Goal: Task Accomplishment & Management: Manage account settings

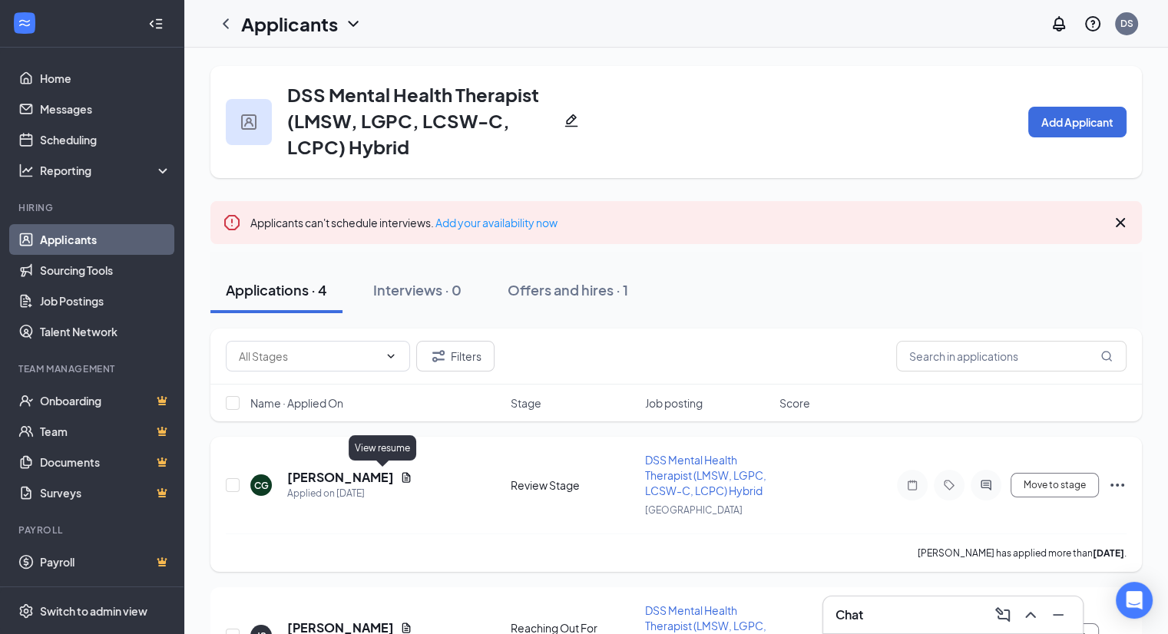
click at [400, 478] on icon "Document" at bounding box center [406, 477] width 12 height 12
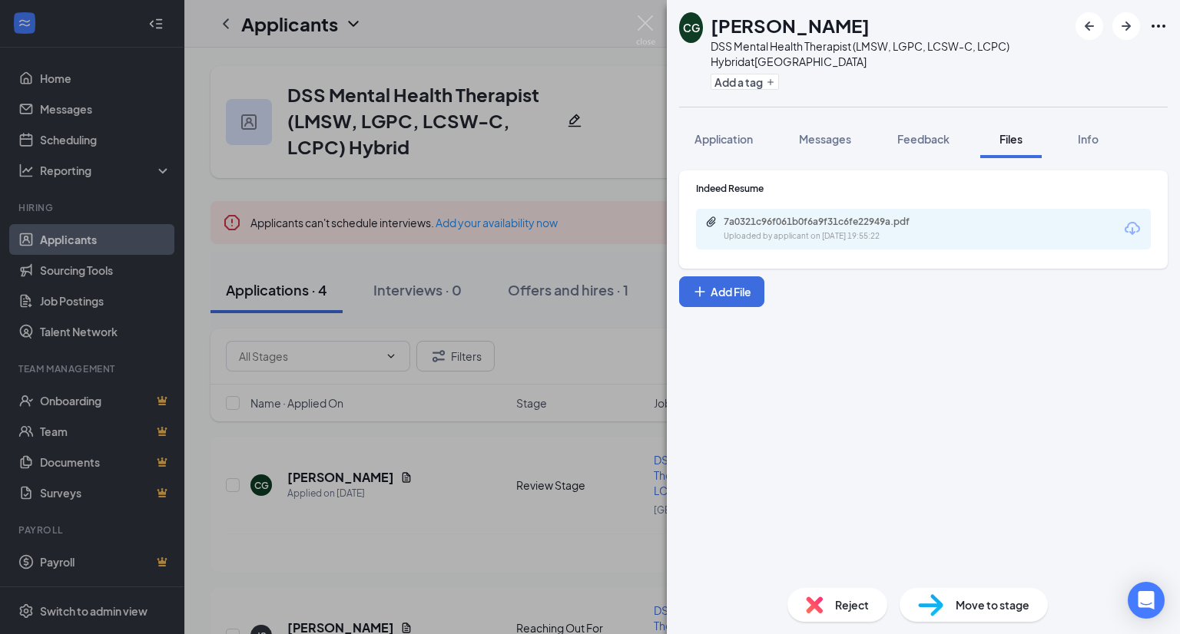
click at [1133, 231] on icon "Download" at bounding box center [1132, 229] width 18 height 18
click at [969, 600] on span "Move to stage" at bounding box center [992, 605] width 74 height 17
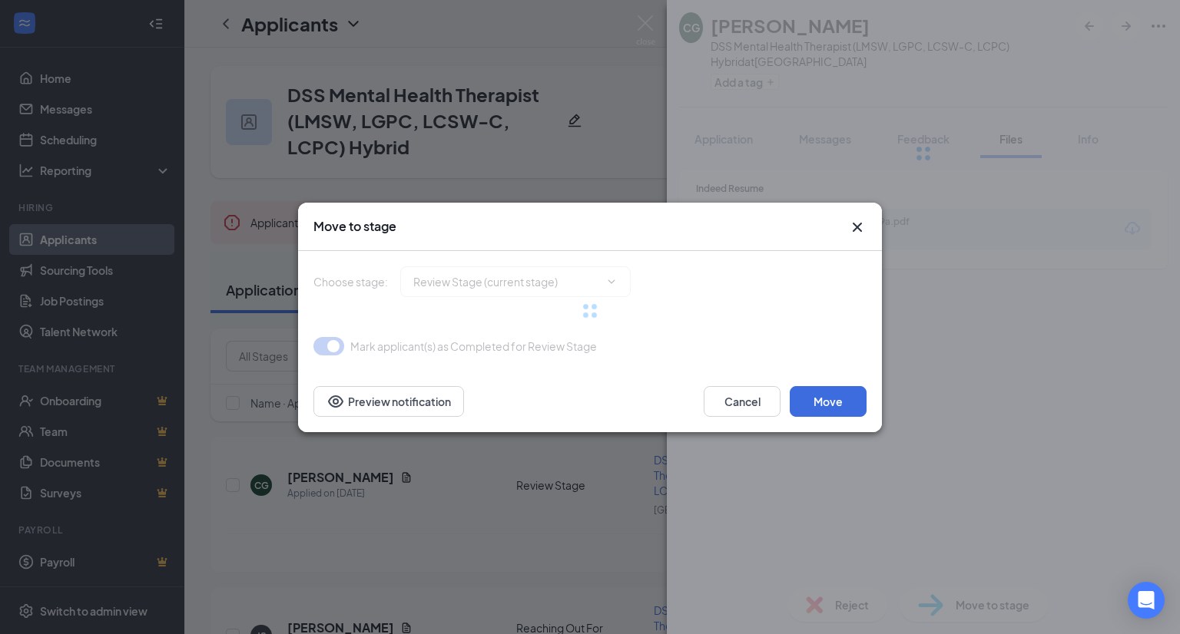
type input "Reaching Out For Interview (next stage)"
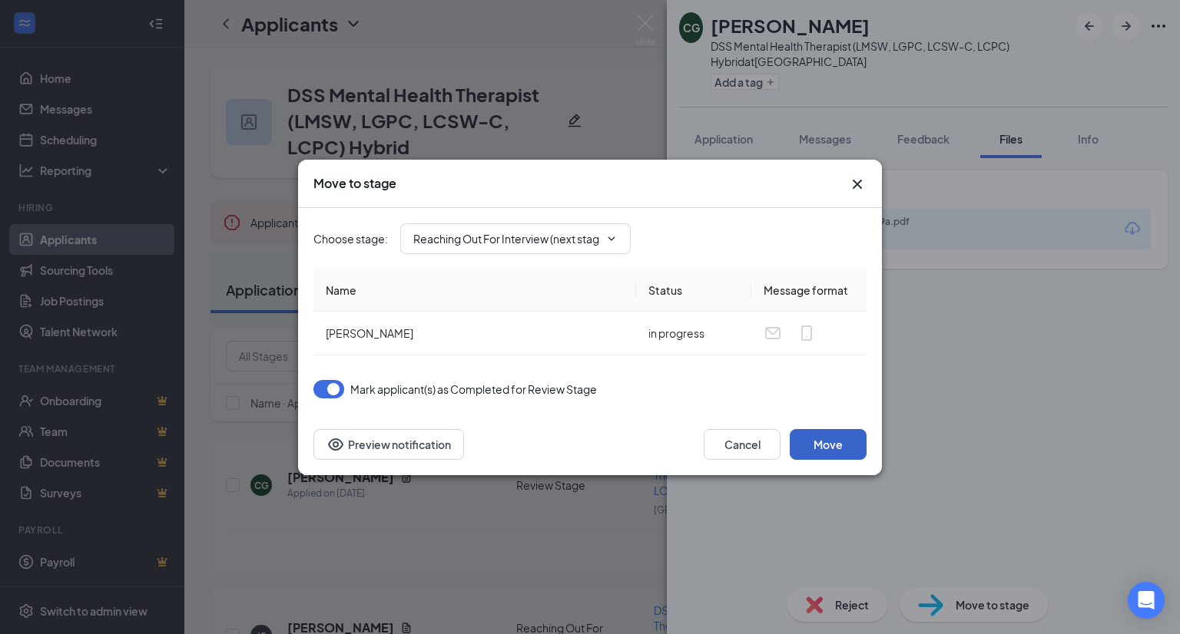
click at [845, 442] on button "Move" at bounding box center [827, 444] width 77 height 31
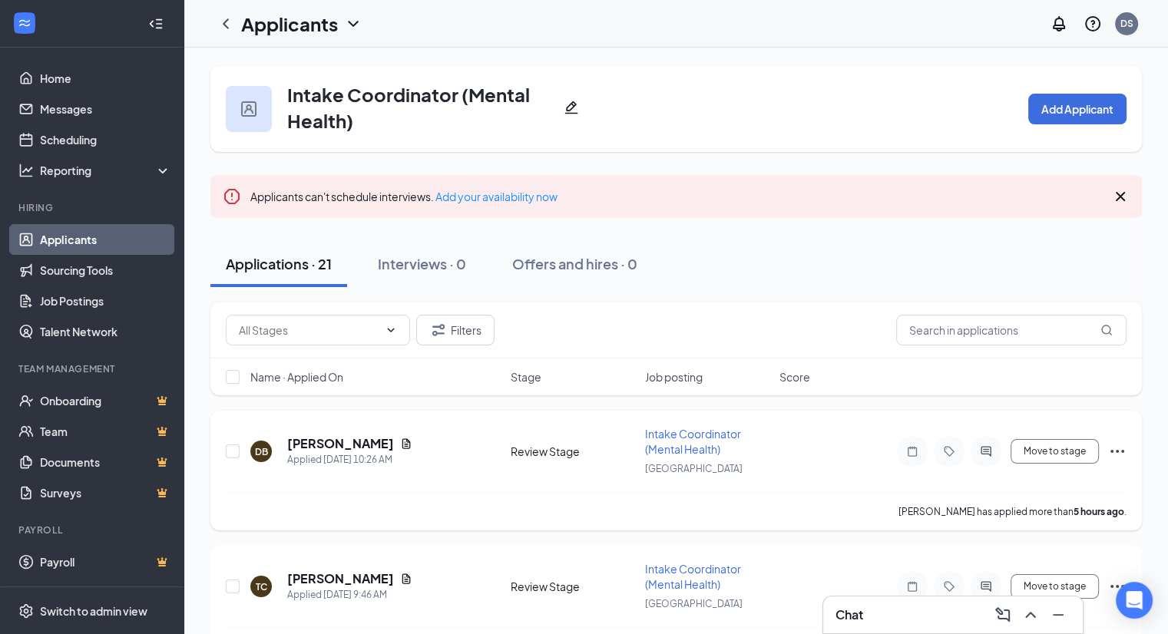
click at [400, 442] on icon "Document" at bounding box center [406, 444] width 12 height 12
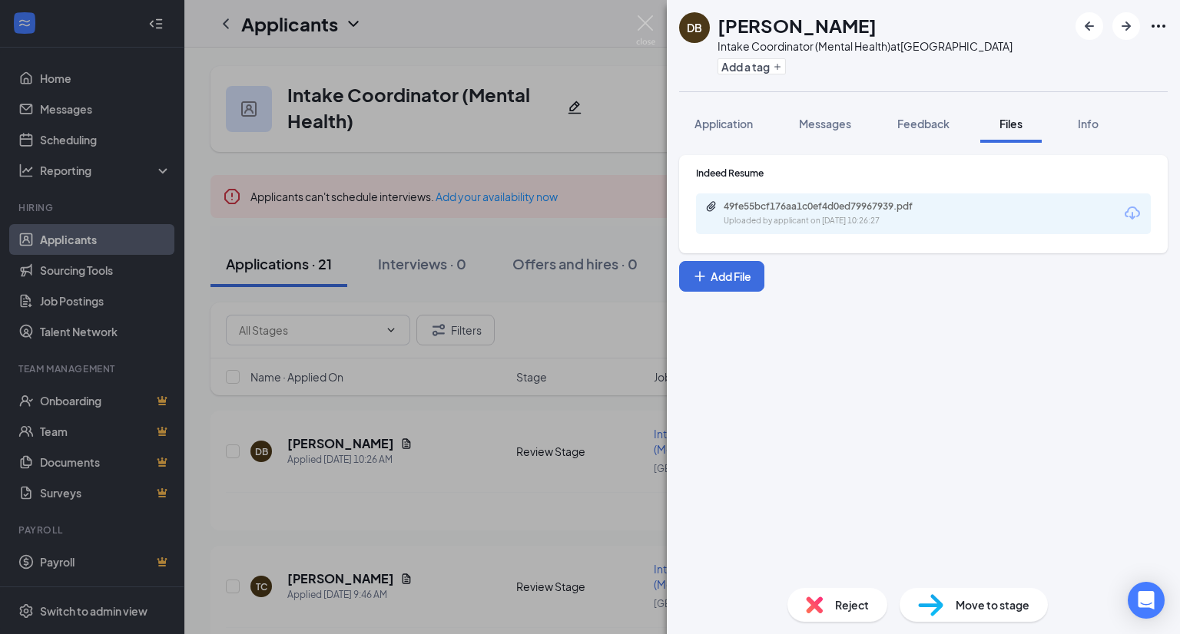
click at [1127, 209] on icon "Download" at bounding box center [1132, 213] width 18 height 18
click at [834, 591] on div "Reject" at bounding box center [837, 605] width 100 height 34
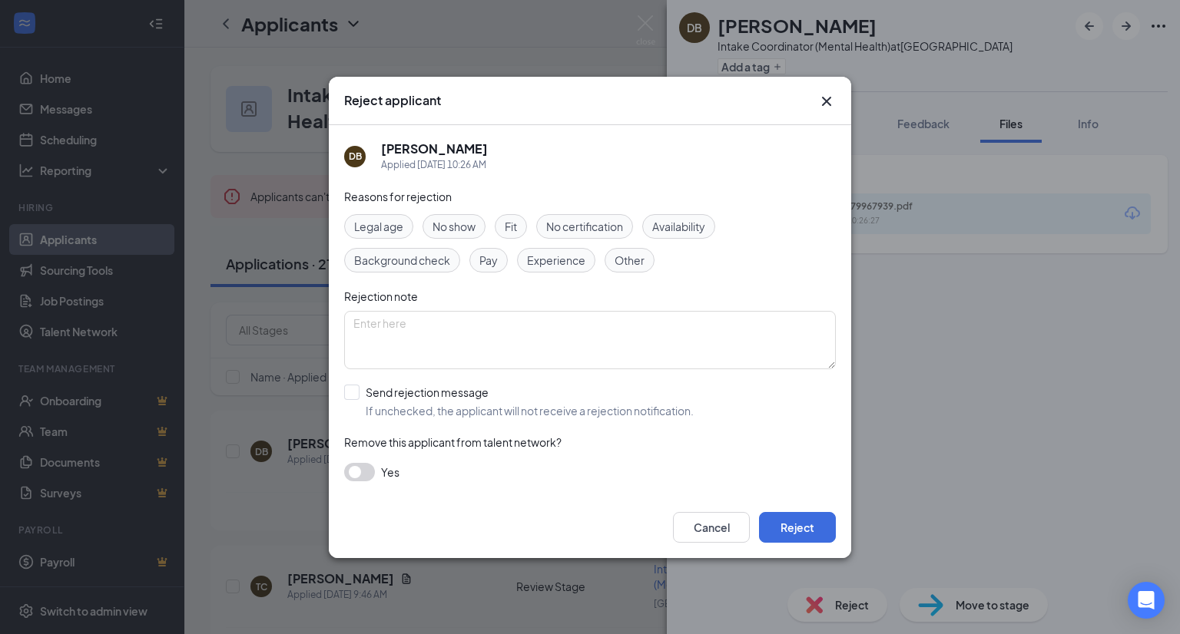
click at [651, 424] on div "Reasons for rejection Legal age No show Fit No certification Availability Backg…" at bounding box center [589, 342] width 491 height 309
click at [648, 407] on input "Send rejection message If unchecked, the applicant will not receive a rejection…" at bounding box center [518, 402] width 349 height 34
checkbox input "true"
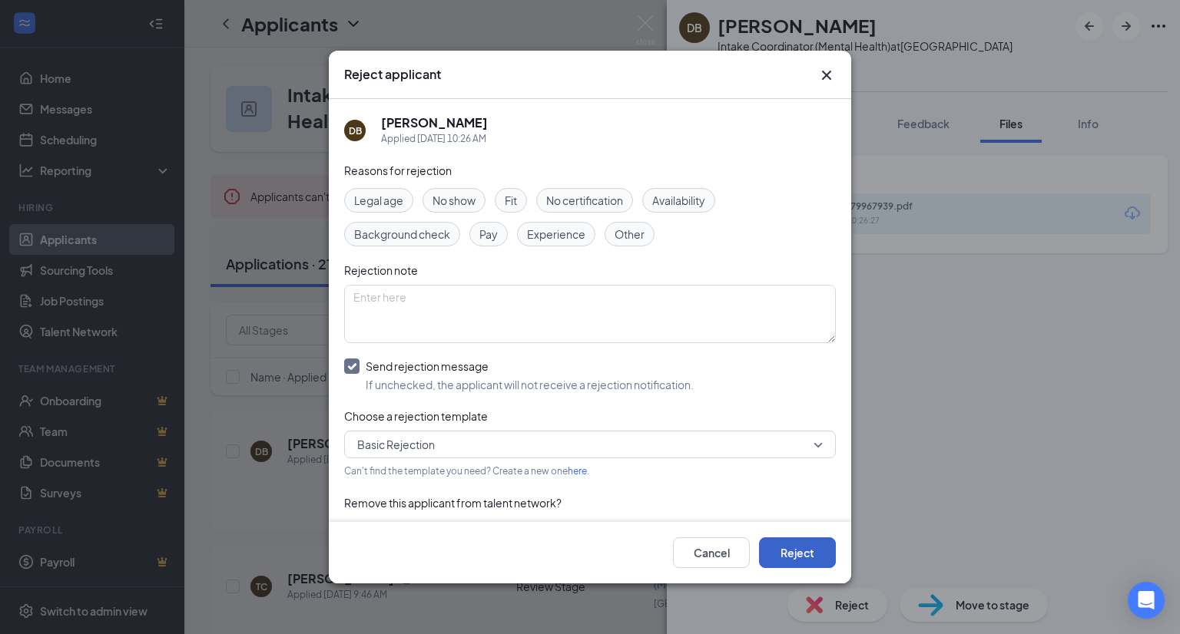
click at [789, 550] on button "Reject" at bounding box center [797, 553] width 77 height 31
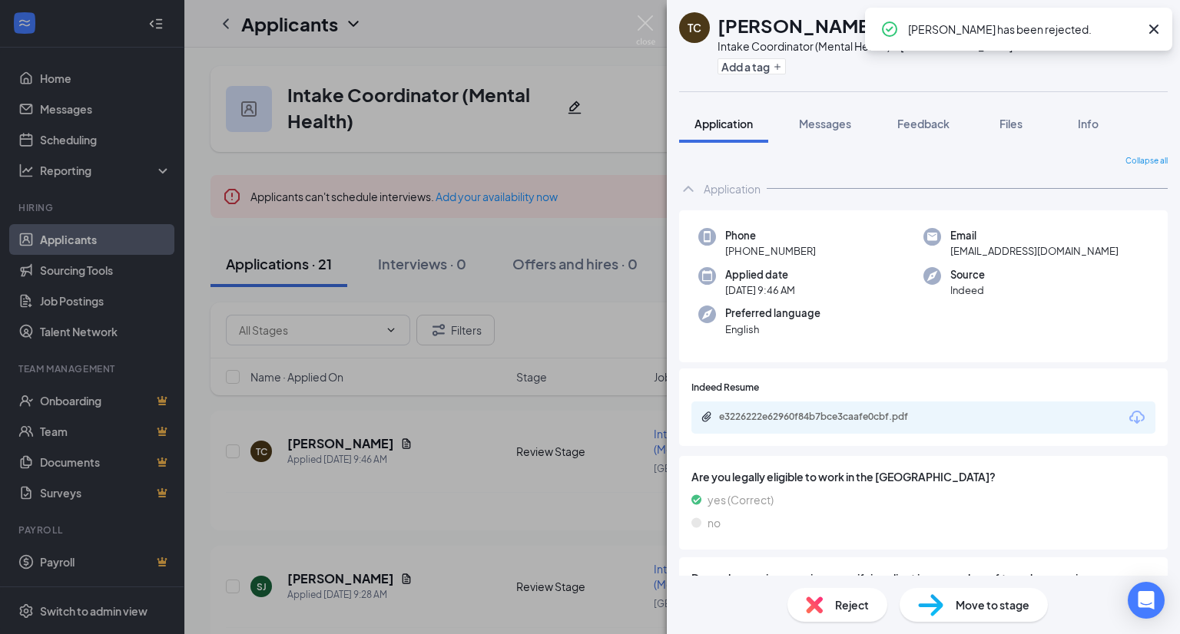
click at [1127, 416] on icon "Download" at bounding box center [1136, 418] width 18 height 18
click at [841, 594] on div "Reject" at bounding box center [837, 605] width 100 height 34
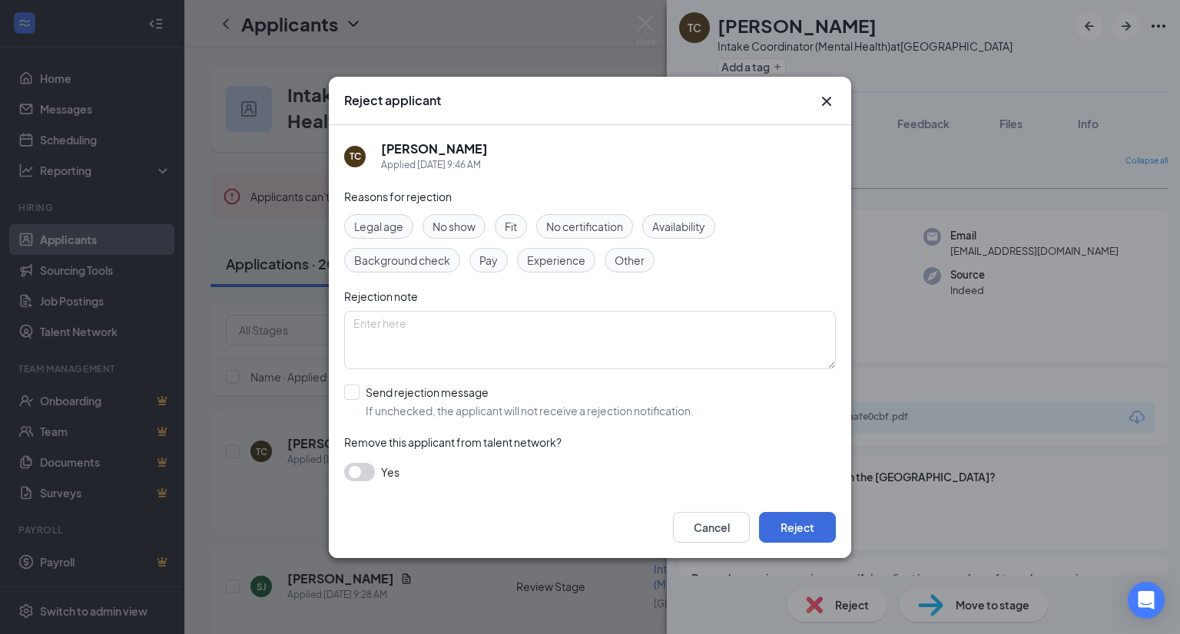
click at [675, 419] on div "Reasons for rejection Legal age No show Fit No certification Availability Backg…" at bounding box center [589, 342] width 491 height 309
click at [668, 409] on input "Send rejection message If unchecked, the applicant will not receive a rejection…" at bounding box center [518, 402] width 349 height 34
checkbox input "true"
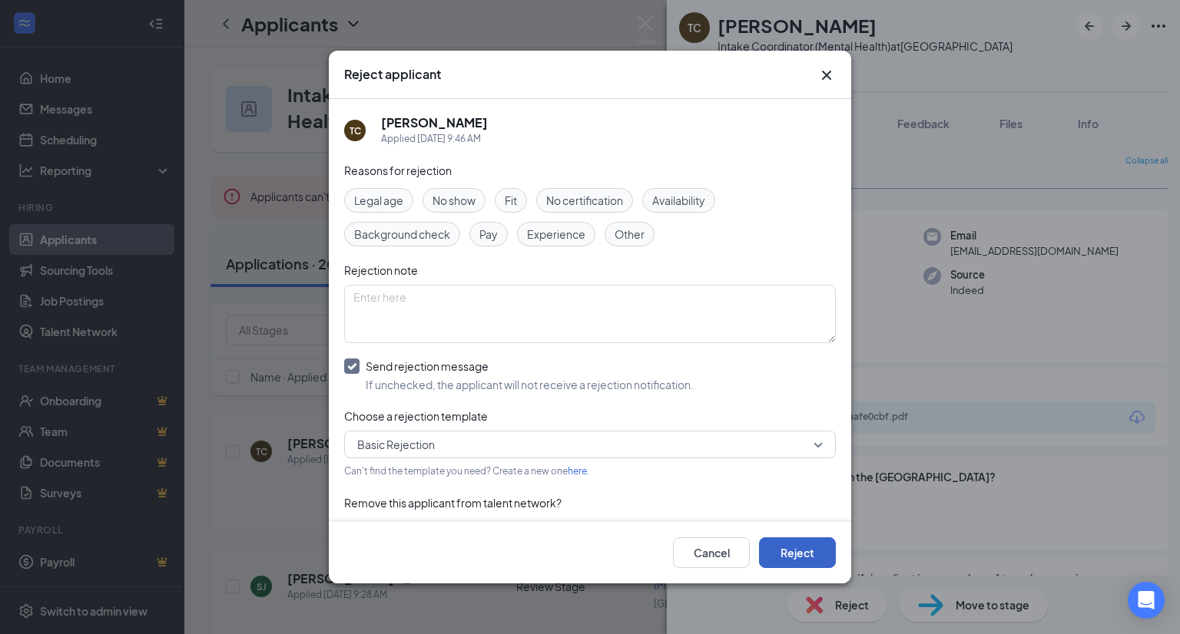
click at [795, 542] on button "Reject" at bounding box center [797, 553] width 77 height 31
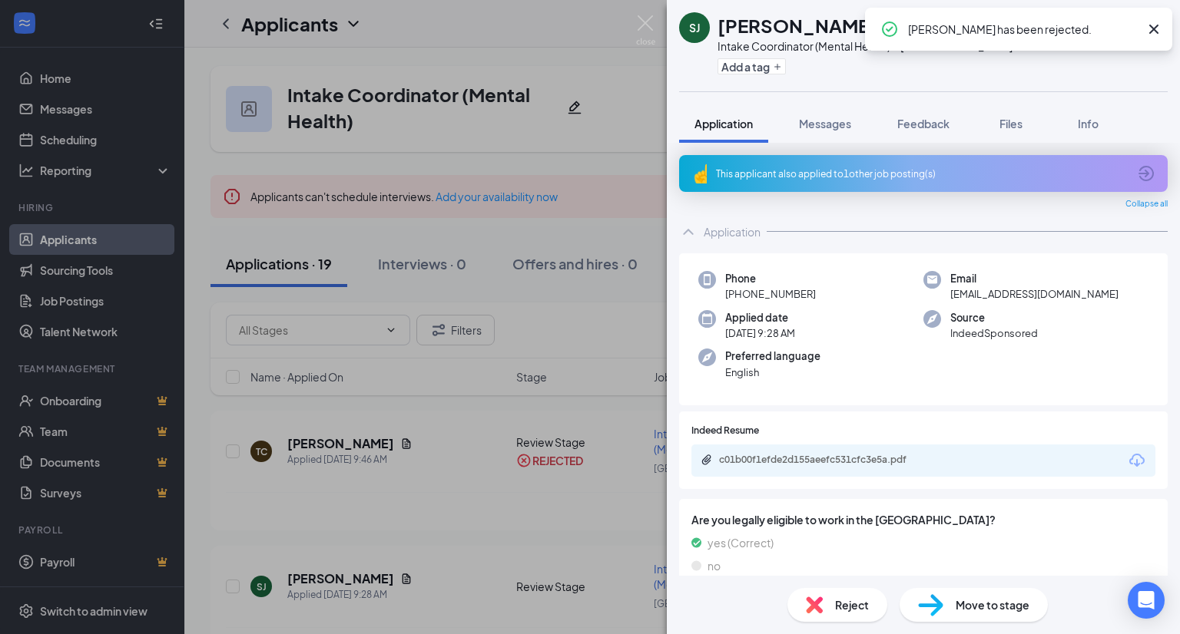
click at [1127, 466] on icon "Download" at bounding box center [1136, 461] width 18 height 18
click at [808, 603] on img at bounding box center [814, 605] width 17 height 17
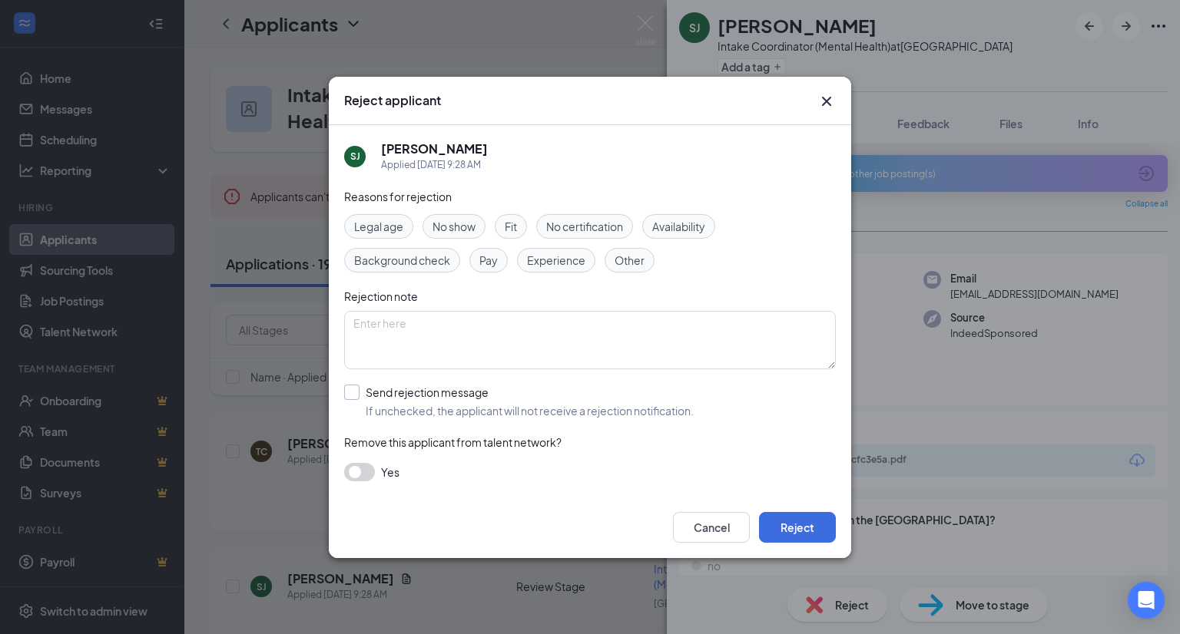
click at [667, 398] on input "Send rejection message If unchecked, the applicant will not receive a rejection…" at bounding box center [518, 402] width 349 height 34
checkbox input "true"
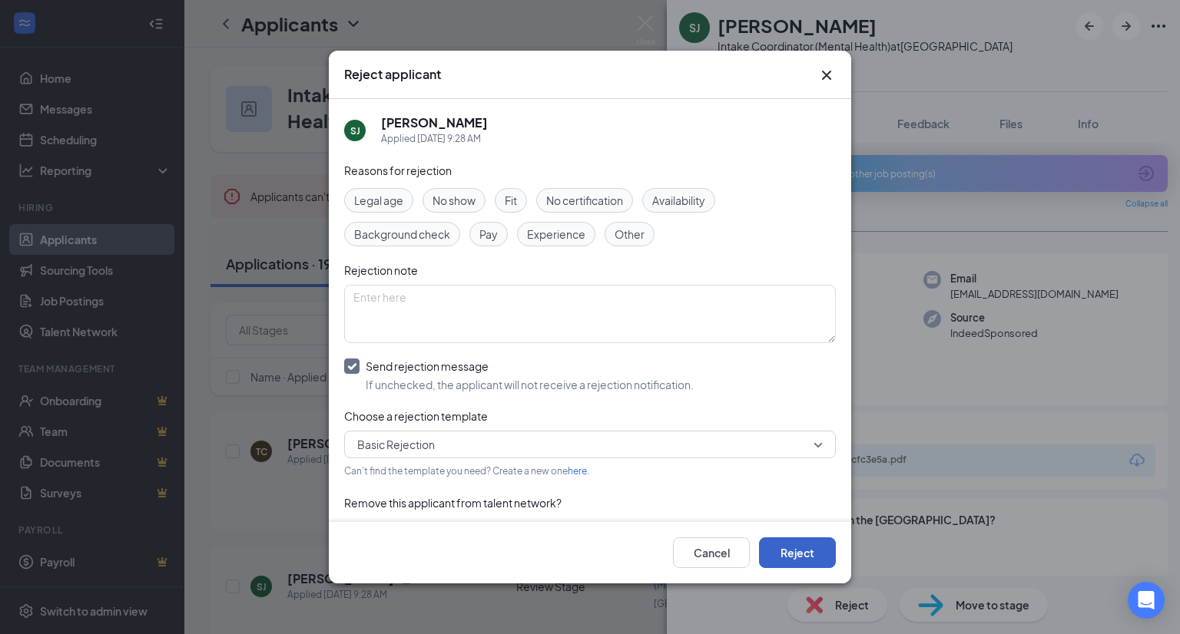
click at [799, 541] on button "Reject" at bounding box center [797, 553] width 77 height 31
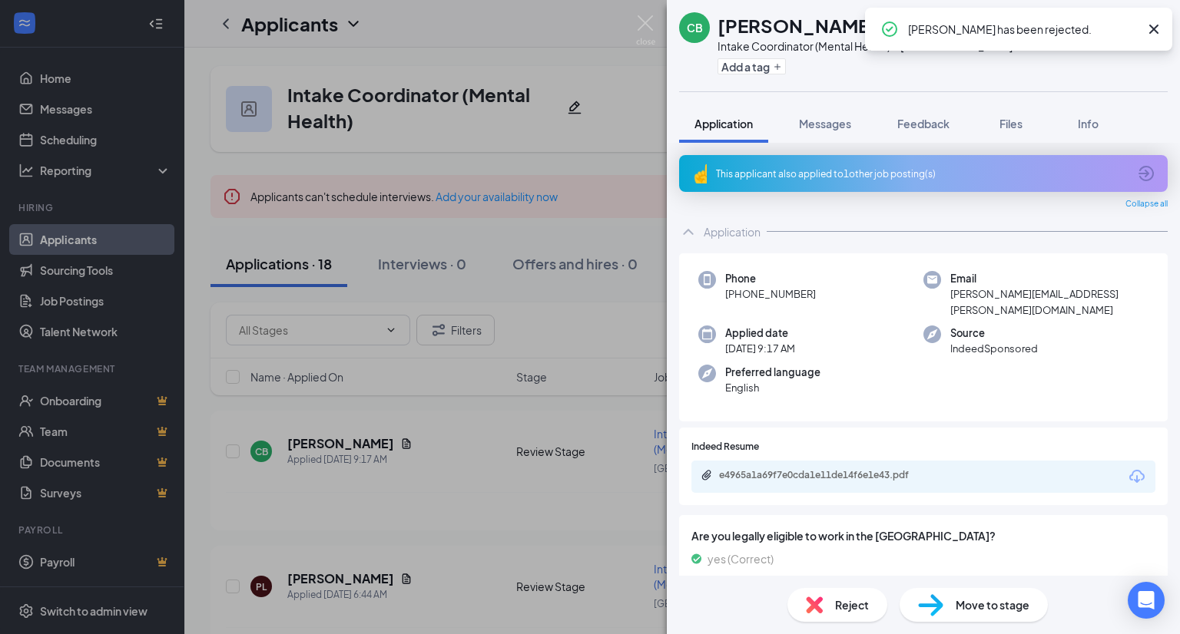
click at [1129, 470] on icon "Download" at bounding box center [1136, 476] width 15 height 13
click at [839, 601] on span "Reject" at bounding box center [852, 605] width 34 height 17
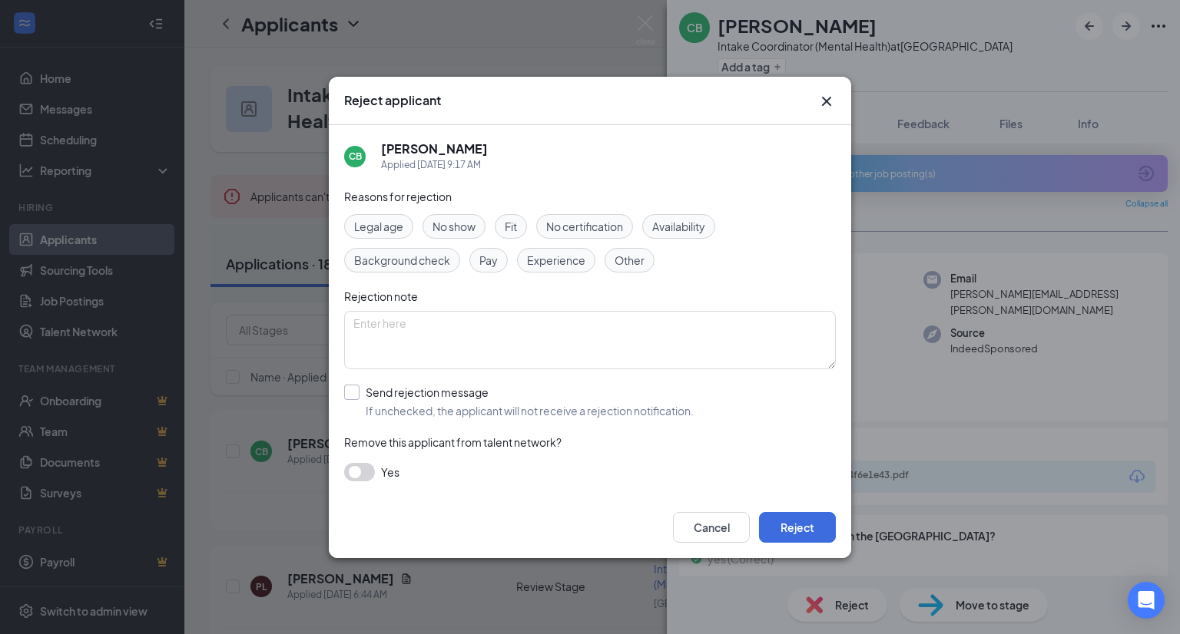
click at [663, 409] on input "Send rejection message If unchecked, the applicant will not receive a rejection…" at bounding box center [518, 402] width 349 height 34
checkbox input "true"
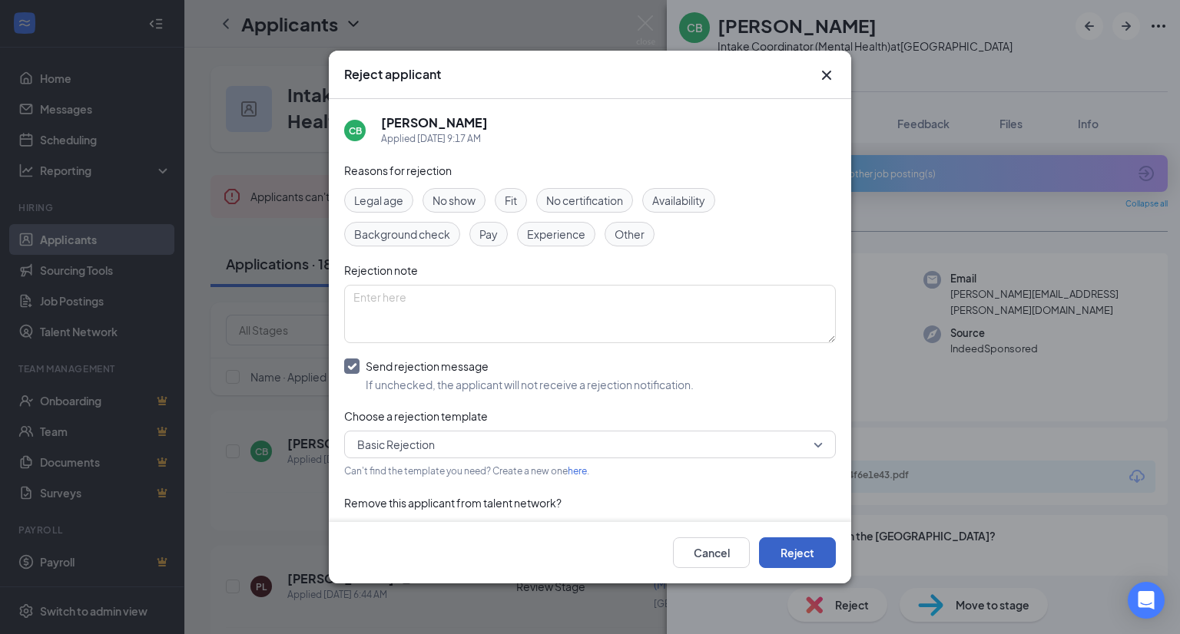
click at [813, 548] on button "Reject" at bounding box center [797, 553] width 77 height 31
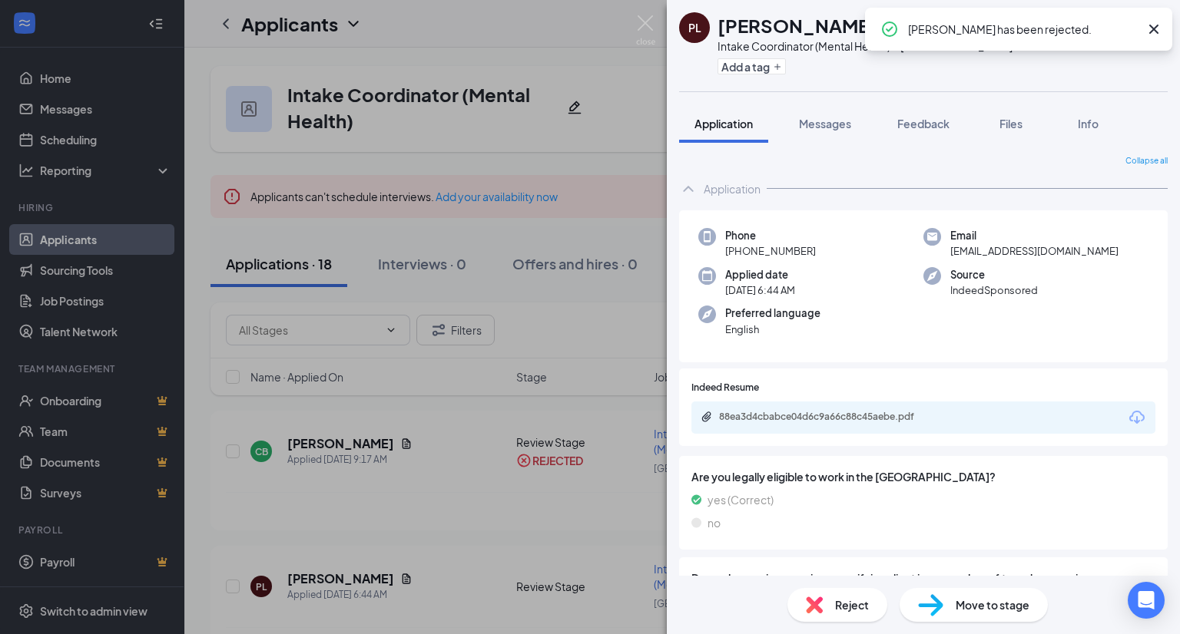
click at [1127, 417] on icon "Download" at bounding box center [1136, 418] width 18 height 18
click at [819, 600] on img at bounding box center [814, 605] width 17 height 17
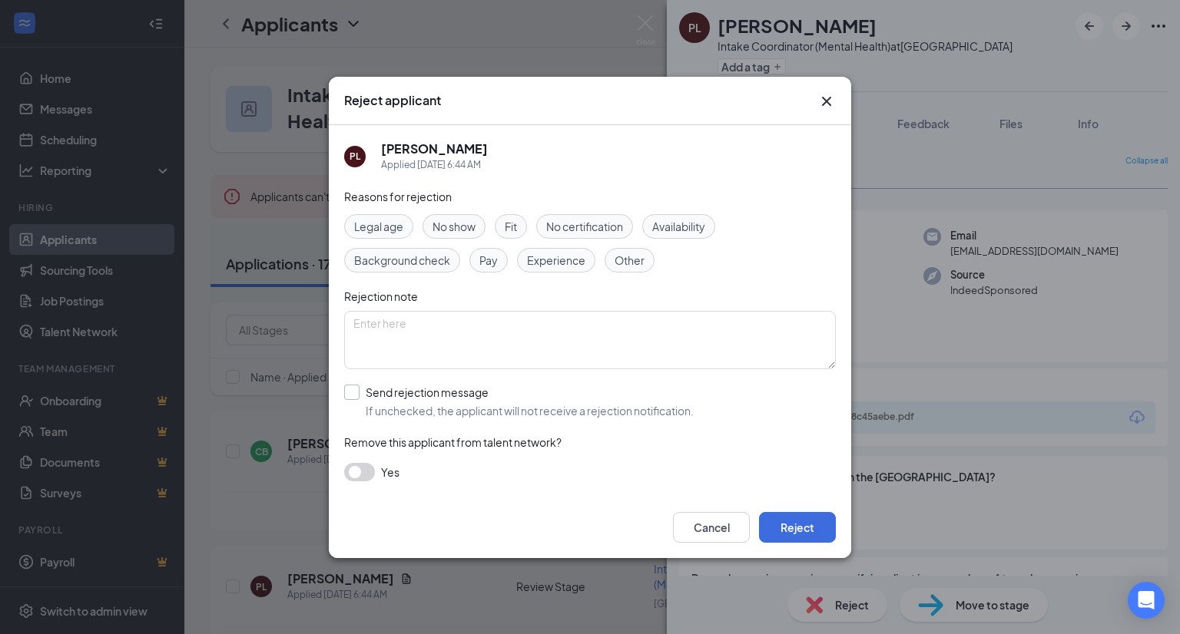
click at [639, 403] on input "Send rejection message If unchecked, the applicant will not receive a rejection…" at bounding box center [518, 402] width 349 height 34
checkbox input "true"
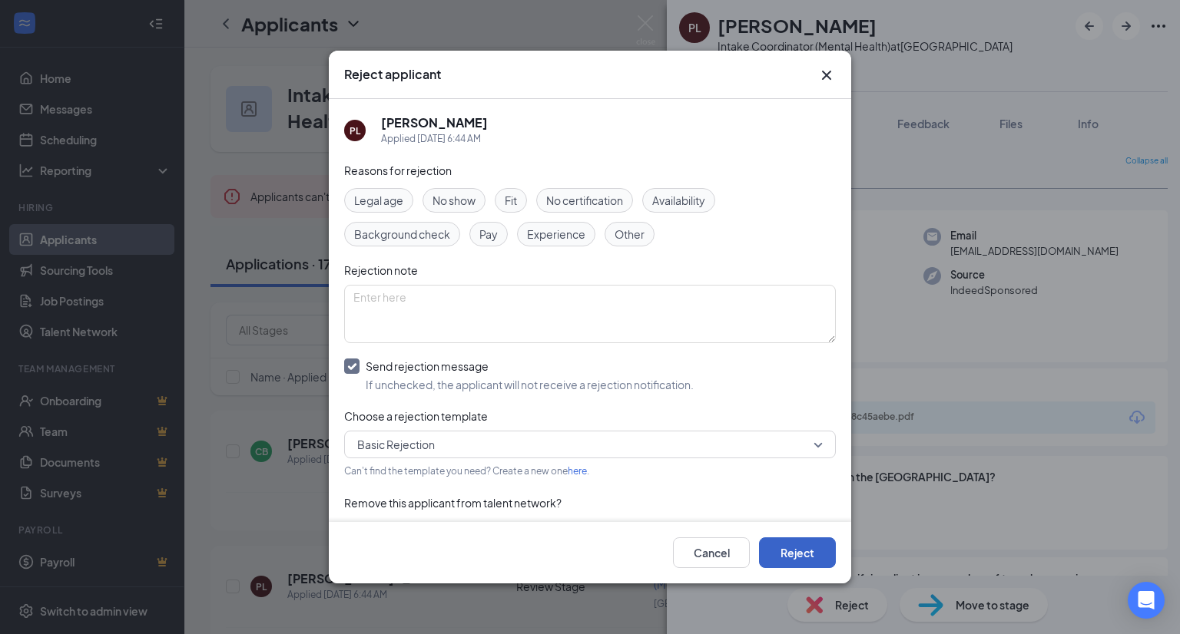
click at [800, 555] on button "Reject" at bounding box center [797, 553] width 77 height 31
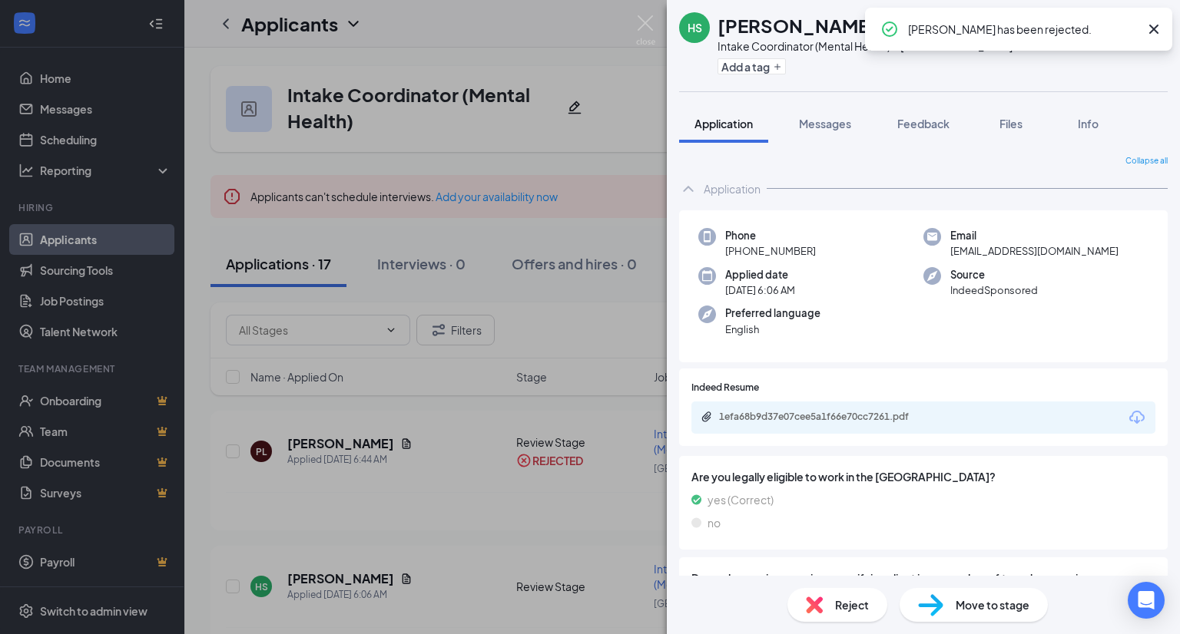
click at [1127, 417] on icon "Download" at bounding box center [1136, 418] width 18 height 18
click at [817, 603] on img at bounding box center [814, 605] width 17 height 17
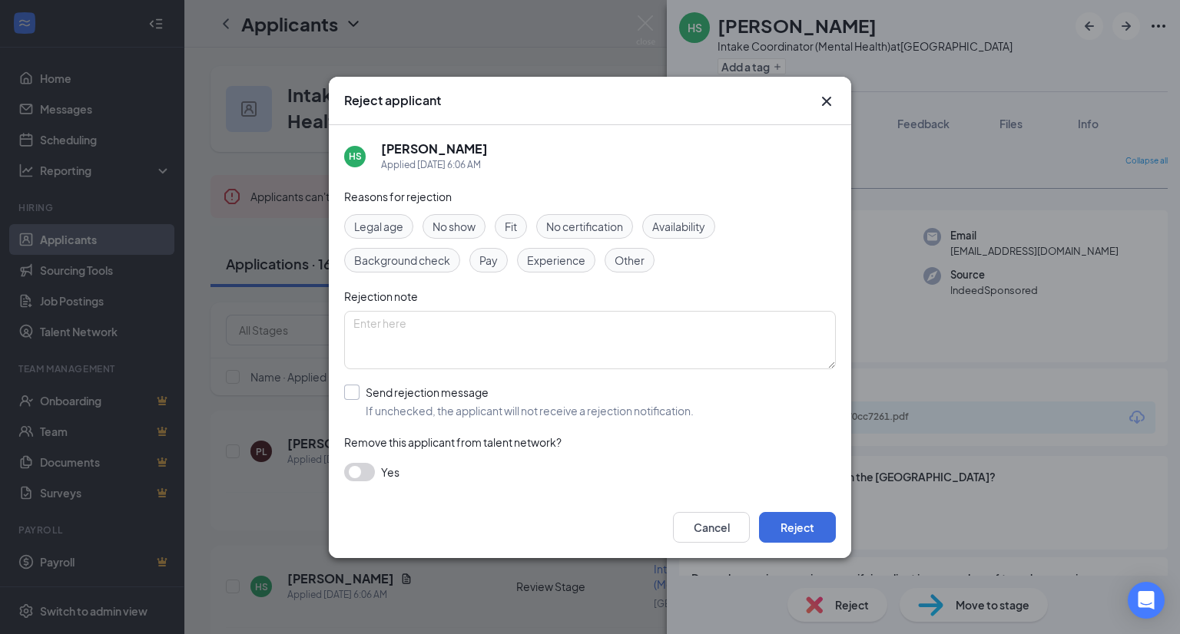
click at [647, 395] on input "Send rejection message If unchecked, the applicant will not receive a rejection…" at bounding box center [518, 402] width 349 height 34
checkbox input "true"
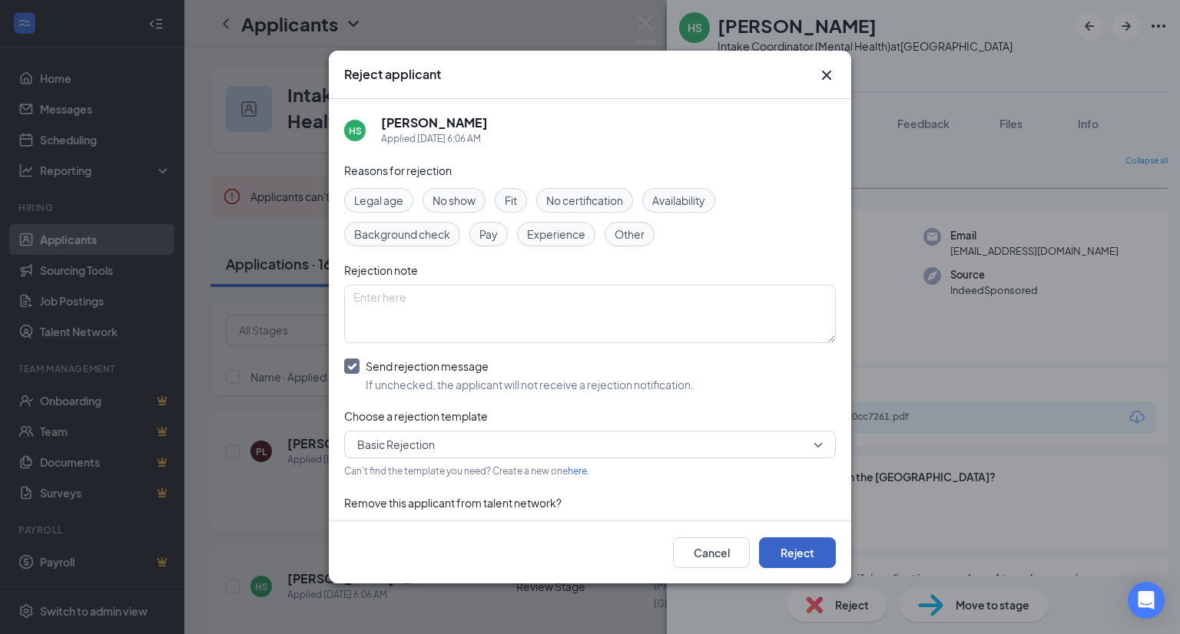
click at [806, 547] on button "Reject" at bounding box center [797, 553] width 77 height 31
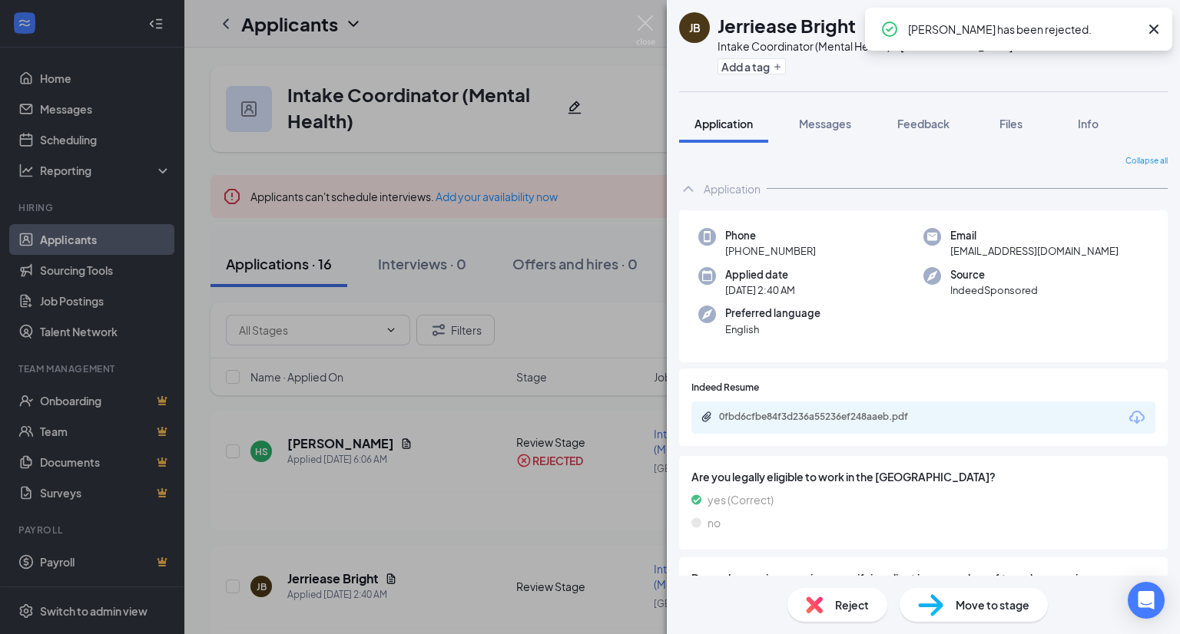
click at [1127, 417] on icon "Download" at bounding box center [1136, 418] width 18 height 18
click at [814, 601] on img at bounding box center [814, 605] width 17 height 17
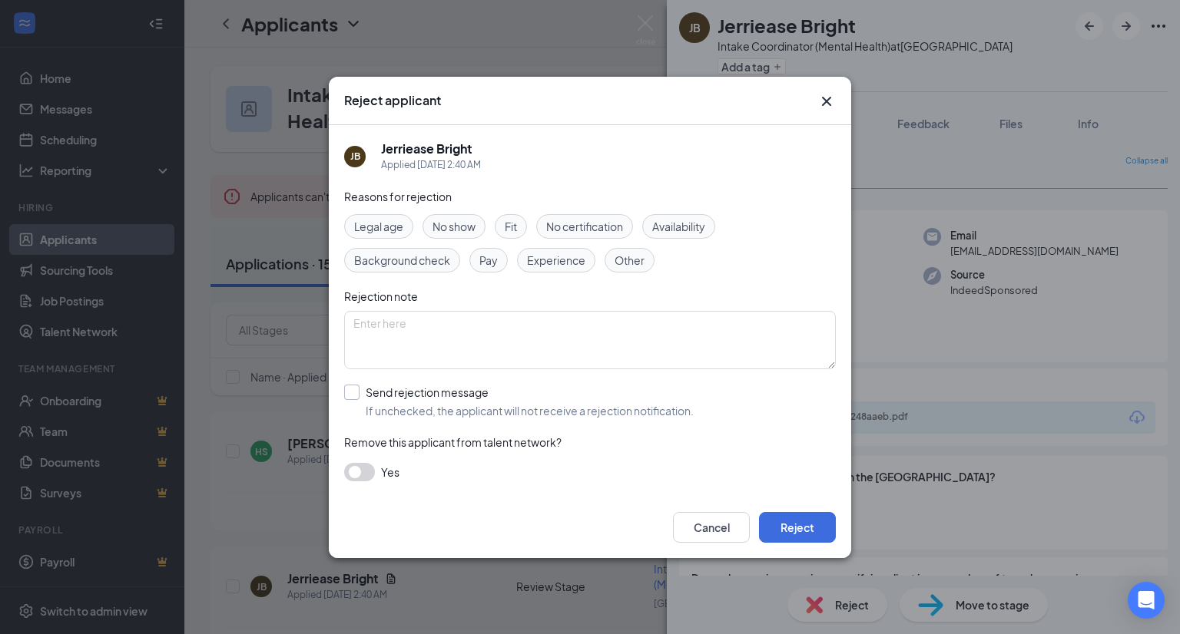
click at [660, 404] on input "Send rejection message If unchecked, the applicant will not receive a rejection…" at bounding box center [518, 402] width 349 height 34
checkbox input "true"
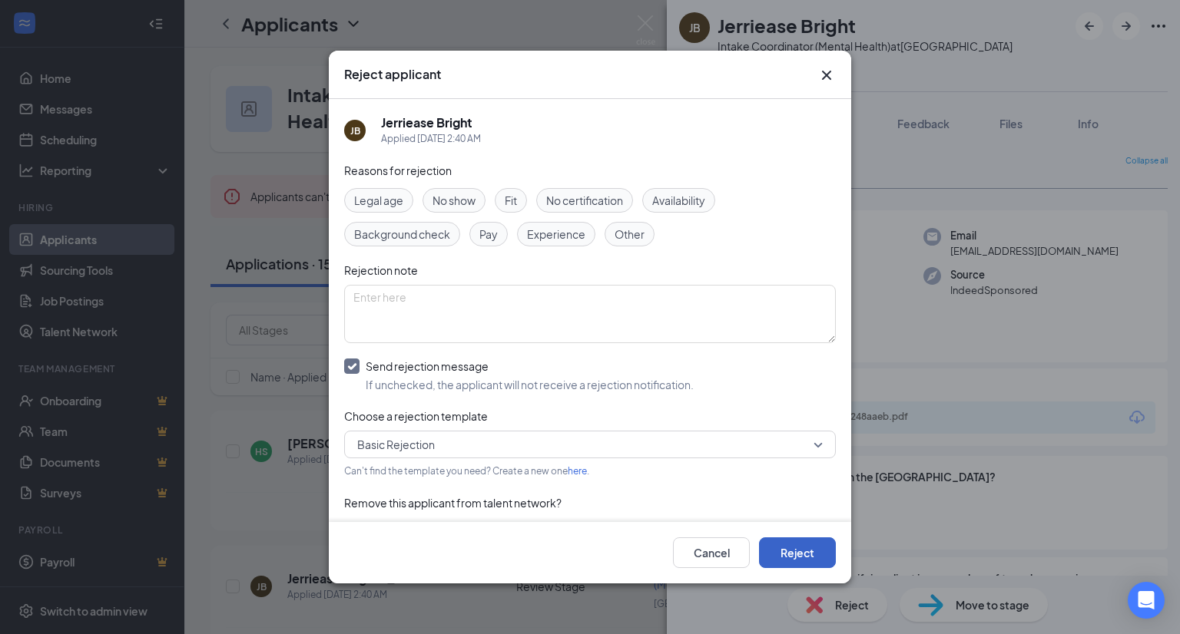
click at [826, 551] on button "Reject" at bounding box center [797, 553] width 77 height 31
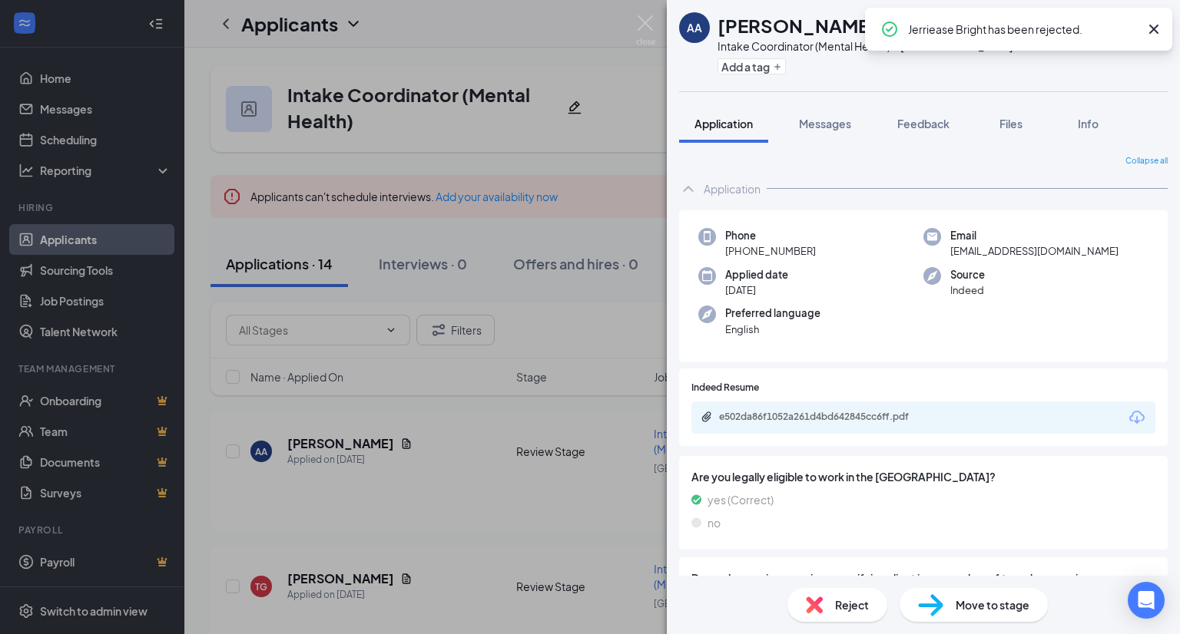
click at [1127, 419] on icon "Download" at bounding box center [1136, 418] width 18 height 18
click at [841, 597] on span "Reject" at bounding box center [852, 605] width 34 height 17
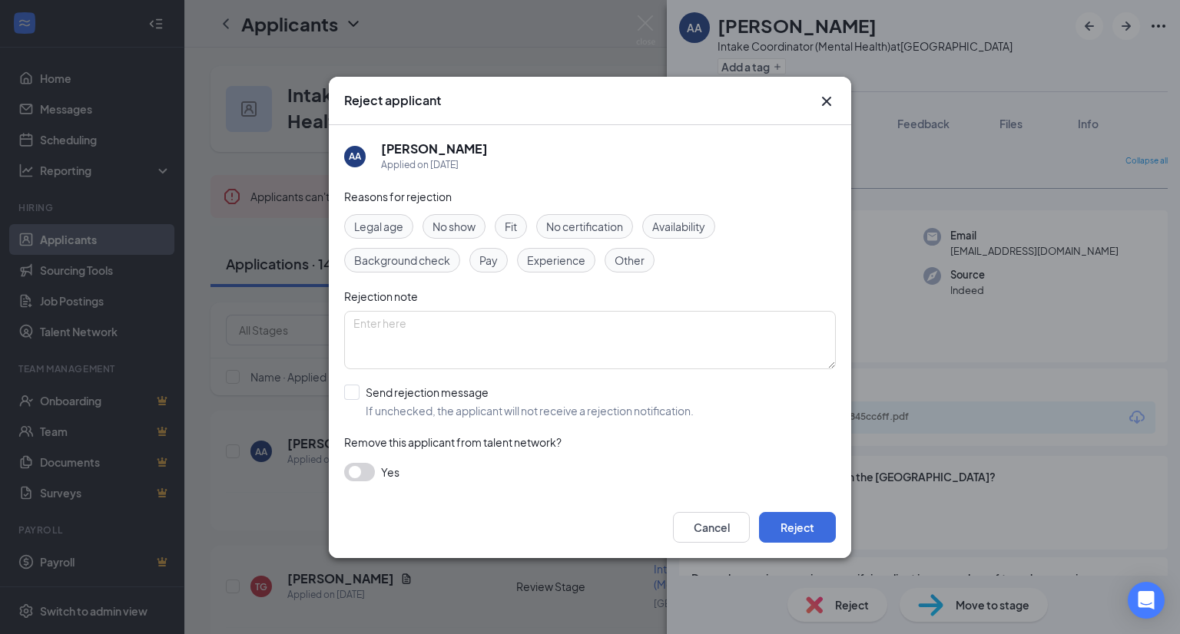
click at [671, 397] on input "Send rejection message If unchecked, the applicant will not receive a rejection…" at bounding box center [518, 402] width 349 height 34
checkbox input "true"
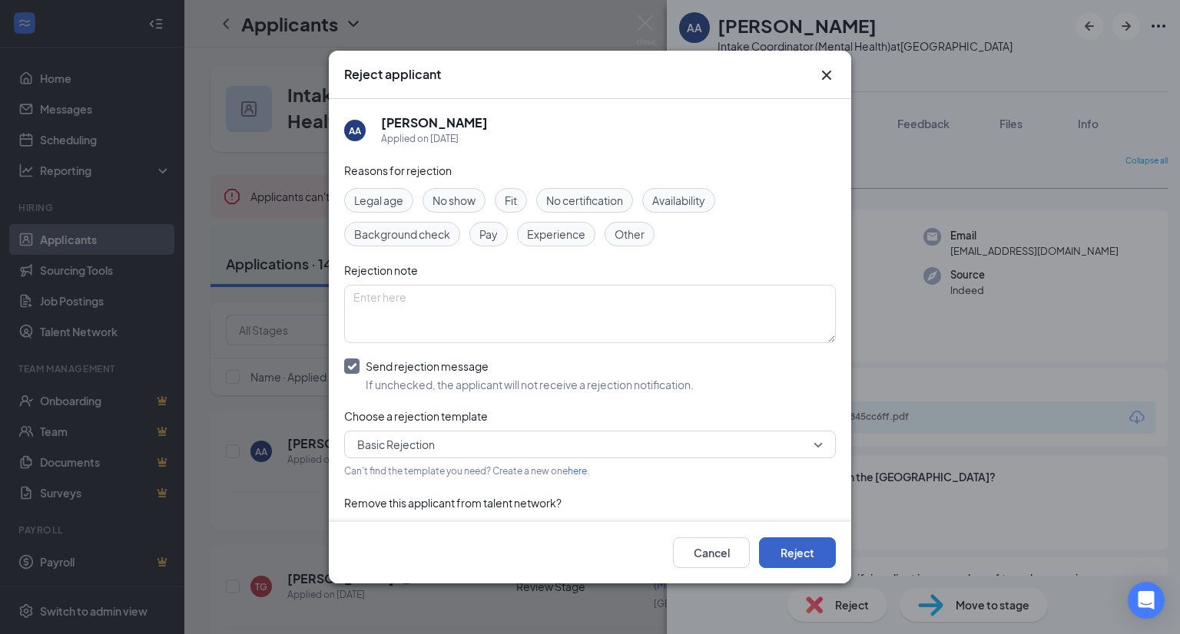
click at [792, 548] on button "Reject" at bounding box center [797, 553] width 77 height 31
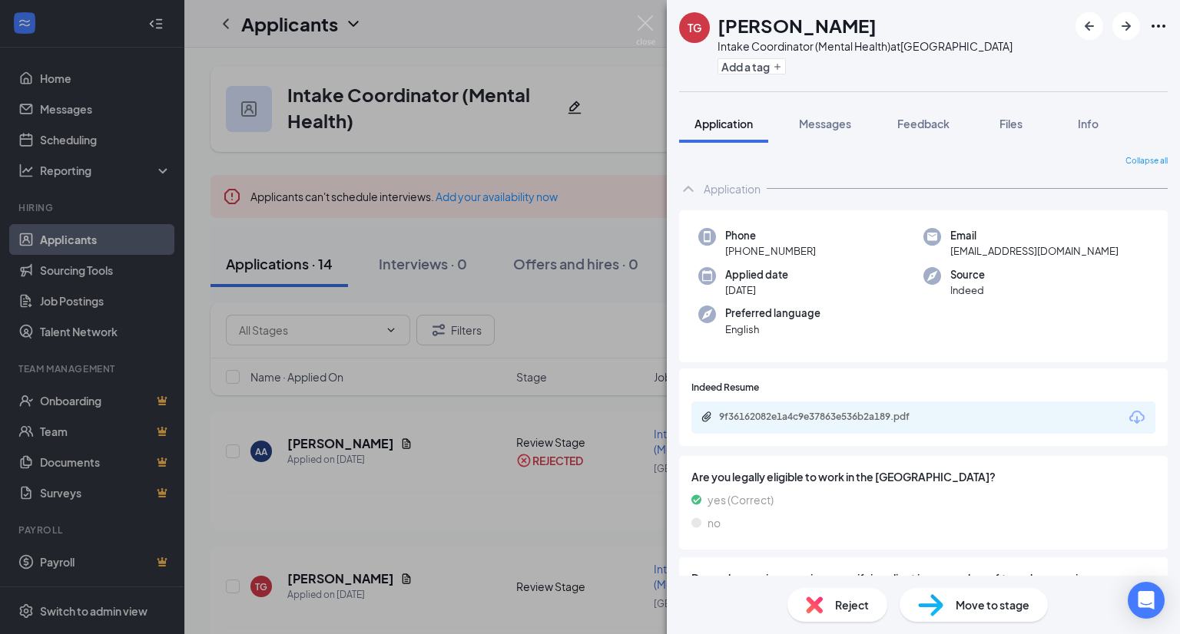
click at [1129, 421] on icon "Download" at bounding box center [1136, 417] width 15 height 13
click at [835, 609] on span "Reject" at bounding box center [852, 605] width 34 height 17
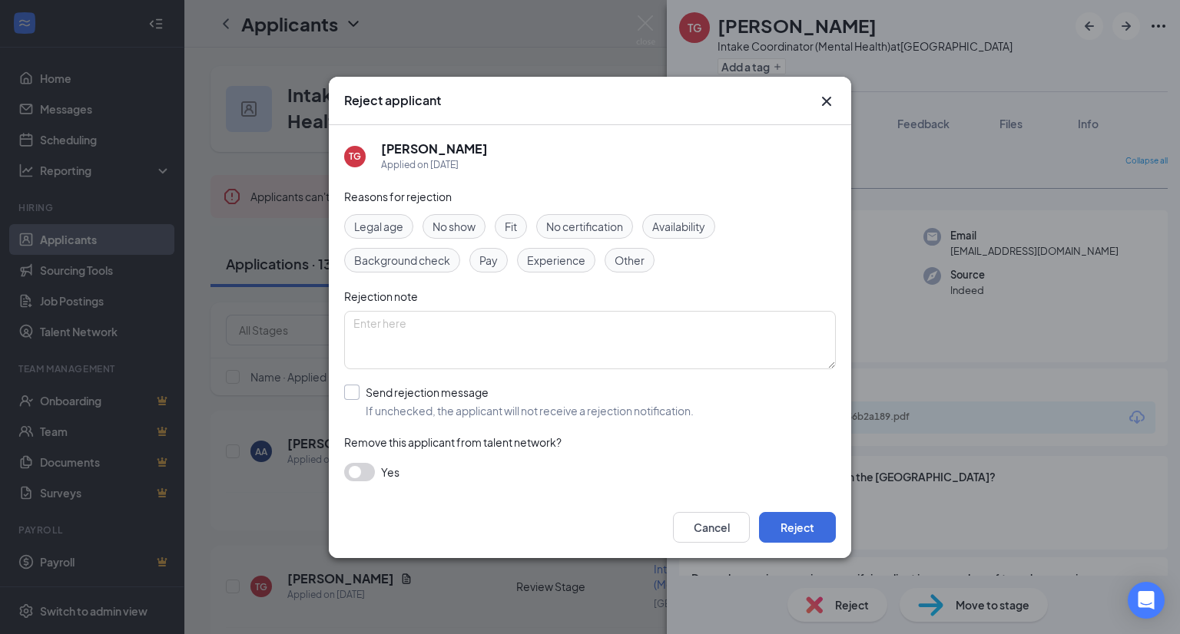
click at [554, 414] on input "Send rejection message If unchecked, the applicant will not receive a rejection…" at bounding box center [518, 402] width 349 height 34
checkbox input "true"
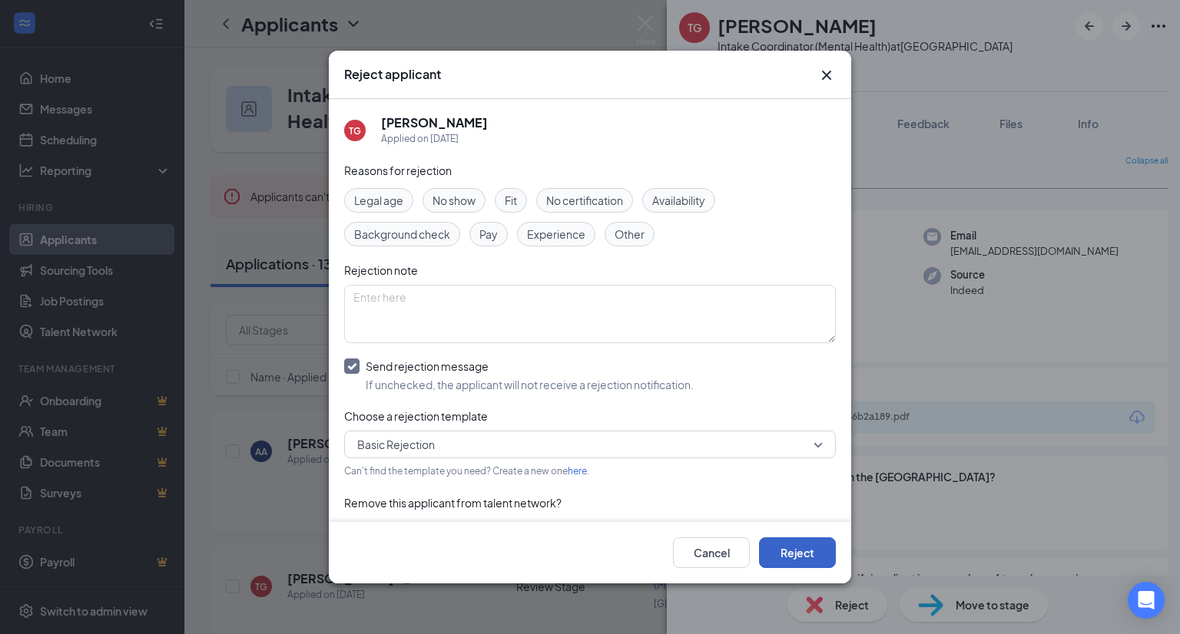
click at [797, 557] on button "Reject" at bounding box center [797, 553] width 77 height 31
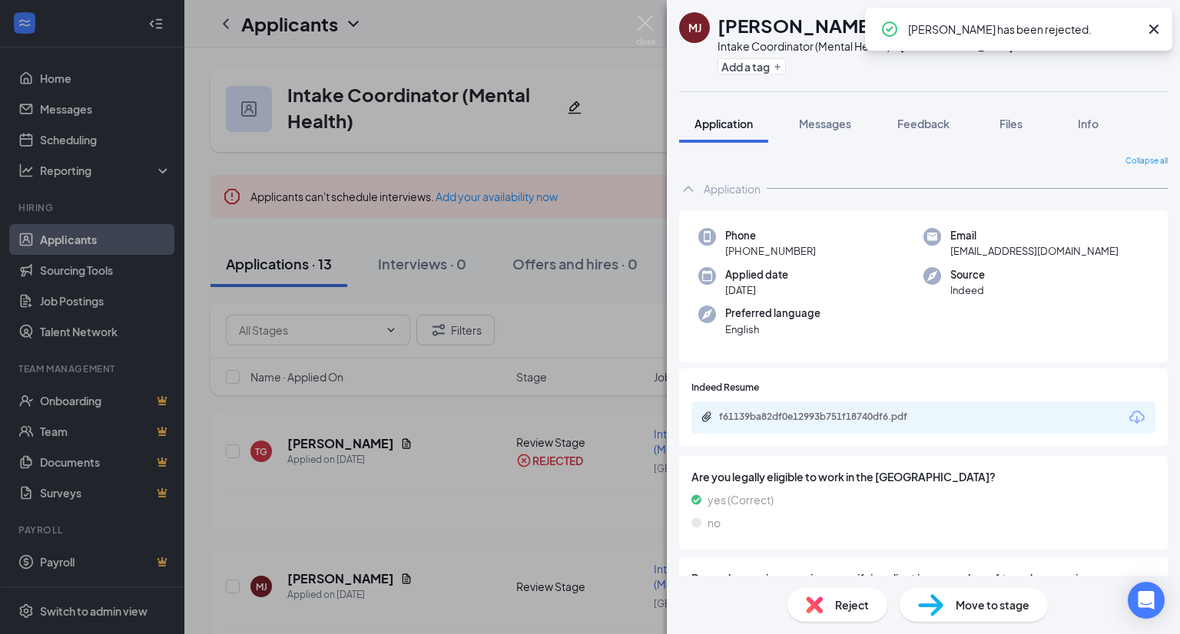
click at [1127, 419] on icon "Download" at bounding box center [1136, 418] width 18 height 18
click at [822, 603] on img at bounding box center [814, 605] width 17 height 17
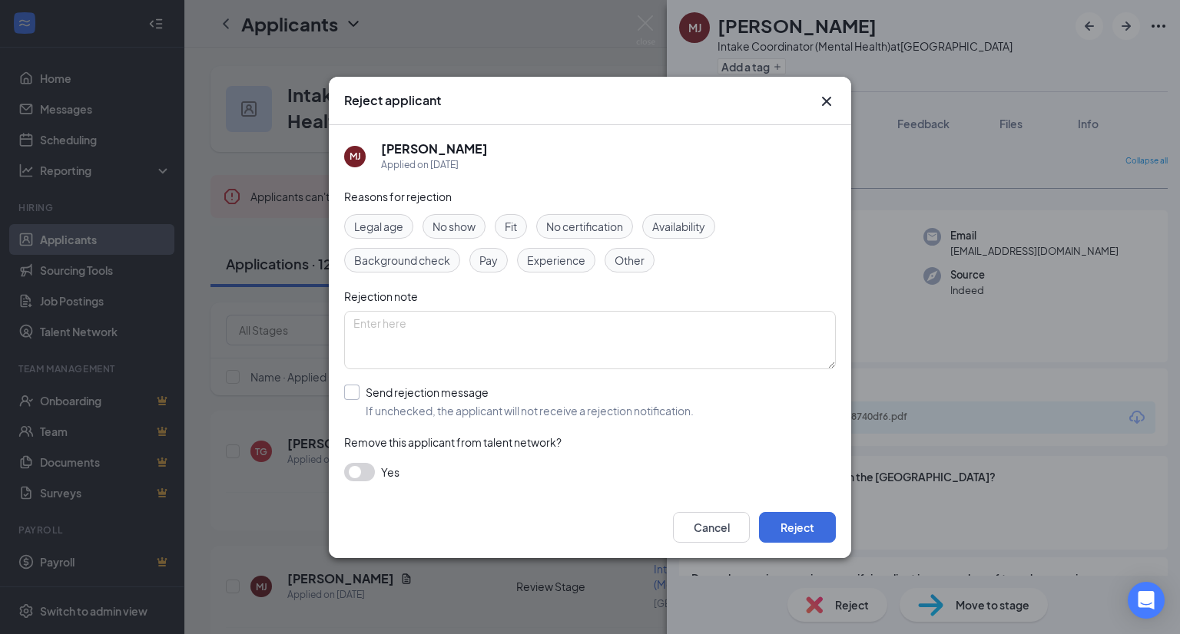
click at [640, 399] on input "Send rejection message If unchecked, the applicant will not receive a rejection…" at bounding box center [518, 402] width 349 height 34
checkbox input "true"
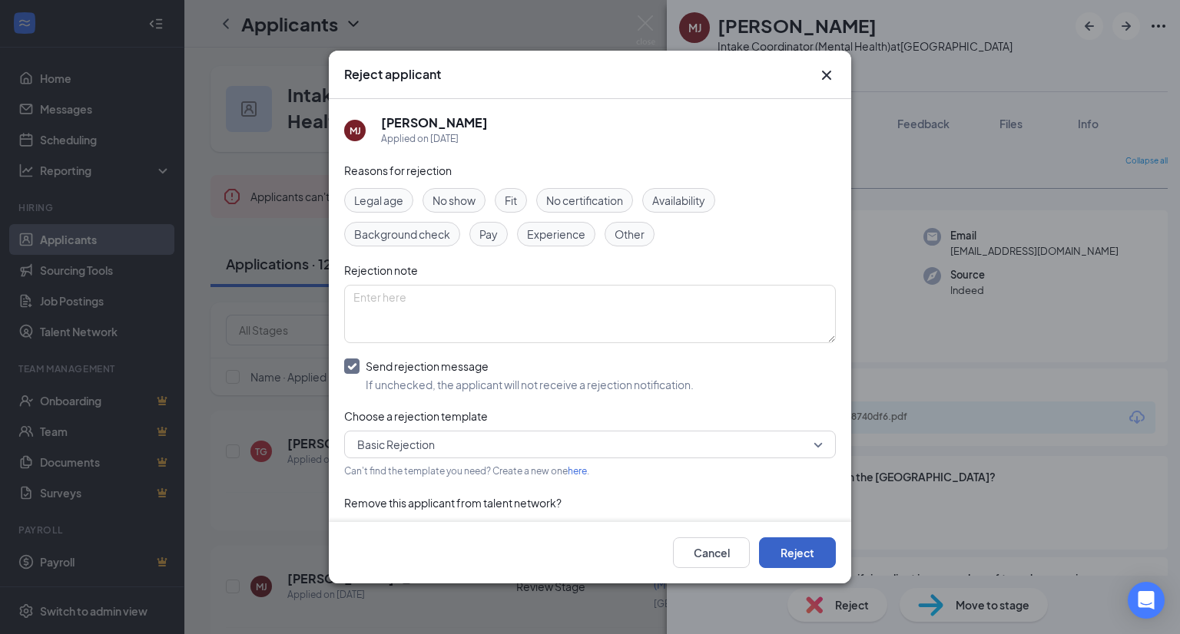
click at [776, 557] on button "Reject" at bounding box center [797, 553] width 77 height 31
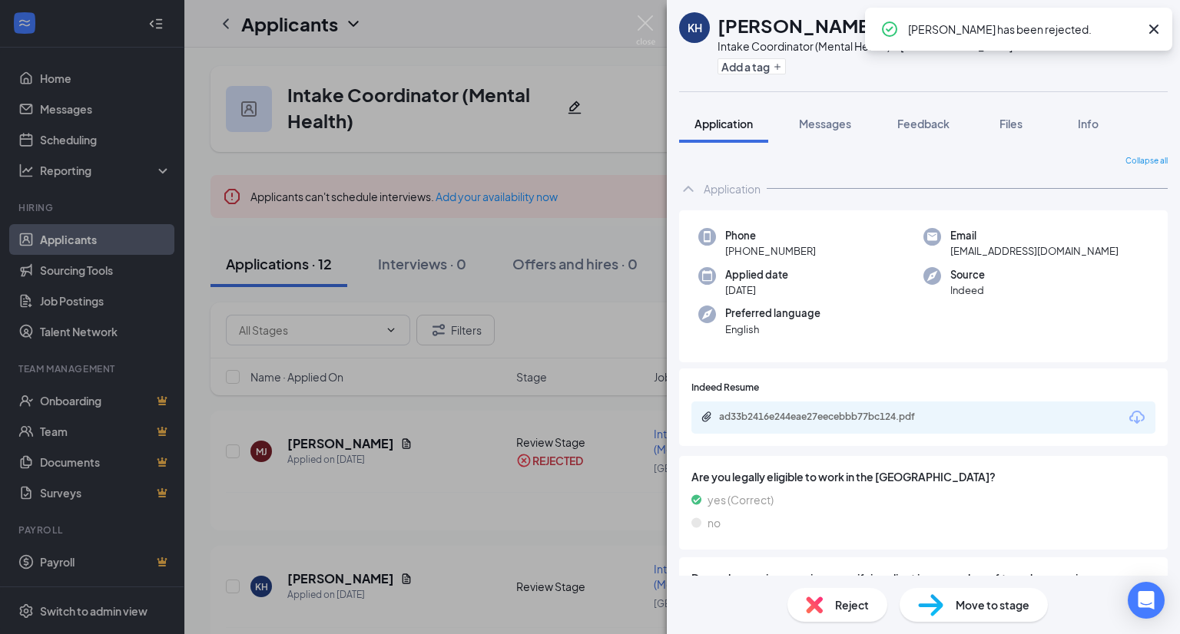
click at [1127, 419] on icon "Download" at bounding box center [1136, 418] width 18 height 18
click at [808, 604] on img at bounding box center [814, 605] width 17 height 17
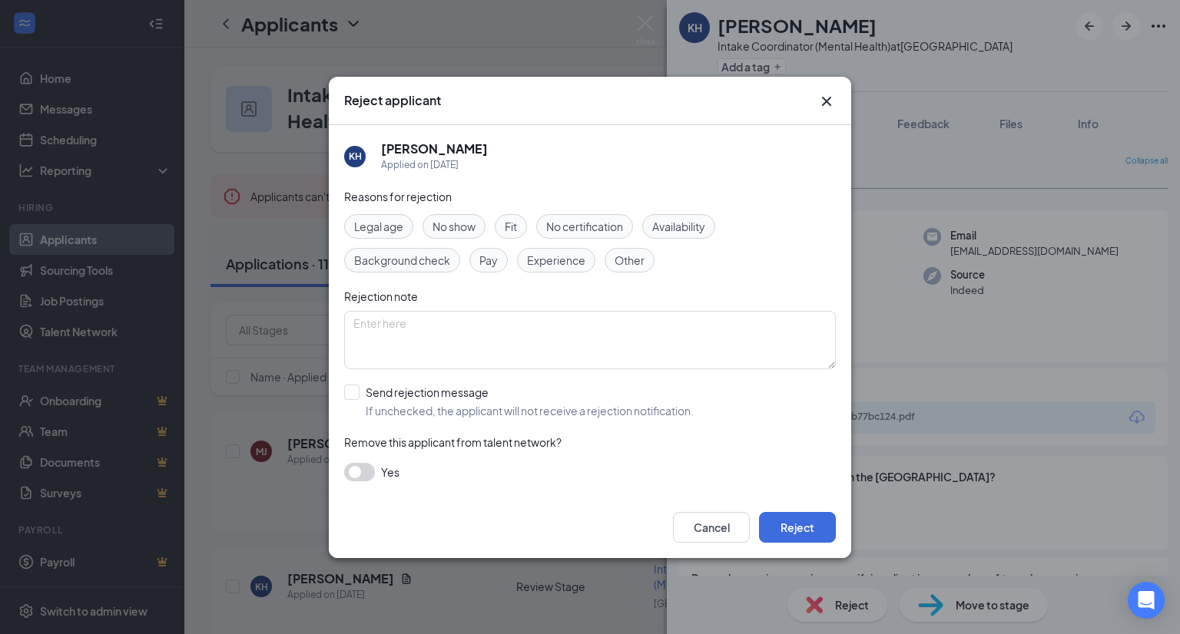
drag, startPoint x: 644, startPoint y: 412, endPoint x: 674, endPoint y: 425, distance: 33.0
click at [644, 412] on input "Send rejection message If unchecked, the applicant will not receive a rejection…" at bounding box center [518, 402] width 349 height 34
checkbox input "true"
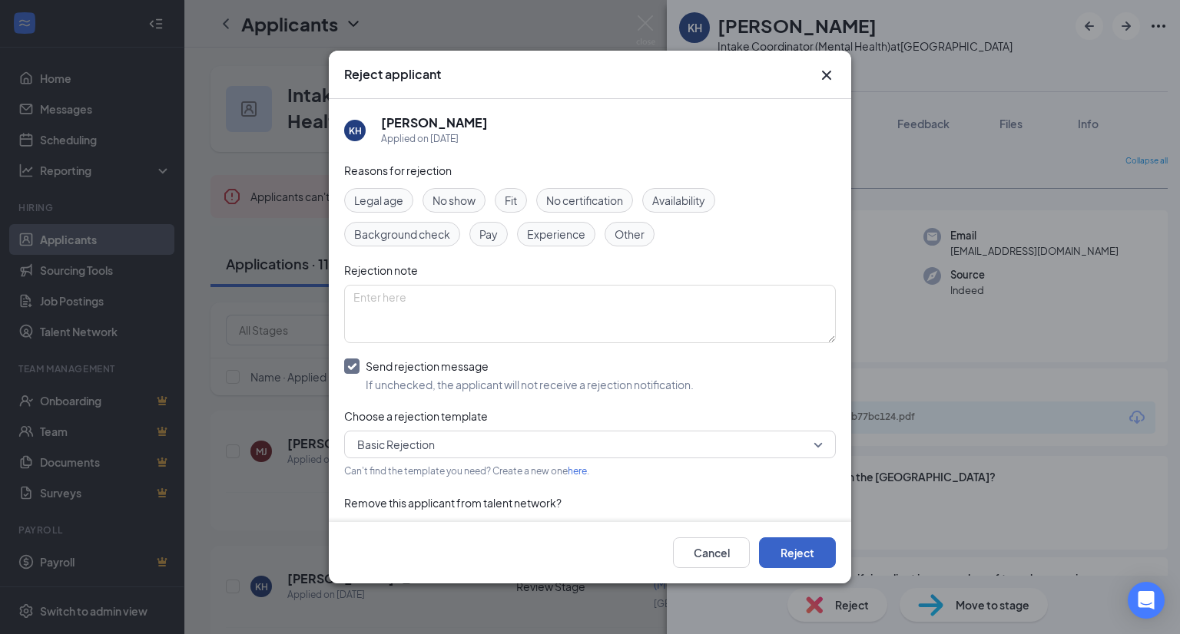
click at [797, 544] on button "Reject" at bounding box center [797, 553] width 77 height 31
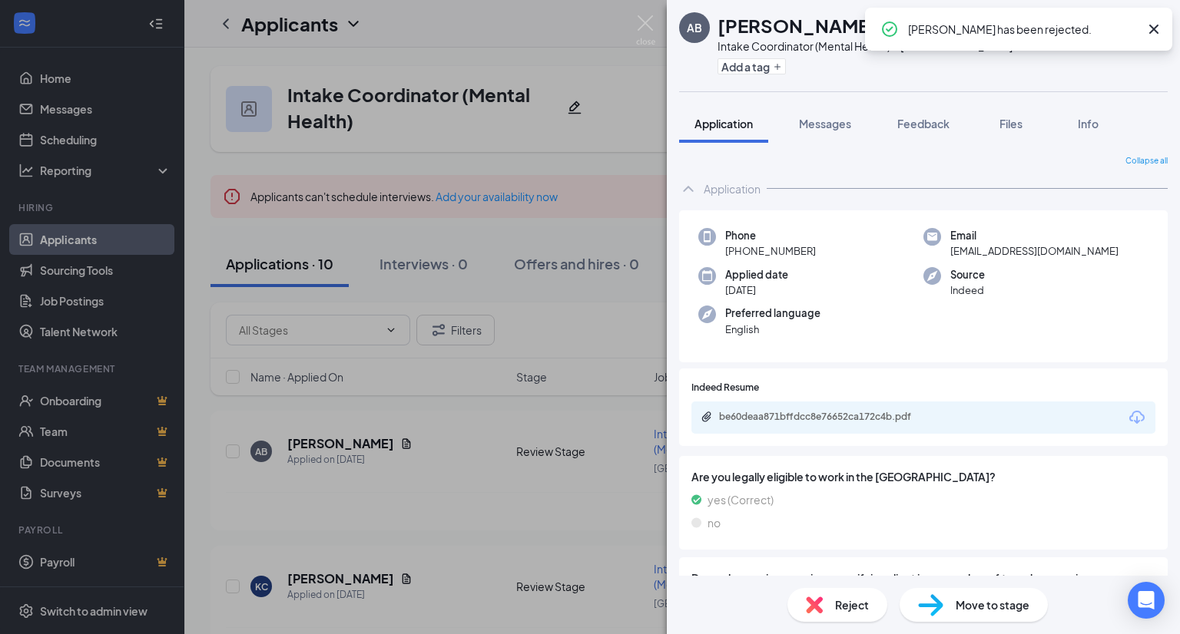
click at [1127, 415] on icon "Download" at bounding box center [1136, 418] width 18 height 18
click at [830, 602] on div "Reject" at bounding box center [837, 605] width 100 height 34
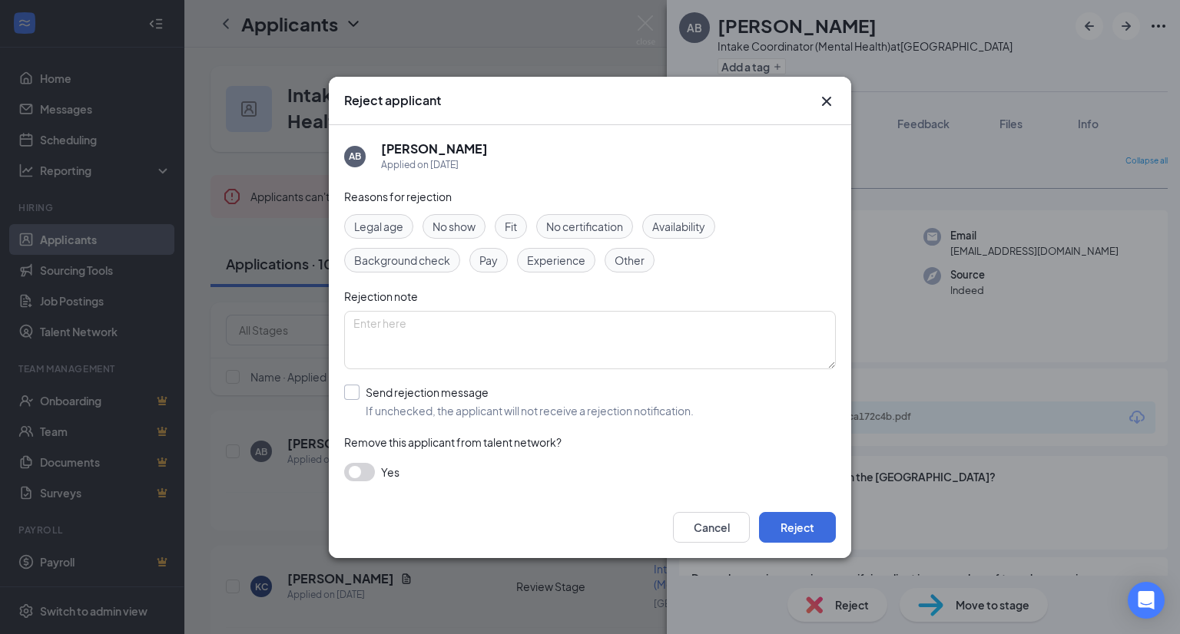
click at [649, 395] on input "Send rejection message If unchecked, the applicant will not receive a rejection…" at bounding box center [518, 402] width 349 height 34
checkbox input "true"
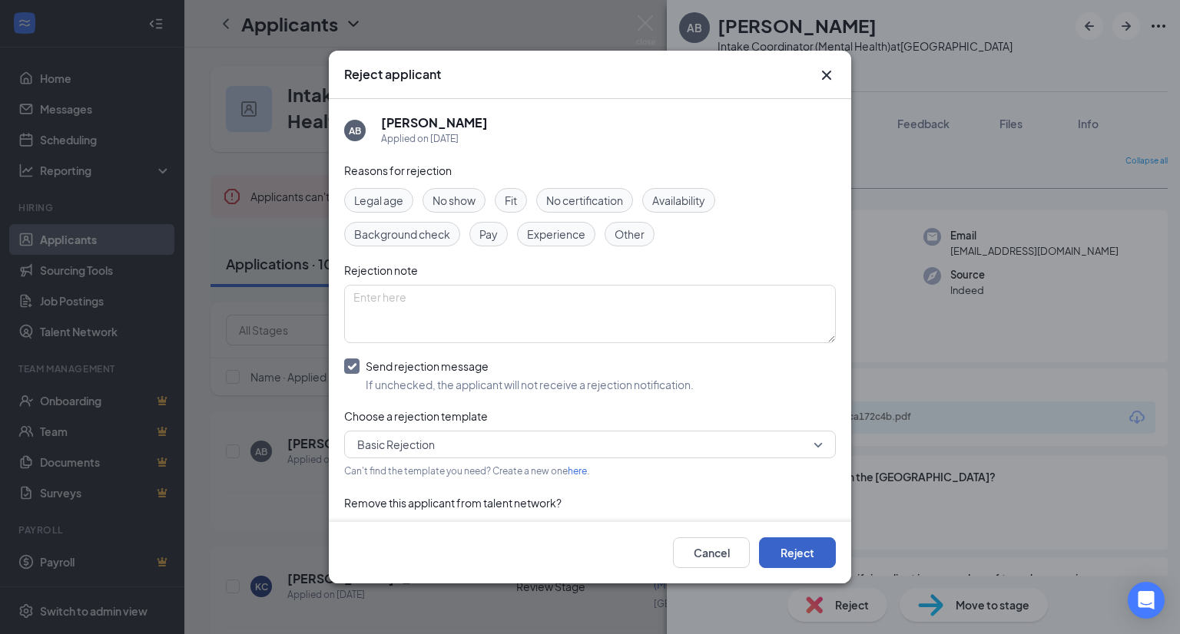
click at [810, 561] on button "Reject" at bounding box center [797, 553] width 77 height 31
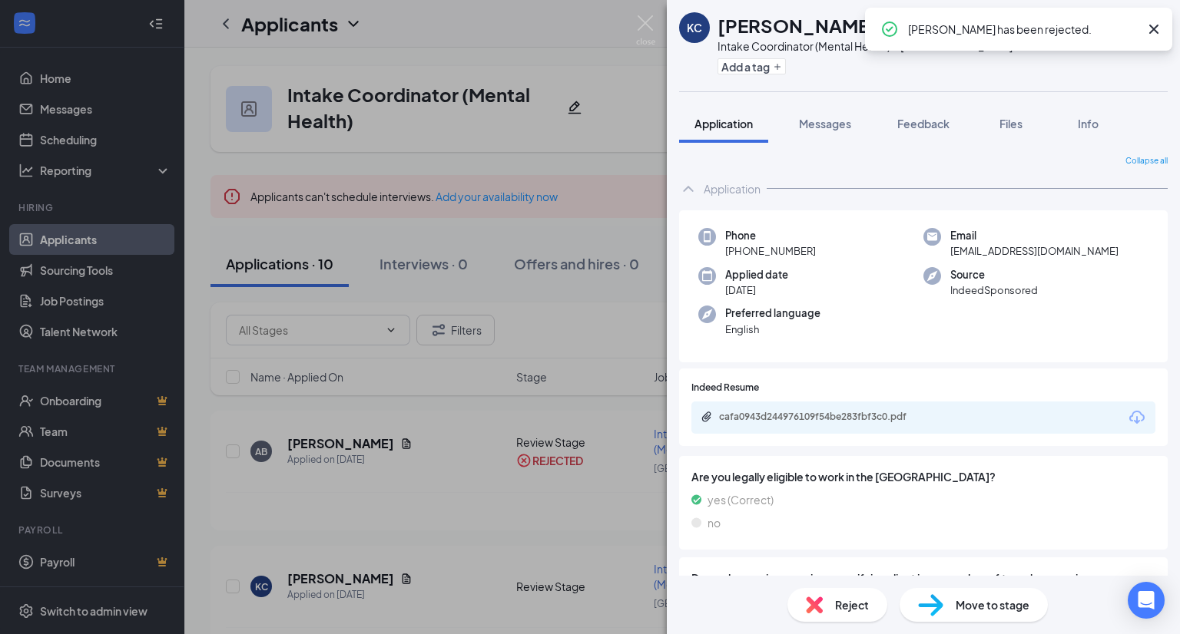
click at [1129, 419] on icon "Download" at bounding box center [1136, 417] width 15 height 13
click at [835, 608] on span "Reject" at bounding box center [852, 605] width 34 height 17
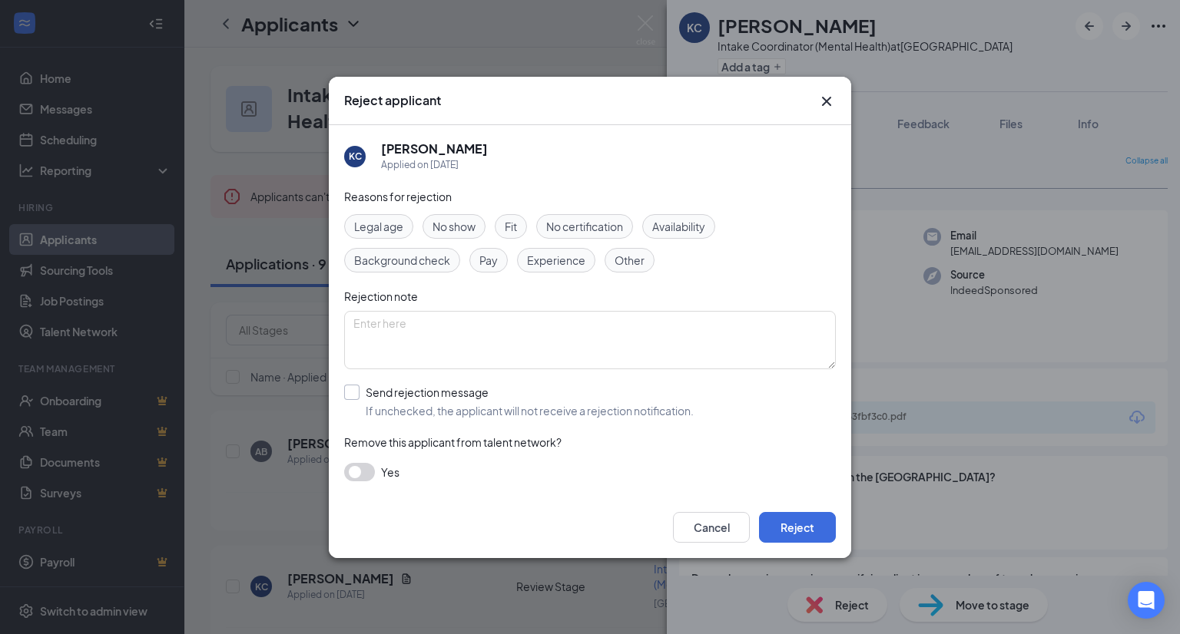
click at [676, 397] on input "Send rejection message If unchecked, the applicant will not receive a rejection…" at bounding box center [518, 402] width 349 height 34
checkbox input "true"
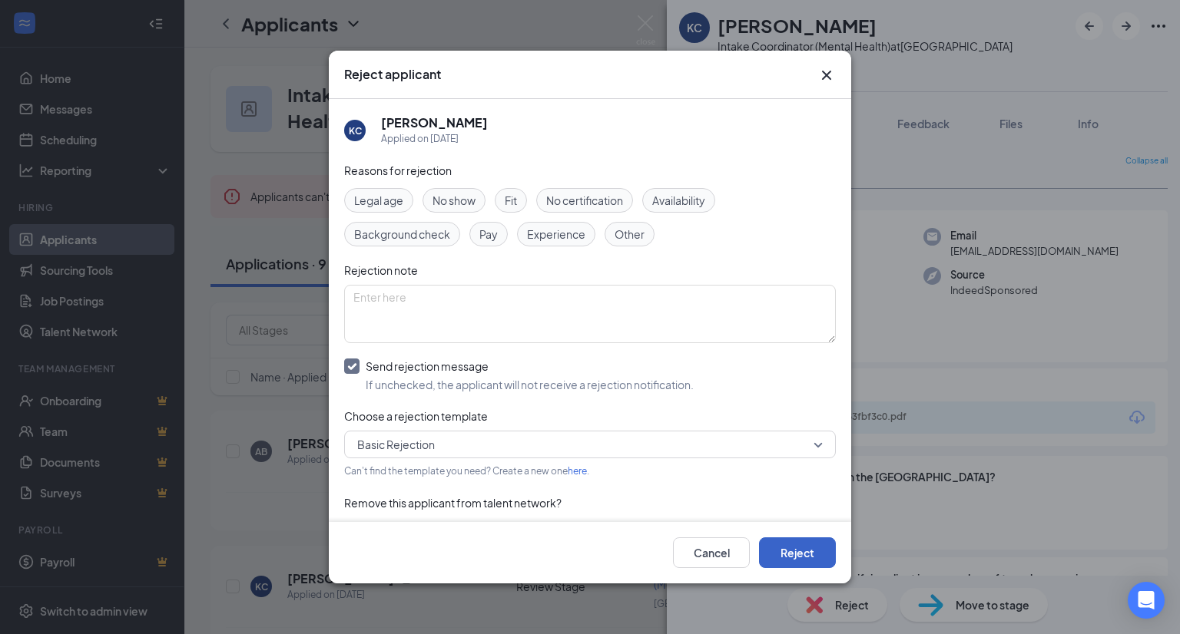
click at [792, 552] on button "Reject" at bounding box center [797, 553] width 77 height 31
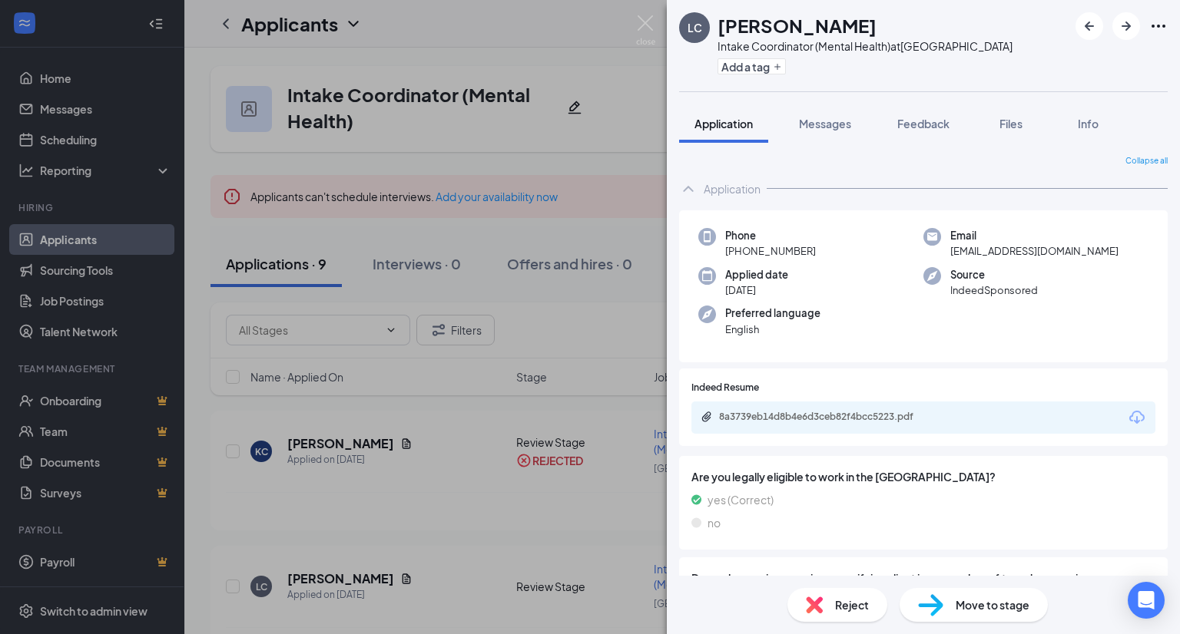
click at [1127, 415] on icon "Download" at bounding box center [1136, 418] width 18 height 18
click at [824, 607] on div "Reject" at bounding box center [837, 605] width 100 height 34
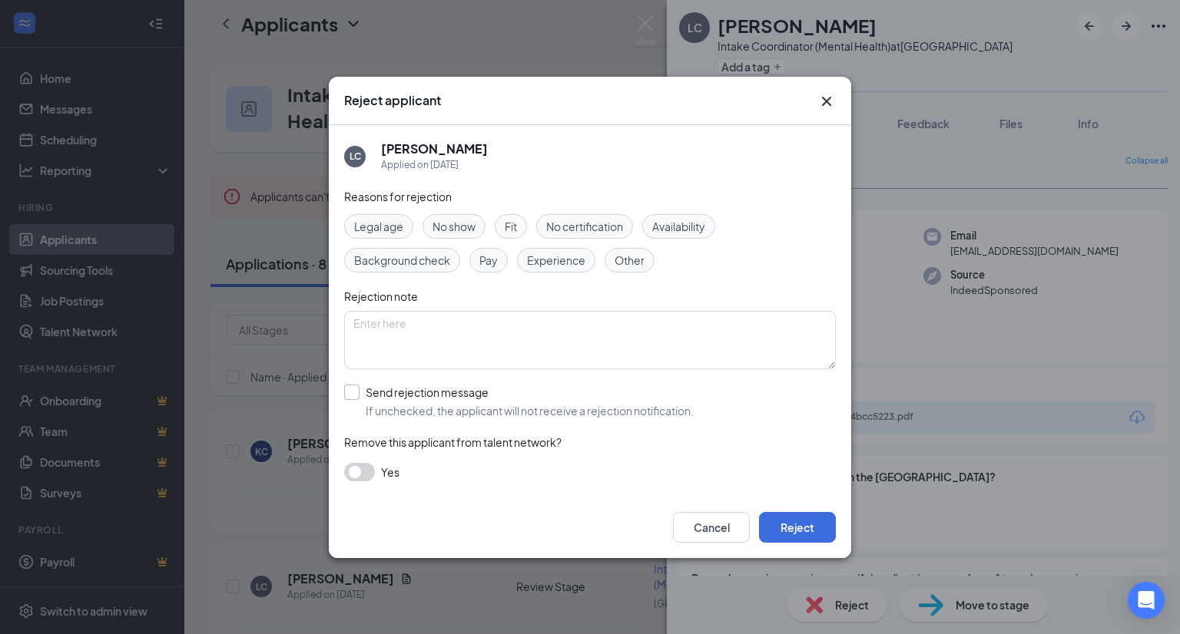
click at [633, 399] on input "Send rejection message If unchecked, the applicant will not receive a rejection…" at bounding box center [518, 402] width 349 height 34
checkbox input "true"
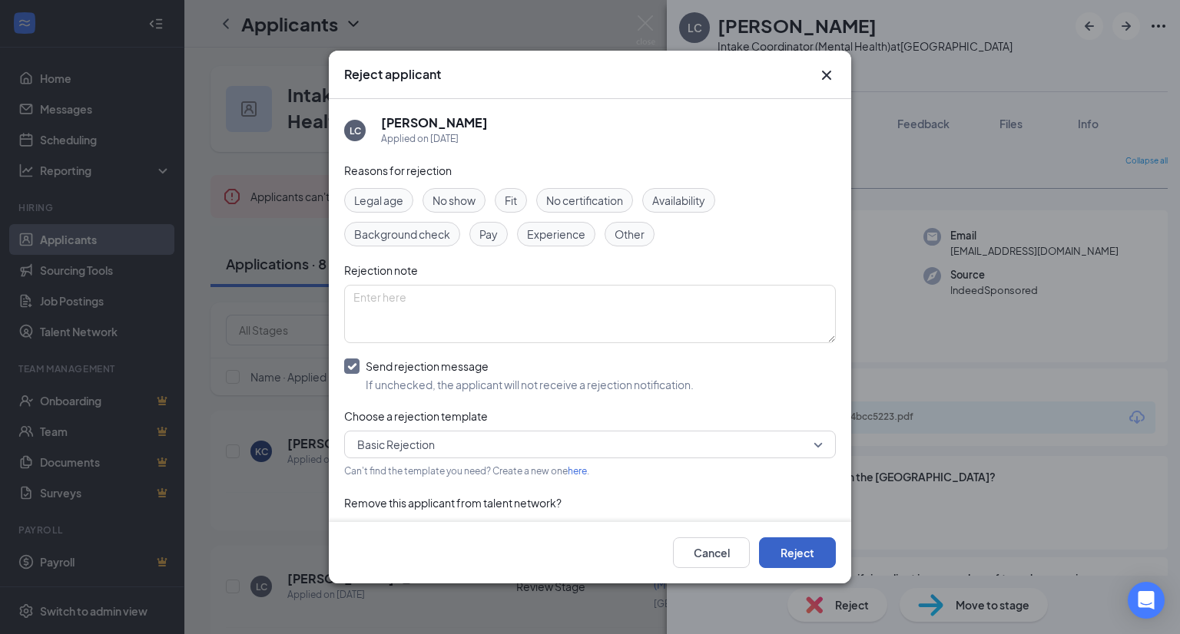
click at [805, 554] on button "Reject" at bounding box center [797, 553] width 77 height 31
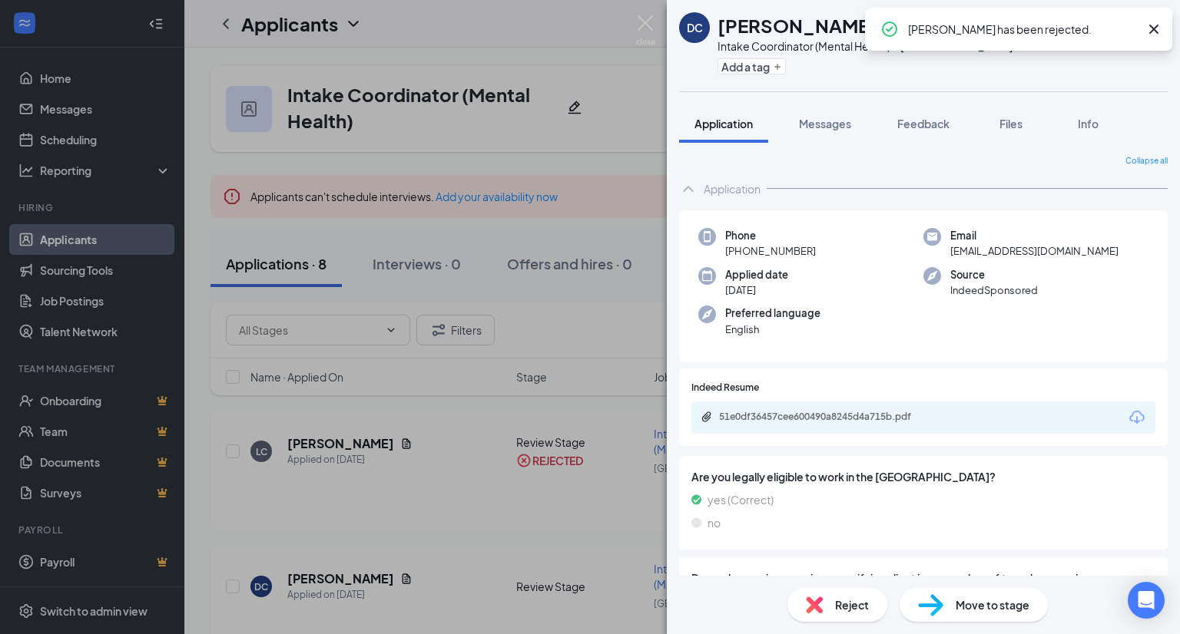
click at [1128, 417] on icon "Download" at bounding box center [1136, 418] width 18 height 18
click at [843, 608] on span "Reject" at bounding box center [852, 605] width 34 height 17
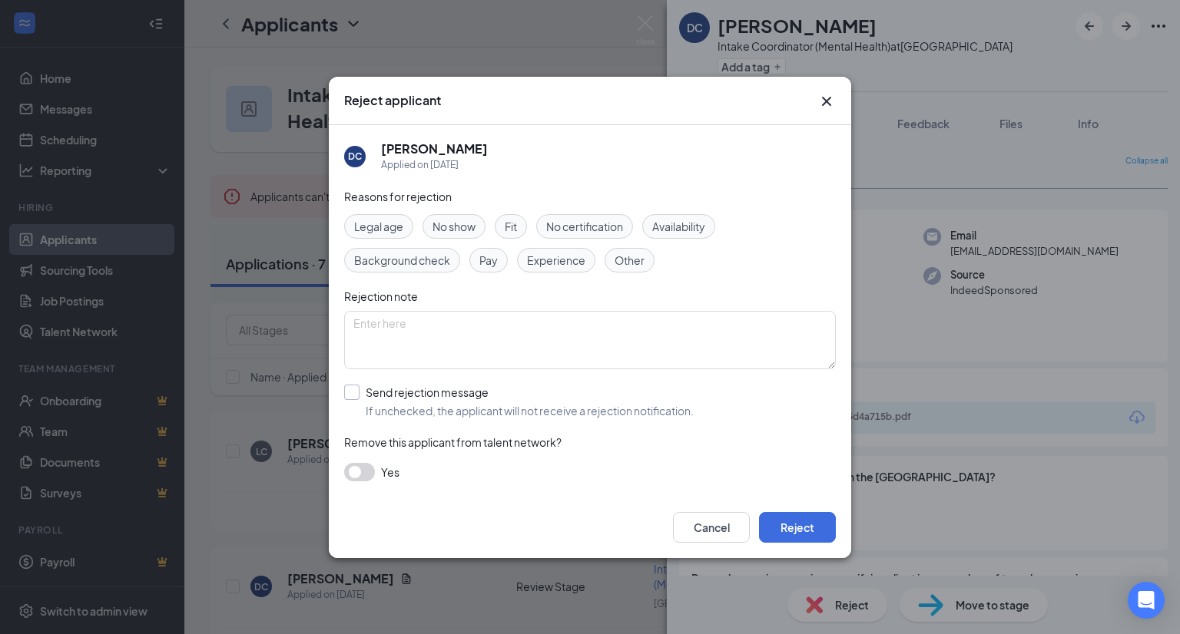
click at [667, 403] on input "Send rejection message If unchecked, the applicant will not receive a rejection…" at bounding box center [518, 402] width 349 height 34
checkbox input "true"
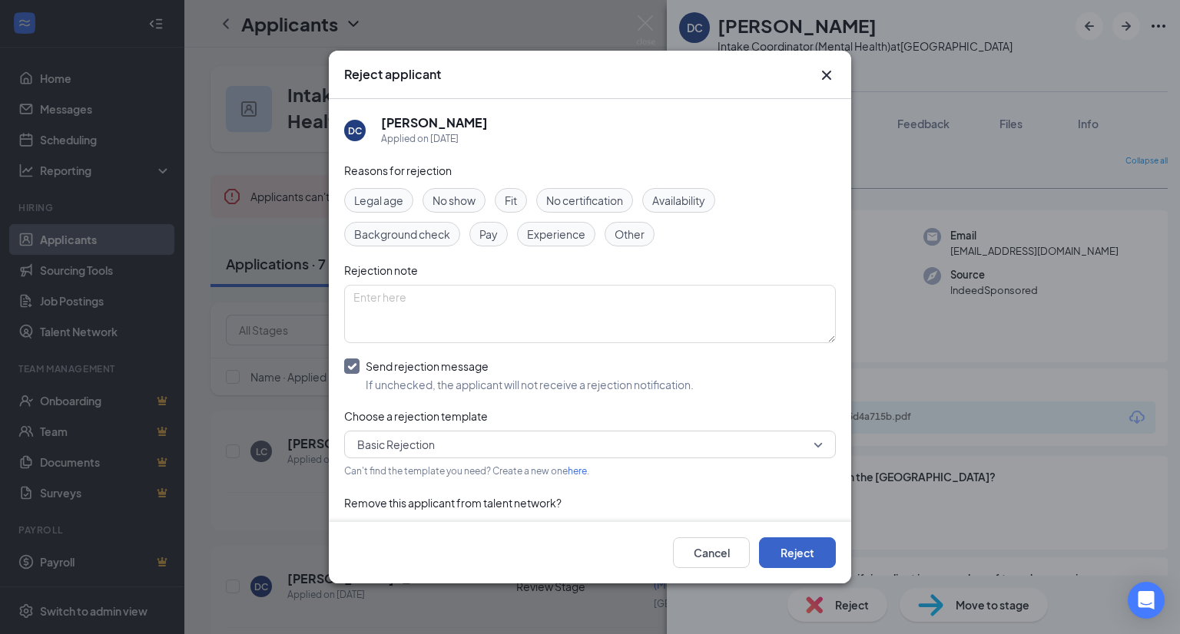
click at [810, 556] on button "Reject" at bounding box center [797, 553] width 77 height 31
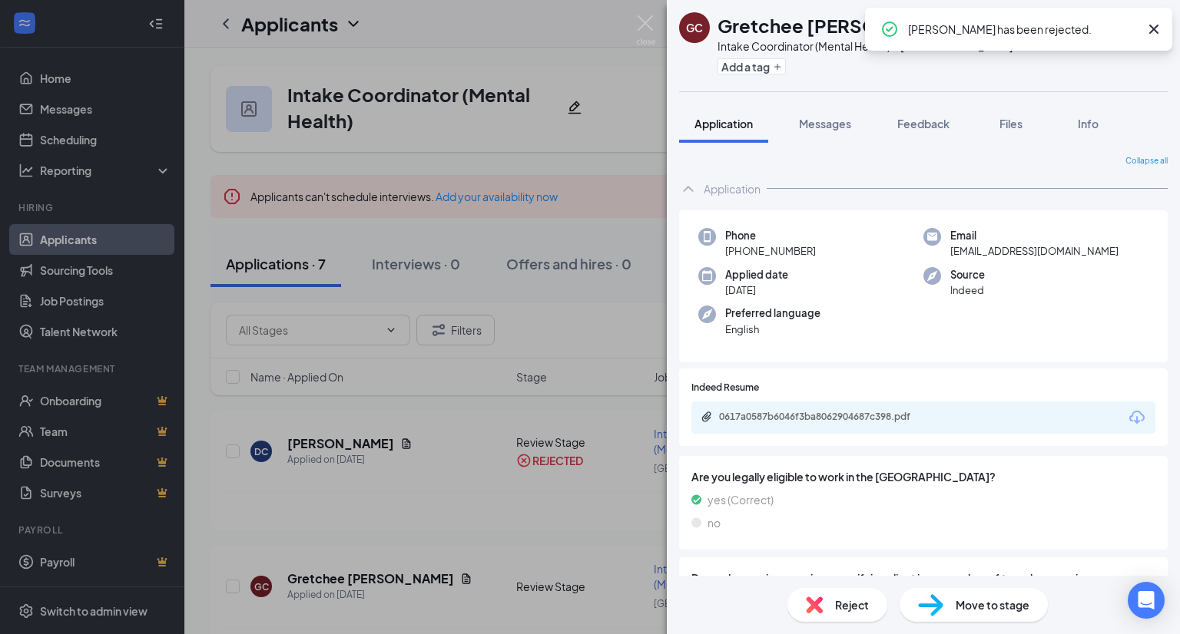
click at [1127, 419] on icon "Download" at bounding box center [1136, 418] width 18 height 18
click at [835, 611] on span "Reject" at bounding box center [852, 605] width 34 height 17
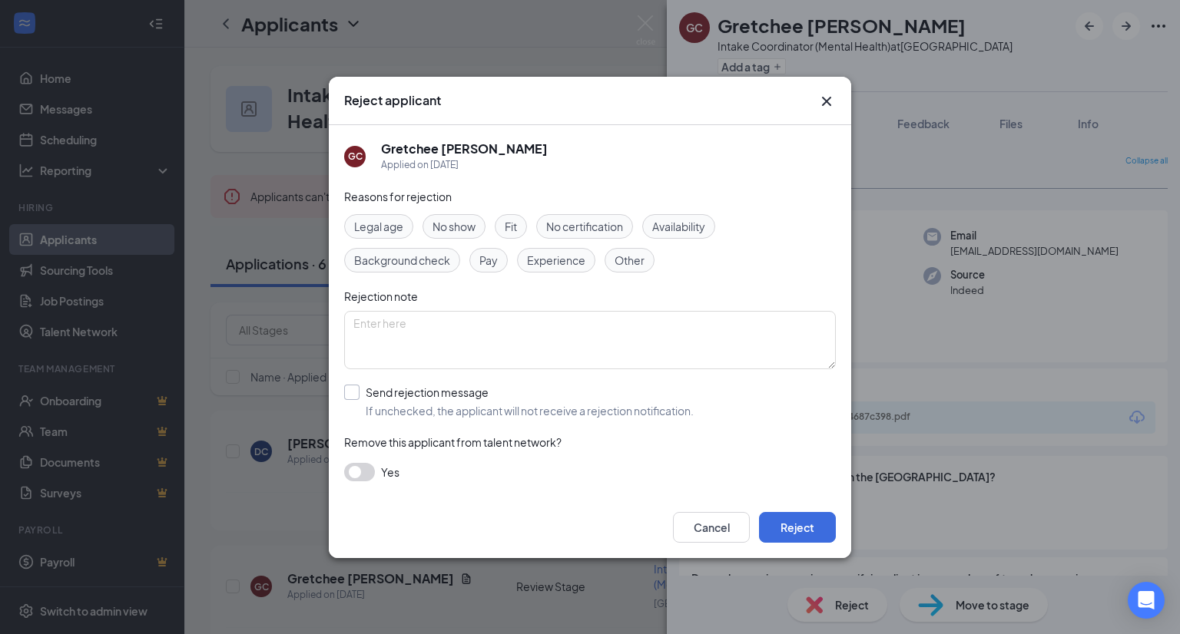
click at [648, 404] on input "Send rejection message If unchecked, the applicant will not receive a rejection…" at bounding box center [518, 402] width 349 height 34
checkbox input "true"
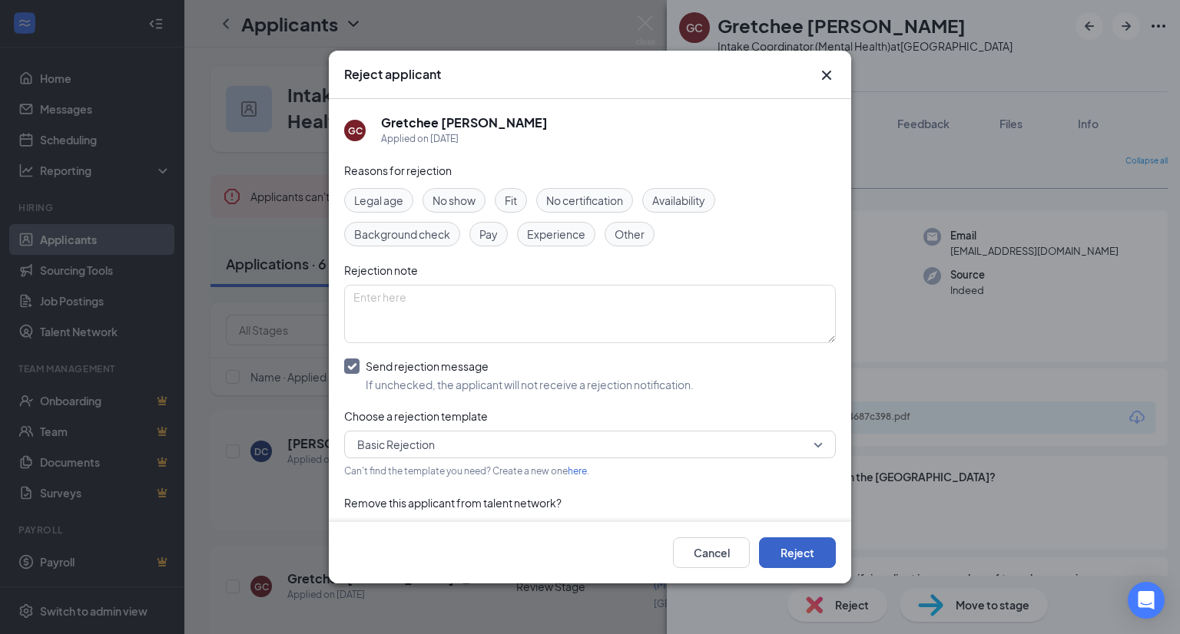
click at [780, 546] on button "Reject" at bounding box center [797, 553] width 77 height 31
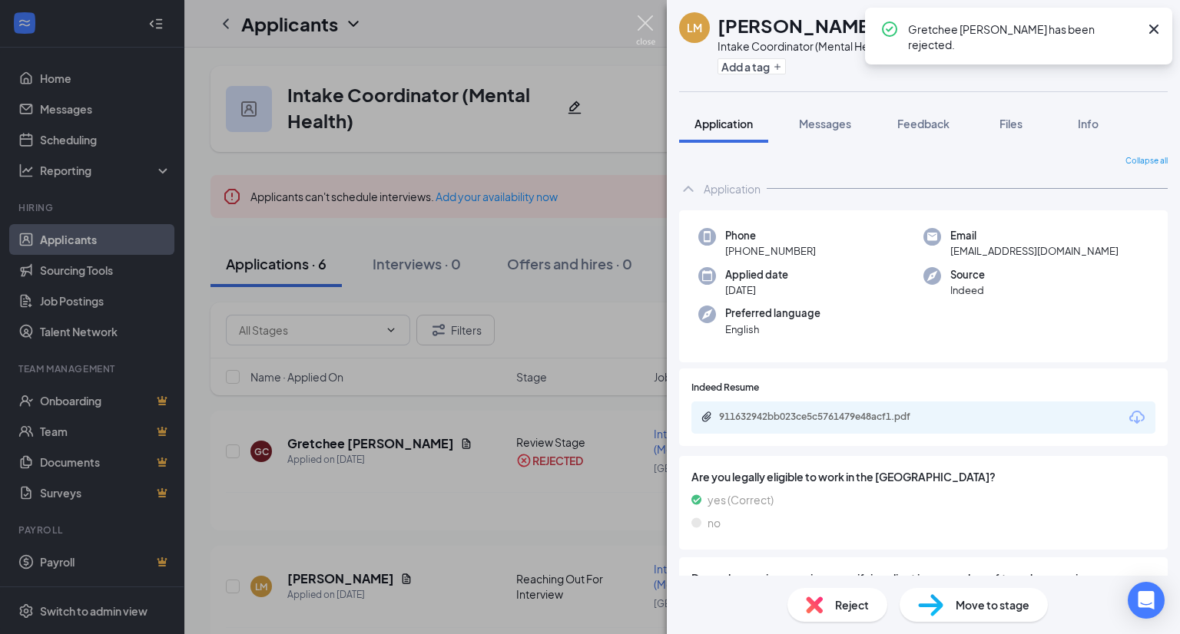
click at [644, 22] on img at bounding box center [645, 30] width 19 height 30
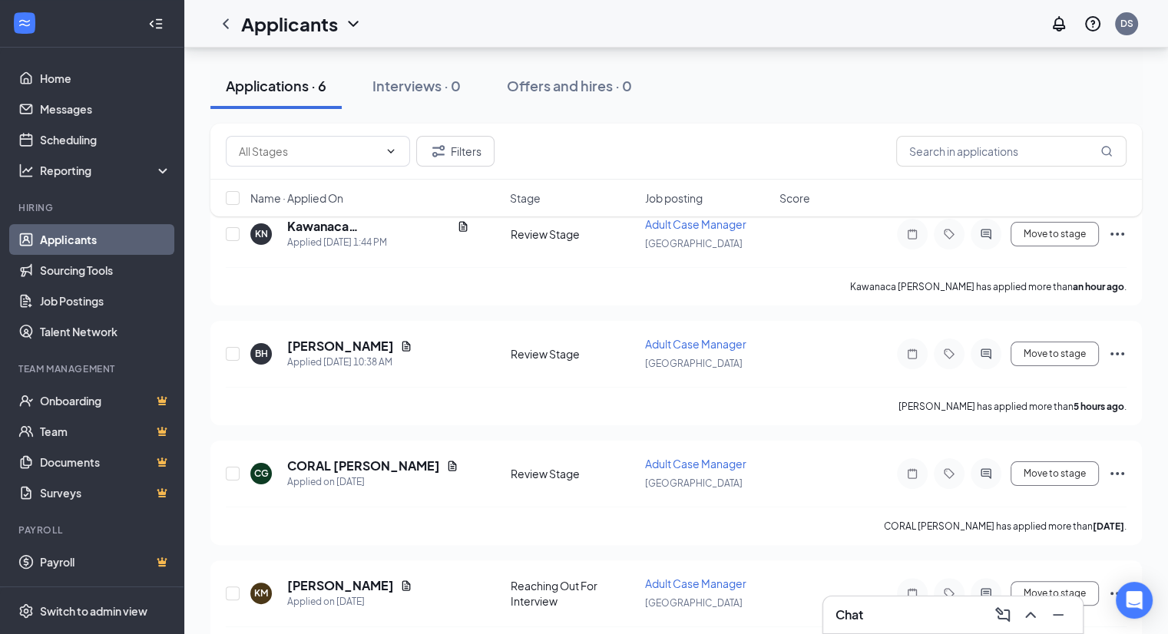
scroll to position [154, 0]
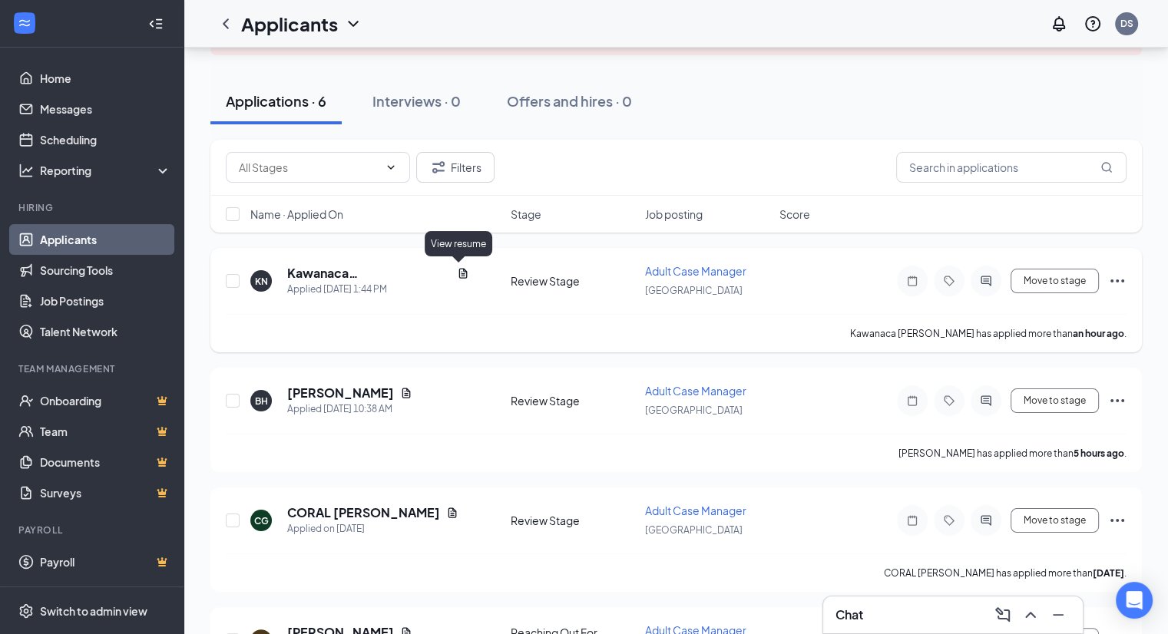
click at [457, 270] on icon "Document" at bounding box center [463, 273] width 12 height 12
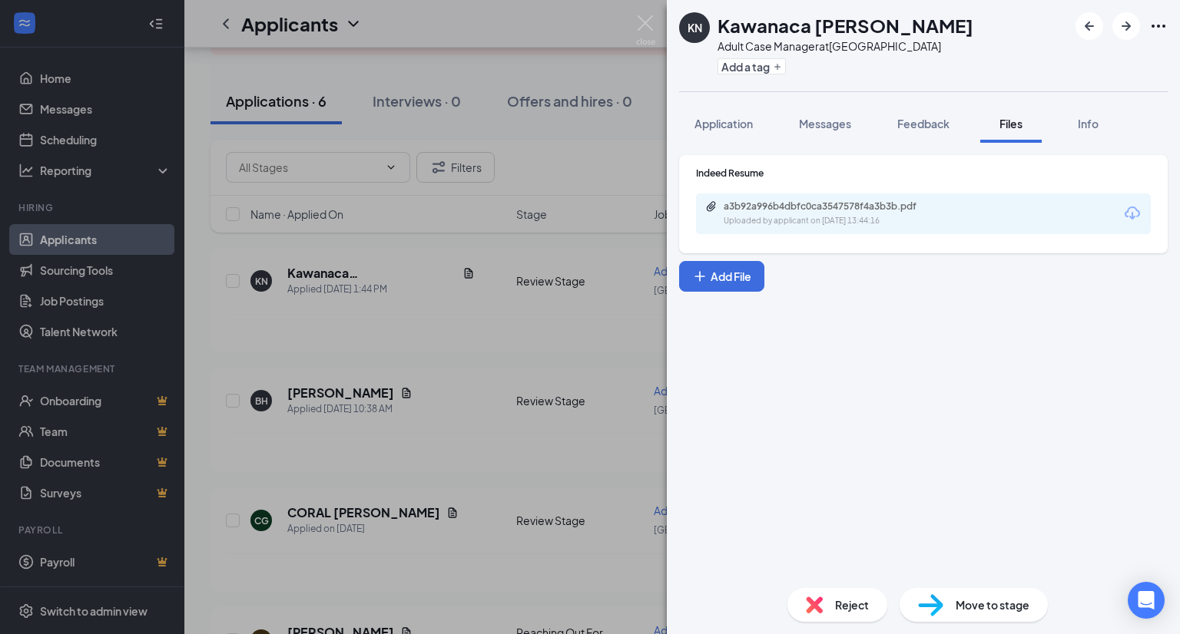
click at [1128, 209] on icon "Download" at bounding box center [1131, 213] width 15 height 13
click at [835, 600] on span "Reject" at bounding box center [852, 605] width 34 height 17
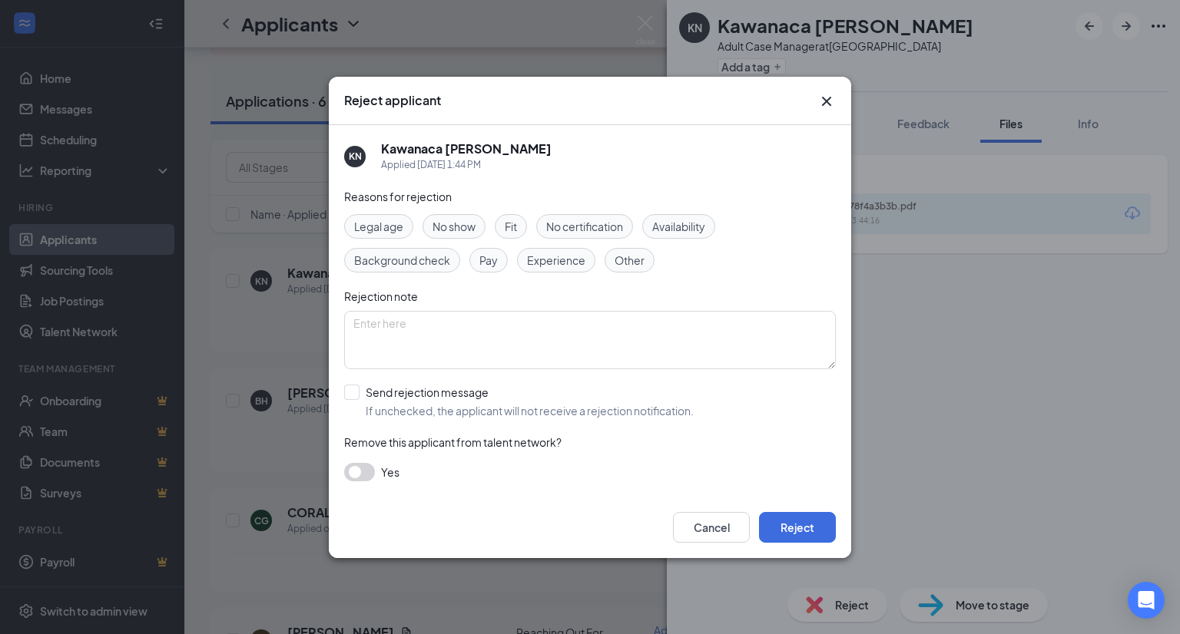
click at [669, 400] on input "Send rejection message If unchecked, the applicant will not receive a rejection…" at bounding box center [518, 402] width 349 height 34
checkbox input "true"
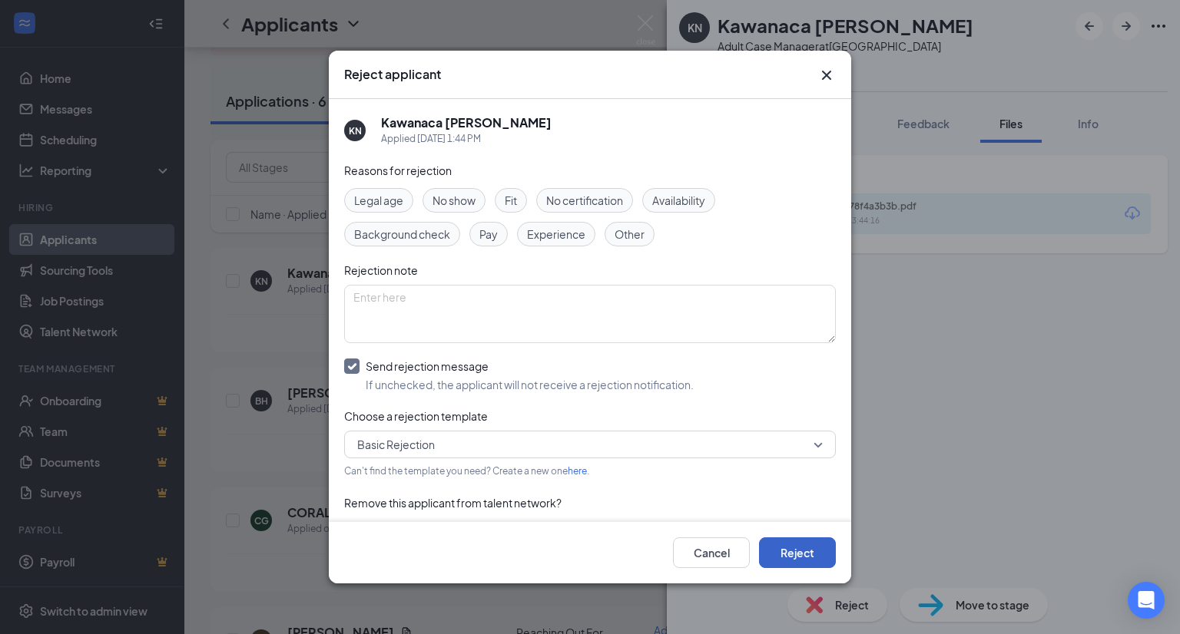
click at [801, 551] on button "Reject" at bounding box center [797, 553] width 77 height 31
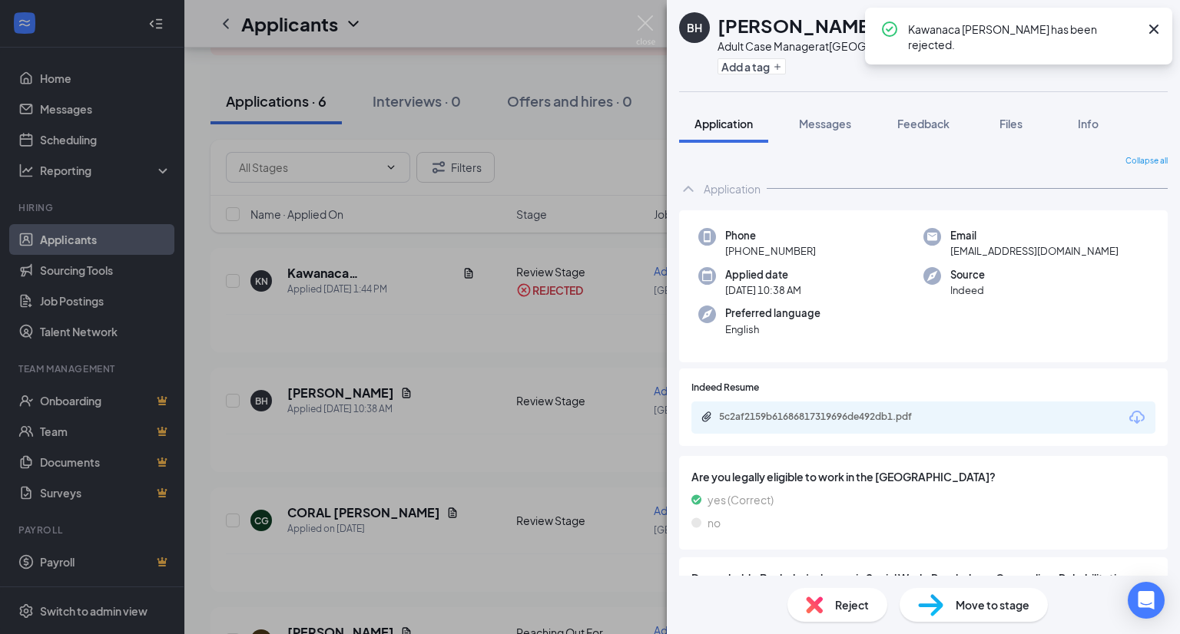
click at [1129, 416] on icon "Download" at bounding box center [1136, 417] width 15 height 13
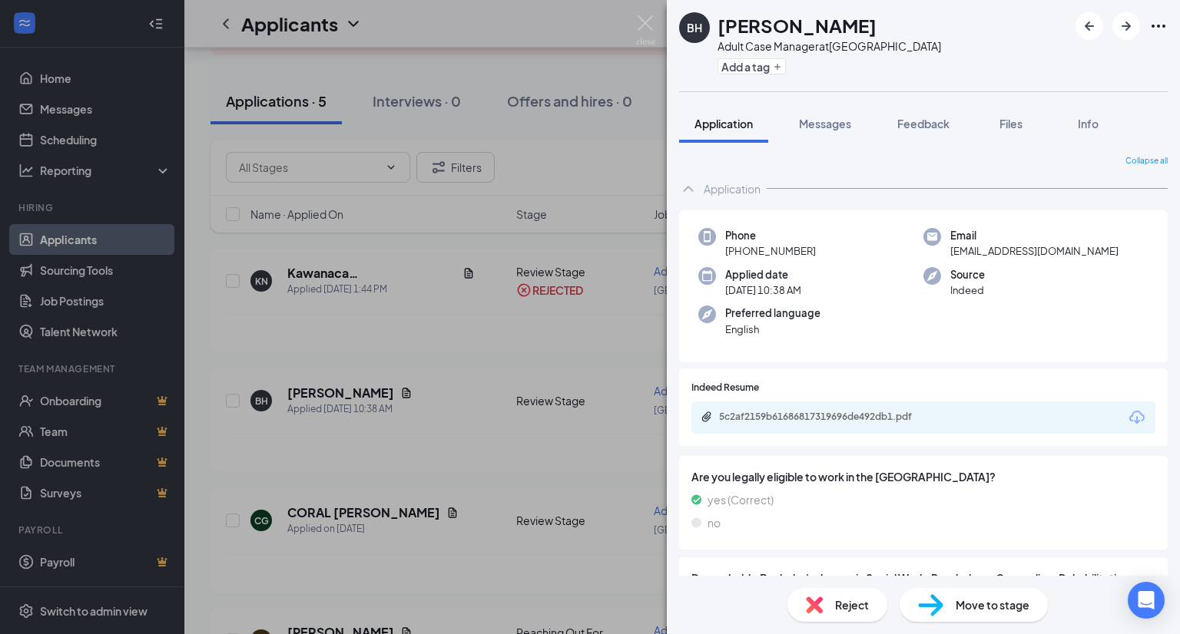
click at [832, 597] on div "Reject" at bounding box center [837, 605] width 100 height 34
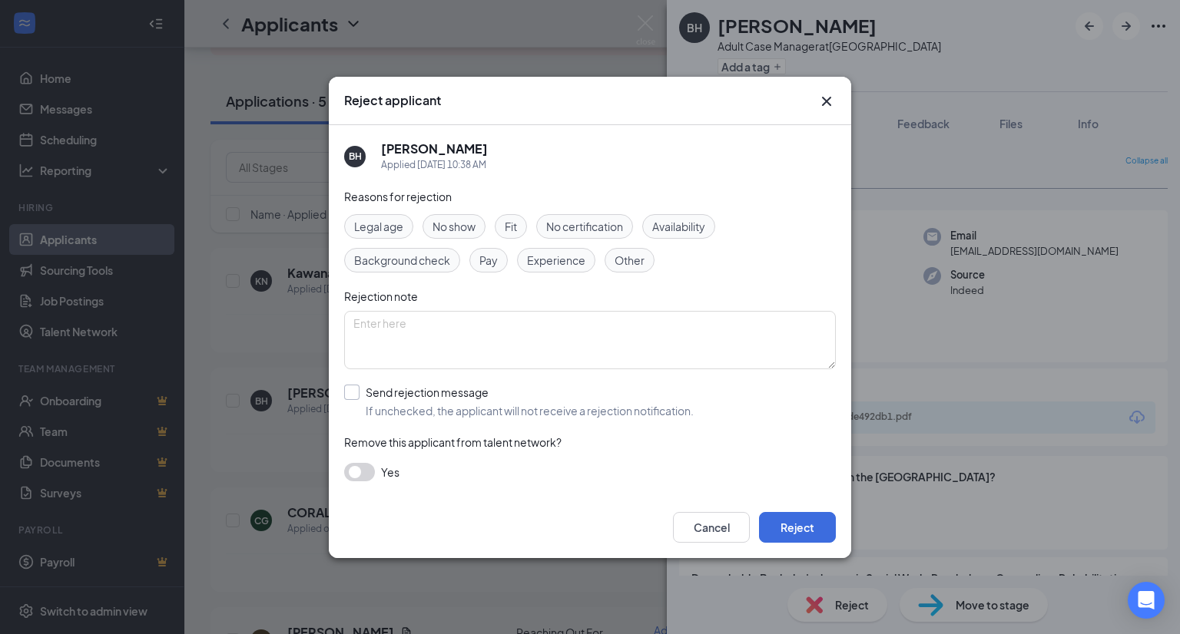
click at [631, 411] on input "Send rejection message If unchecked, the applicant will not receive a rejection…" at bounding box center [518, 402] width 349 height 34
checkbox input "true"
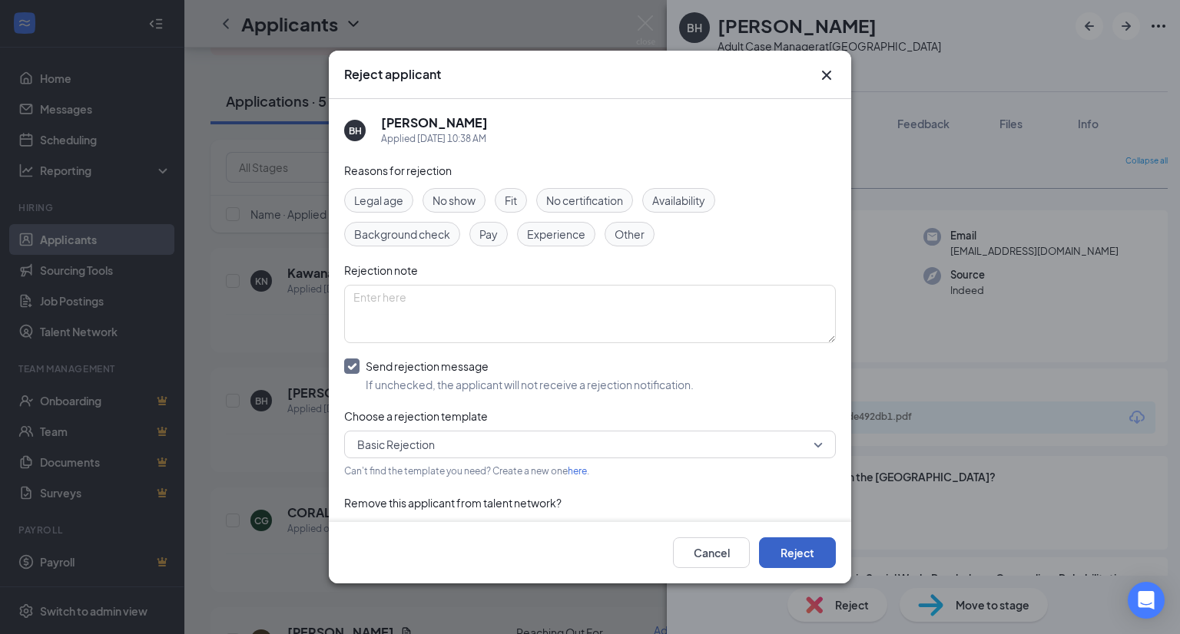
click at [792, 549] on button "Reject" at bounding box center [797, 553] width 77 height 31
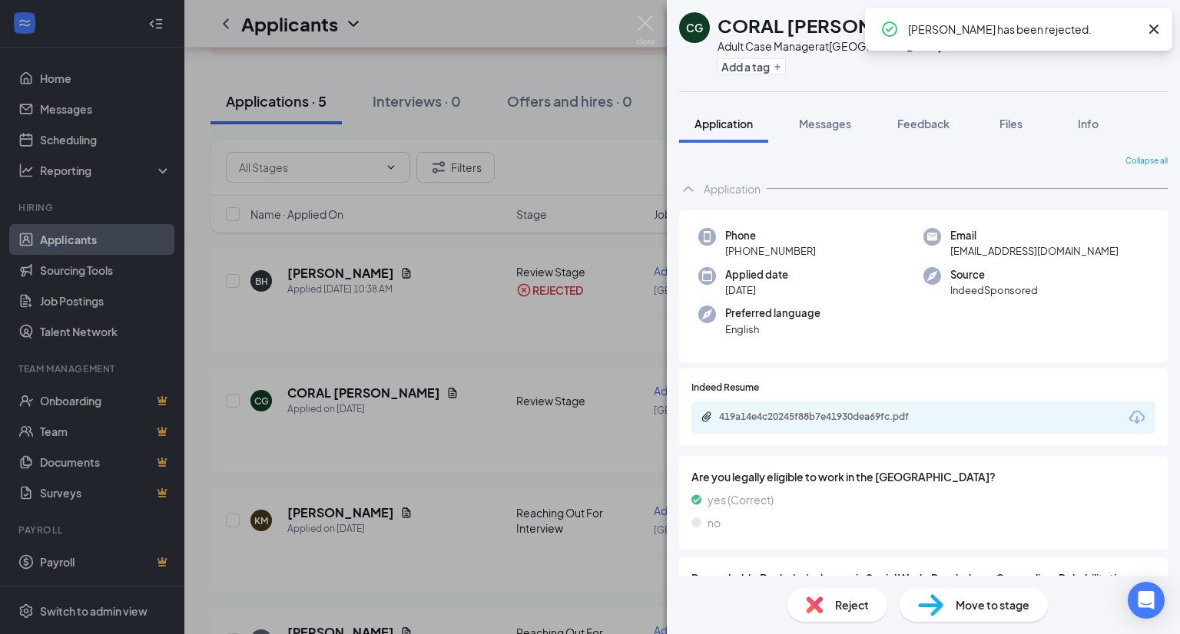
click at [1129, 416] on icon "Download" at bounding box center [1136, 417] width 15 height 13
click at [851, 601] on span "Reject" at bounding box center [852, 605] width 34 height 17
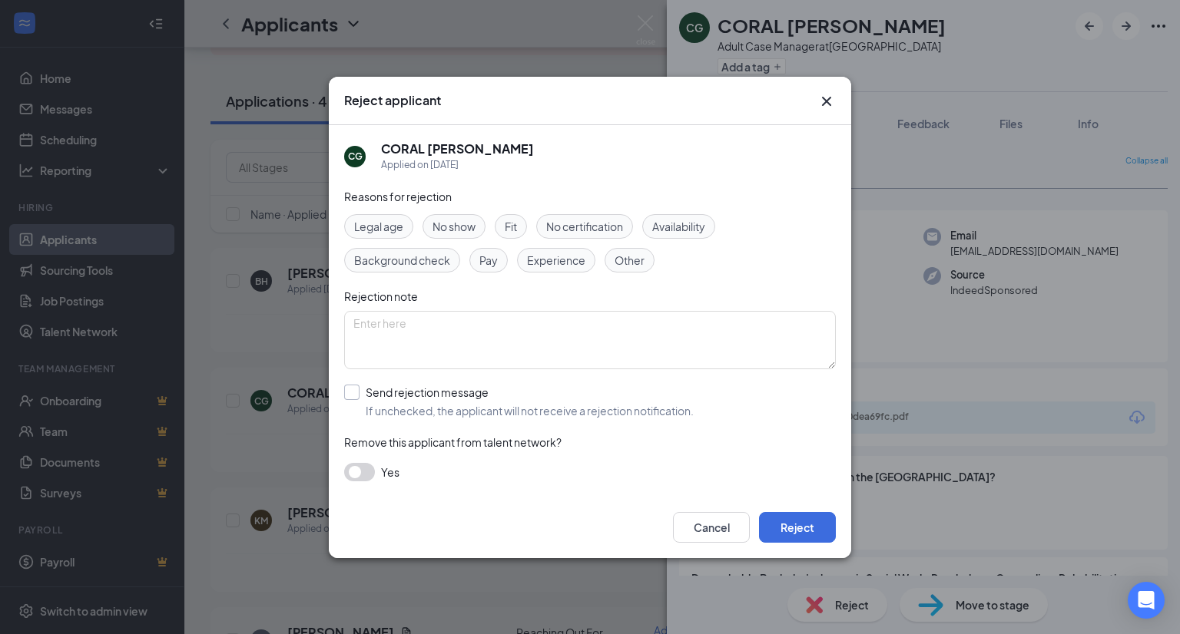
click at [648, 403] on input "Send rejection message If unchecked, the applicant will not receive a rejection…" at bounding box center [518, 402] width 349 height 34
checkbox input "true"
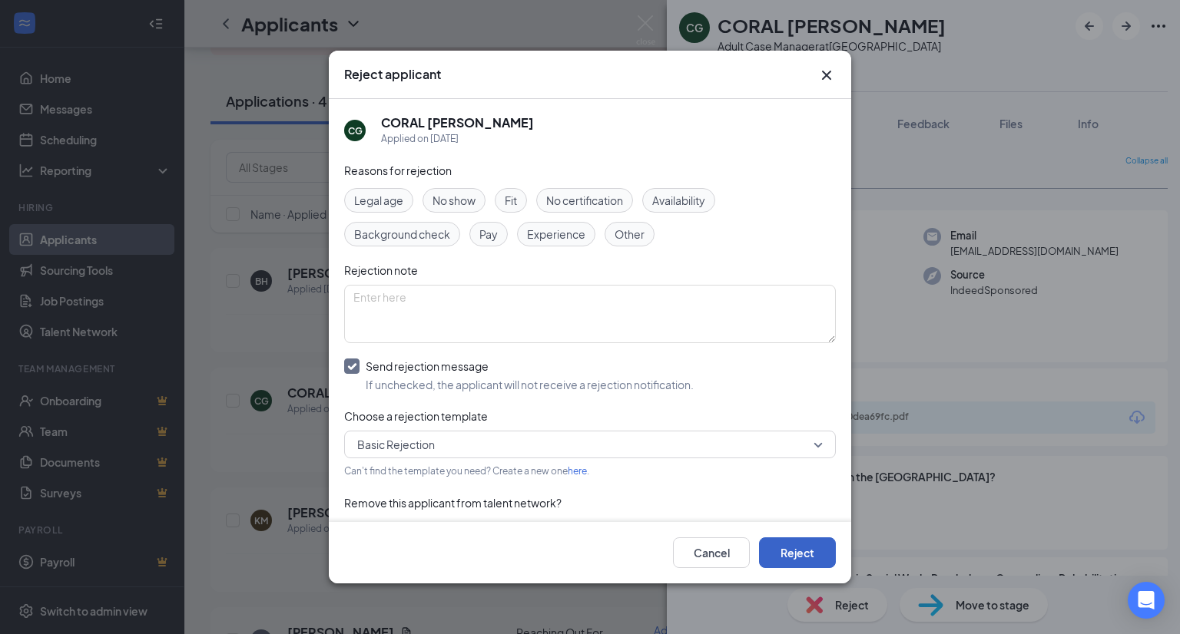
click at [803, 548] on button "Reject" at bounding box center [797, 553] width 77 height 31
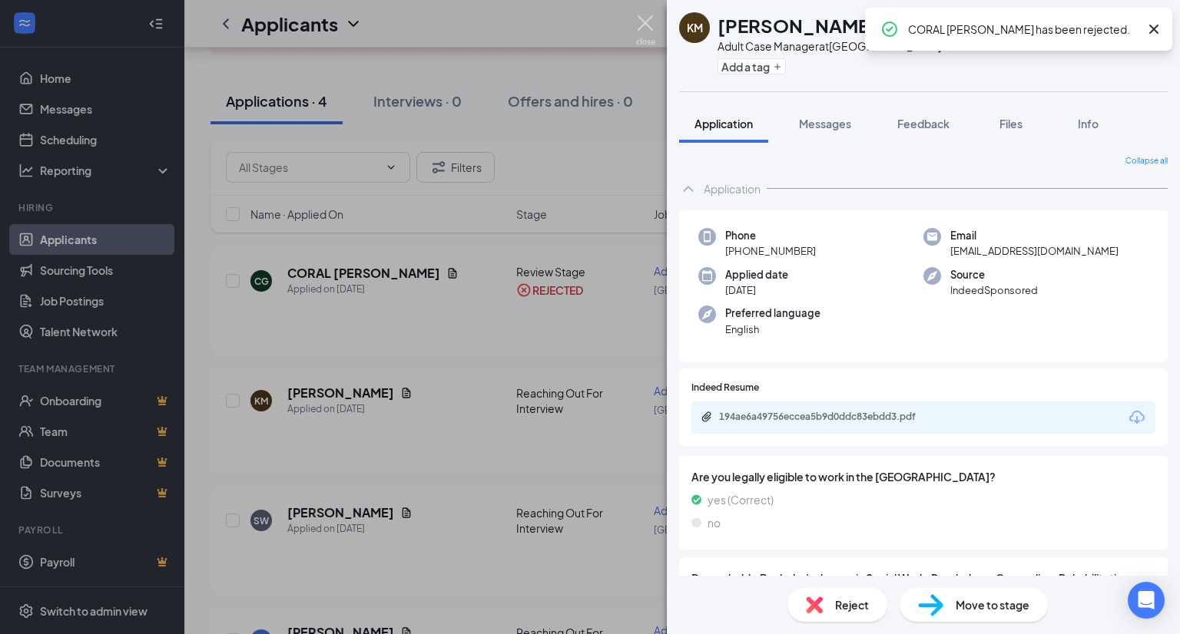
click at [640, 22] on img at bounding box center [645, 30] width 19 height 30
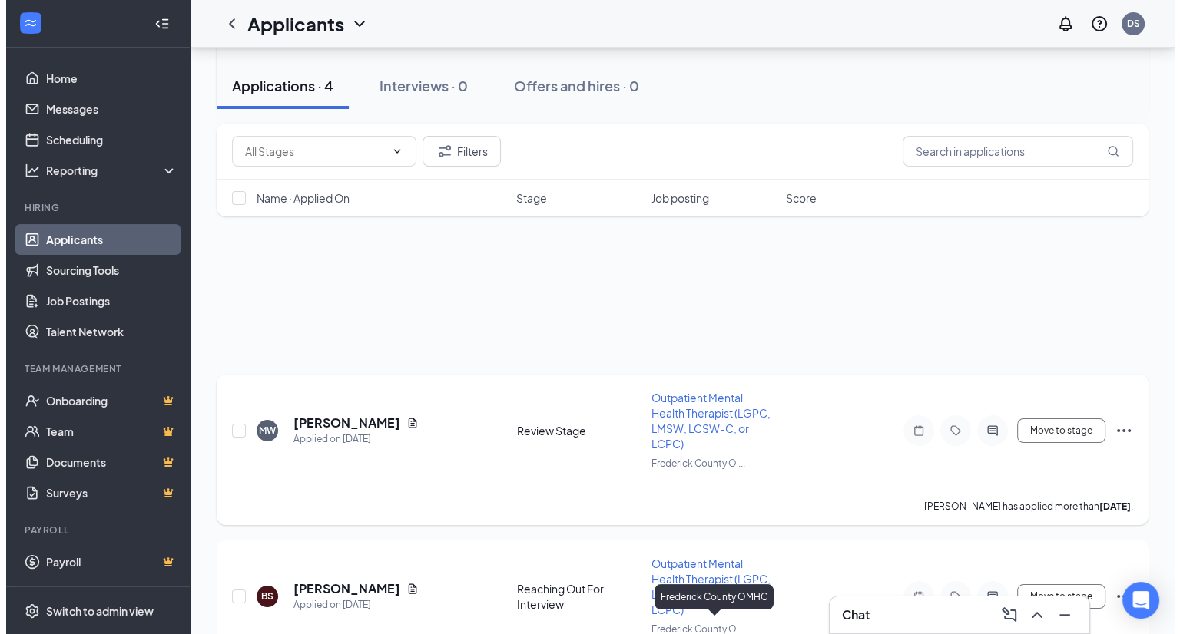
scroll to position [77, 0]
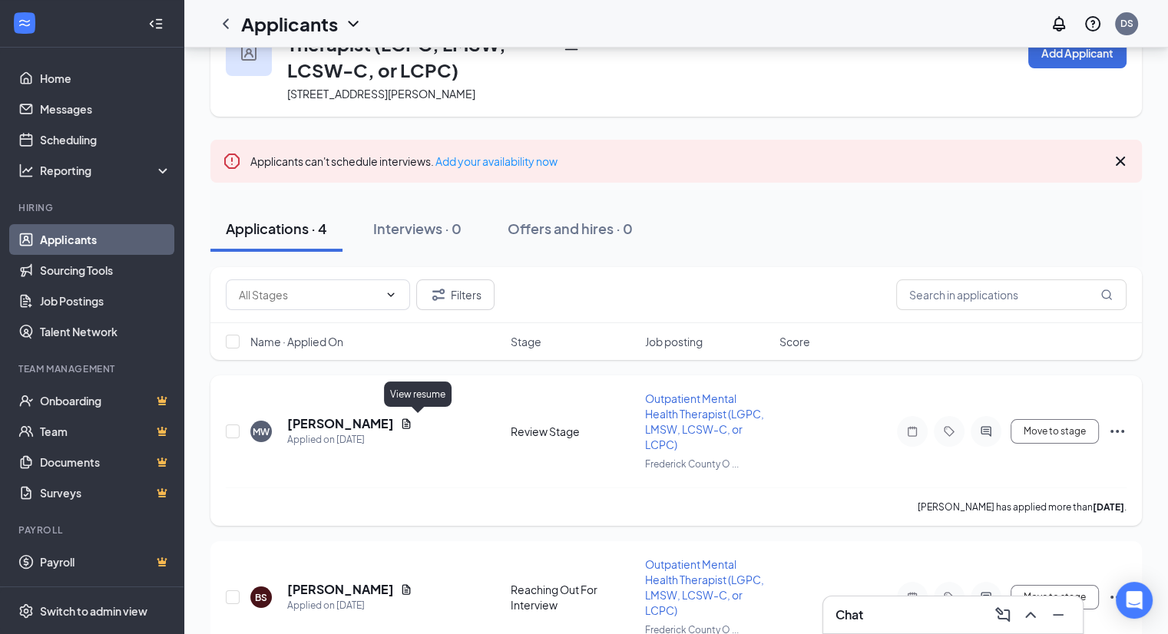
click at [411, 424] on icon "Document" at bounding box center [406, 424] width 8 height 10
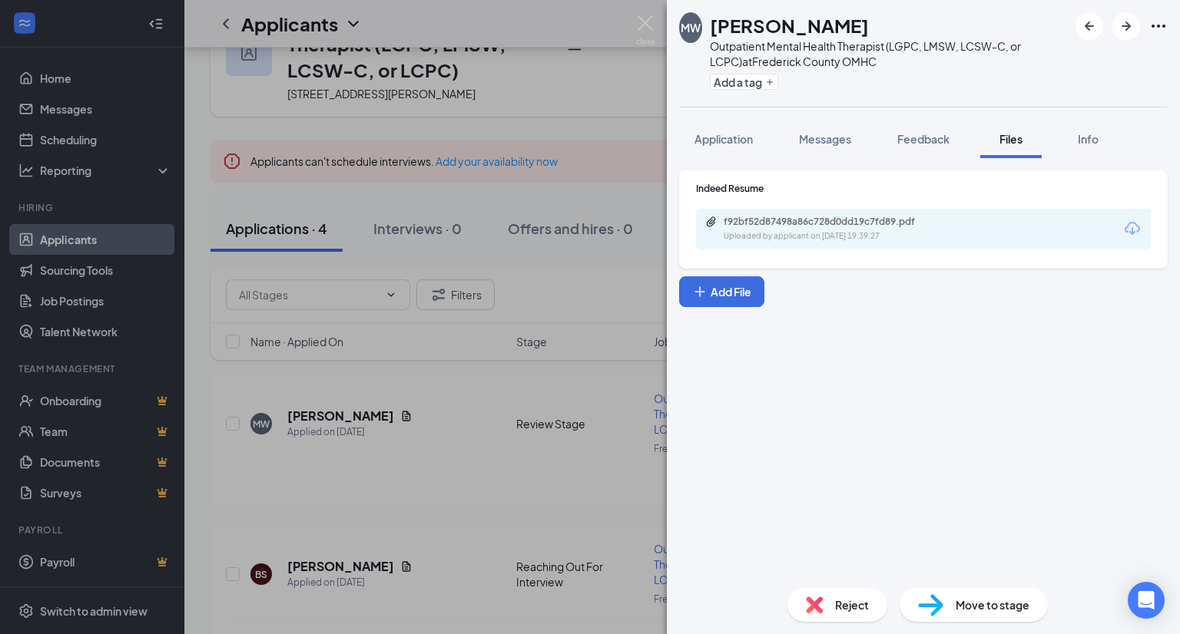
click at [1138, 230] on icon "Download" at bounding box center [1131, 228] width 15 height 13
click at [965, 603] on span "Move to stage" at bounding box center [992, 605] width 74 height 17
type input "Reaching Out For Interview (next stage)"
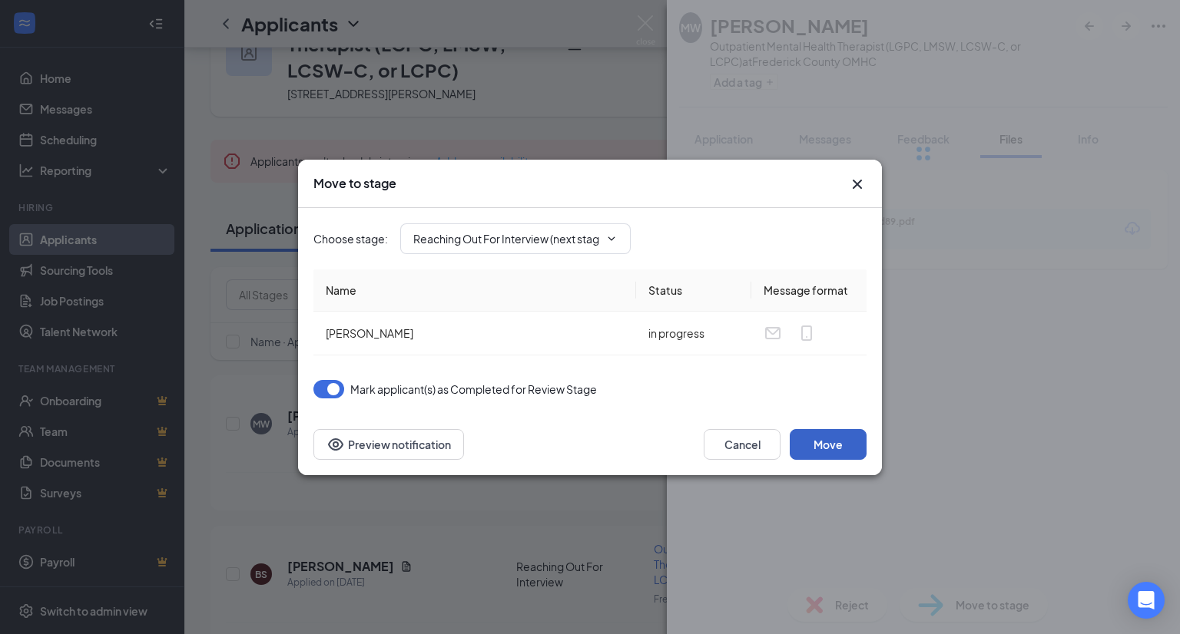
click at [829, 434] on button "Move" at bounding box center [827, 444] width 77 height 31
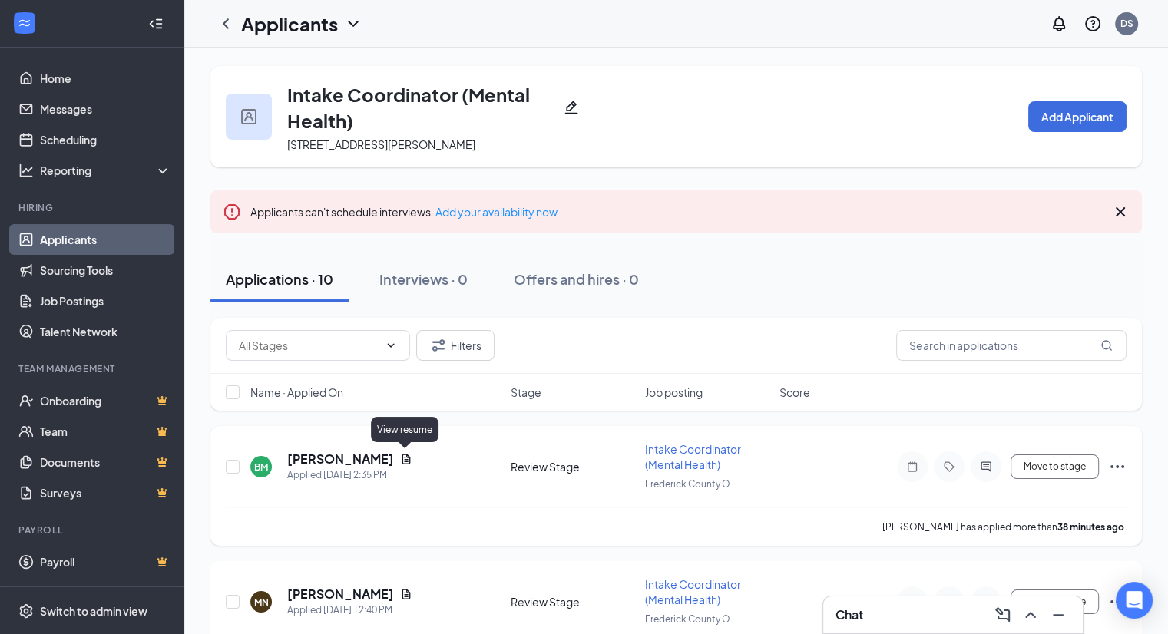
click at [405, 462] on icon "Document" at bounding box center [406, 459] width 8 height 10
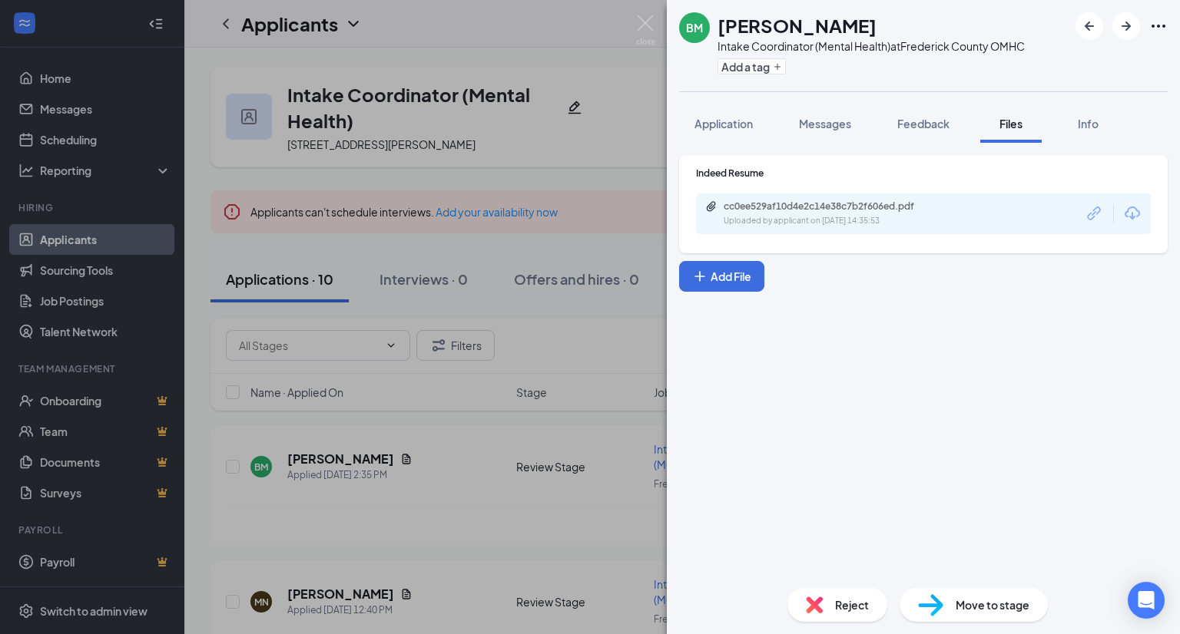
click at [833, 601] on div "Reject" at bounding box center [837, 605] width 100 height 34
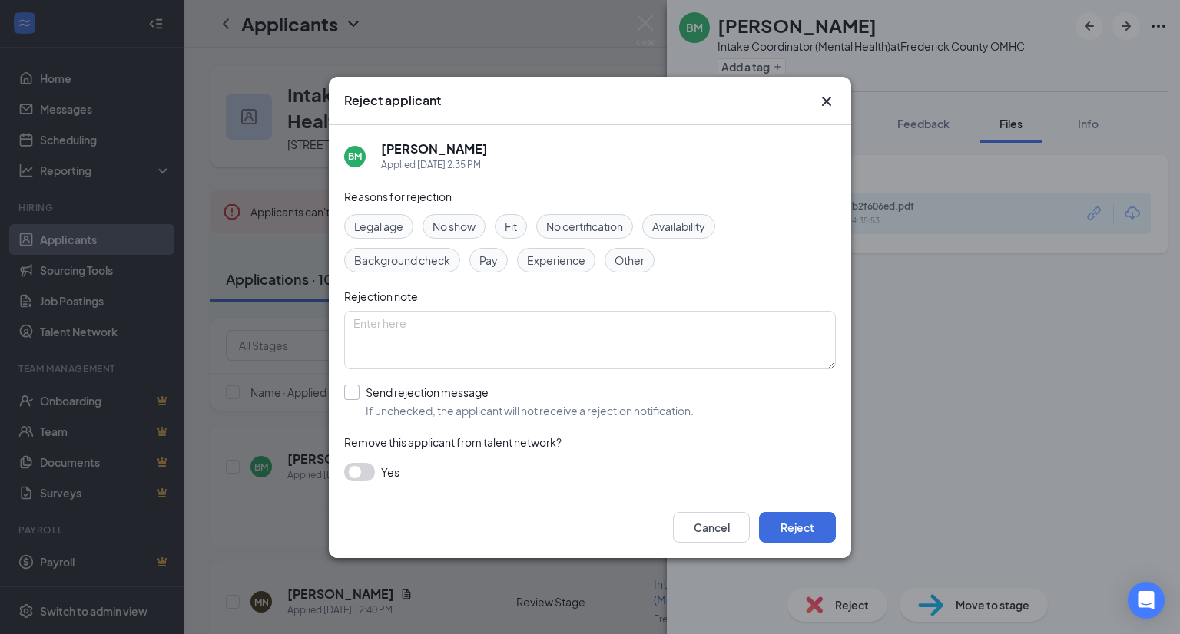
click at [662, 410] on input "Send rejection message If unchecked, the applicant will not receive a rejection…" at bounding box center [518, 402] width 349 height 34
checkbox input "true"
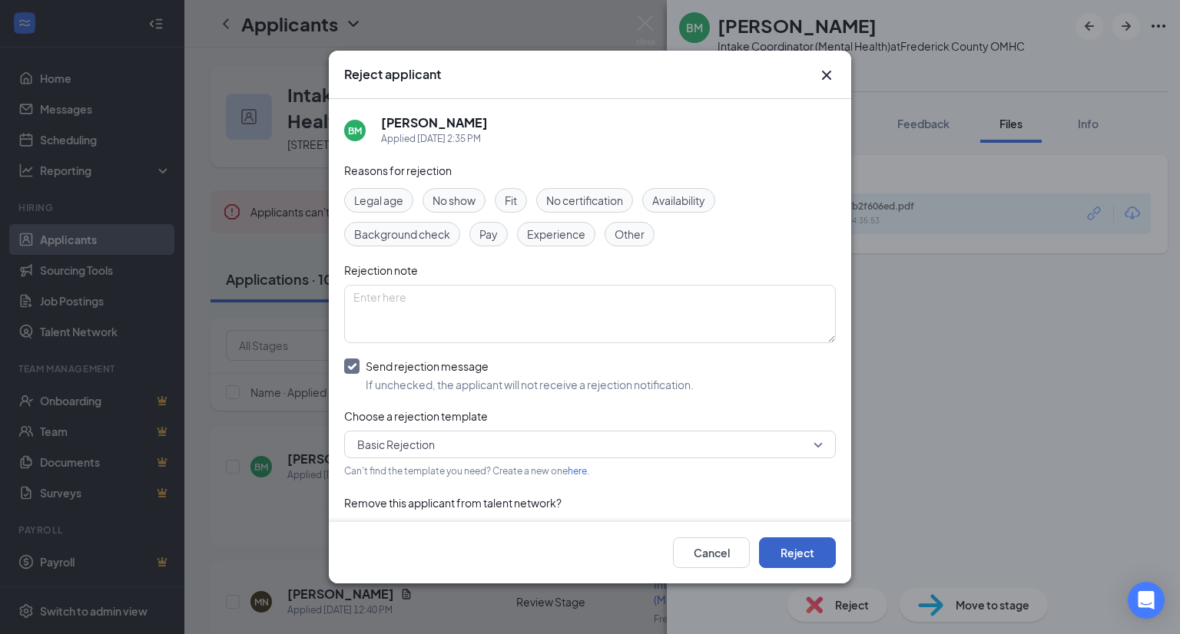
click at [814, 548] on button "Reject" at bounding box center [797, 553] width 77 height 31
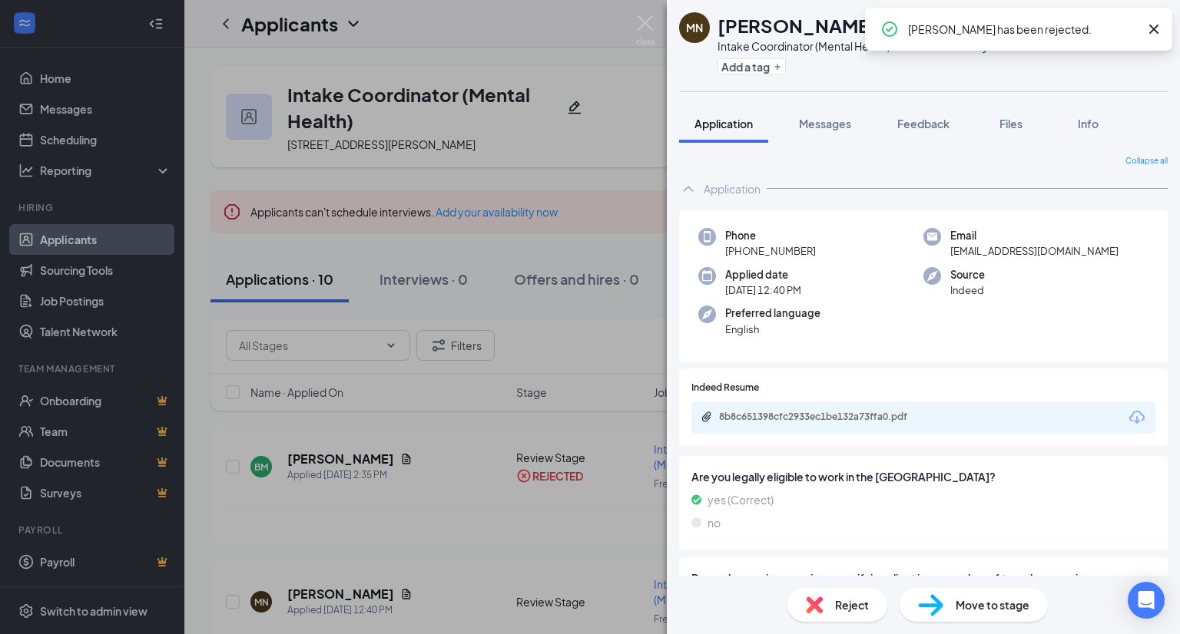
click at [1129, 419] on icon "Download" at bounding box center [1136, 417] width 15 height 13
click at [841, 604] on span "Reject" at bounding box center [852, 605] width 34 height 17
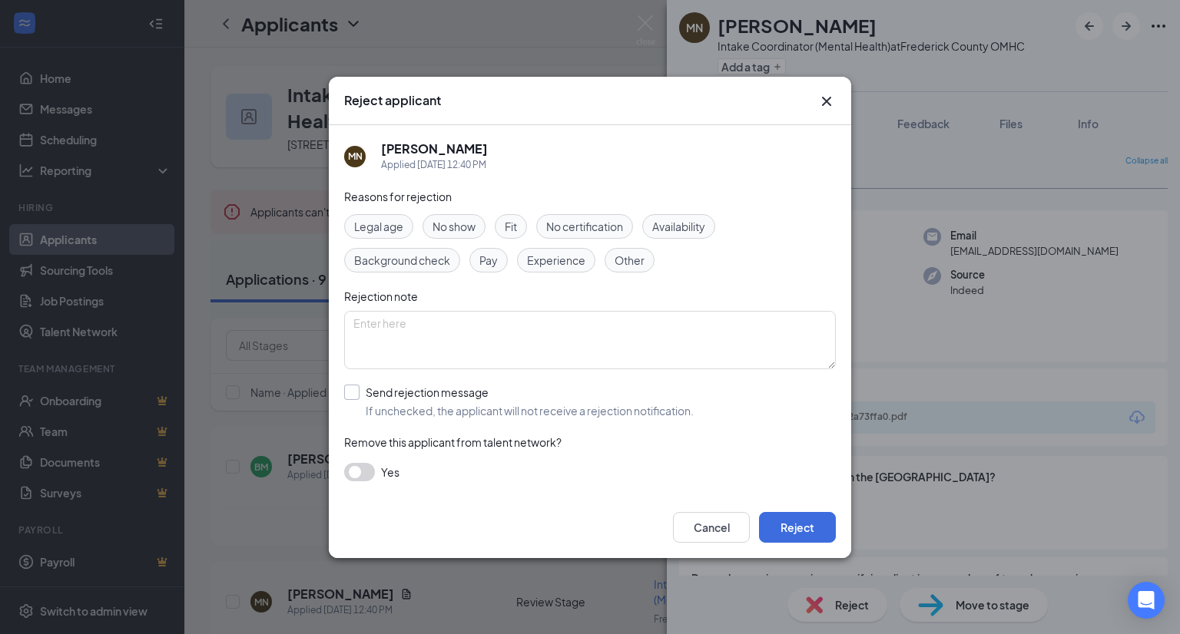
click at [650, 400] on input "Send rejection message If unchecked, the applicant will not receive a rejection…" at bounding box center [518, 402] width 349 height 34
checkbox input "true"
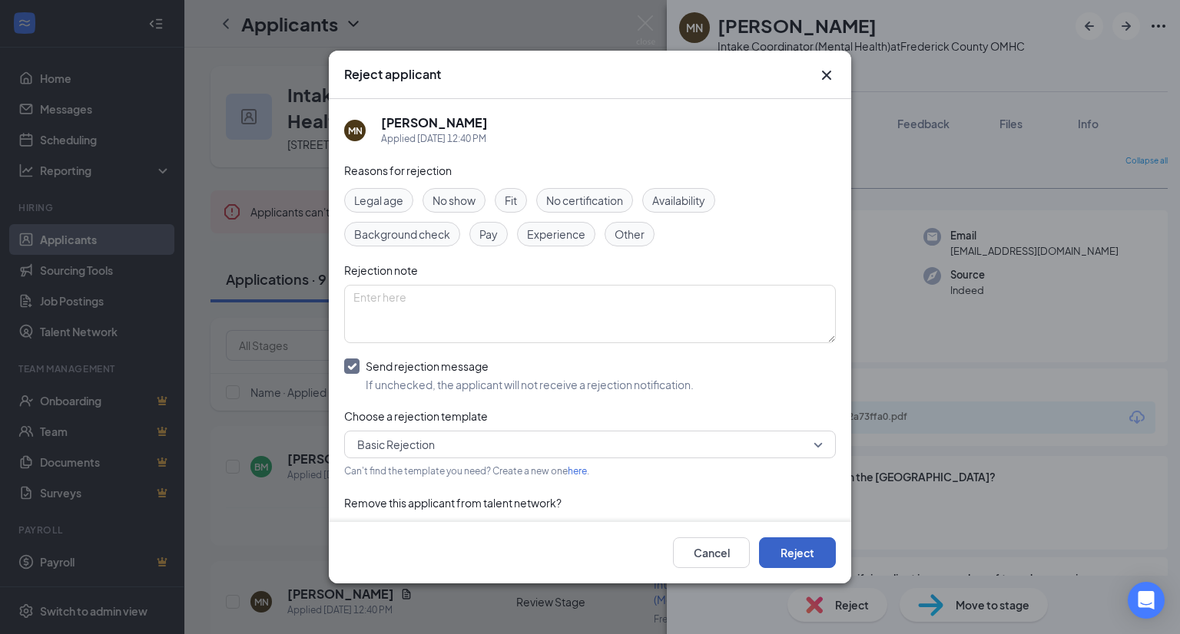
click at [798, 551] on button "Reject" at bounding box center [797, 553] width 77 height 31
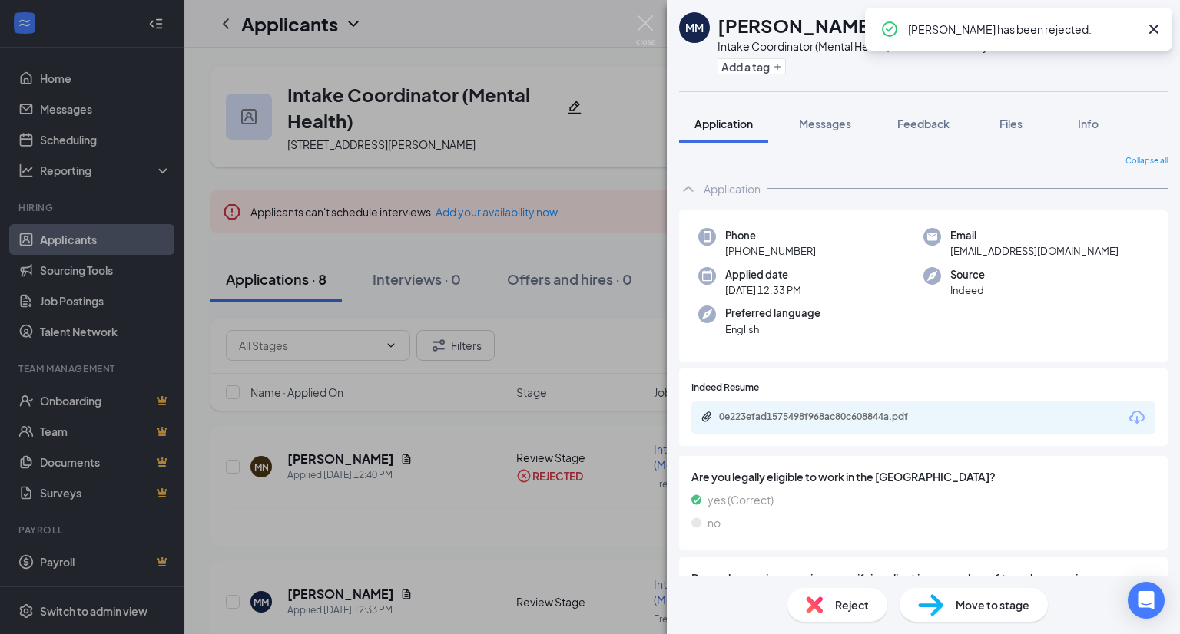
click at [1129, 422] on icon "Download" at bounding box center [1136, 417] width 15 height 13
click at [812, 599] on img at bounding box center [814, 605] width 17 height 17
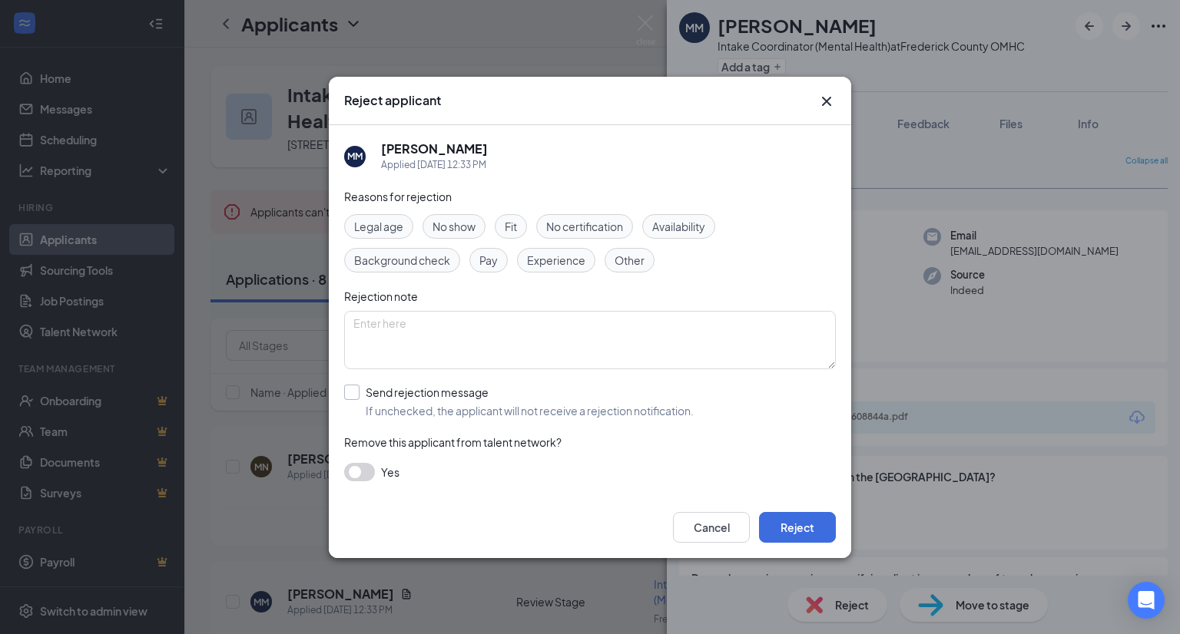
click at [631, 412] on input "Send rejection message If unchecked, the applicant will not receive a rejection…" at bounding box center [518, 402] width 349 height 34
checkbox input "true"
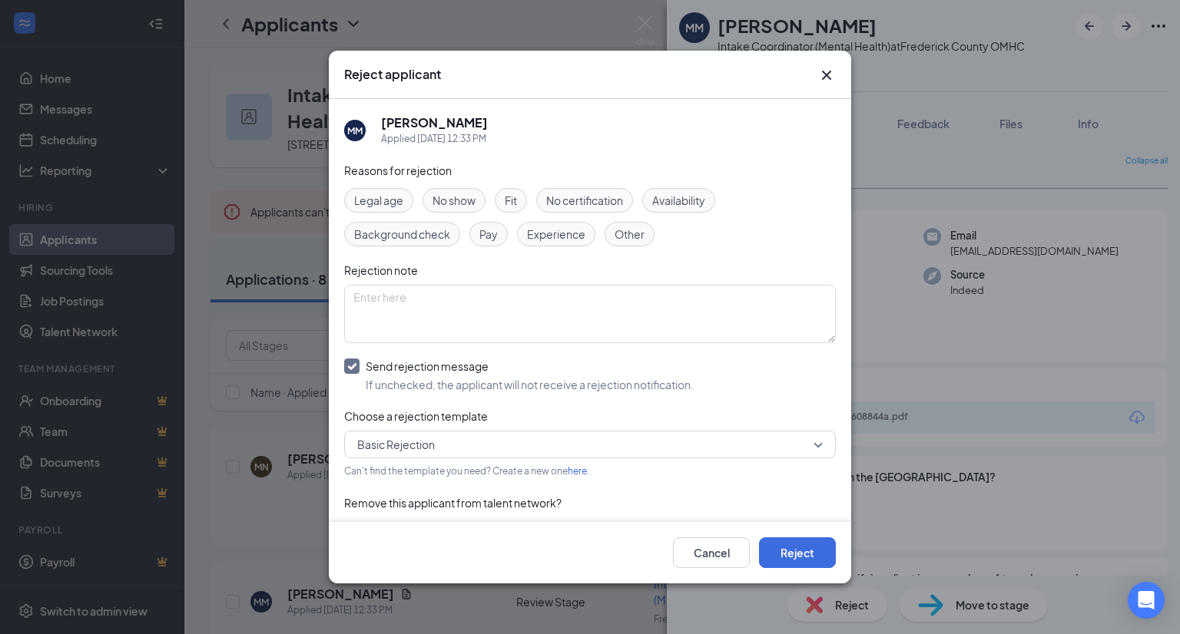
click at [811, 569] on div "Cancel Reject" at bounding box center [590, 552] width 522 height 61
click at [804, 553] on button "Reject" at bounding box center [797, 553] width 77 height 31
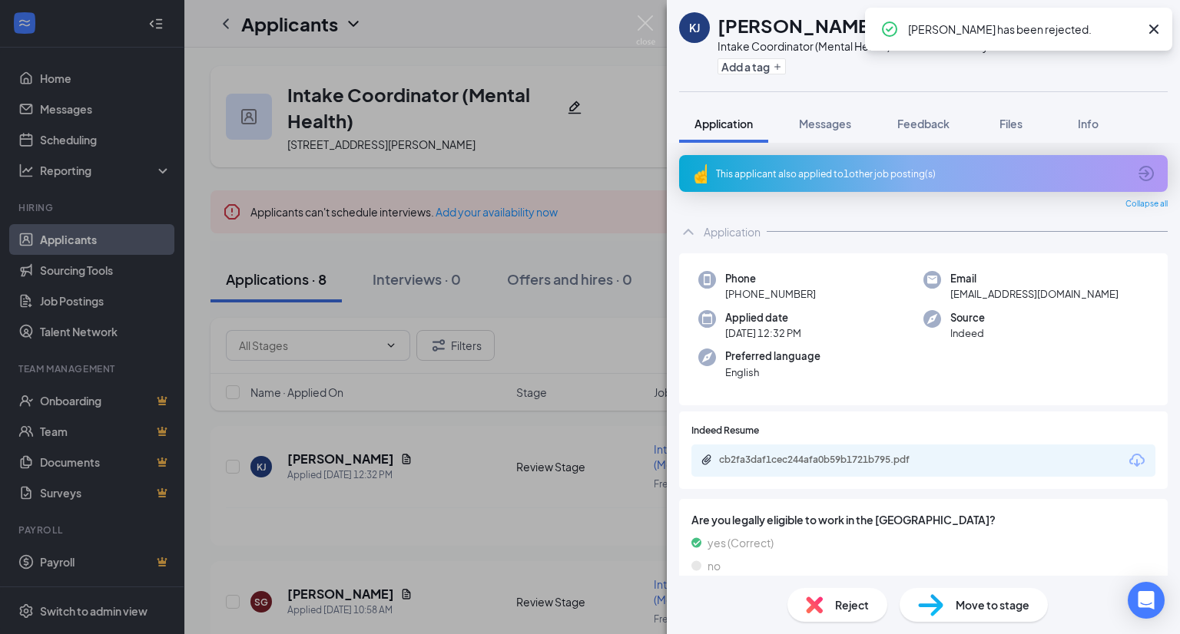
click at [1132, 454] on icon "Download" at bounding box center [1136, 461] width 18 height 18
click at [953, 603] on div "Move to stage" at bounding box center [973, 605] width 148 height 34
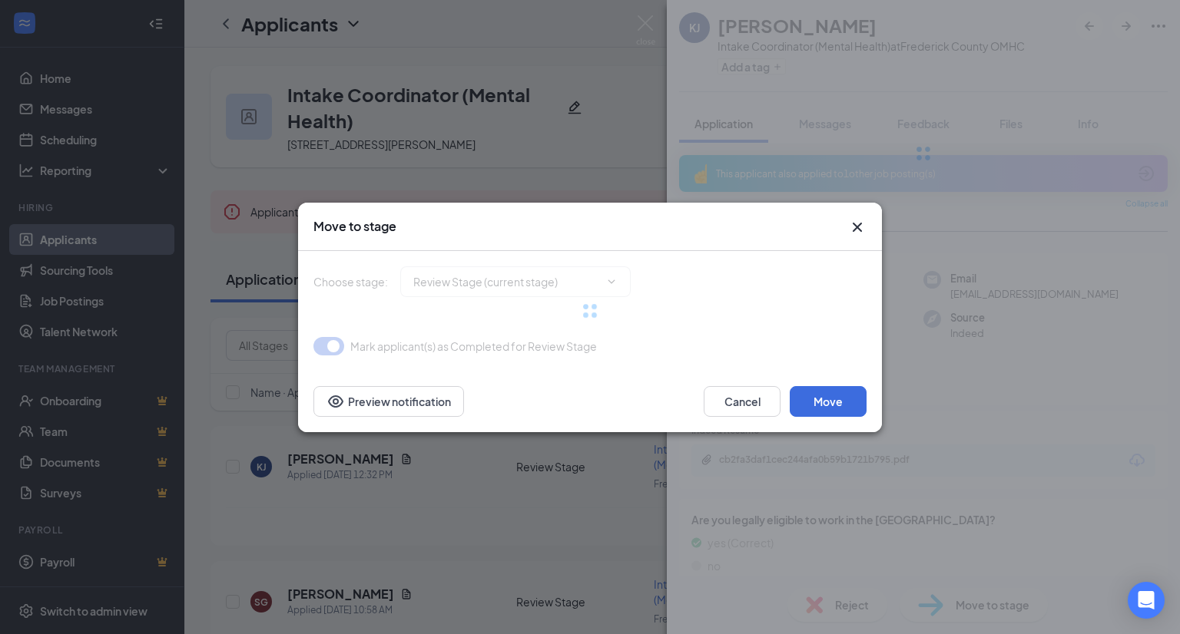
type input "Reaching Out For Interview (next stage)"
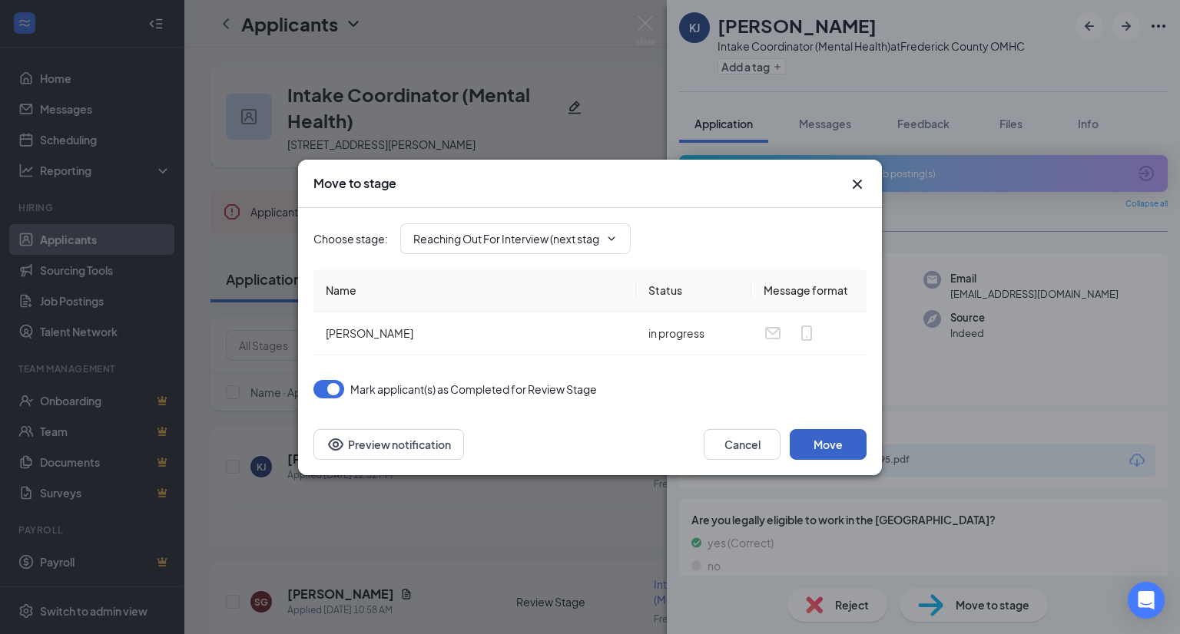
click at [837, 455] on button "Move" at bounding box center [827, 444] width 77 height 31
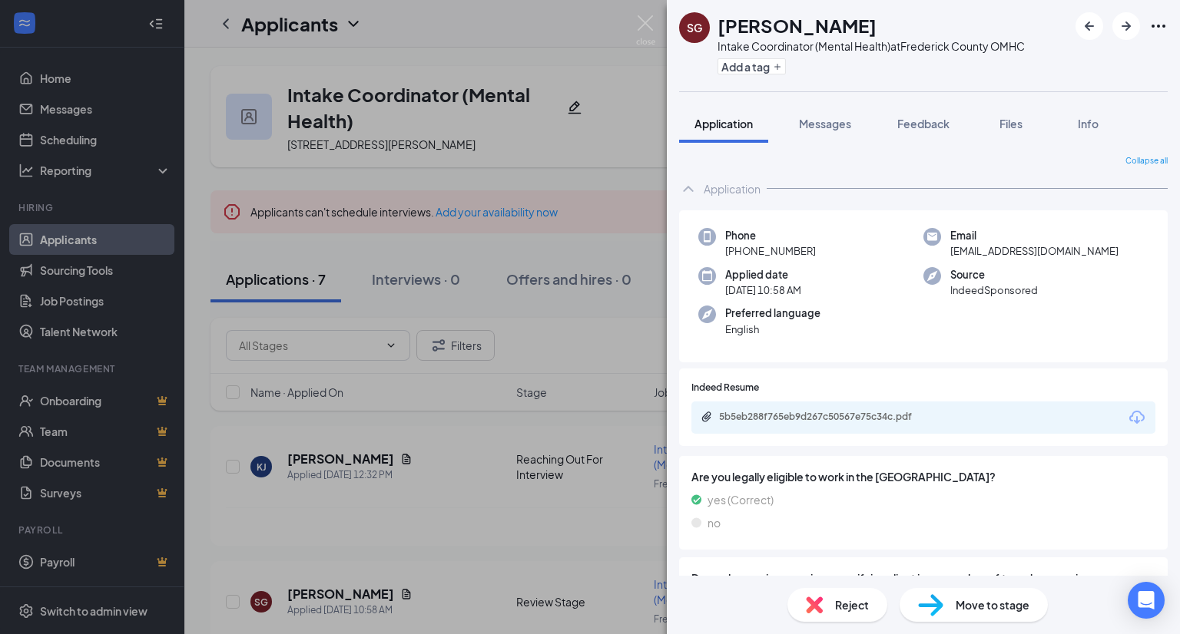
click at [1127, 422] on icon "Download" at bounding box center [1136, 418] width 18 height 18
click at [847, 601] on span "Reject" at bounding box center [852, 605] width 34 height 17
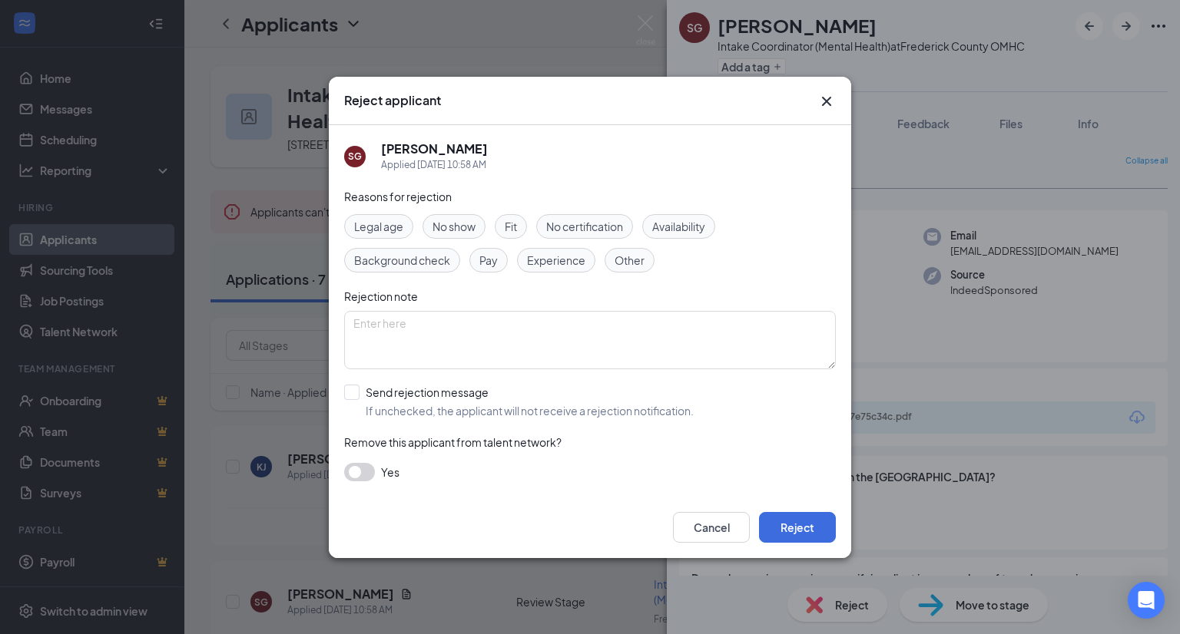
click at [668, 405] on input "Send rejection message If unchecked, the applicant will not receive a rejection…" at bounding box center [518, 402] width 349 height 34
checkbox input "true"
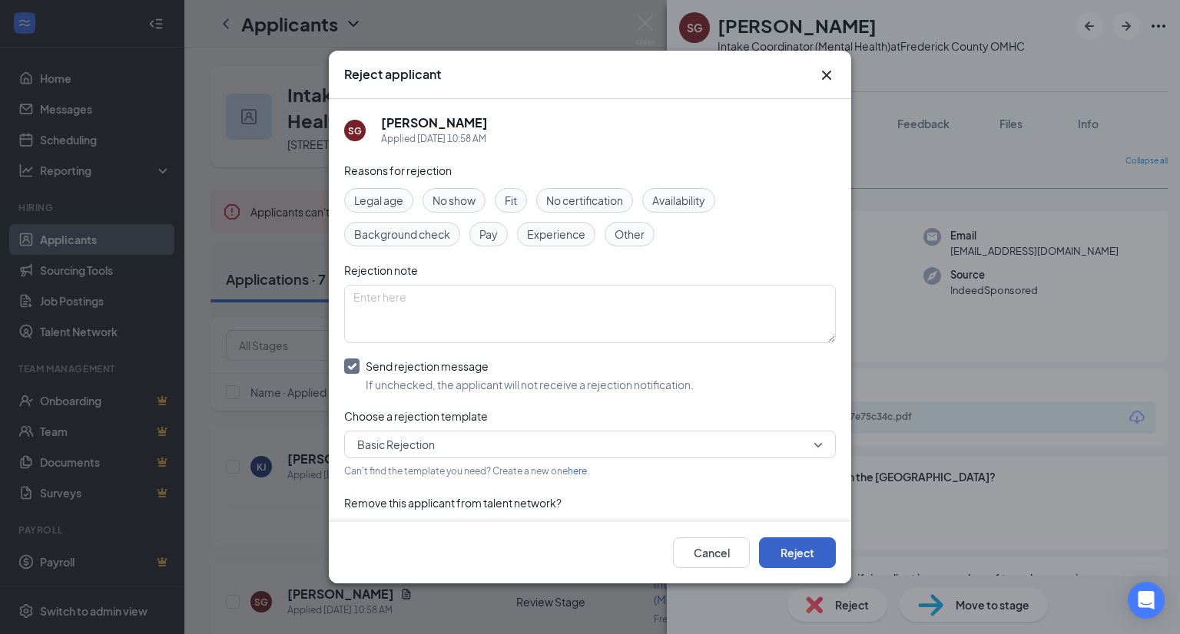
click at [796, 548] on button "Reject" at bounding box center [797, 553] width 77 height 31
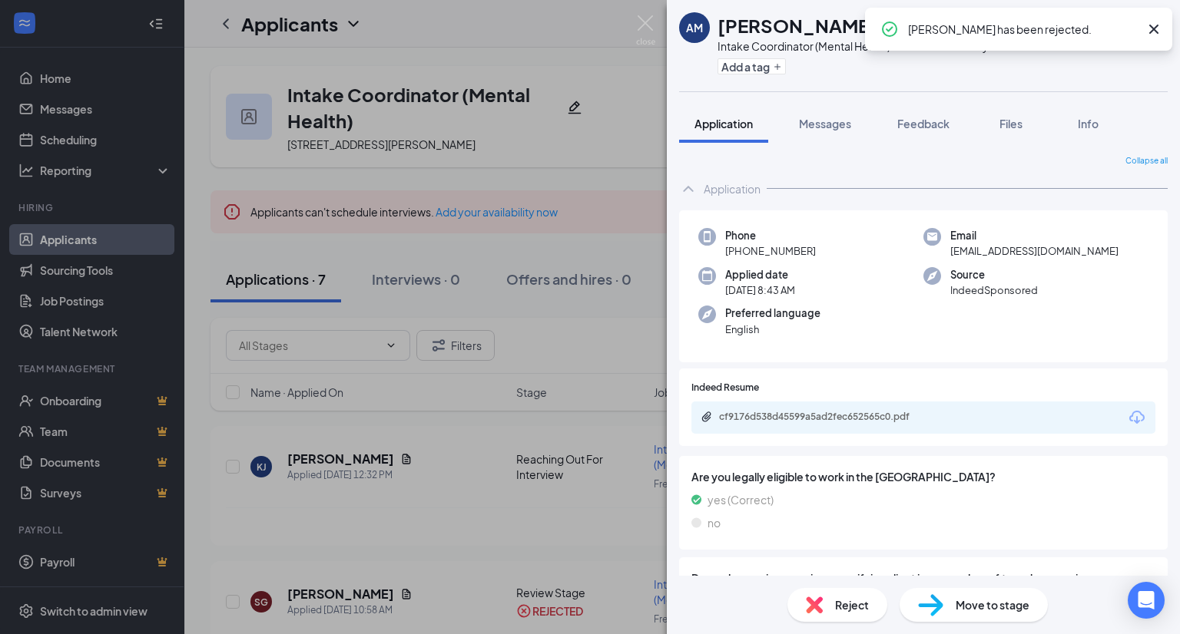
click at [1127, 417] on icon "Download" at bounding box center [1136, 418] width 18 height 18
click at [816, 593] on div "Reject" at bounding box center [837, 605] width 100 height 34
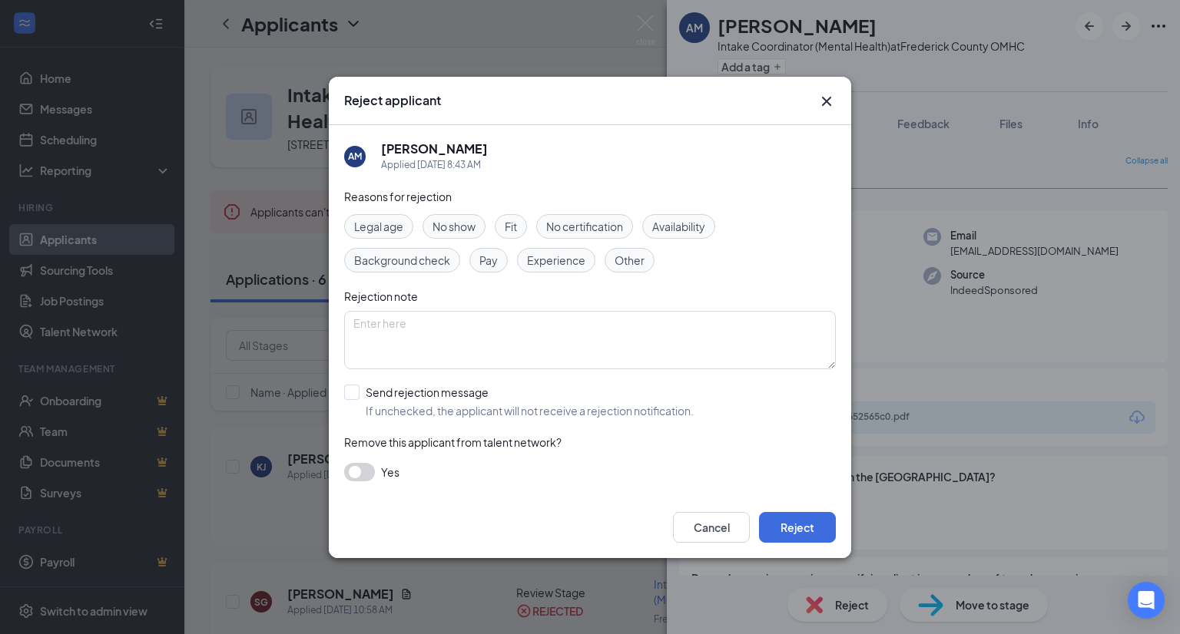
click at [652, 397] on input "Send rejection message If unchecked, the applicant will not receive a rejection…" at bounding box center [518, 402] width 349 height 34
checkbox input "true"
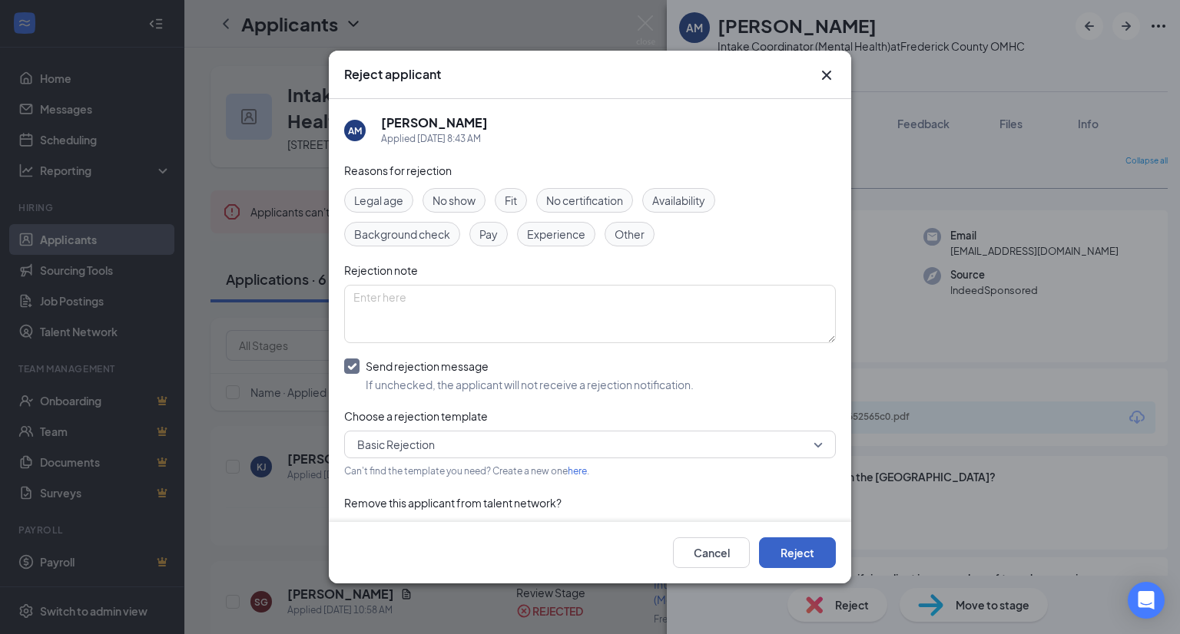
click at [796, 542] on button "Reject" at bounding box center [797, 553] width 77 height 31
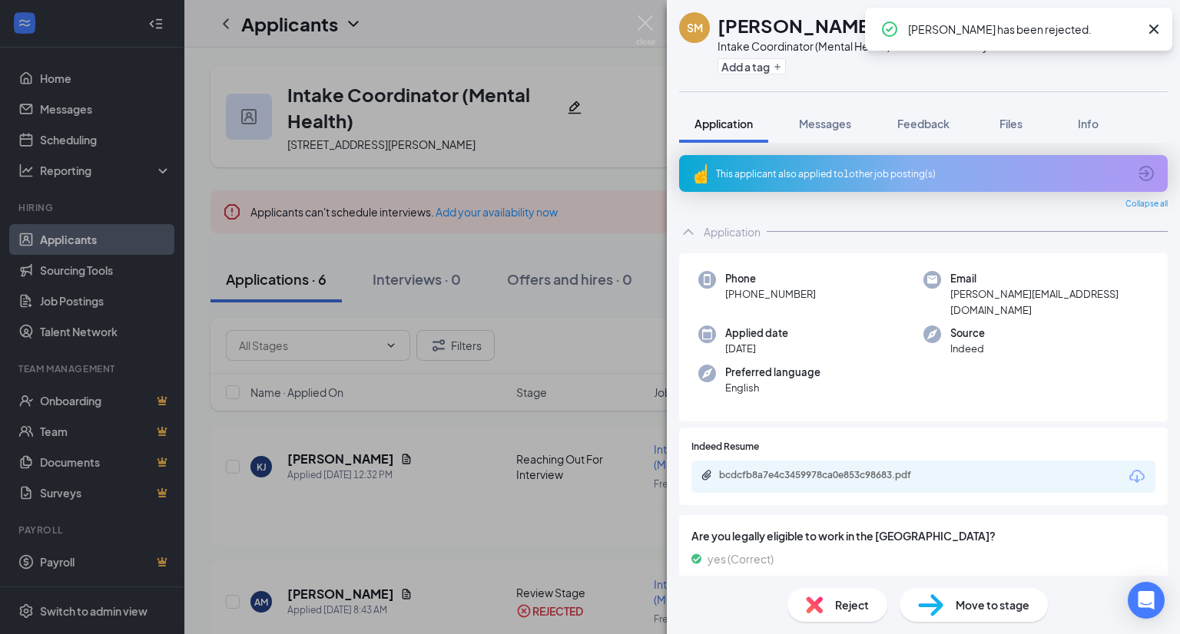
click at [1129, 468] on icon "Download" at bounding box center [1136, 477] width 18 height 18
click at [812, 597] on img at bounding box center [814, 605] width 17 height 17
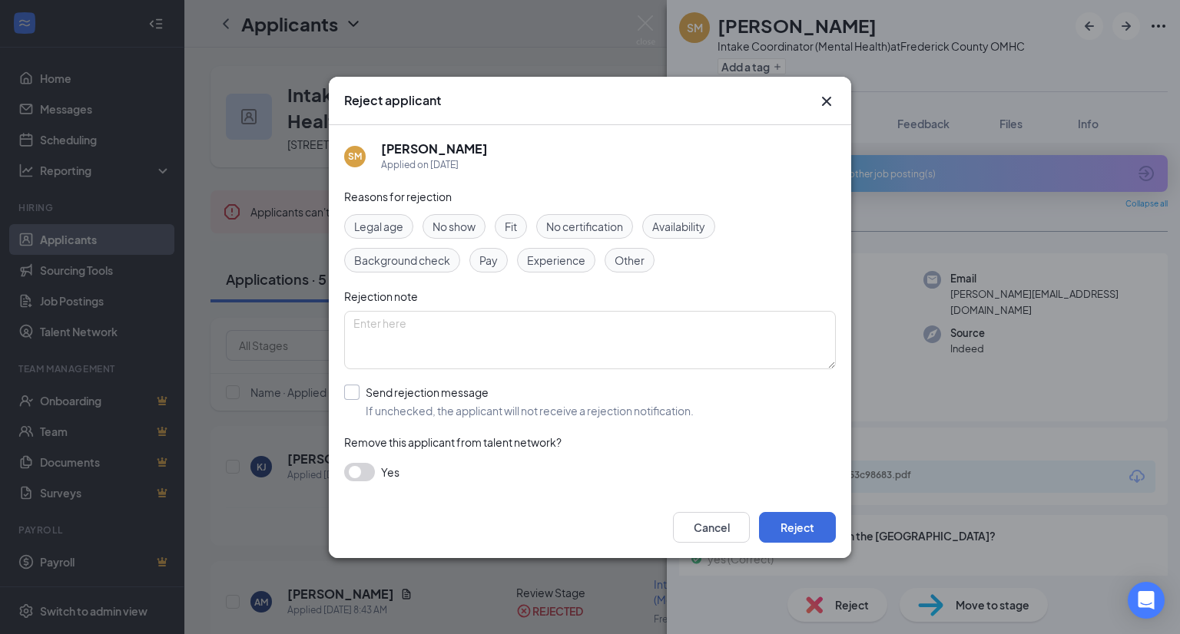
click at [644, 392] on input "Send rejection message If unchecked, the applicant will not receive a rejection…" at bounding box center [518, 402] width 349 height 34
checkbox input "true"
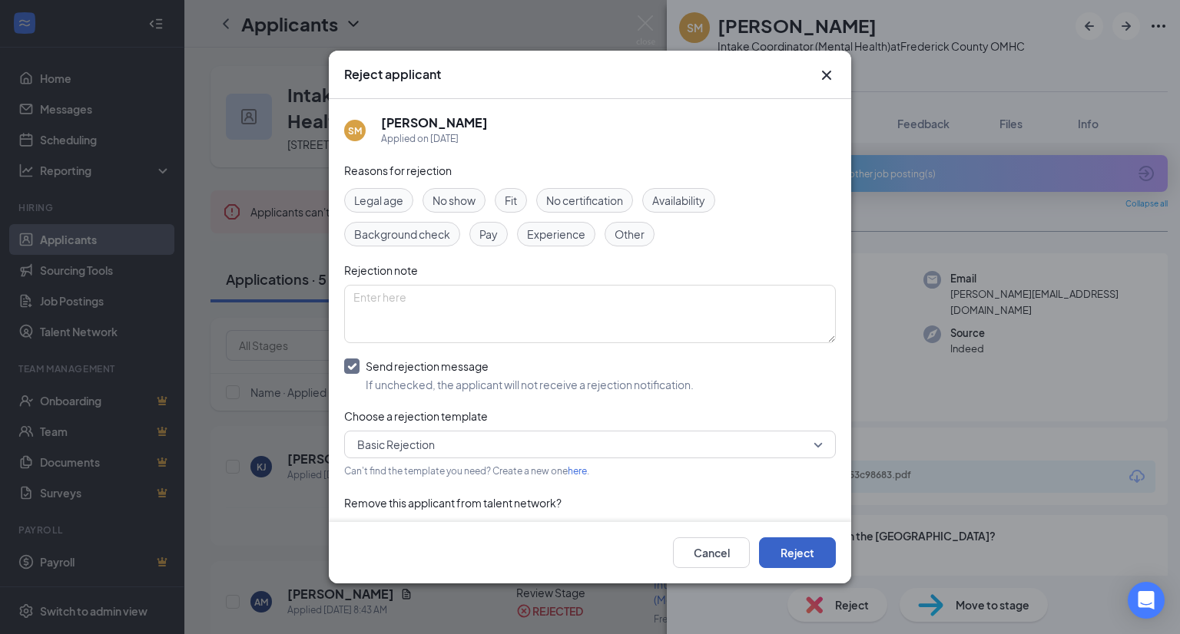
click at [801, 548] on button "Reject" at bounding box center [797, 553] width 77 height 31
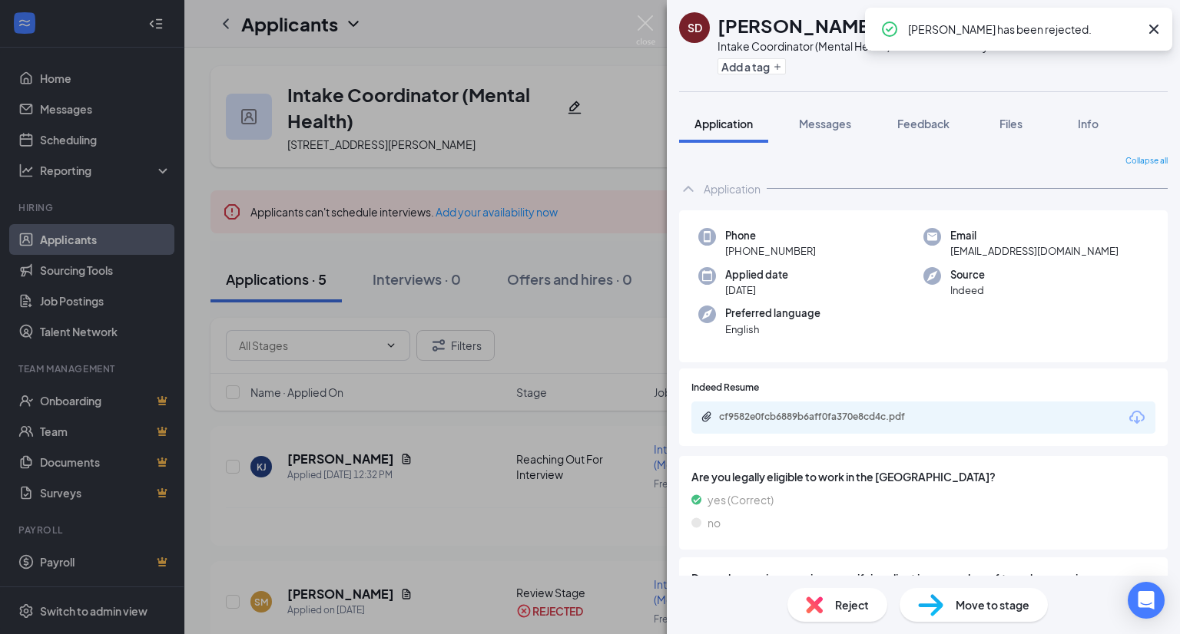
click at [1130, 422] on icon "Download" at bounding box center [1136, 418] width 18 height 18
click at [826, 597] on div "Reject" at bounding box center [837, 605] width 100 height 34
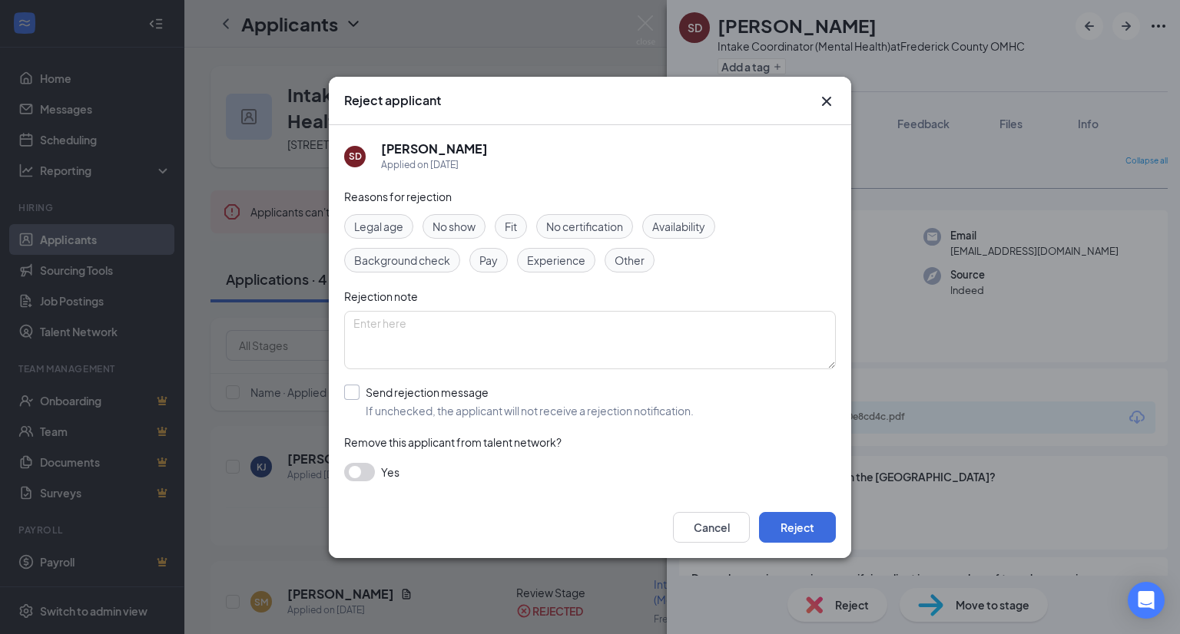
click at [633, 406] on input "Send rejection message If unchecked, the applicant will not receive a rejection…" at bounding box center [518, 402] width 349 height 34
checkbox input "true"
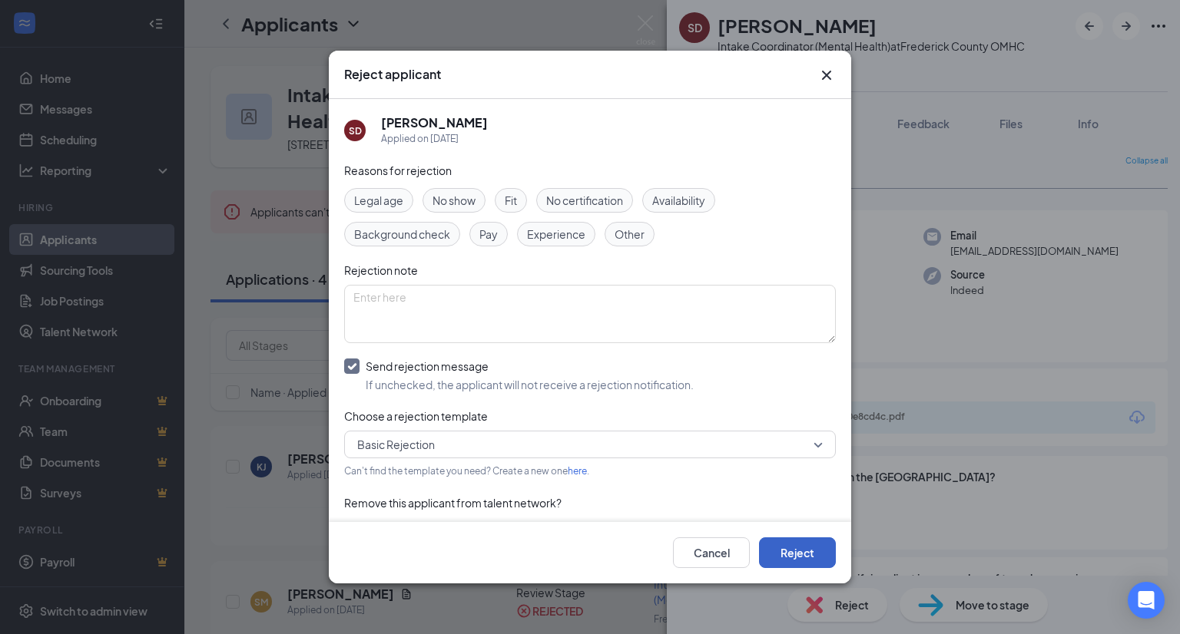
click at [809, 566] on button "Reject" at bounding box center [797, 553] width 77 height 31
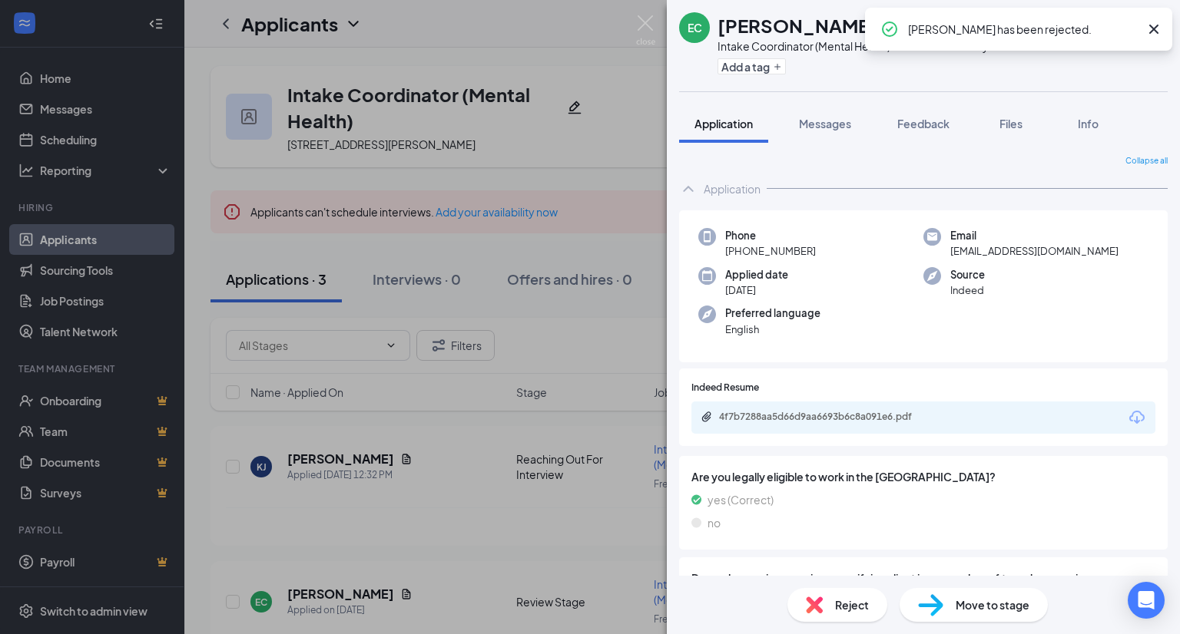
click at [1127, 421] on icon "Download" at bounding box center [1136, 418] width 18 height 18
click at [835, 603] on span "Reject" at bounding box center [852, 605] width 34 height 17
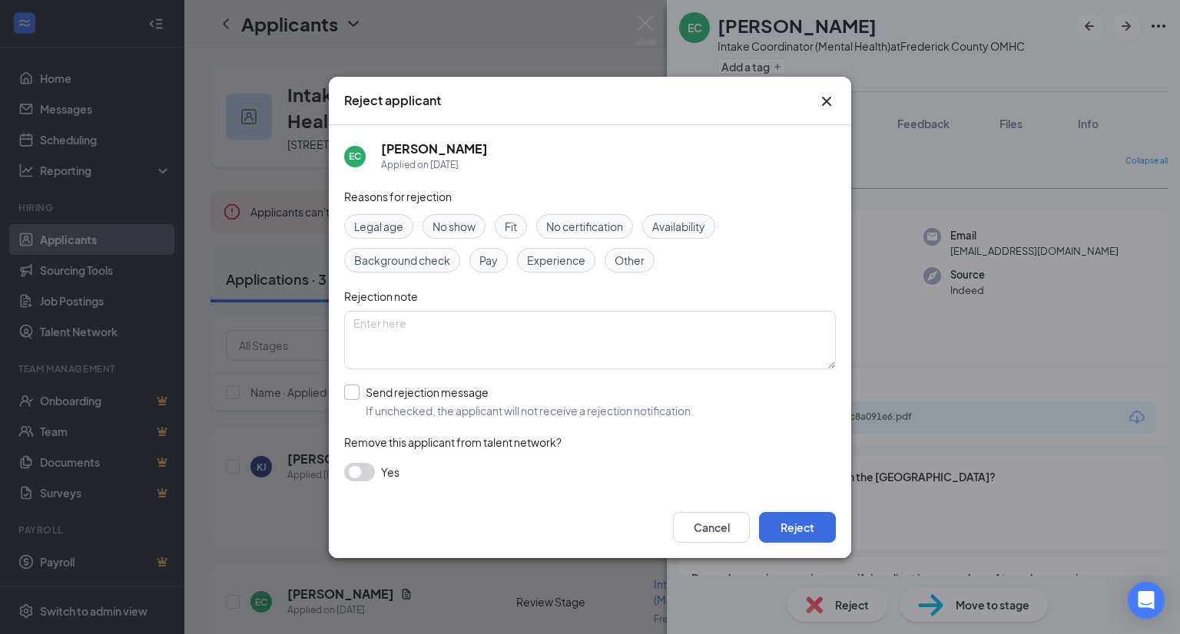
click at [663, 403] on input "Send rejection message If unchecked, the applicant will not receive a rejection…" at bounding box center [518, 402] width 349 height 34
checkbox input "true"
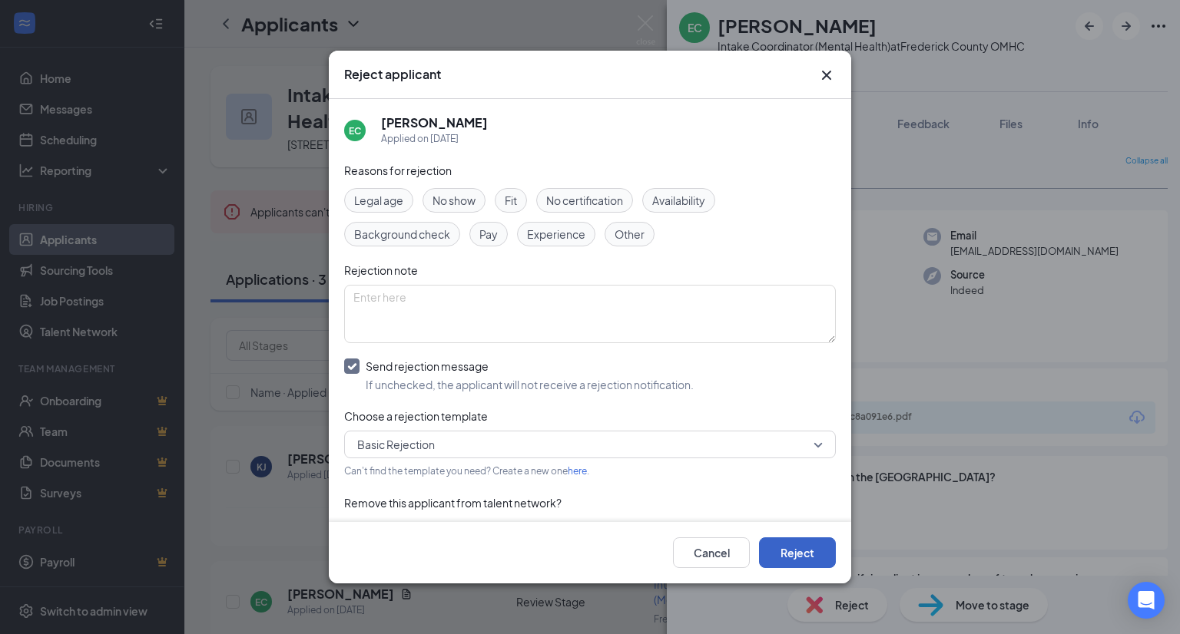
click at [816, 557] on button "Reject" at bounding box center [797, 553] width 77 height 31
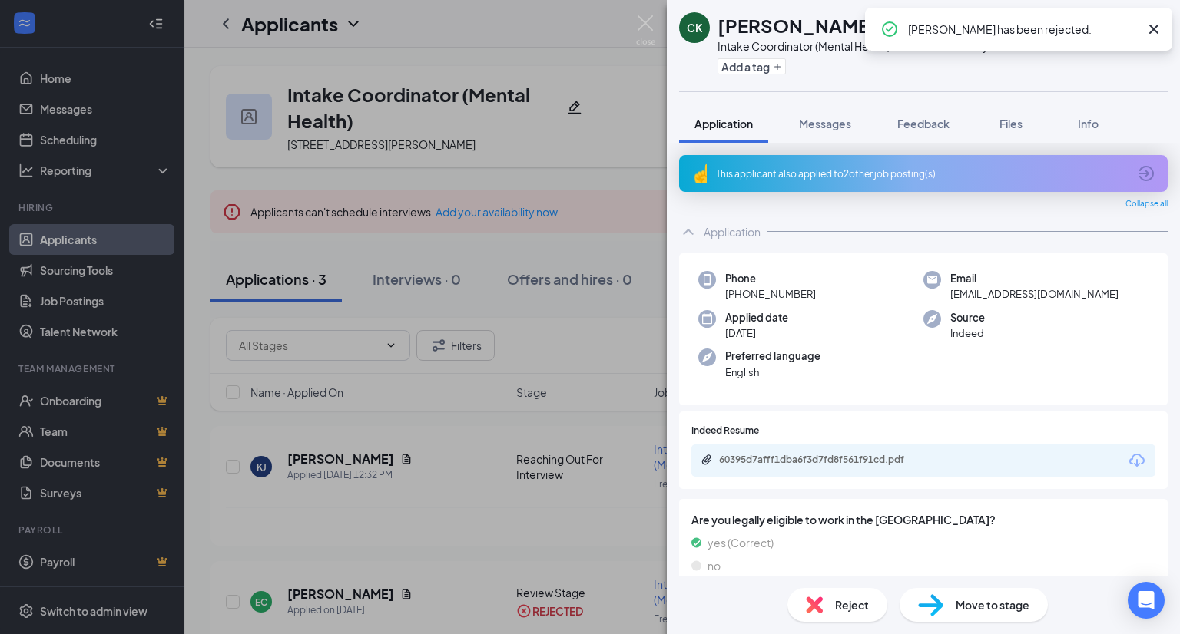
click at [1129, 458] on icon "Download" at bounding box center [1136, 460] width 15 height 13
click at [826, 607] on div "Reject" at bounding box center [837, 605] width 100 height 34
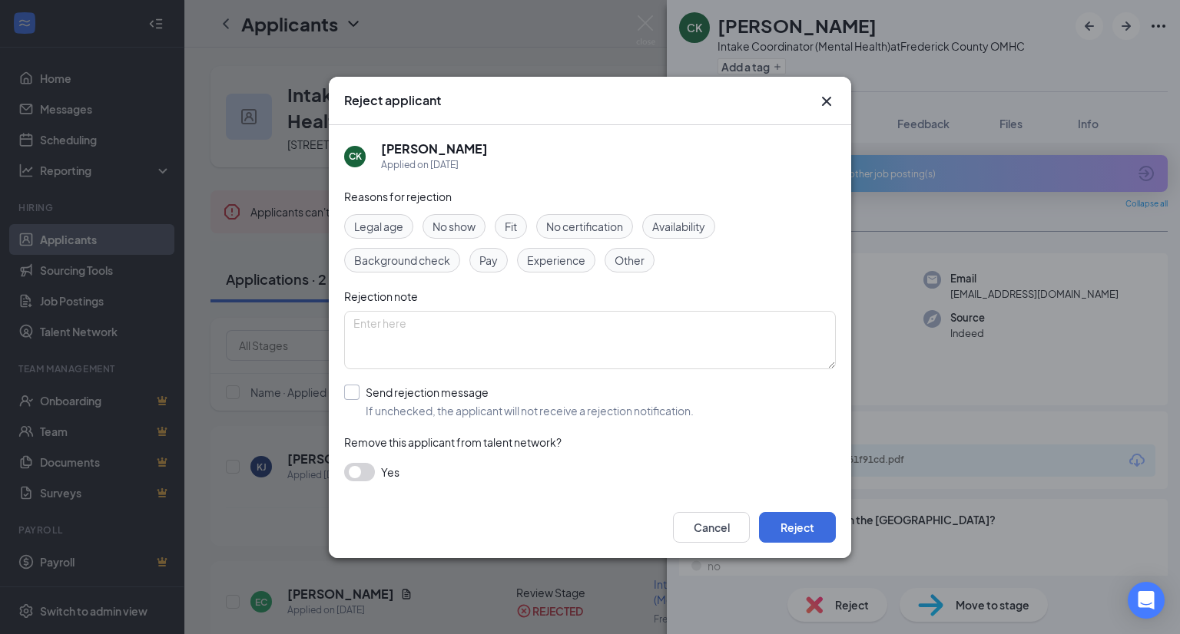
click at [639, 411] on input "Send rejection message If unchecked, the applicant will not receive a rejection…" at bounding box center [518, 402] width 349 height 34
checkbox input "true"
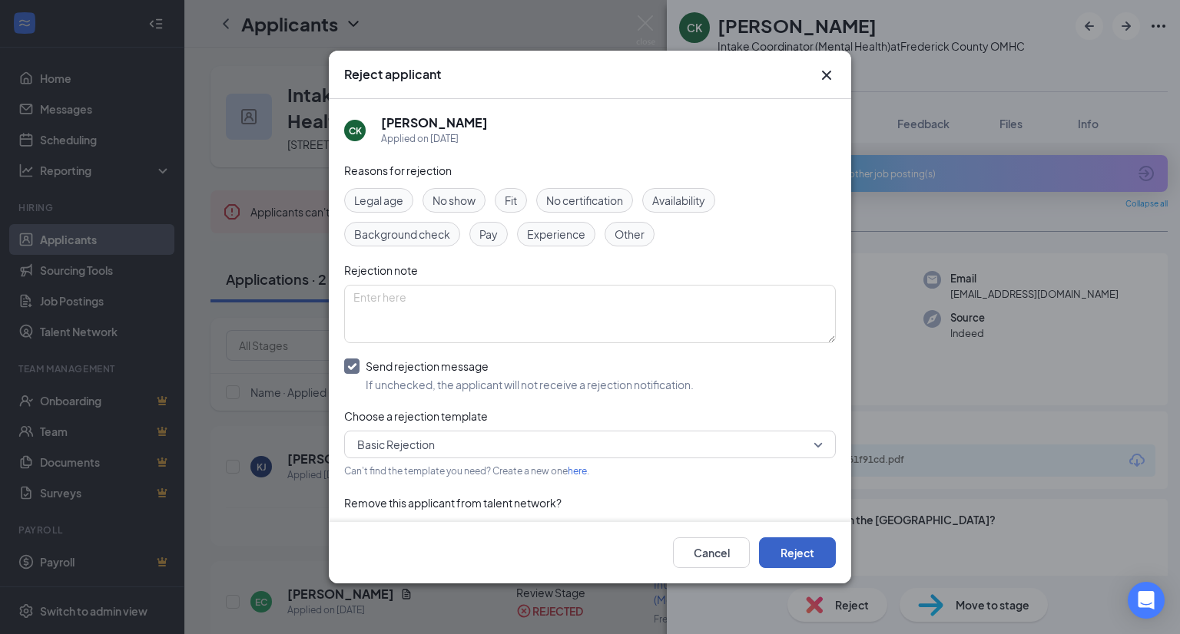
click at [801, 543] on button "Reject" at bounding box center [797, 553] width 77 height 31
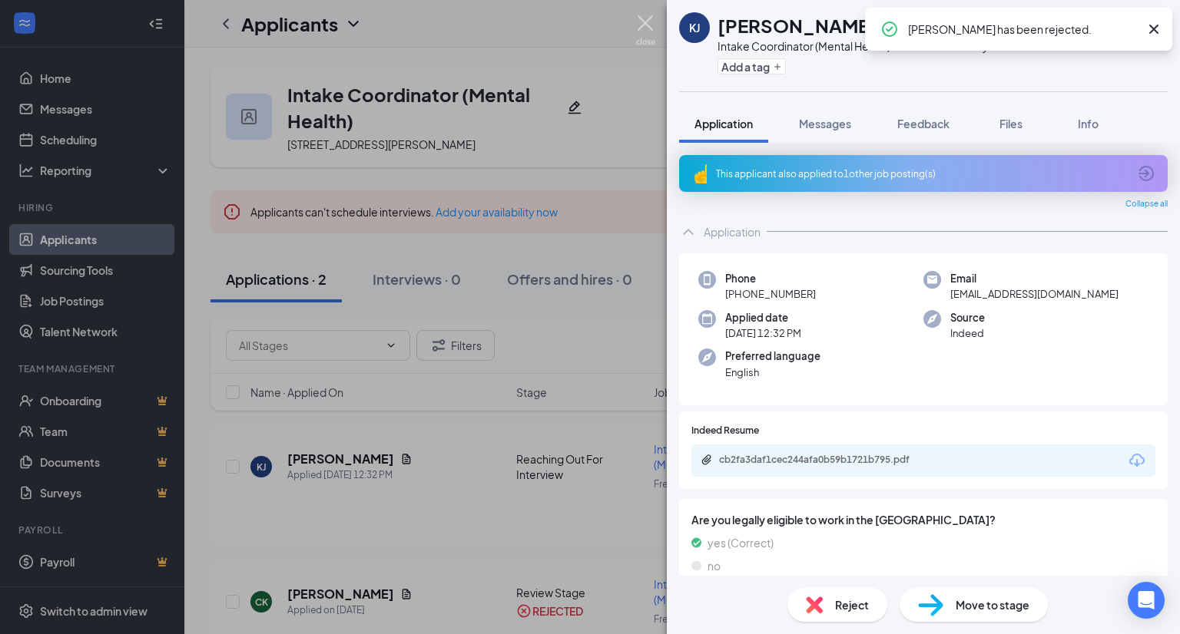
click at [644, 27] on img at bounding box center [645, 30] width 19 height 30
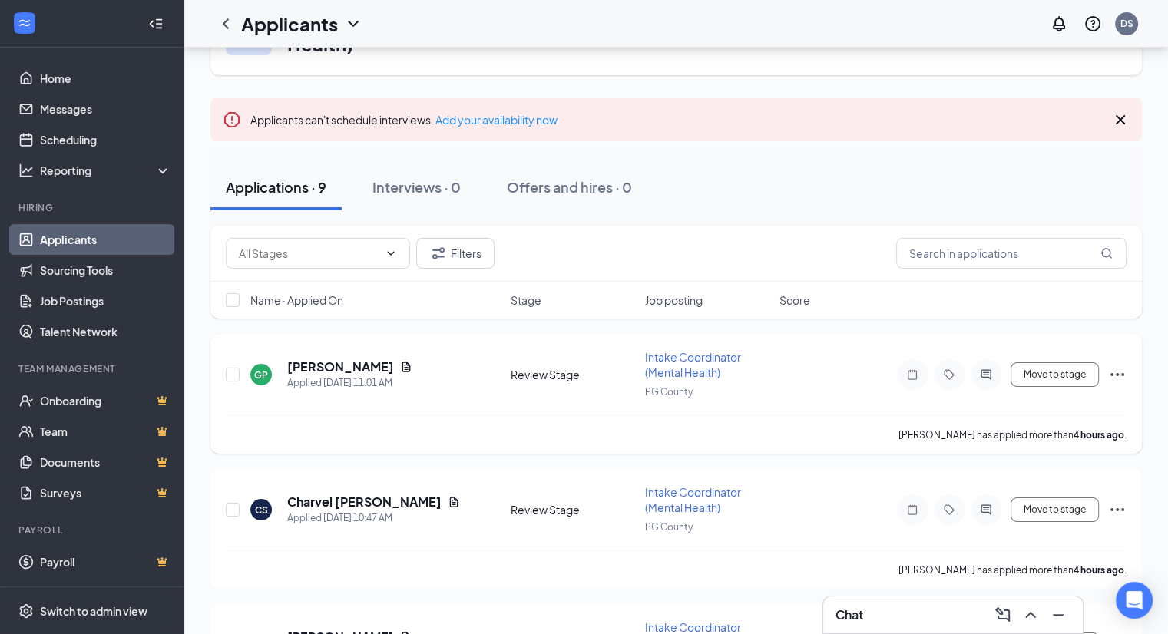
scroll to position [77, 0]
click at [402, 363] on icon "Document" at bounding box center [406, 367] width 8 height 10
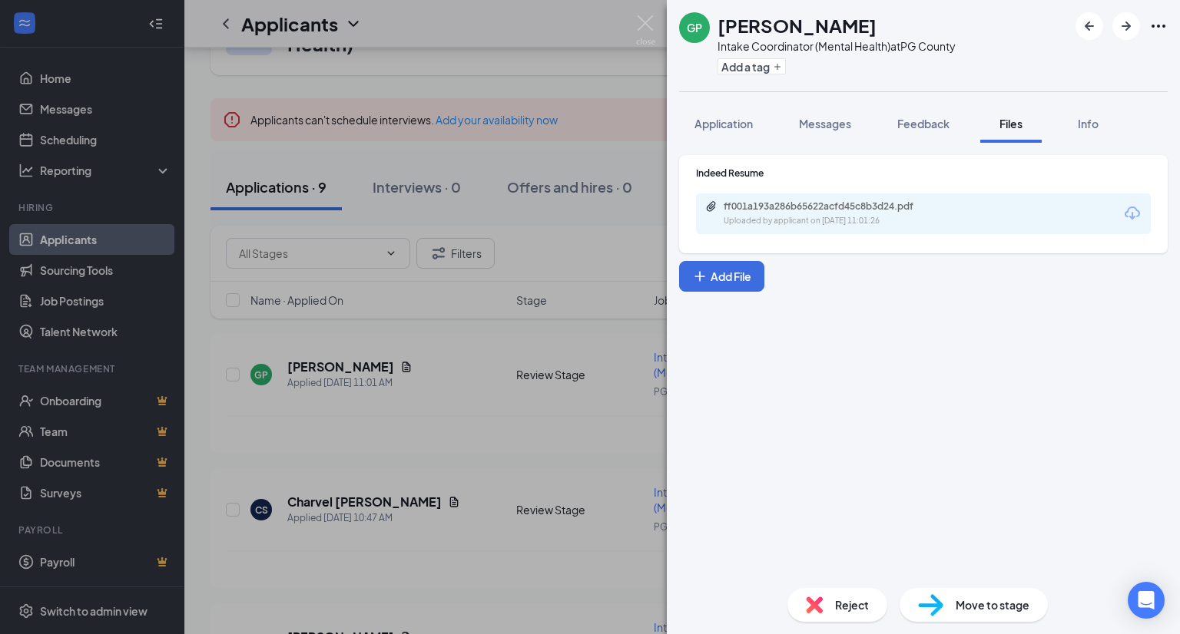
click at [1125, 217] on icon "Download" at bounding box center [1132, 213] width 18 height 18
click at [827, 597] on div "Reject" at bounding box center [837, 605] width 100 height 34
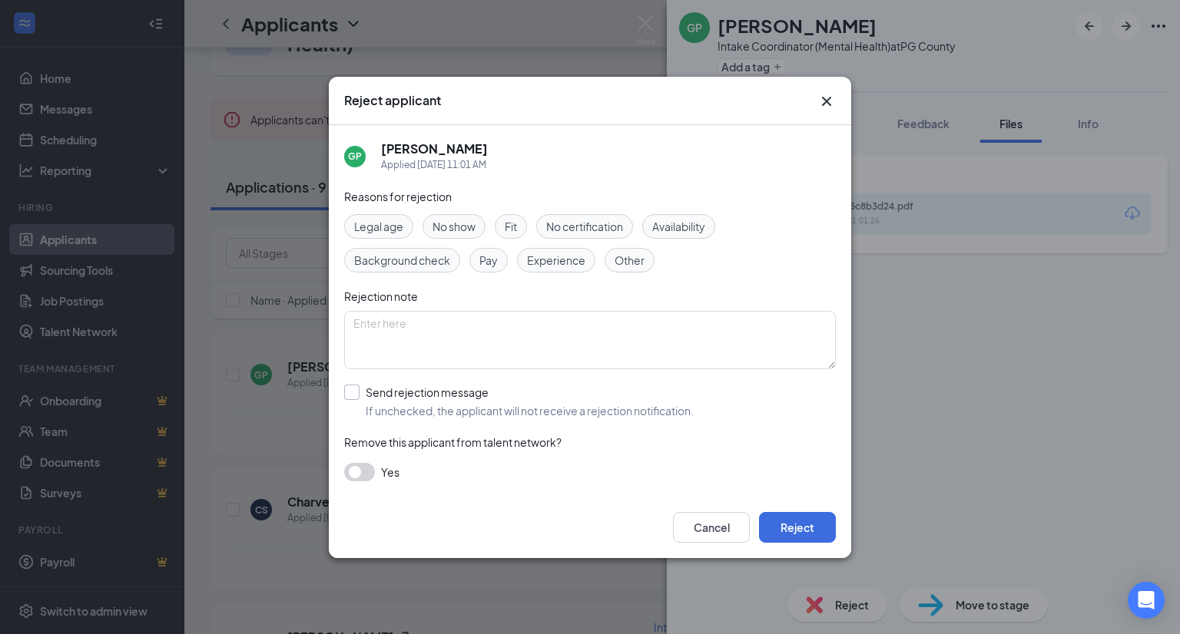
click at [648, 404] on input "Send rejection message If unchecked, the applicant will not receive a rejection…" at bounding box center [518, 402] width 349 height 34
checkbox input "true"
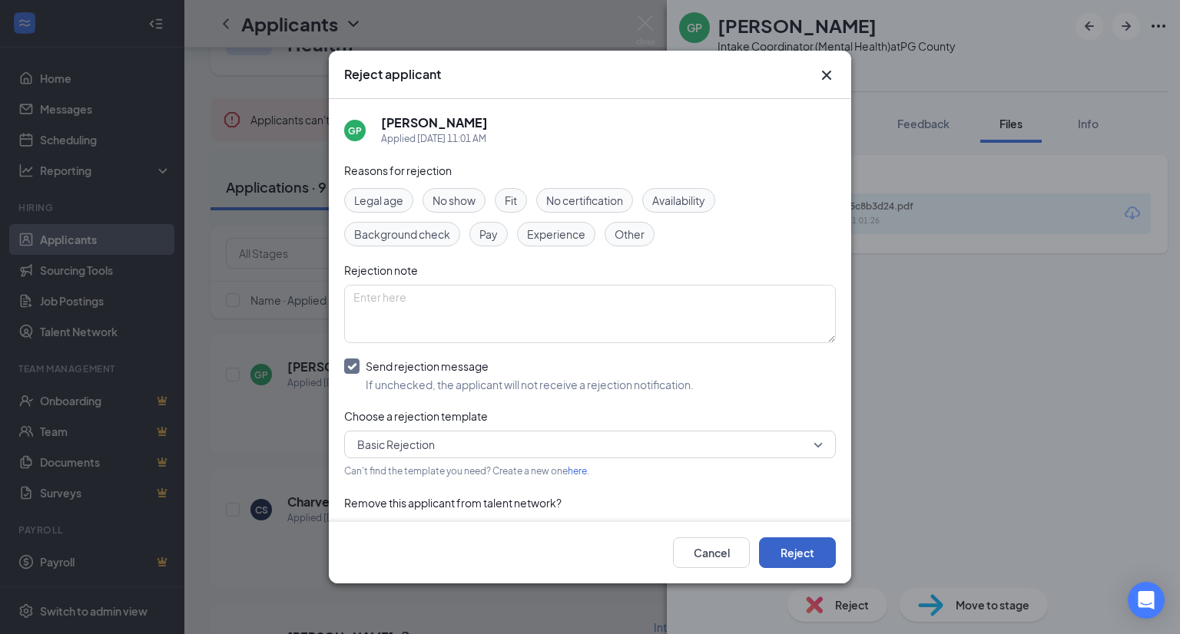
click at [808, 554] on button "Reject" at bounding box center [797, 553] width 77 height 31
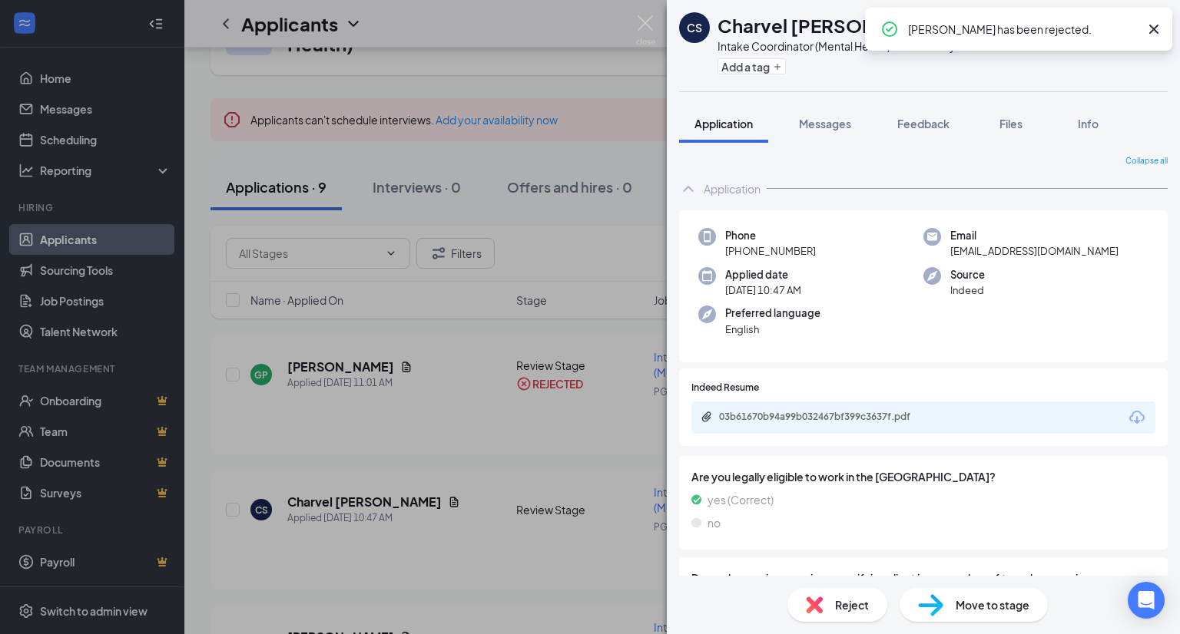
click at [1127, 415] on icon "Download" at bounding box center [1136, 418] width 18 height 18
click at [817, 598] on img at bounding box center [814, 605] width 17 height 17
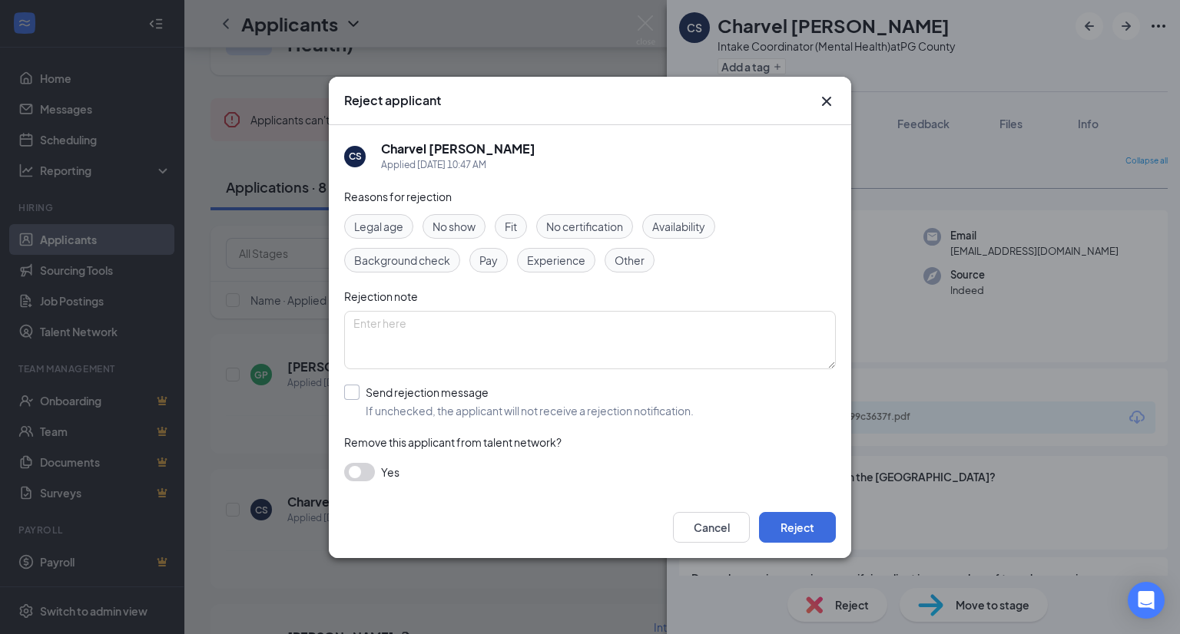
click at [648, 401] on input "Send rejection message If unchecked, the applicant will not receive a rejection…" at bounding box center [518, 402] width 349 height 34
checkbox input "true"
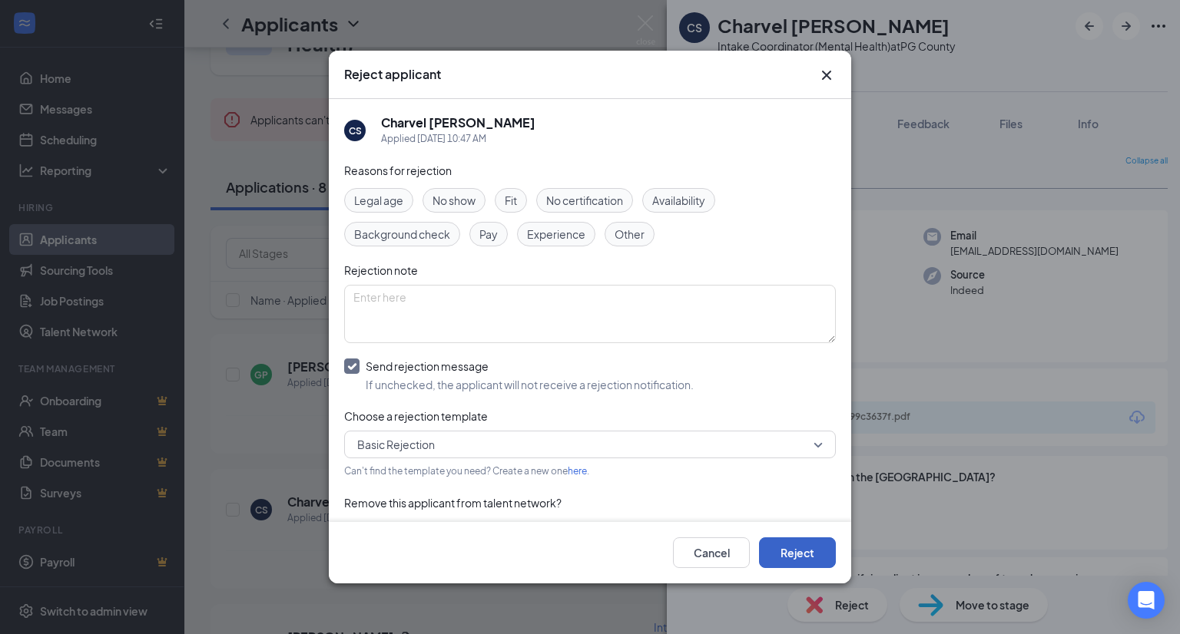
click at [801, 559] on button "Reject" at bounding box center [797, 553] width 77 height 31
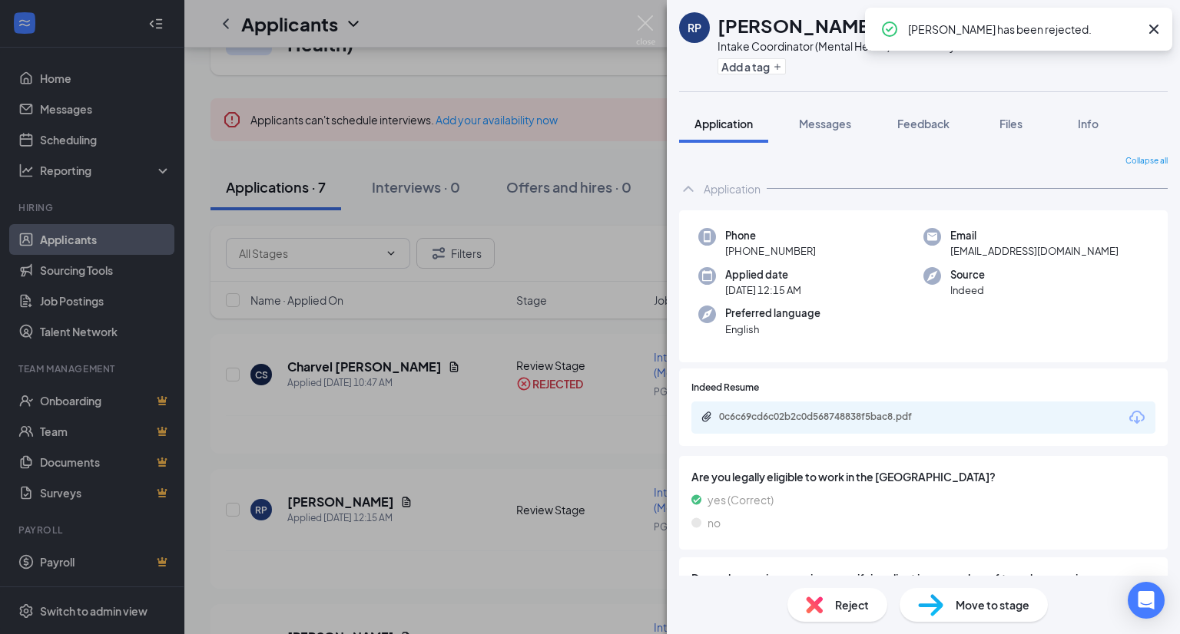
click at [1129, 421] on icon "Download" at bounding box center [1136, 417] width 15 height 13
click at [823, 606] on div "Reject" at bounding box center [837, 605] width 100 height 34
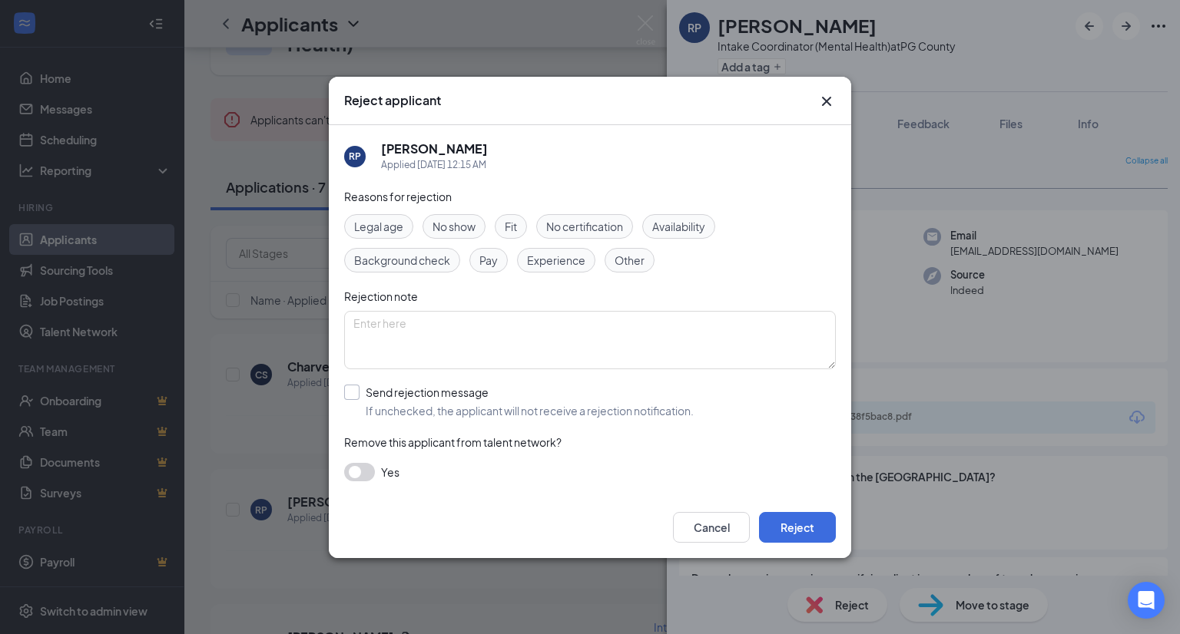
click at [668, 403] on input "Send rejection message If unchecked, the applicant will not receive a rejection…" at bounding box center [518, 402] width 349 height 34
checkbox input "true"
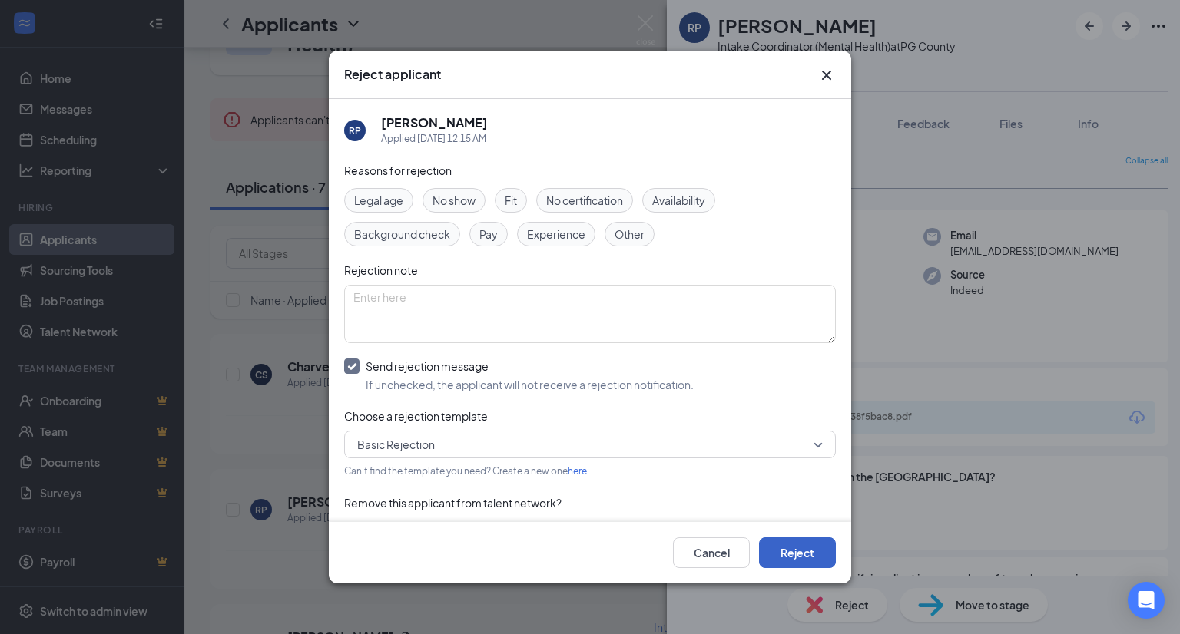
click at [789, 545] on button "Reject" at bounding box center [797, 553] width 77 height 31
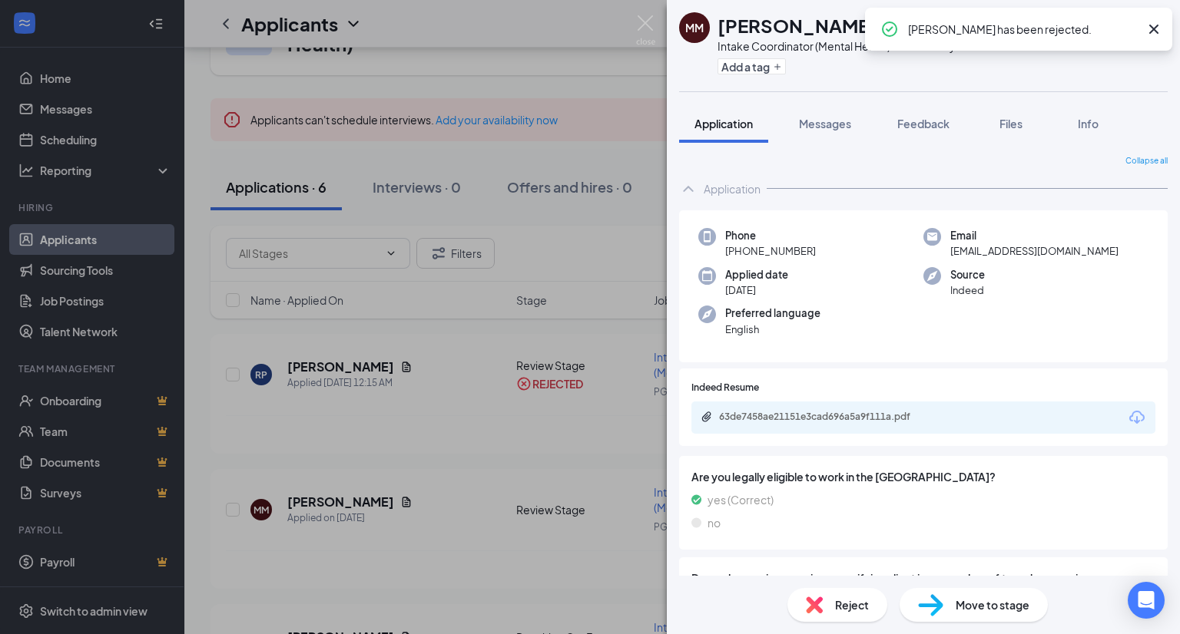
click at [1129, 422] on icon "Download" at bounding box center [1136, 417] width 15 height 13
click at [836, 608] on span "Reject" at bounding box center [852, 605] width 34 height 17
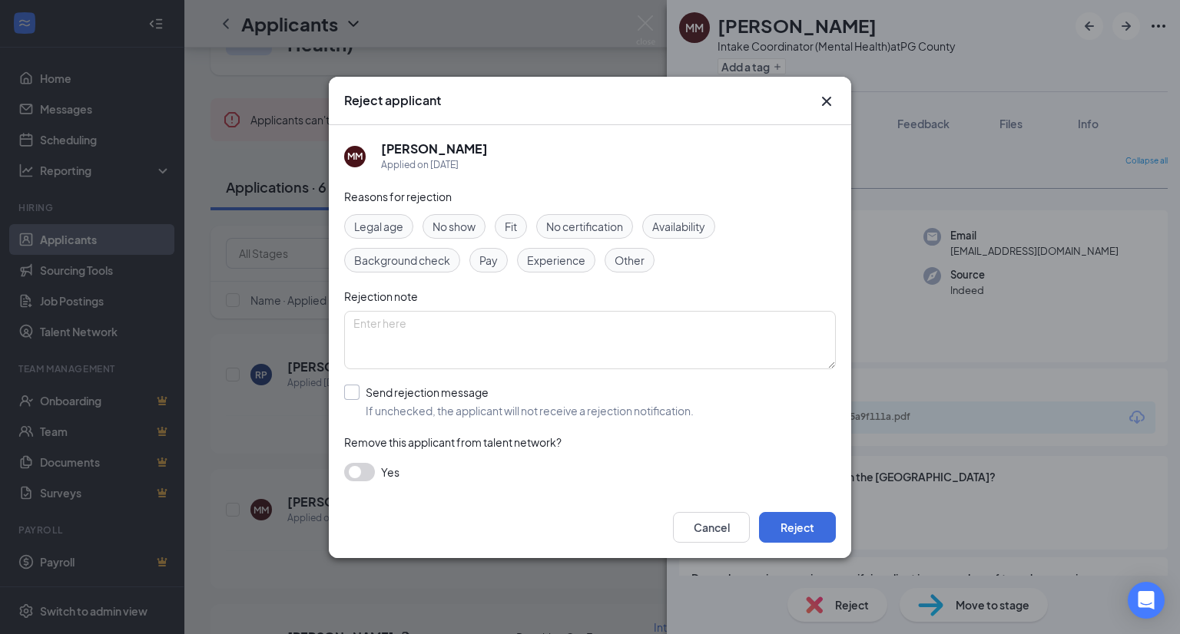
click at [657, 407] on input "Send rejection message If unchecked, the applicant will not receive a rejection…" at bounding box center [518, 402] width 349 height 34
checkbox input "true"
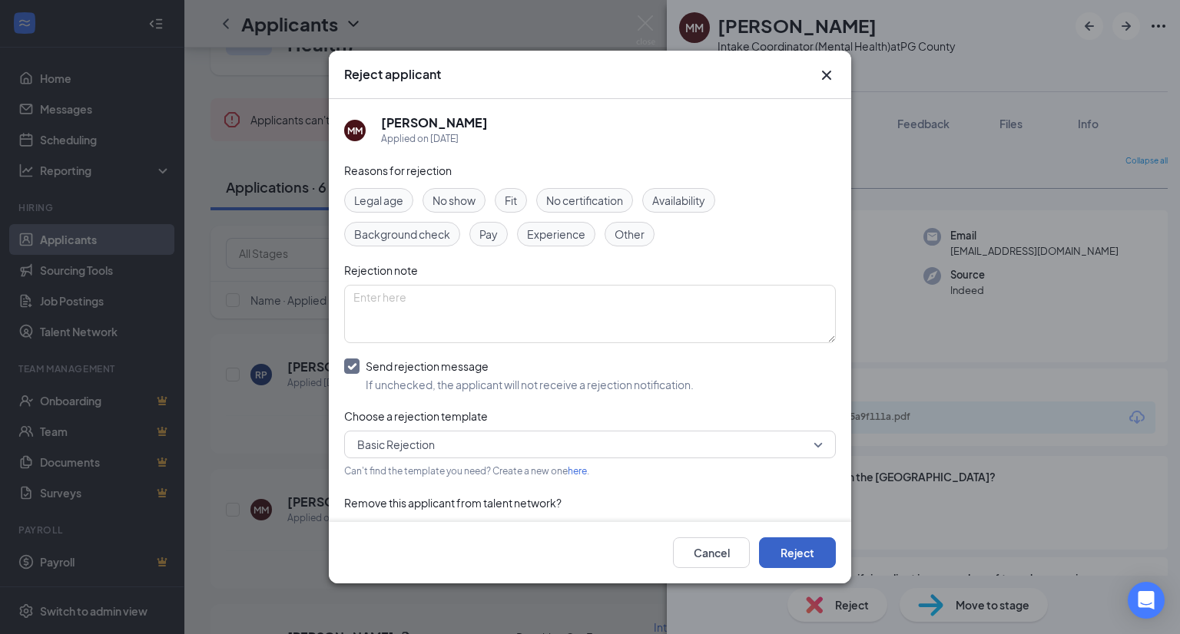
click at [818, 557] on button "Reject" at bounding box center [797, 553] width 77 height 31
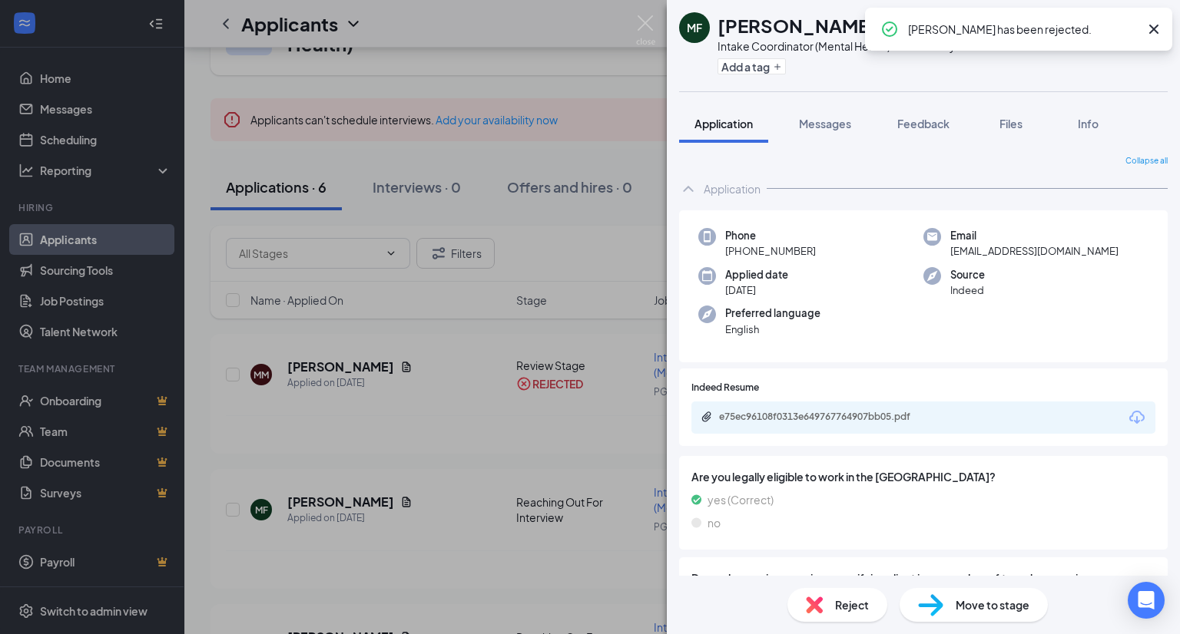
click at [634, 27] on div "MF MARIAMA FOFANA Intake Coordinator (Mental Health) at PG County Add a tag App…" at bounding box center [590, 317] width 1180 height 634
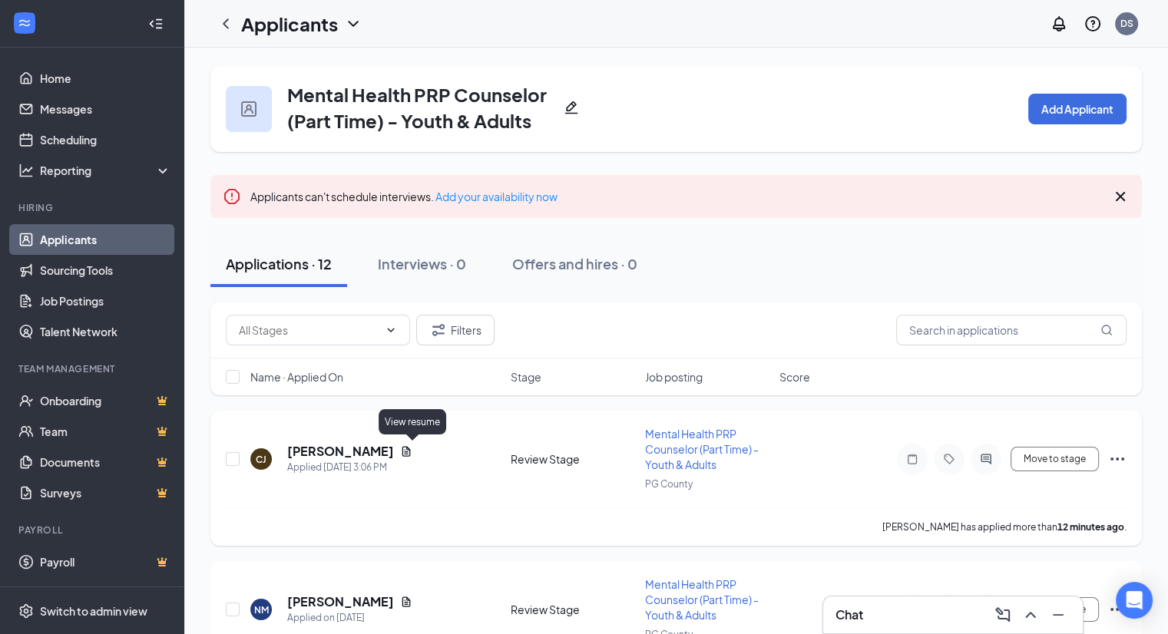
click at [411, 449] on icon "Document" at bounding box center [406, 451] width 8 height 10
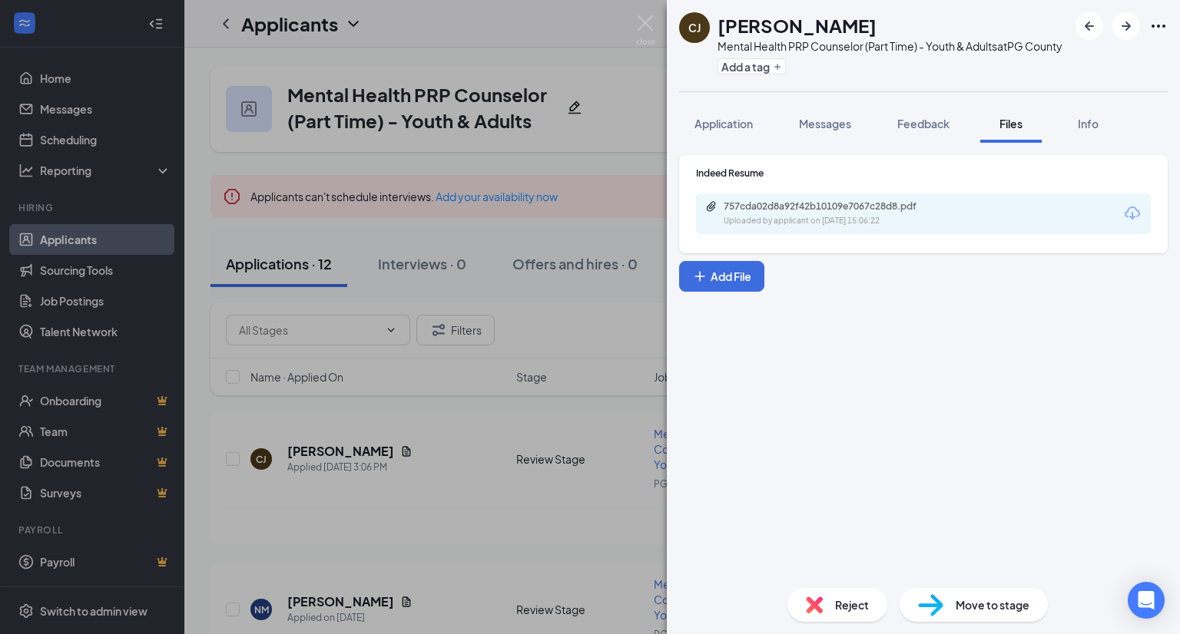
click at [1127, 223] on icon "Download" at bounding box center [1132, 213] width 18 height 18
click at [846, 607] on span "Reject" at bounding box center [852, 605] width 34 height 17
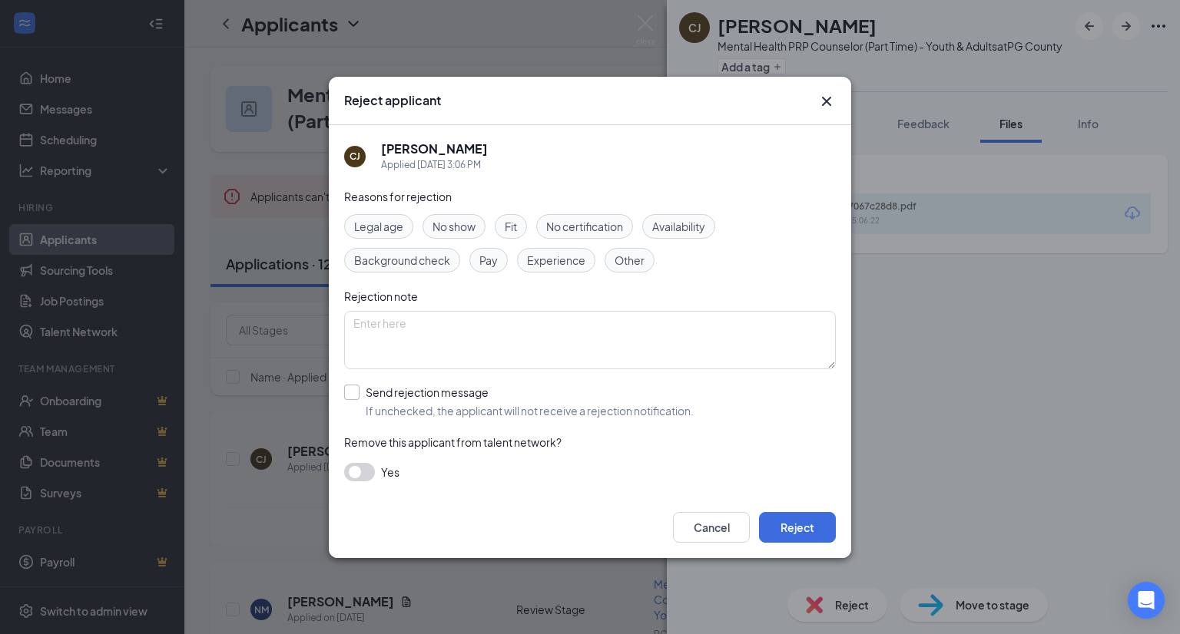
click at [657, 412] on input "Send rejection message If unchecked, the applicant will not receive a rejection…" at bounding box center [518, 402] width 349 height 34
checkbox input "true"
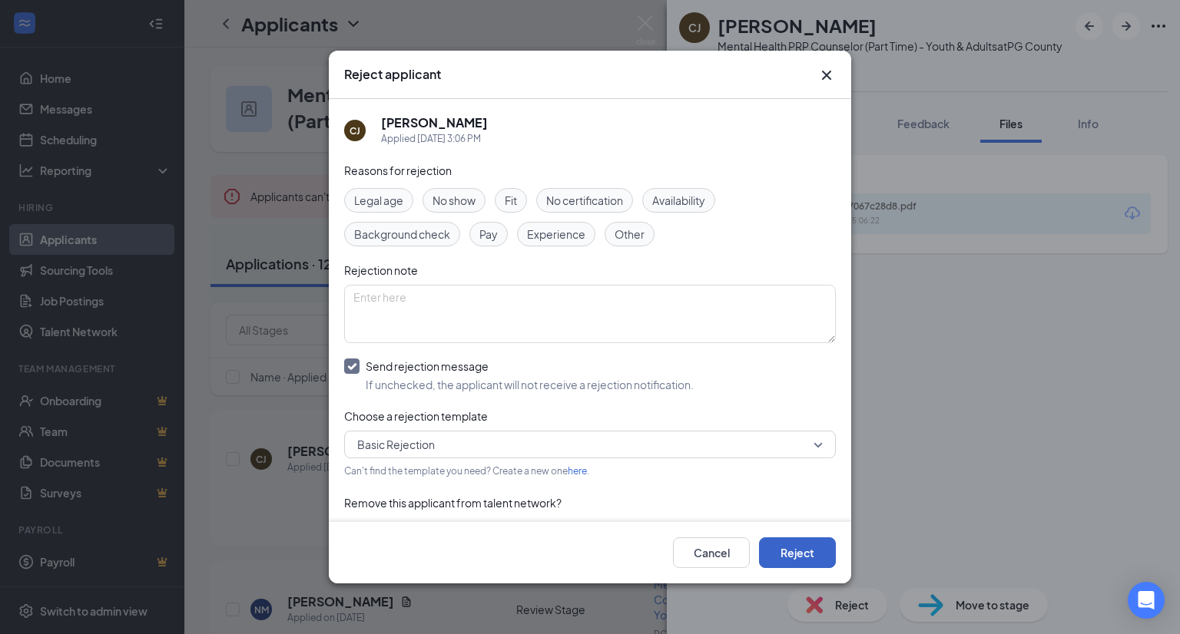
click at [812, 541] on button "Reject" at bounding box center [797, 553] width 77 height 31
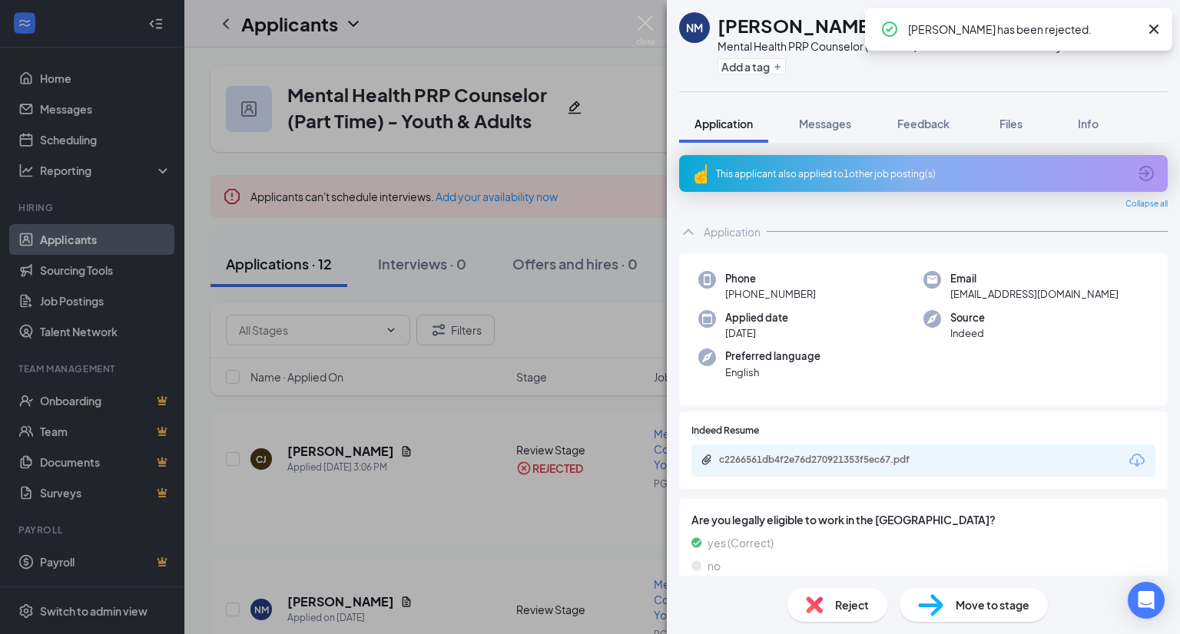
click at [1127, 470] on icon "Download" at bounding box center [1136, 461] width 18 height 18
click at [831, 600] on div "Reject" at bounding box center [837, 605] width 100 height 34
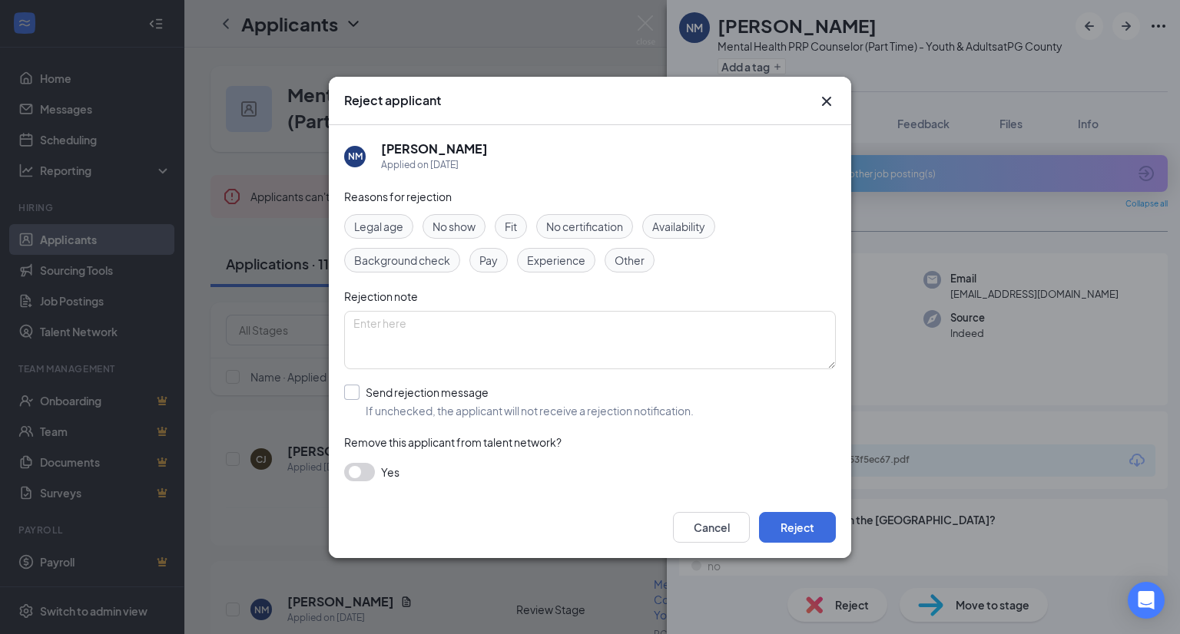
click at [644, 405] on input "Send rejection message If unchecked, the applicant will not receive a rejection…" at bounding box center [518, 402] width 349 height 34
checkbox input "true"
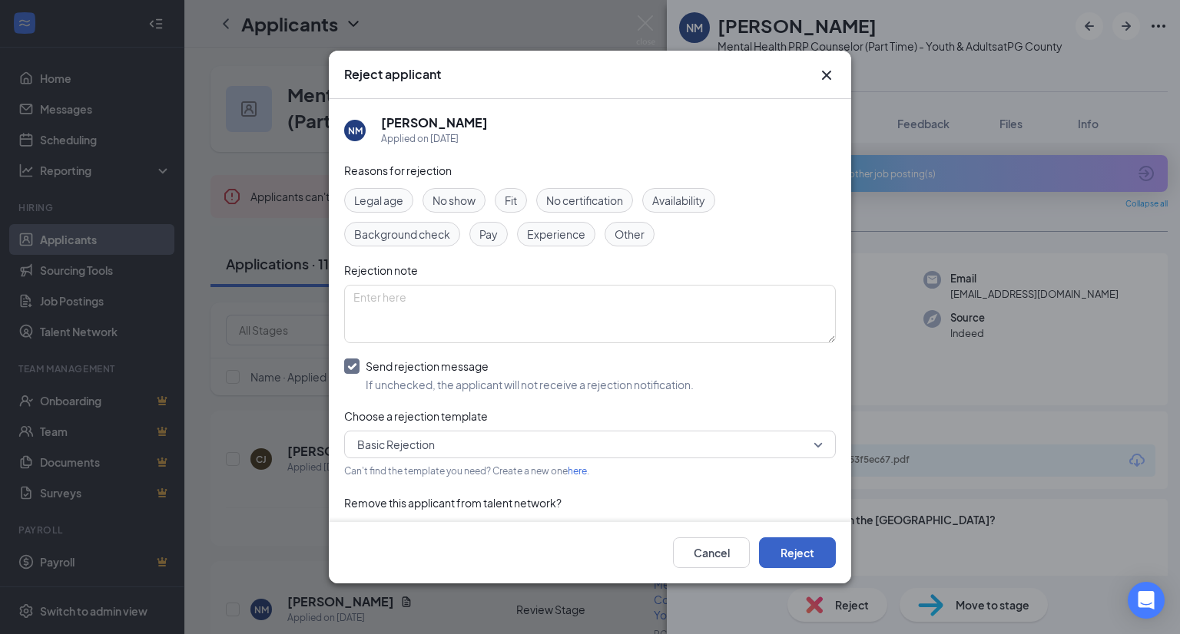
click at [808, 554] on button "Reject" at bounding box center [797, 553] width 77 height 31
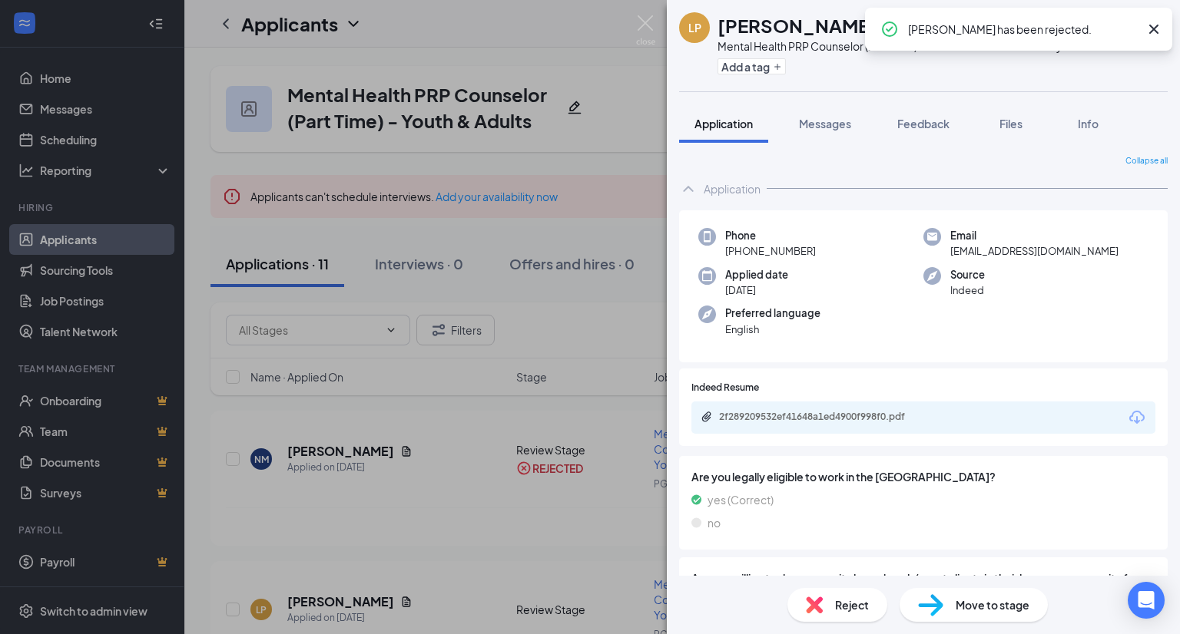
click at [1128, 427] on icon "Download" at bounding box center [1136, 418] width 18 height 18
click at [845, 602] on span "Reject" at bounding box center [852, 605] width 34 height 17
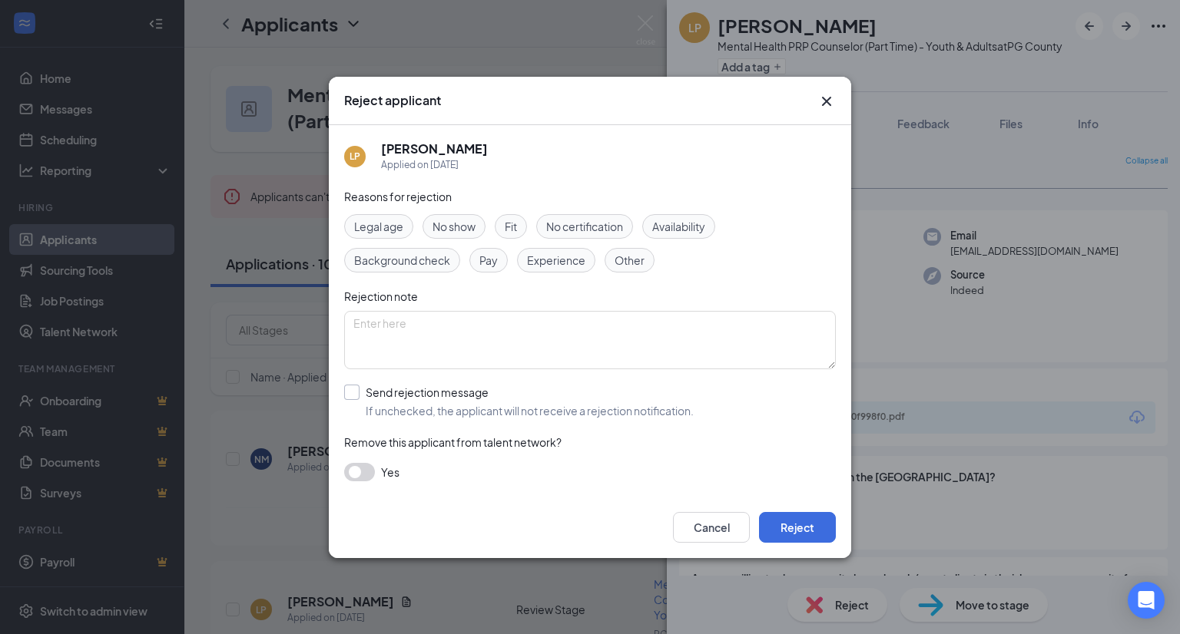
click at [667, 405] on input "Send rejection message If unchecked, the applicant will not receive a rejection…" at bounding box center [518, 402] width 349 height 34
checkbox input "true"
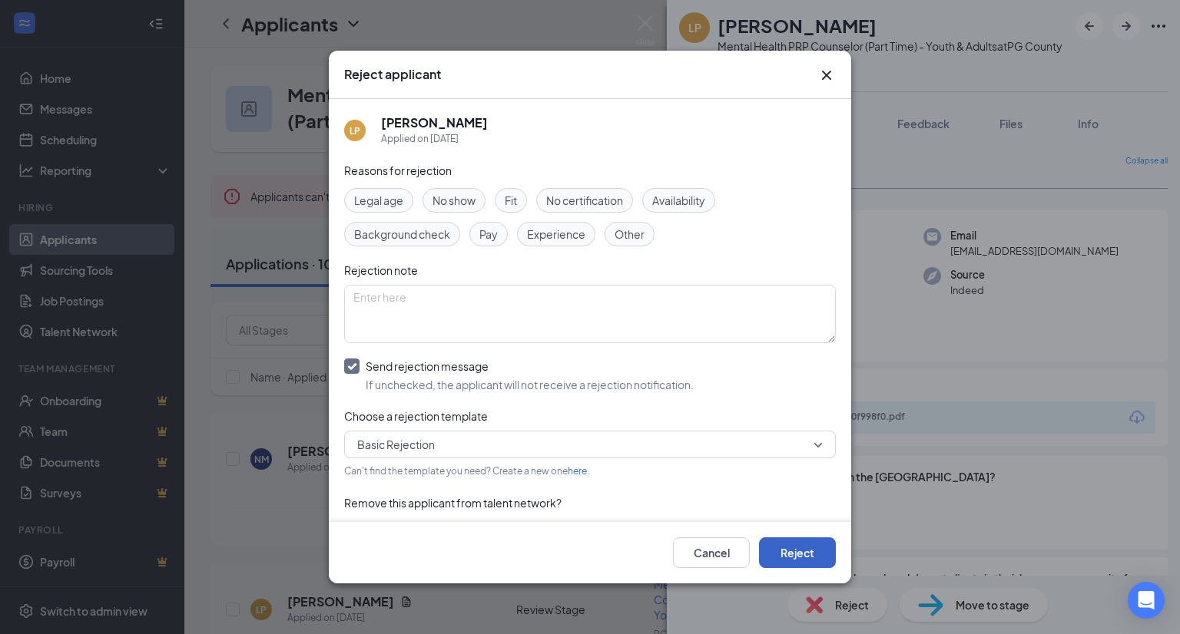
click at [818, 557] on button "Reject" at bounding box center [797, 553] width 77 height 31
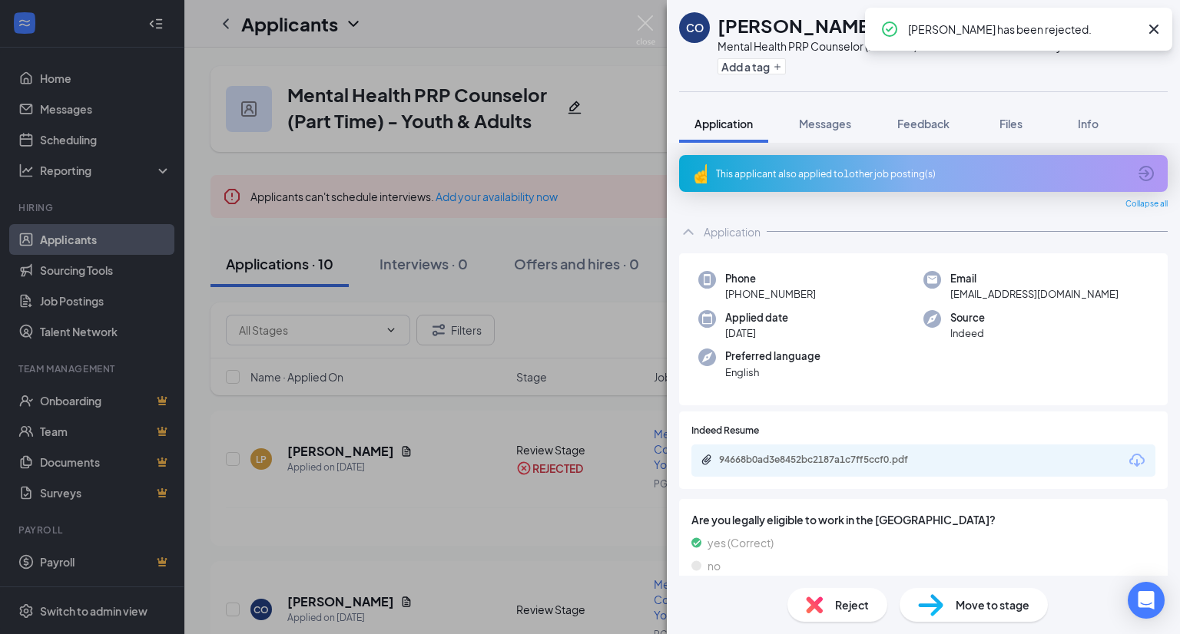
click at [1128, 470] on icon "Download" at bounding box center [1136, 461] width 18 height 18
click at [829, 597] on div "Reject" at bounding box center [837, 605] width 100 height 34
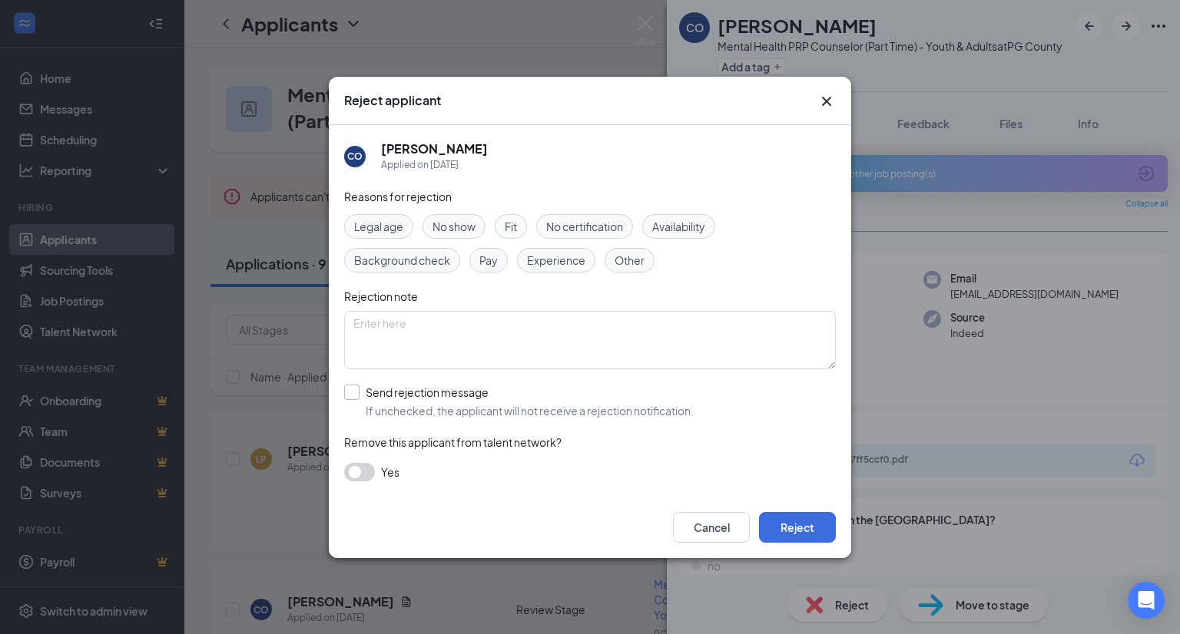
click at [629, 403] on input "Send rejection message If unchecked, the applicant will not receive a rejection…" at bounding box center [518, 402] width 349 height 34
checkbox input "true"
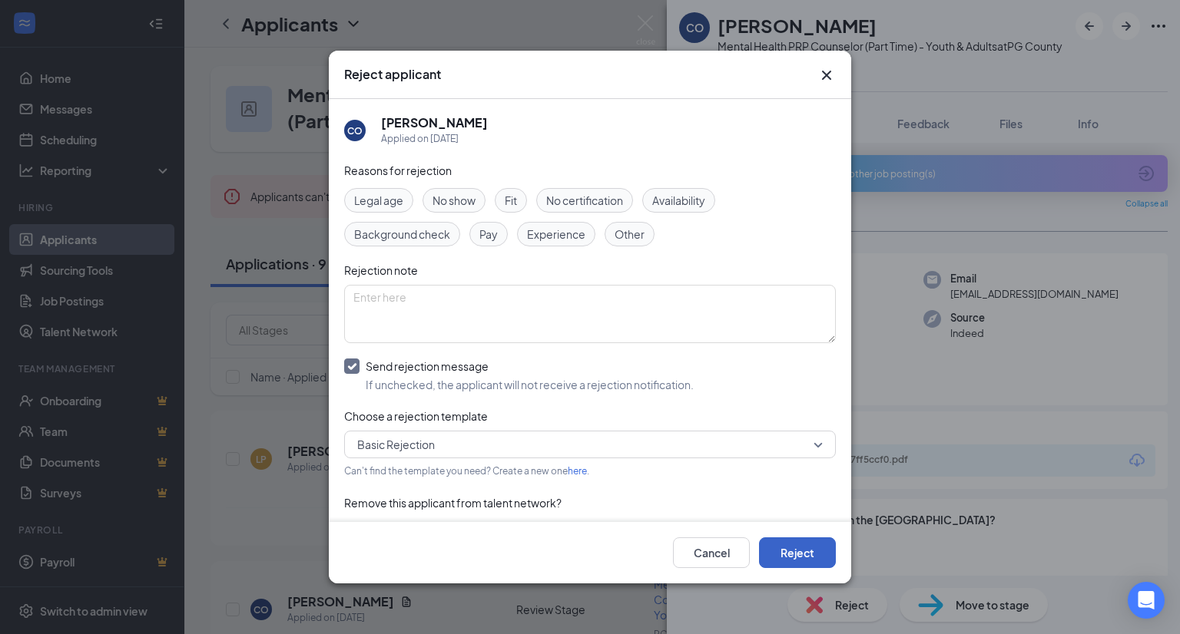
click at [785, 549] on button "Reject" at bounding box center [797, 553] width 77 height 31
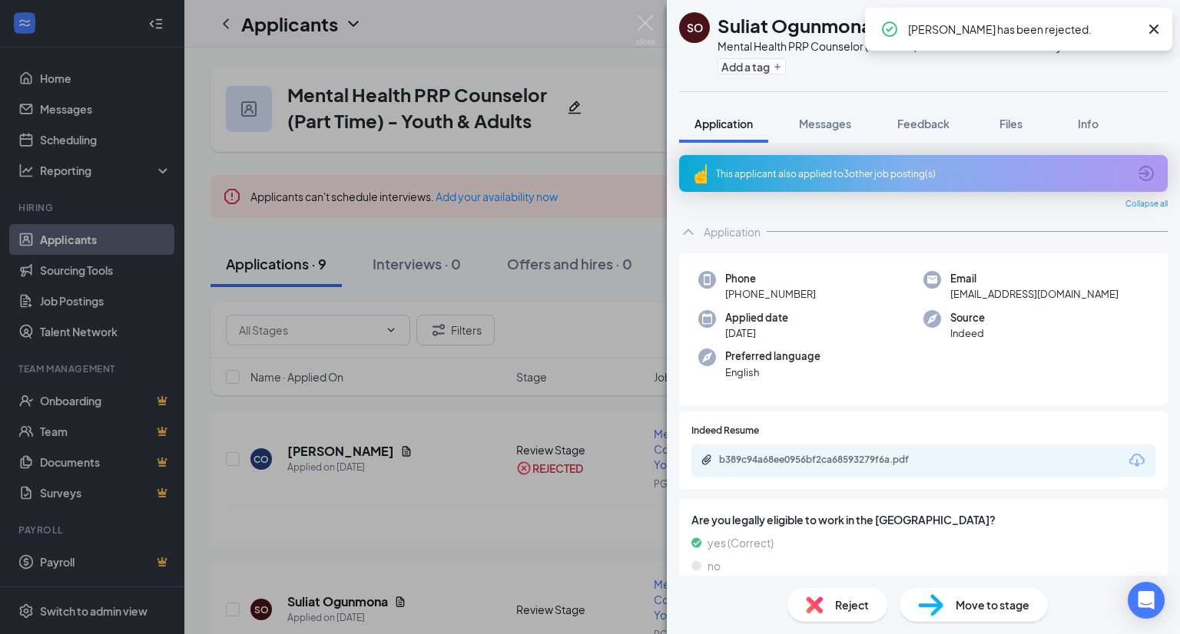
click at [1127, 470] on icon "Download" at bounding box center [1136, 461] width 18 height 18
click at [829, 618] on div "Reject" at bounding box center [837, 605] width 100 height 34
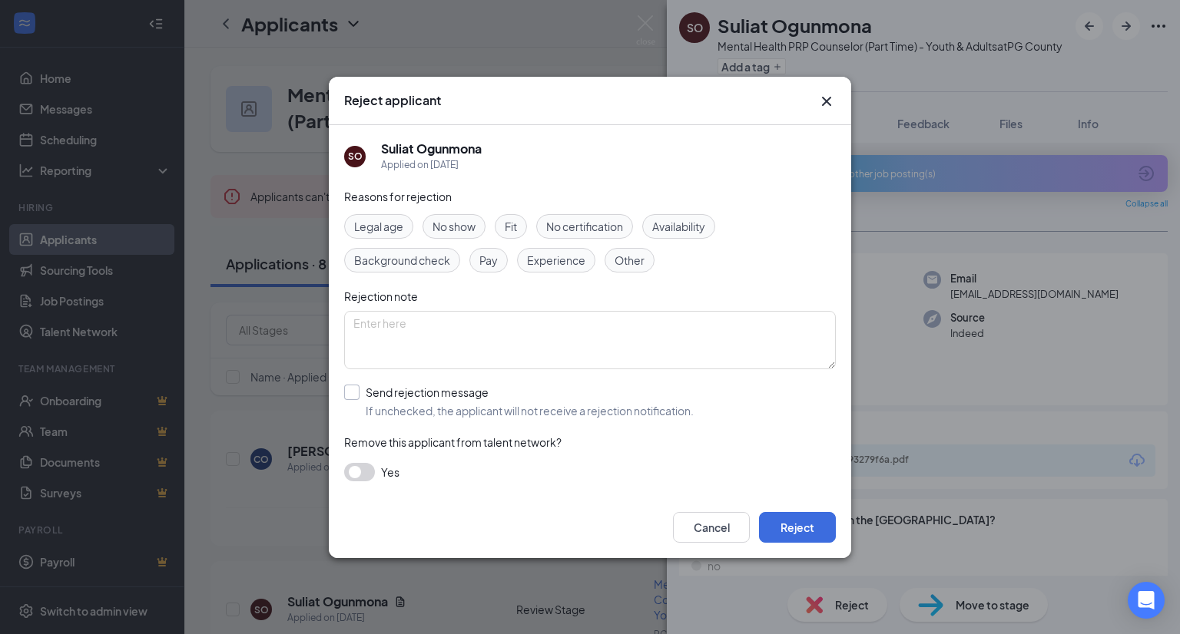
click at [624, 395] on input "Send rejection message If unchecked, the applicant will not receive a rejection…" at bounding box center [518, 402] width 349 height 34
checkbox input "true"
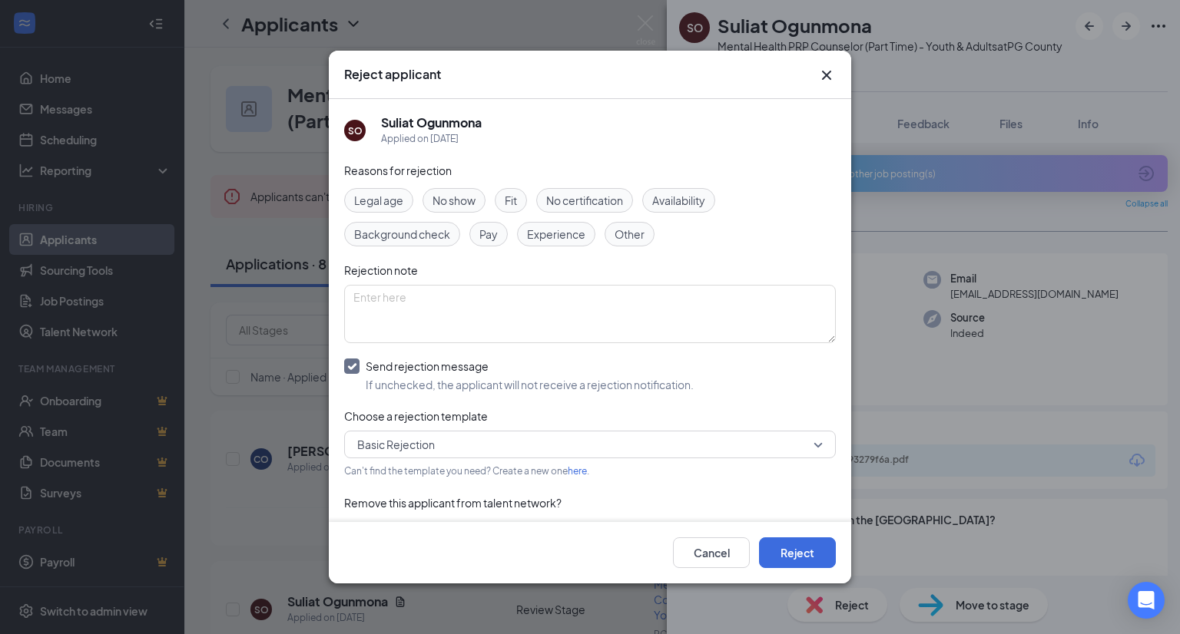
click at [782, 535] on div "Cancel Reject" at bounding box center [590, 552] width 522 height 61
click at [795, 544] on button "Reject" at bounding box center [797, 553] width 77 height 31
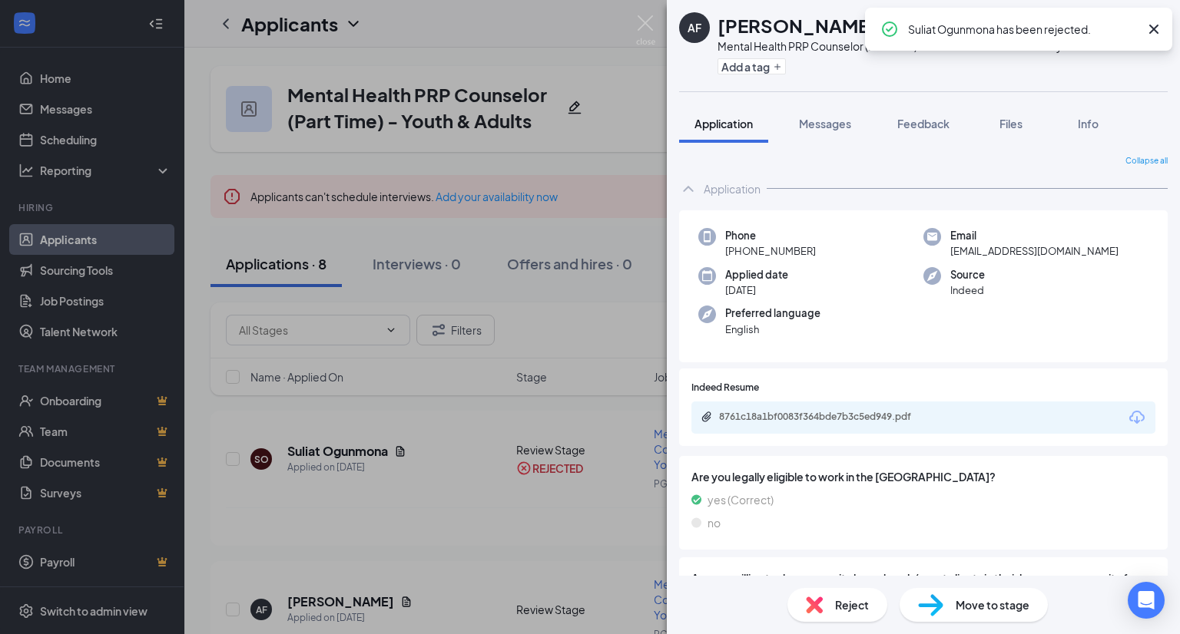
click at [1127, 427] on icon "Download" at bounding box center [1136, 418] width 18 height 18
click at [819, 603] on img at bounding box center [814, 605] width 17 height 17
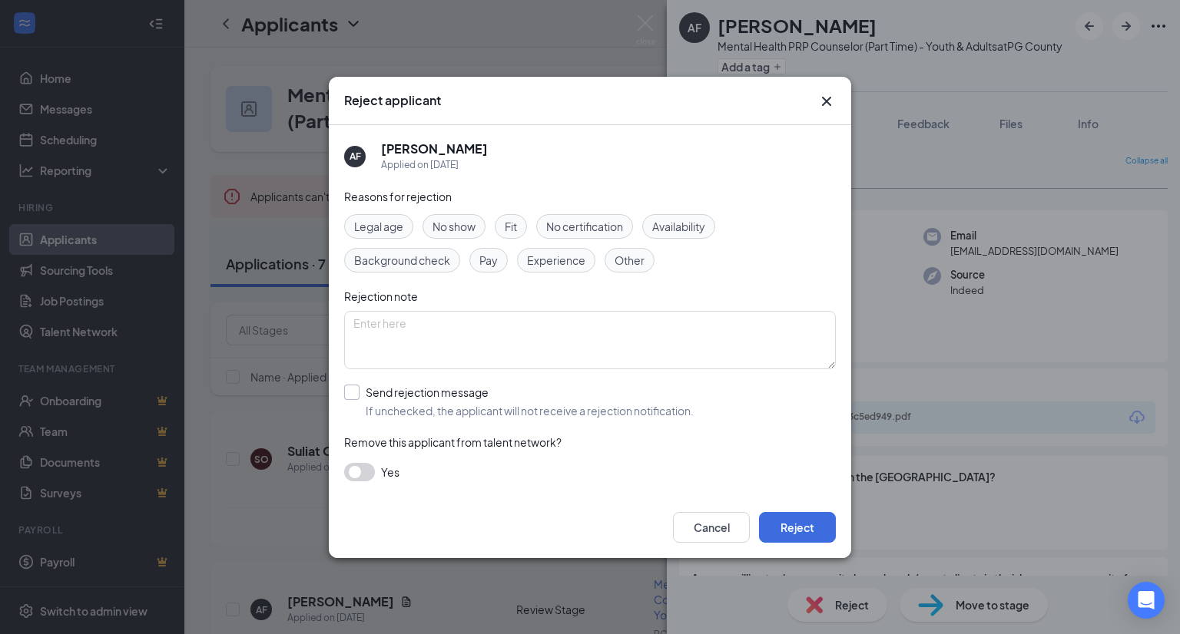
click at [654, 409] on input "Send rejection message If unchecked, the applicant will not receive a rejection…" at bounding box center [518, 402] width 349 height 34
checkbox input "true"
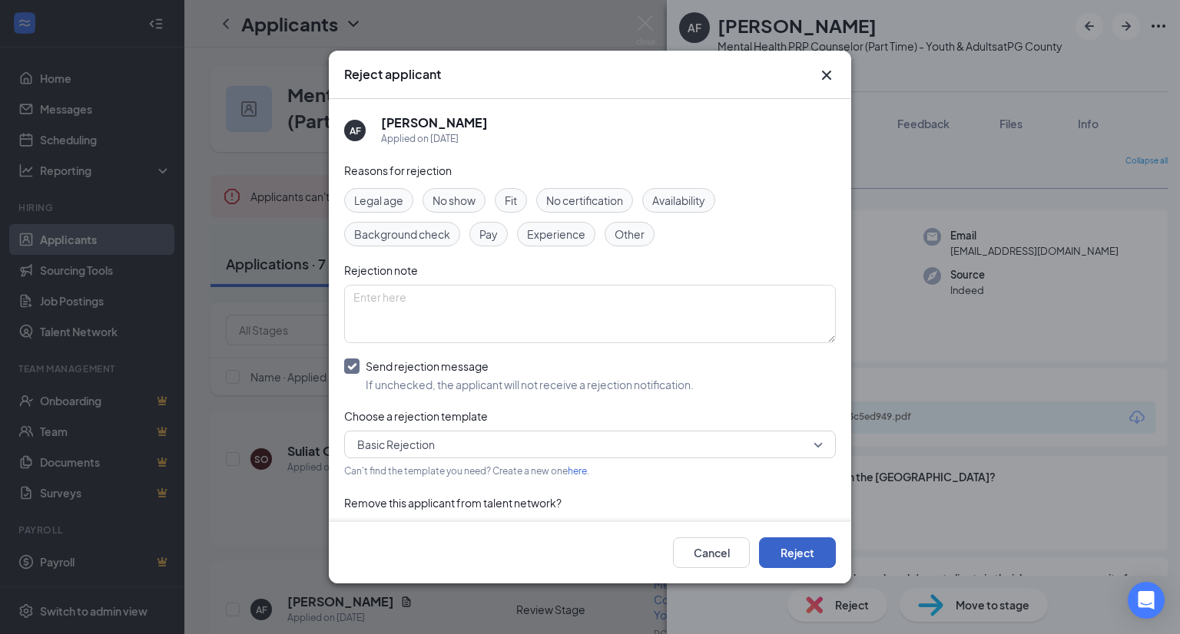
click at [786, 542] on button "Reject" at bounding box center [797, 553] width 77 height 31
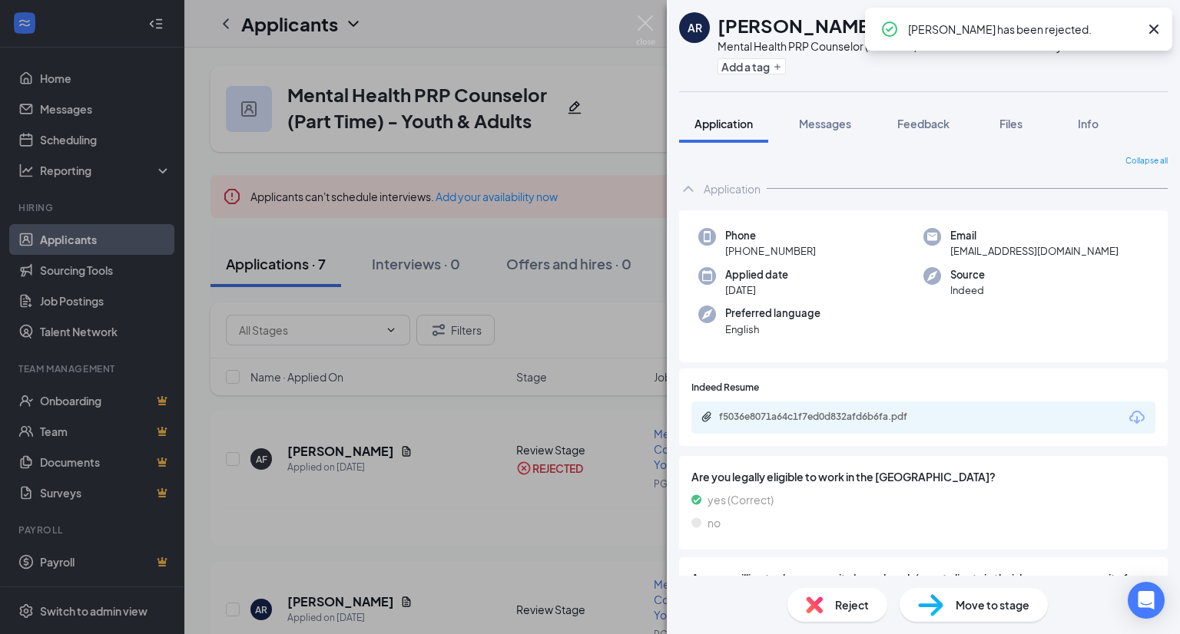
click at [1130, 424] on icon "Download" at bounding box center [1136, 417] width 15 height 13
click at [818, 597] on img at bounding box center [814, 605] width 17 height 17
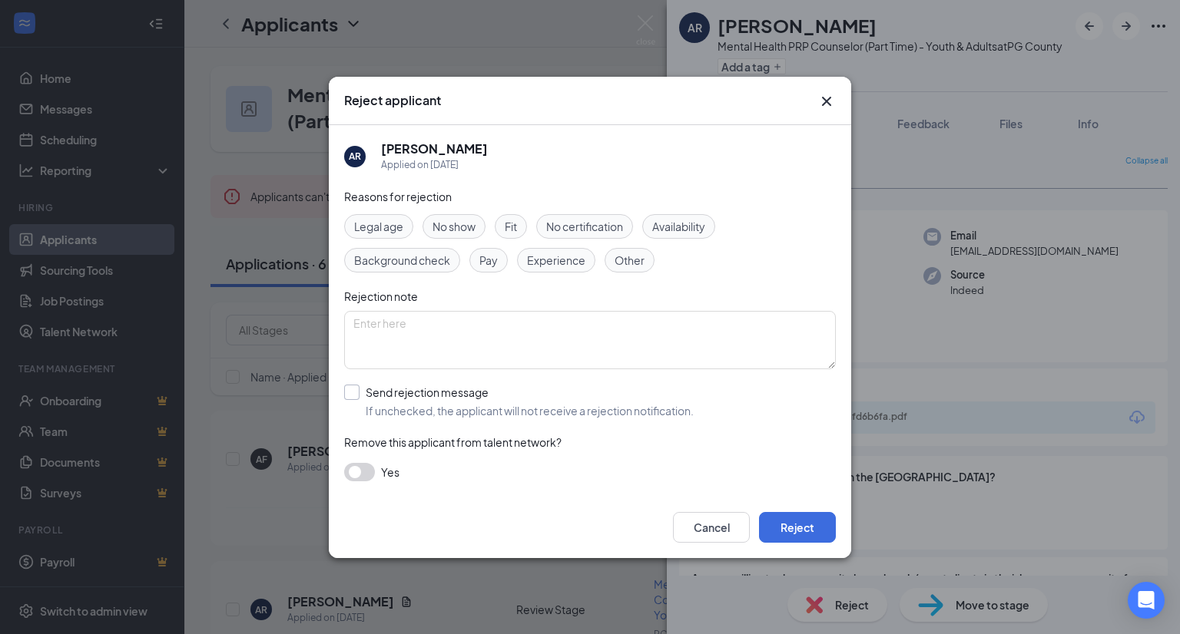
click at [657, 403] on input "Send rejection message If unchecked, the applicant will not receive a rejection…" at bounding box center [518, 402] width 349 height 34
checkbox input "true"
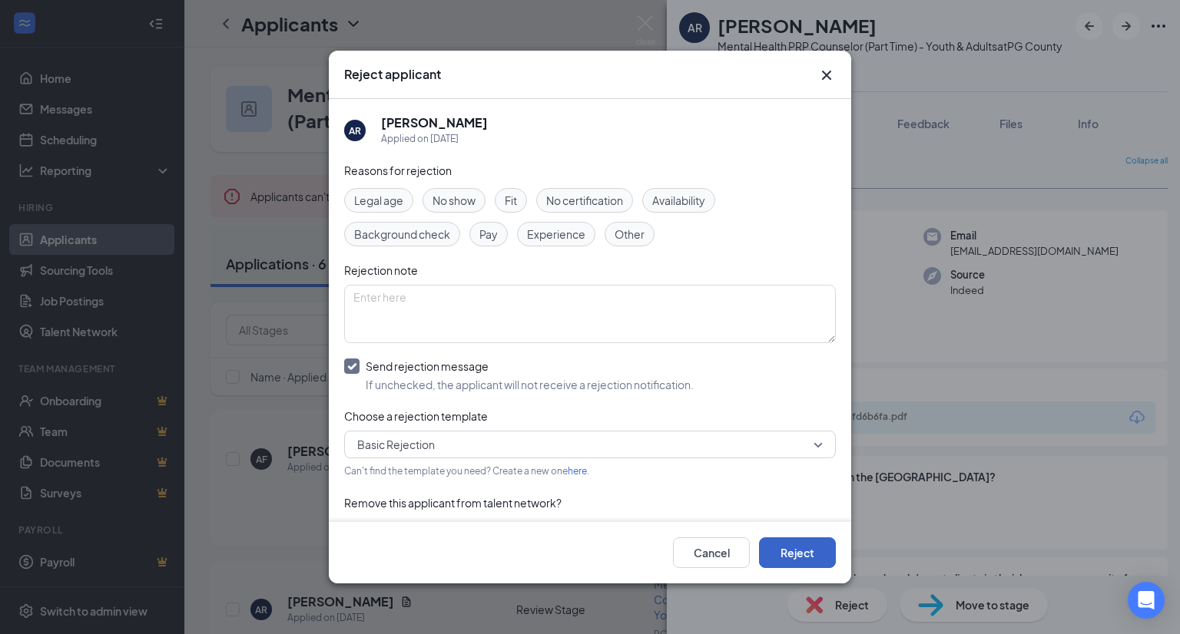
click at [809, 538] on button "Reject" at bounding box center [797, 553] width 77 height 31
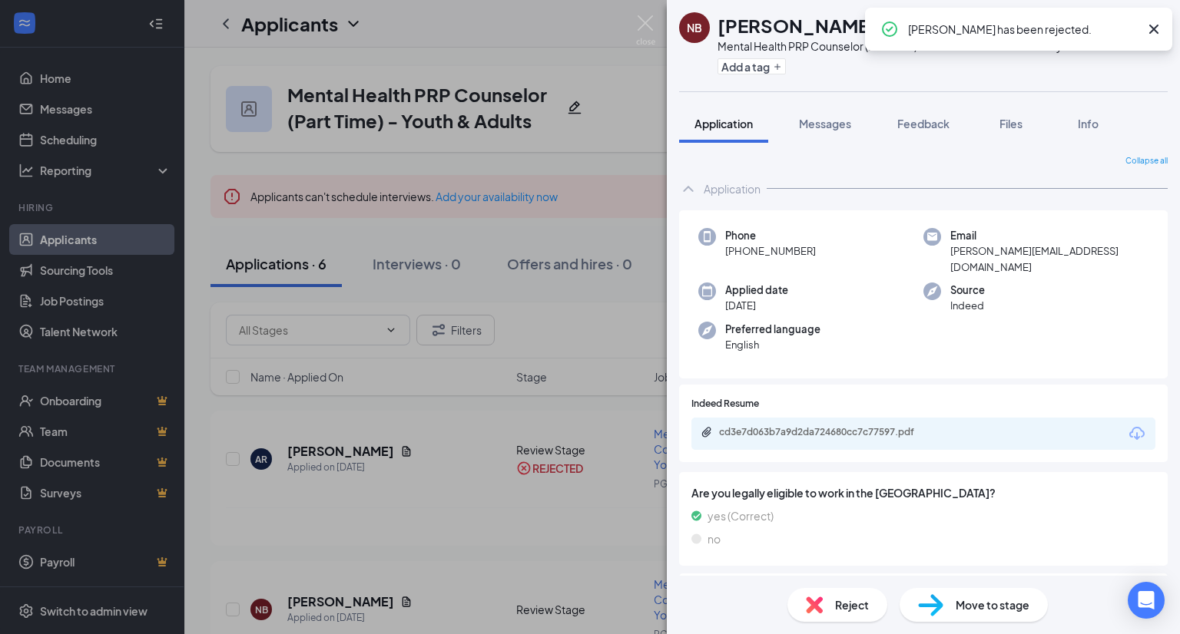
click at [1129, 432] on icon "Download" at bounding box center [1136, 433] width 15 height 13
click at [648, 21] on img at bounding box center [645, 30] width 19 height 30
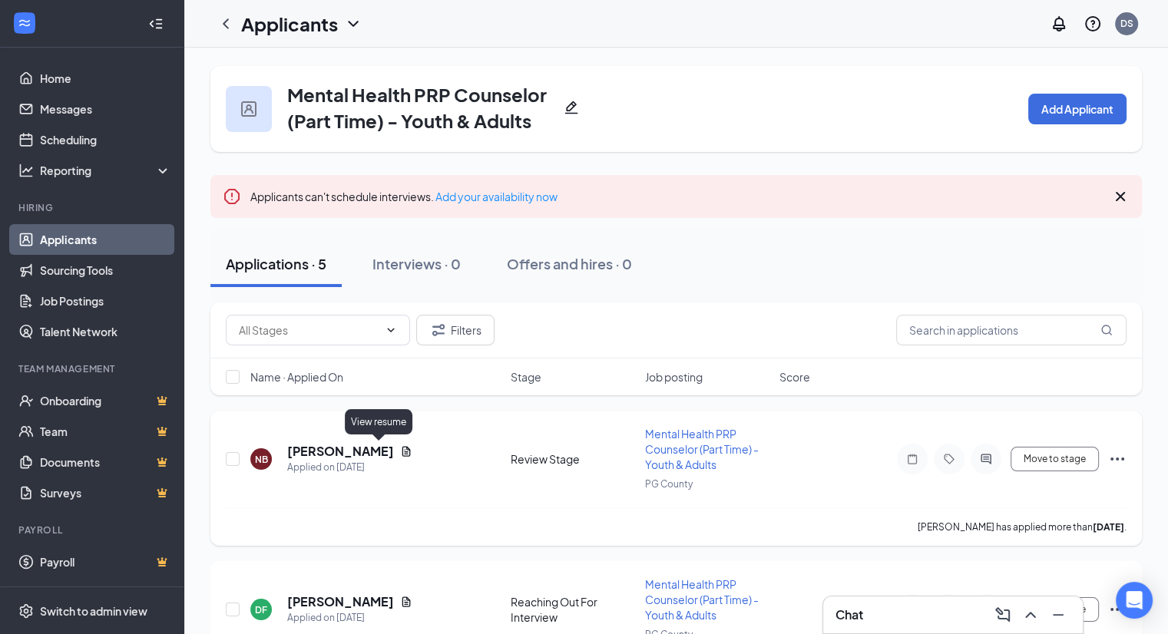
click at [400, 448] on icon "Document" at bounding box center [406, 451] width 12 height 12
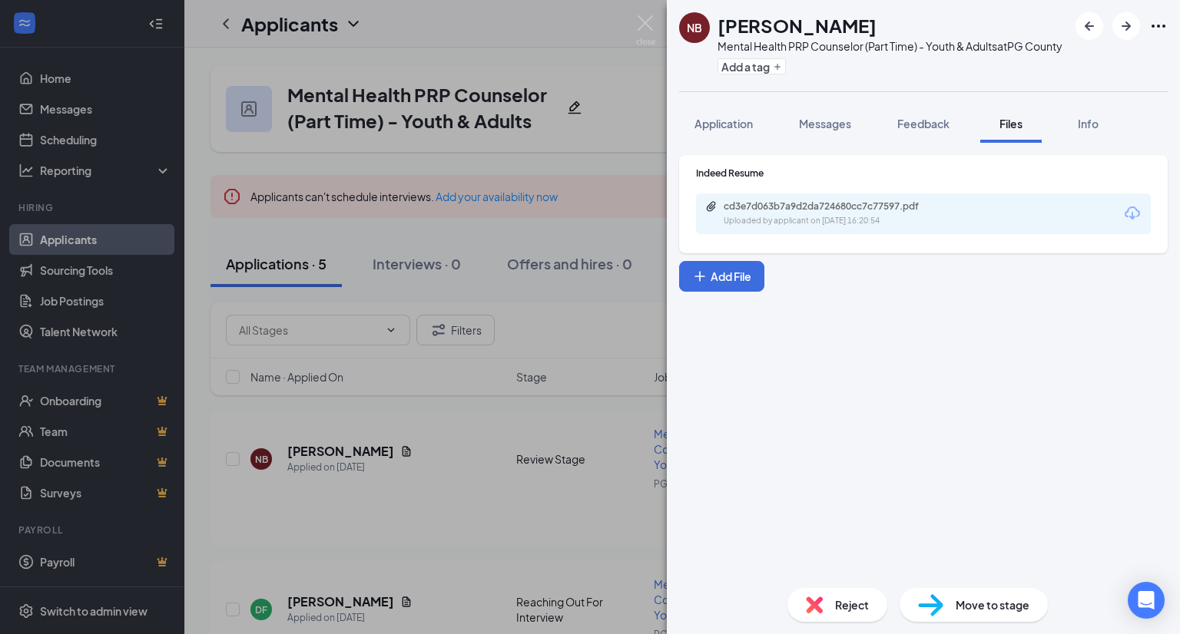
click at [1125, 220] on icon "Download" at bounding box center [1131, 213] width 15 height 13
click at [949, 607] on div "Move to stage" at bounding box center [973, 605] width 148 height 34
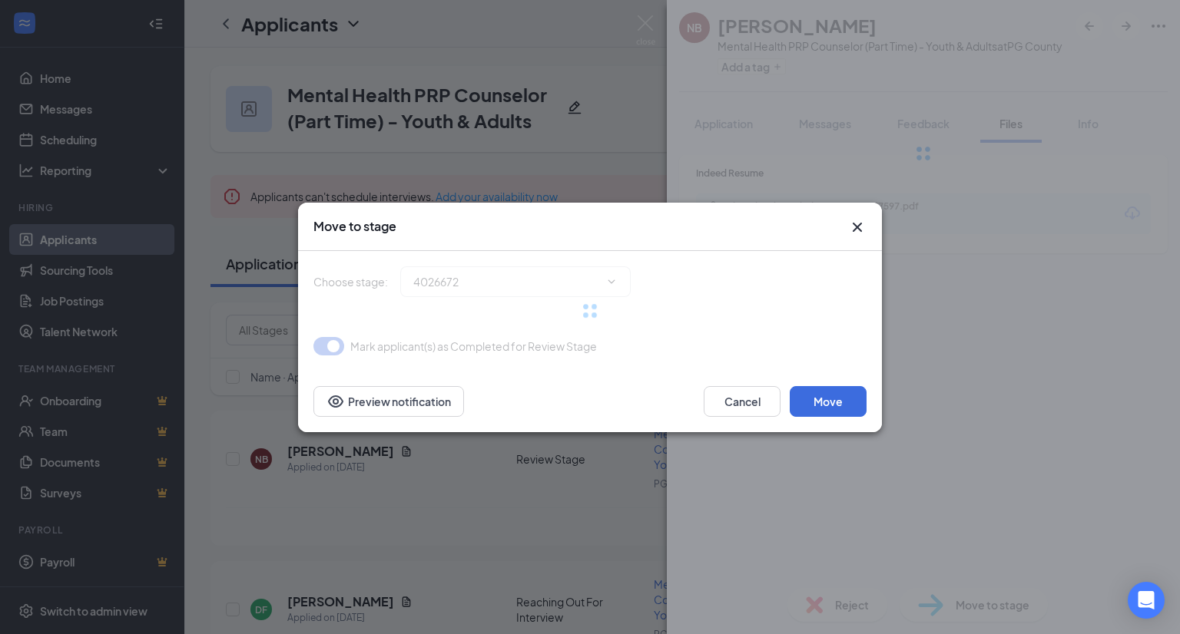
type input "Reaching Out For Interview (next stage)"
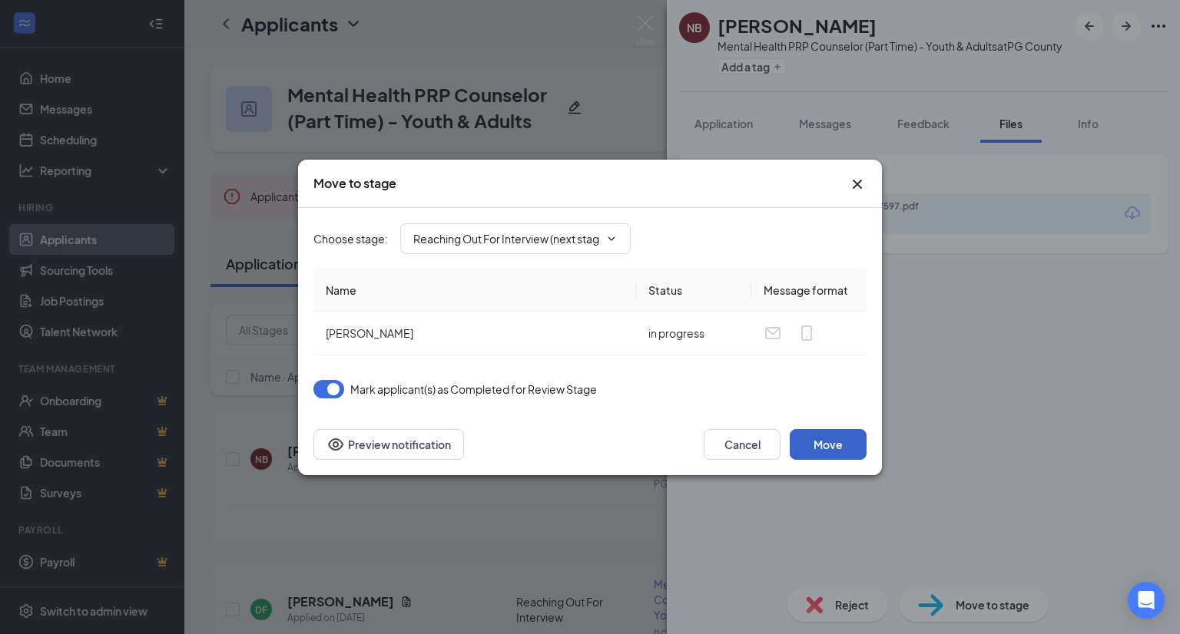
click at [844, 445] on button "Move" at bounding box center [827, 444] width 77 height 31
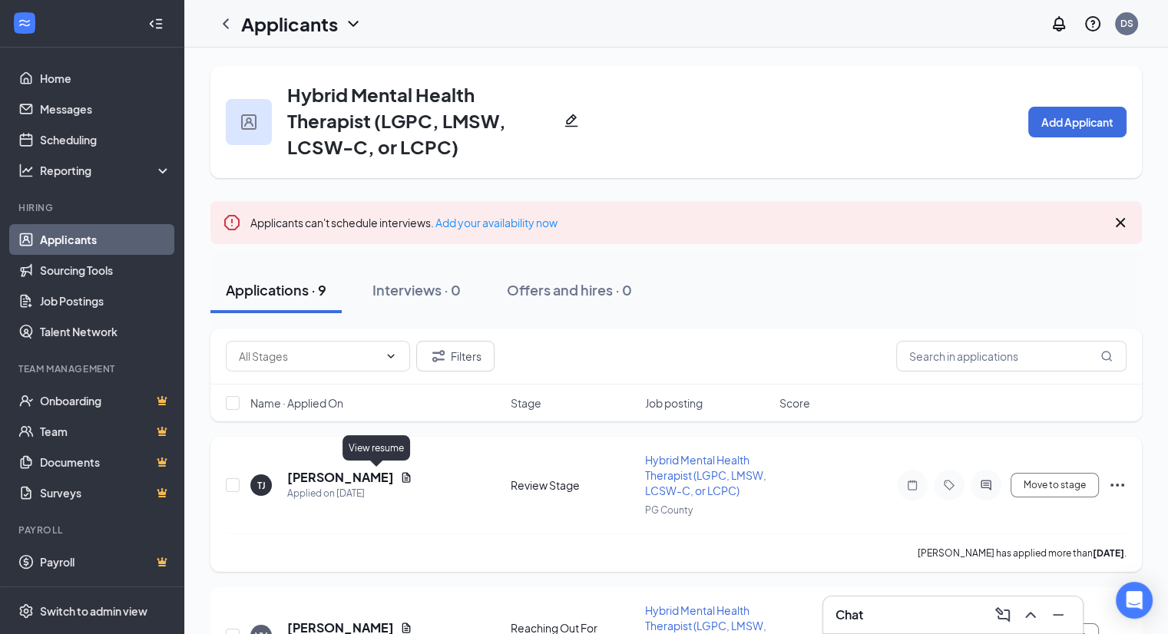
click at [402, 475] on icon "Document" at bounding box center [406, 477] width 8 height 10
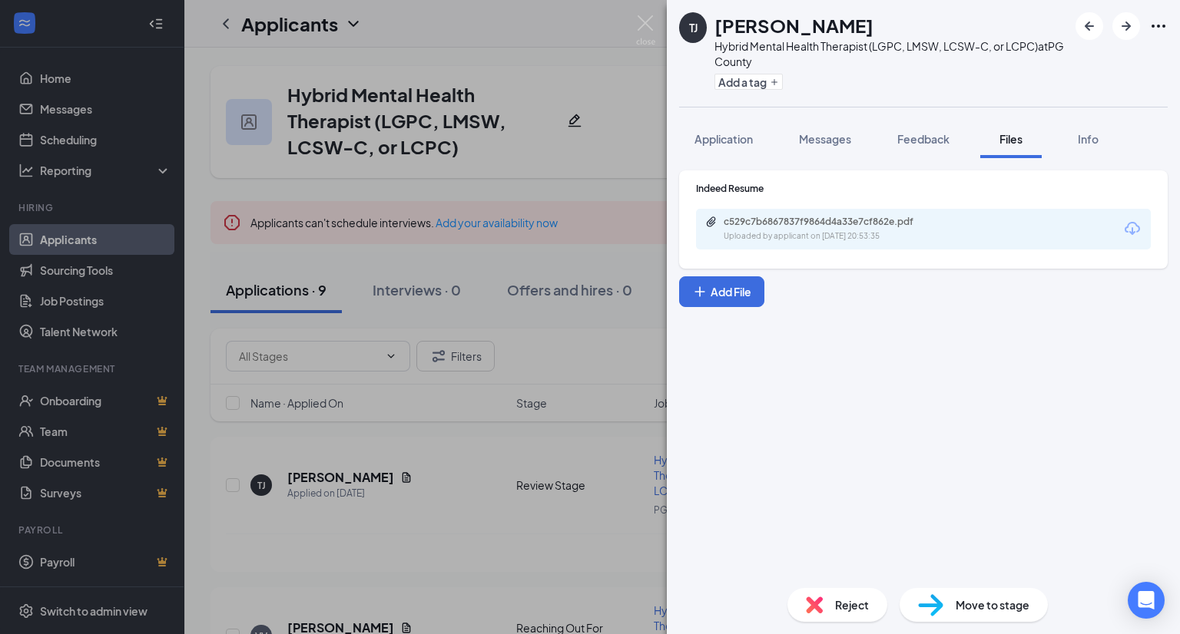
click at [1127, 233] on icon "Download" at bounding box center [1132, 229] width 18 height 18
click at [975, 599] on span "Move to stage" at bounding box center [992, 605] width 74 height 17
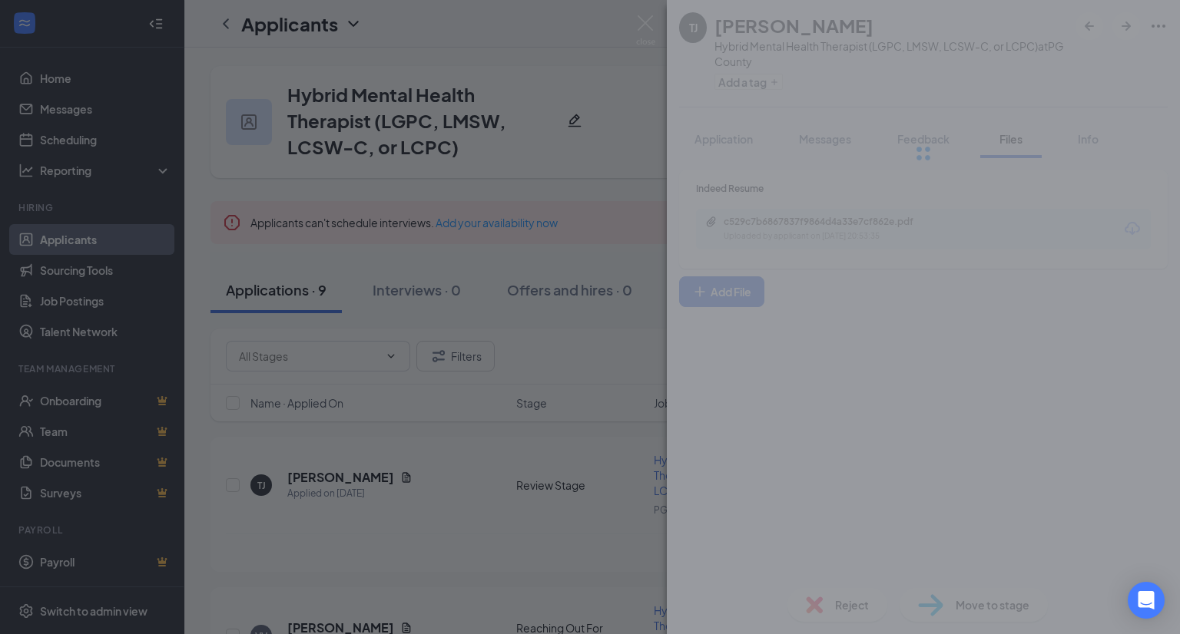
type input "Reaching Out For Interview (next stage)"
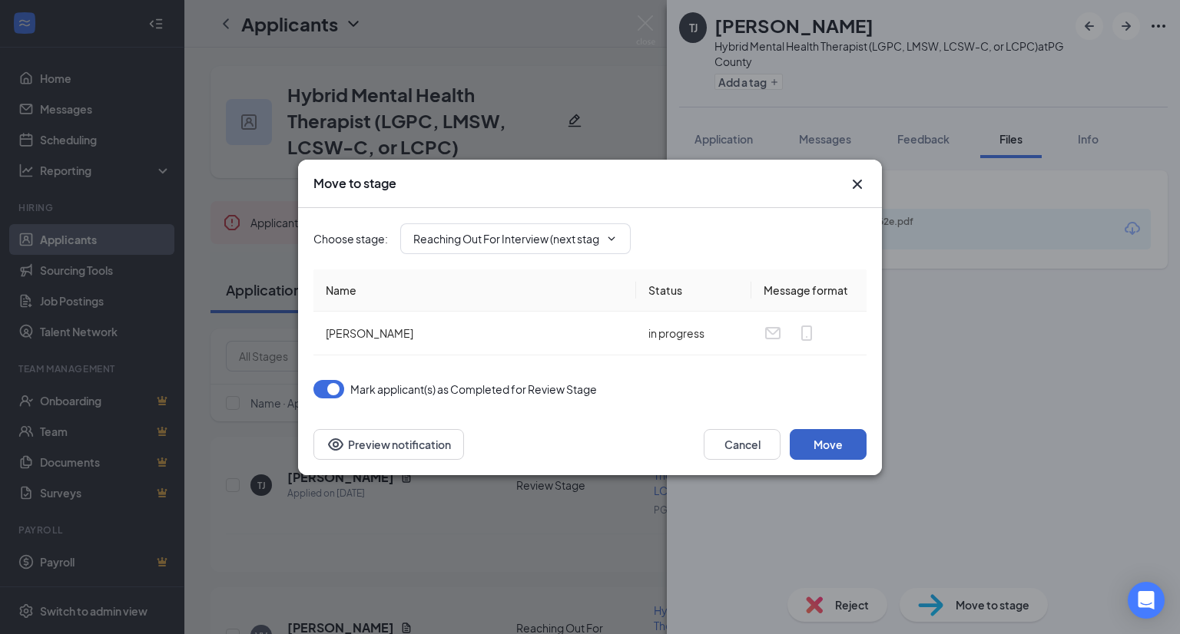
click at [849, 441] on button "Move" at bounding box center [827, 444] width 77 height 31
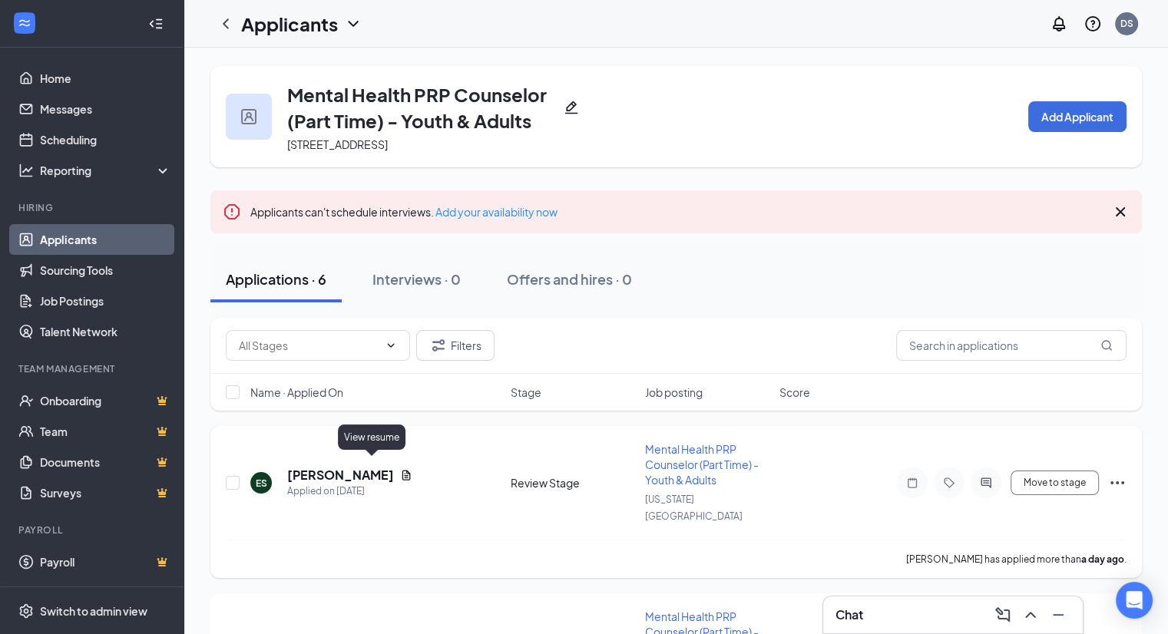
click at [400, 469] on icon "Document" at bounding box center [406, 475] width 12 height 12
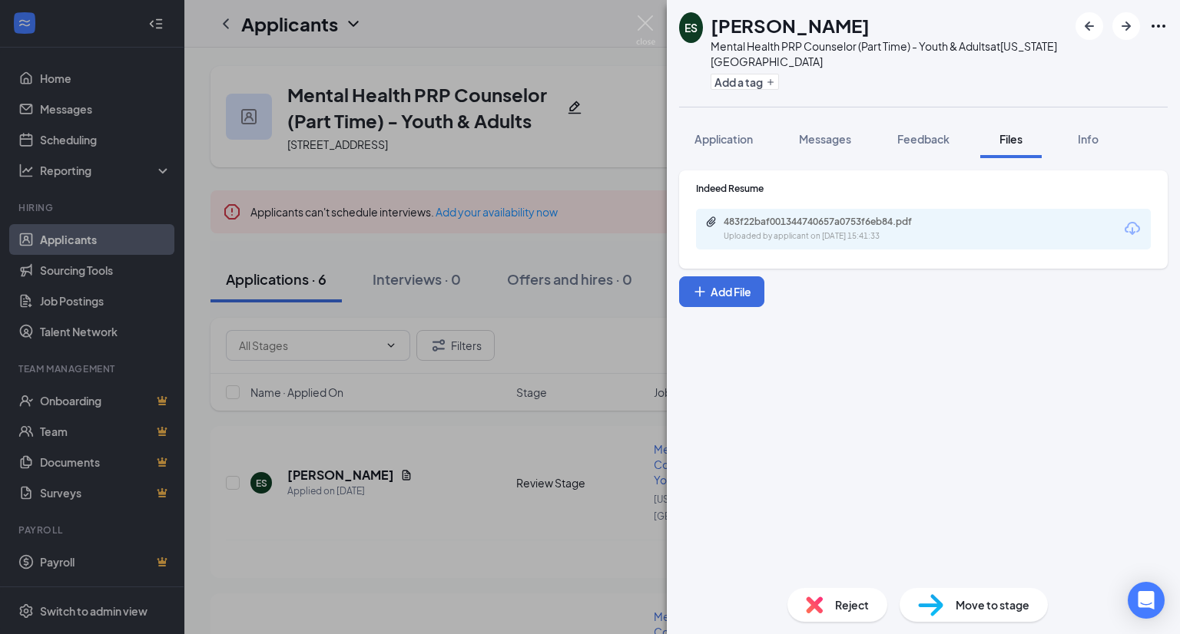
click at [1127, 227] on icon "Download" at bounding box center [1131, 228] width 15 height 13
click at [814, 603] on img at bounding box center [814, 605] width 17 height 17
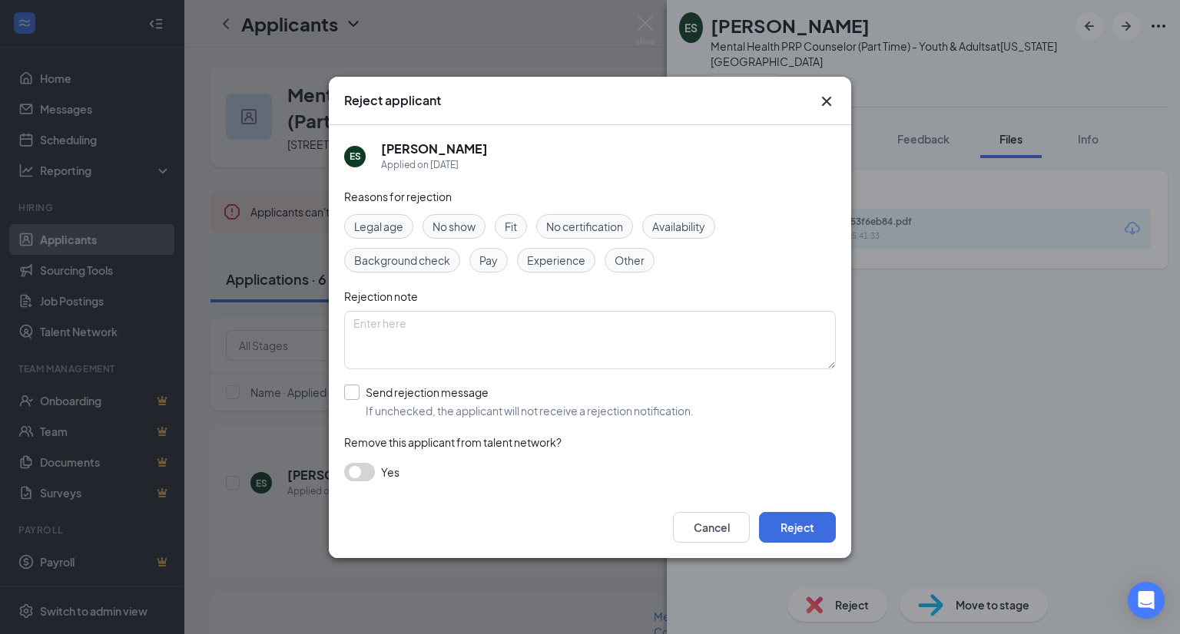
click at [653, 405] on input "Send rejection message If unchecked, the applicant will not receive a rejection…" at bounding box center [518, 402] width 349 height 34
checkbox input "true"
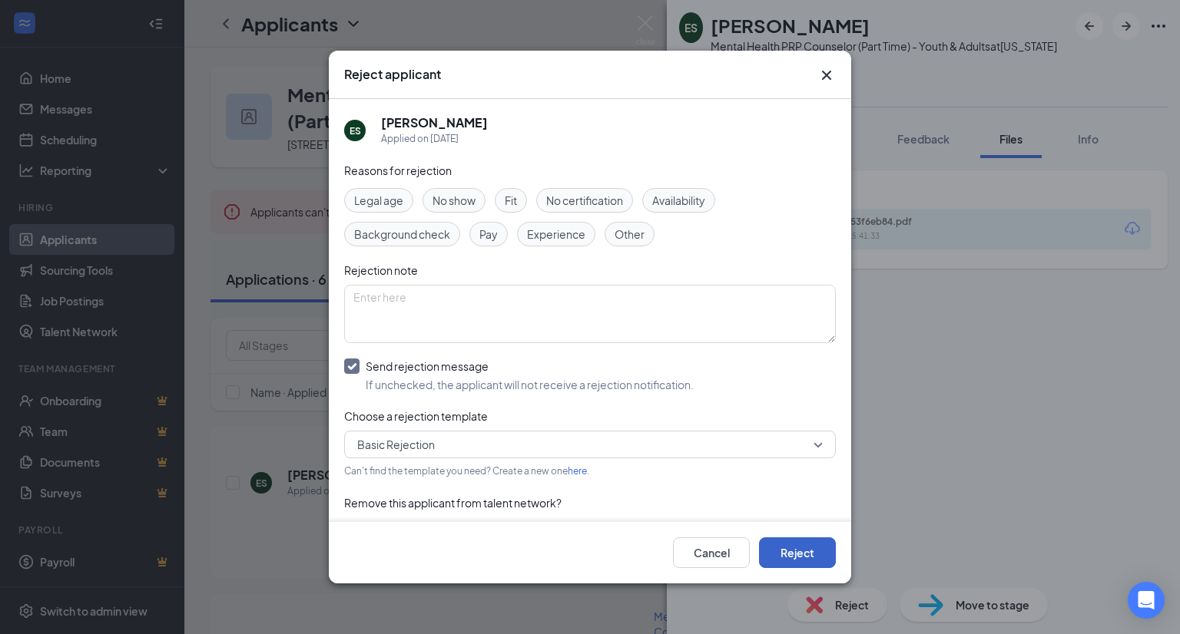
click at [805, 548] on button "Reject" at bounding box center [797, 553] width 77 height 31
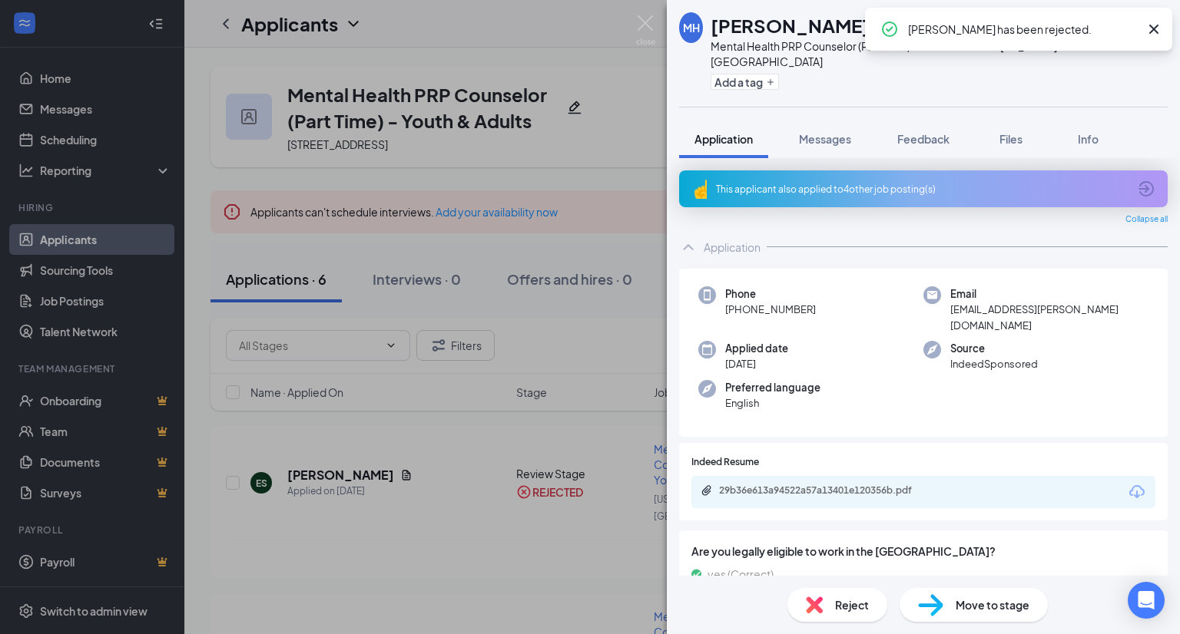
click at [1127, 483] on icon "Download" at bounding box center [1136, 492] width 18 height 18
click at [998, 601] on span "Move to stage" at bounding box center [992, 605] width 74 height 17
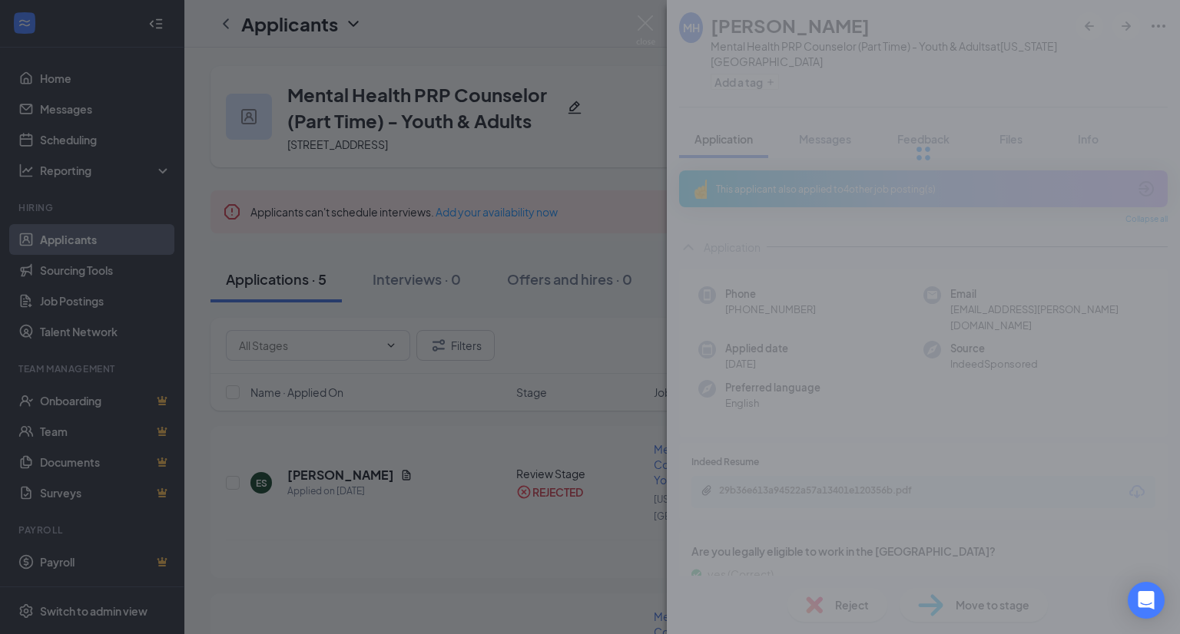
type input "Reaching Out For Interview (next stage)"
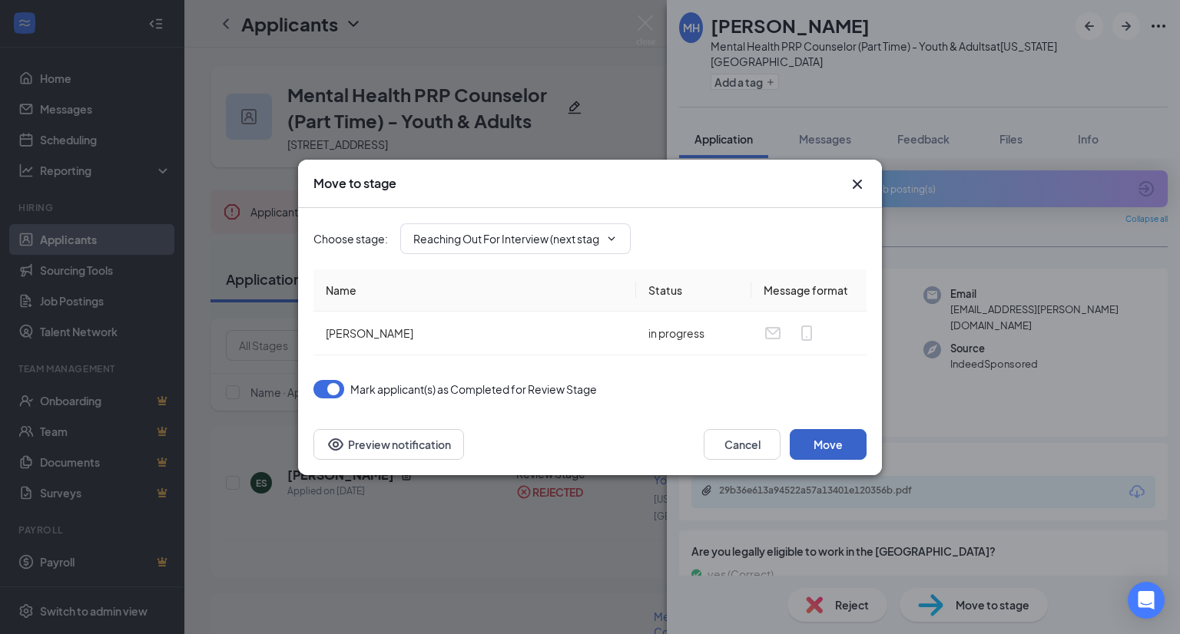
click at [822, 443] on button "Move" at bounding box center [827, 444] width 77 height 31
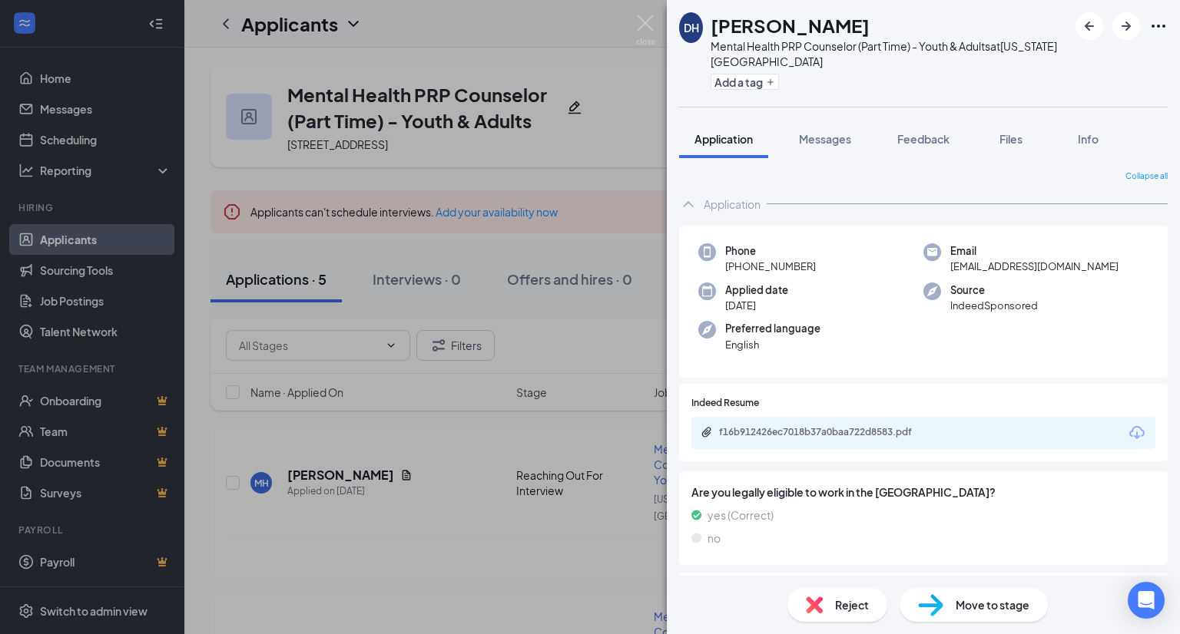
click at [1127, 431] on icon "Download" at bounding box center [1136, 433] width 18 height 18
click at [825, 600] on div "Reject" at bounding box center [837, 605] width 100 height 34
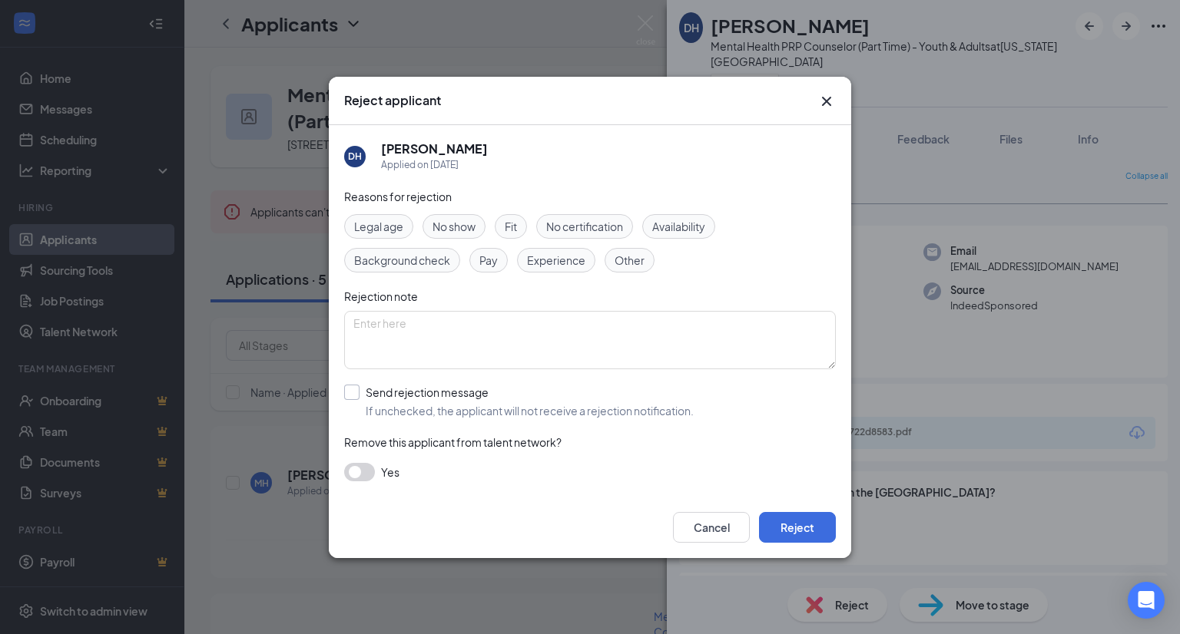
click at [663, 409] on input "Send rejection message If unchecked, the applicant will not receive a rejection…" at bounding box center [518, 402] width 349 height 34
checkbox input "true"
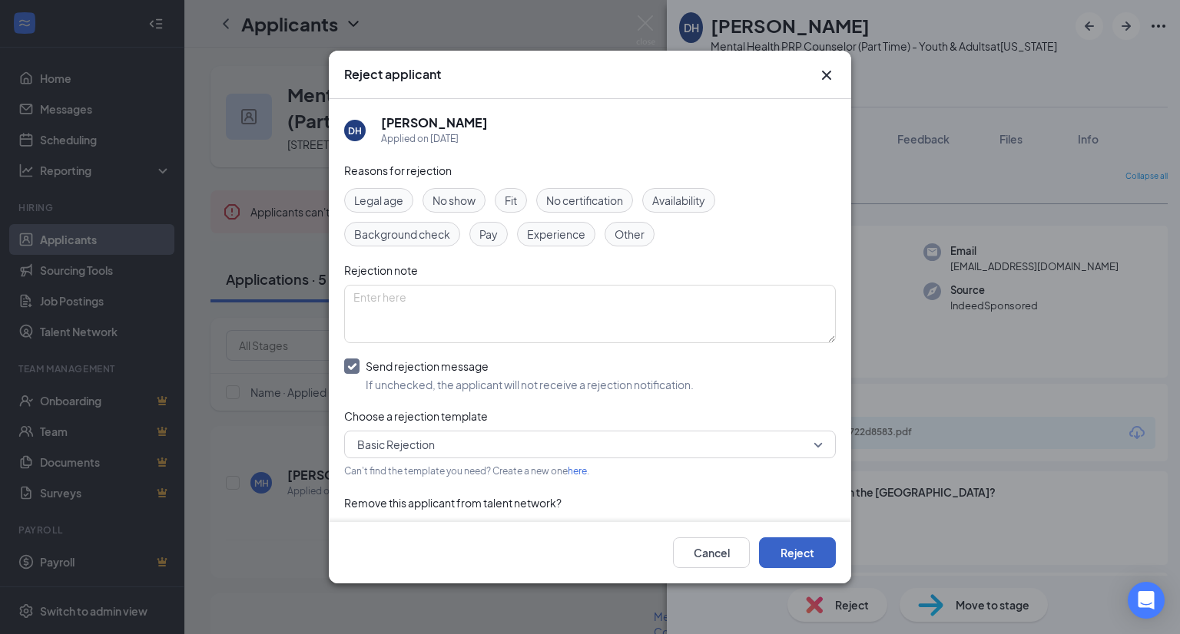
click at [790, 544] on button "Reject" at bounding box center [797, 553] width 77 height 31
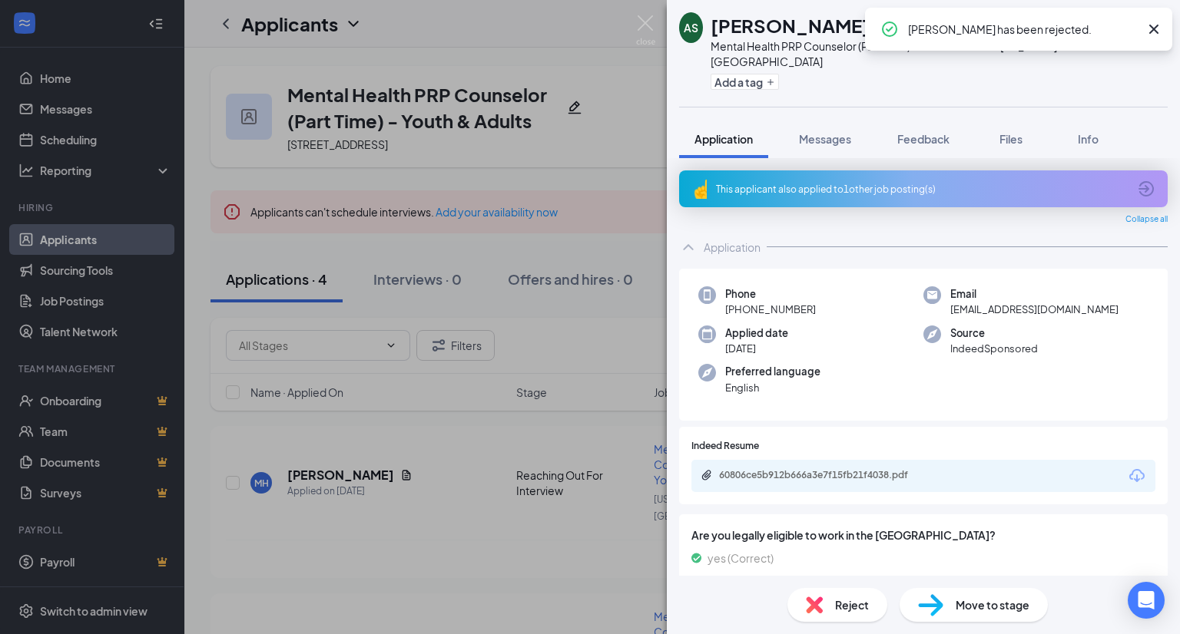
click at [1127, 476] on icon "Download" at bounding box center [1136, 476] width 18 height 18
click at [824, 618] on div "Reject" at bounding box center [837, 605] width 100 height 34
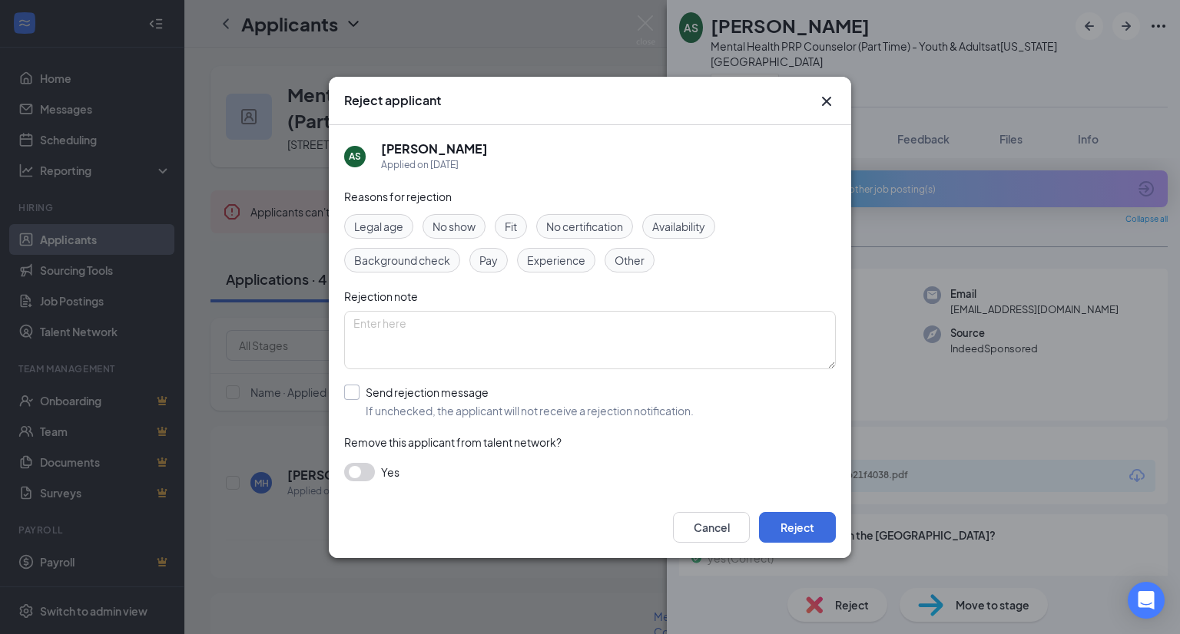
click at [601, 403] on input "Send rejection message If unchecked, the applicant will not receive a rejection…" at bounding box center [518, 402] width 349 height 34
checkbox input "true"
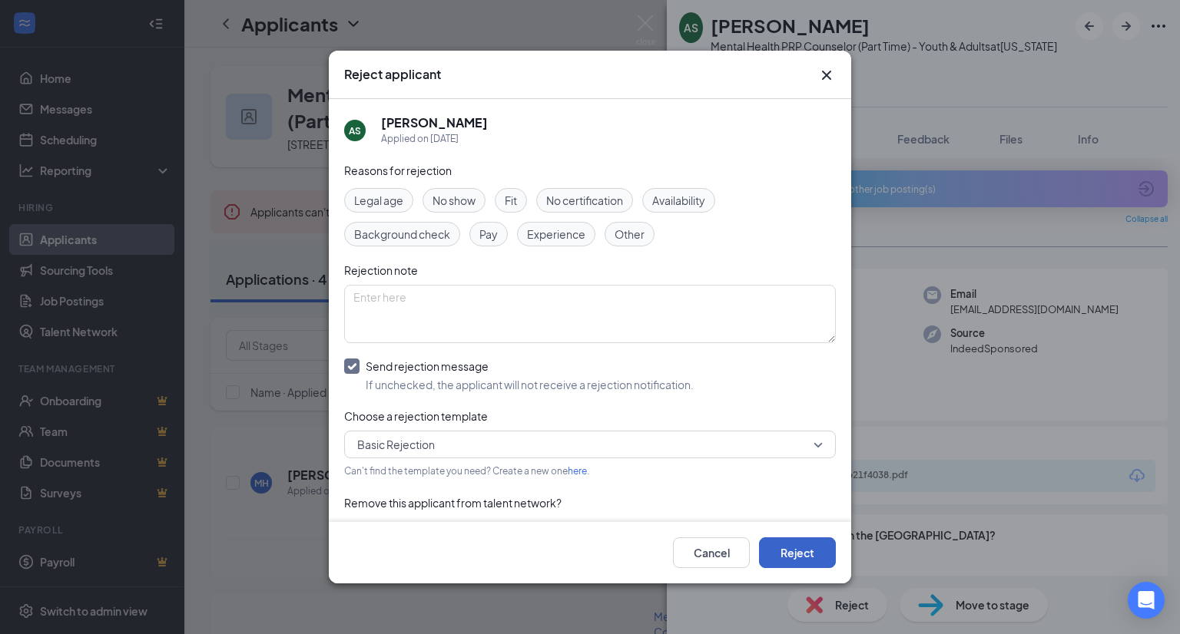
click at [805, 550] on button "Reject" at bounding box center [797, 553] width 77 height 31
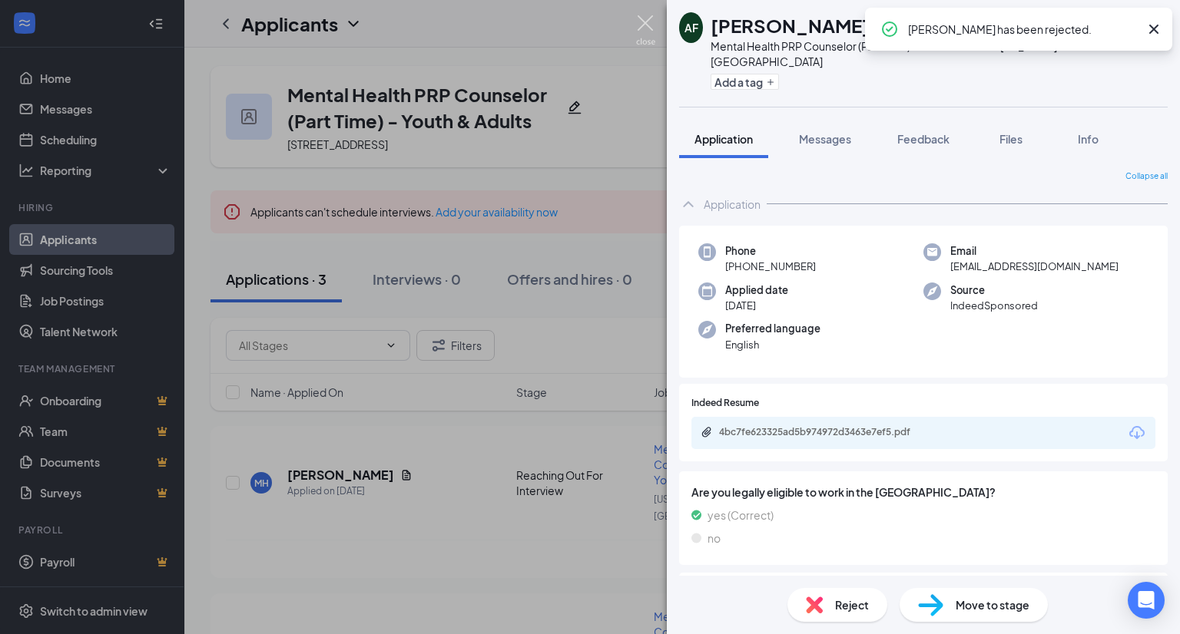
click at [636, 24] on img at bounding box center [645, 30] width 19 height 30
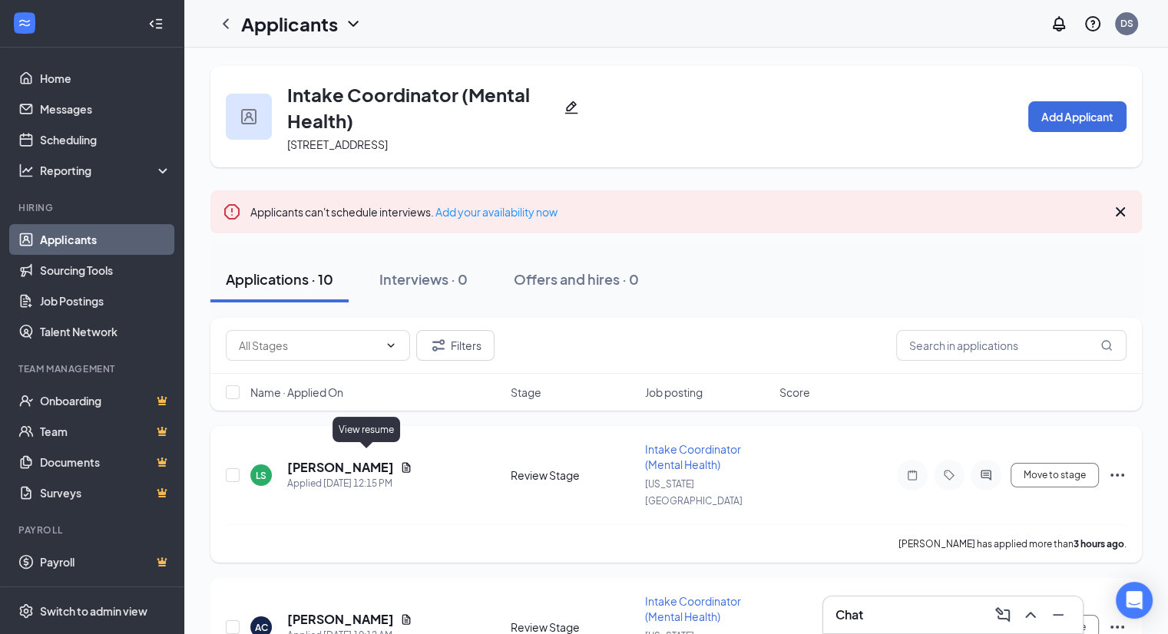
click at [402, 462] on icon "Document" at bounding box center [406, 467] width 8 height 10
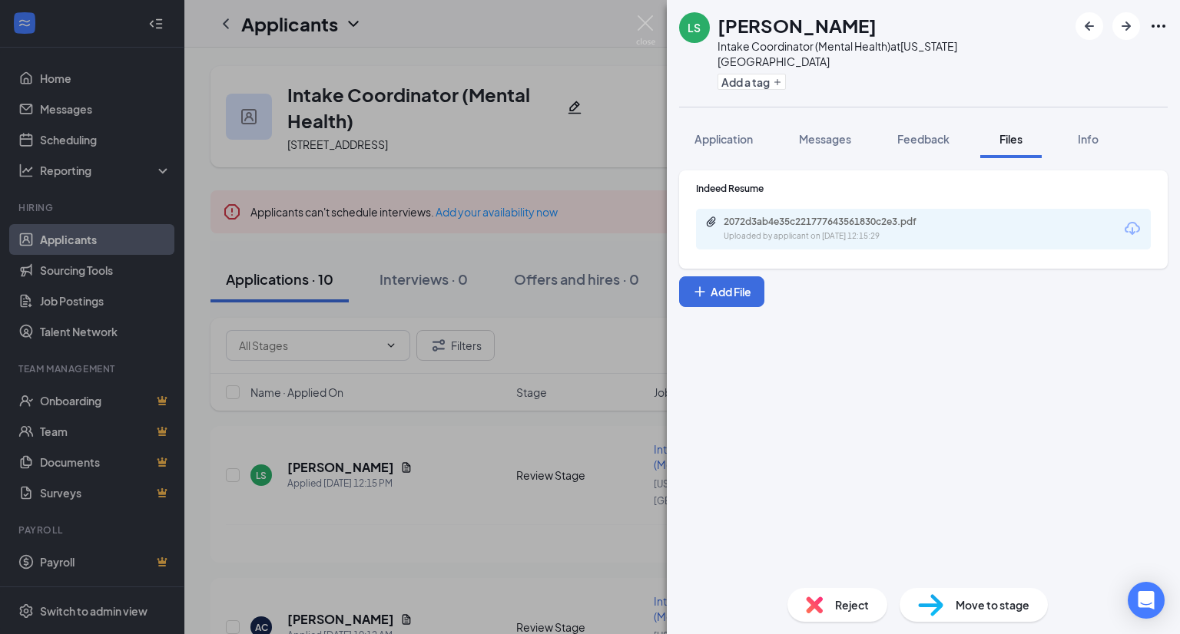
click at [1128, 220] on icon "Download" at bounding box center [1132, 229] width 18 height 18
click at [832, 610] on div "Reject" at bounding box center [837, 605] width 100 height 34
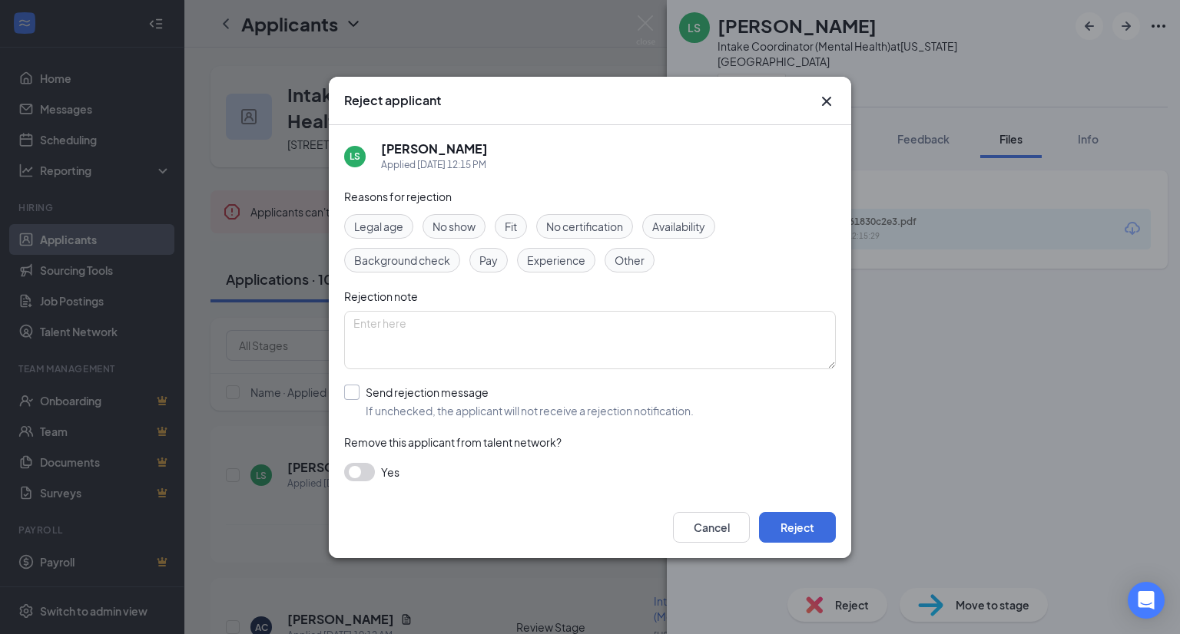
click at [630, 399] on input "Send rejection message If unchecked, the applicant will not receive a rejection…" at bounding box center [518, 402] width 349 height 34
checkbox input "true"
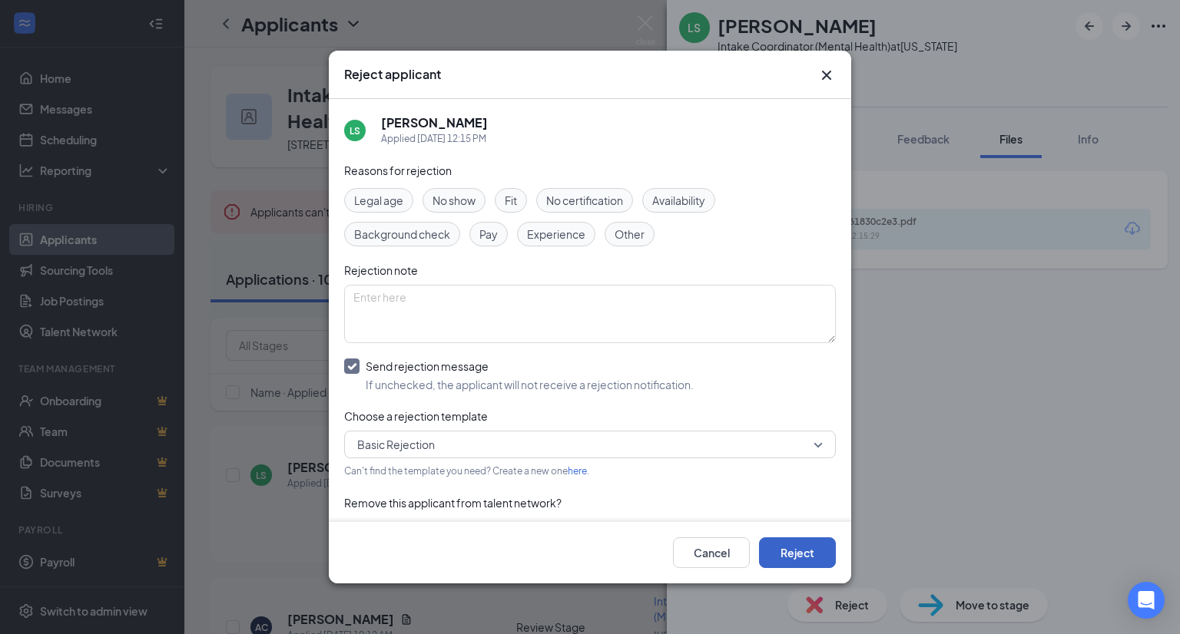
click at [799, 544] on button "Reject" at bounding box center [797, 553] width 77 height 31
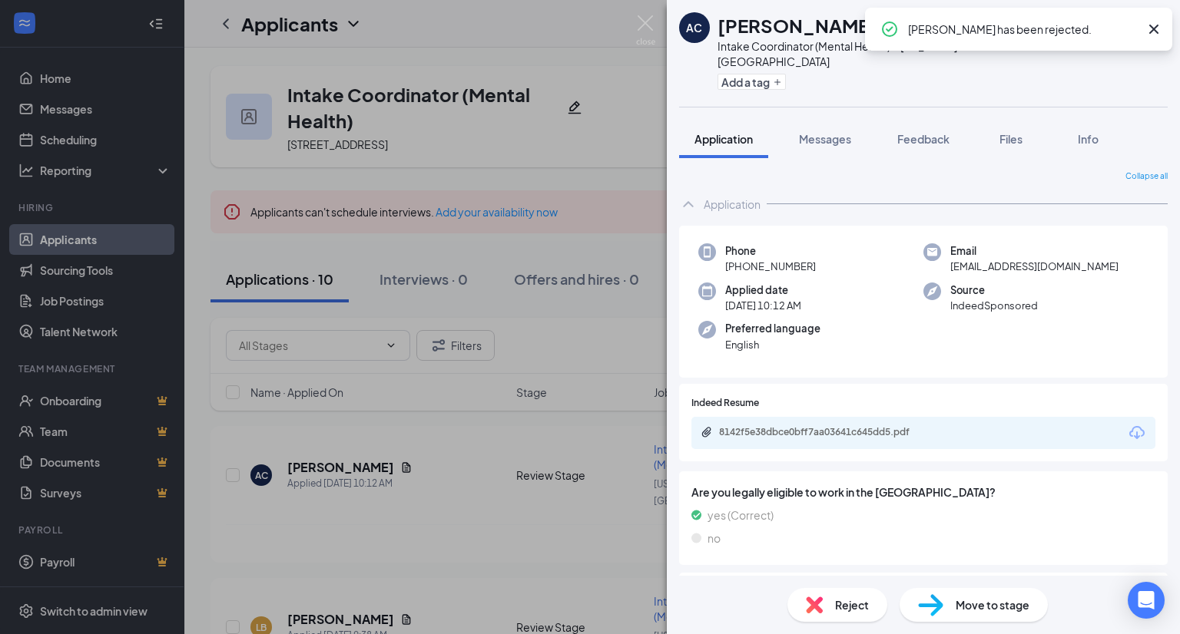
click at [1128, 424] on icon "Download" at bounding box center [1136, 433] width 18 height 18
click at [855, 606] on span "Reject" at bounding box center [852, 605] width 34 height 17
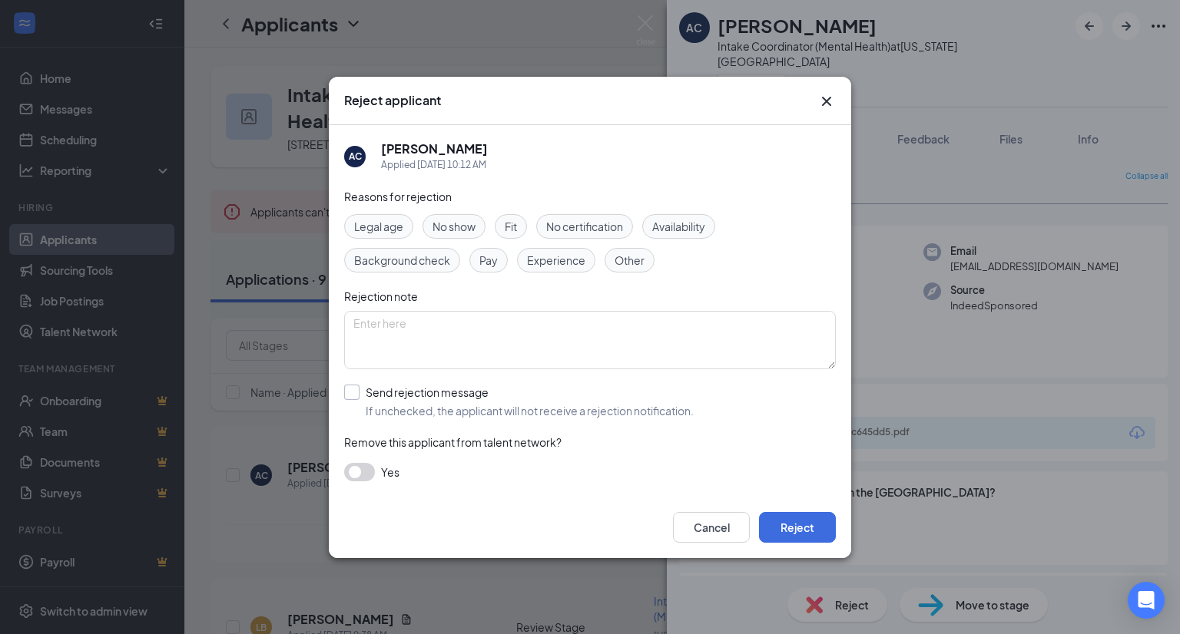
click at [669, 402] on input "Send rejection message If unchecked, the applicant will not receive a rejection…" at bounding box center [518, 402] width 349 height 34
checkbox input "true"
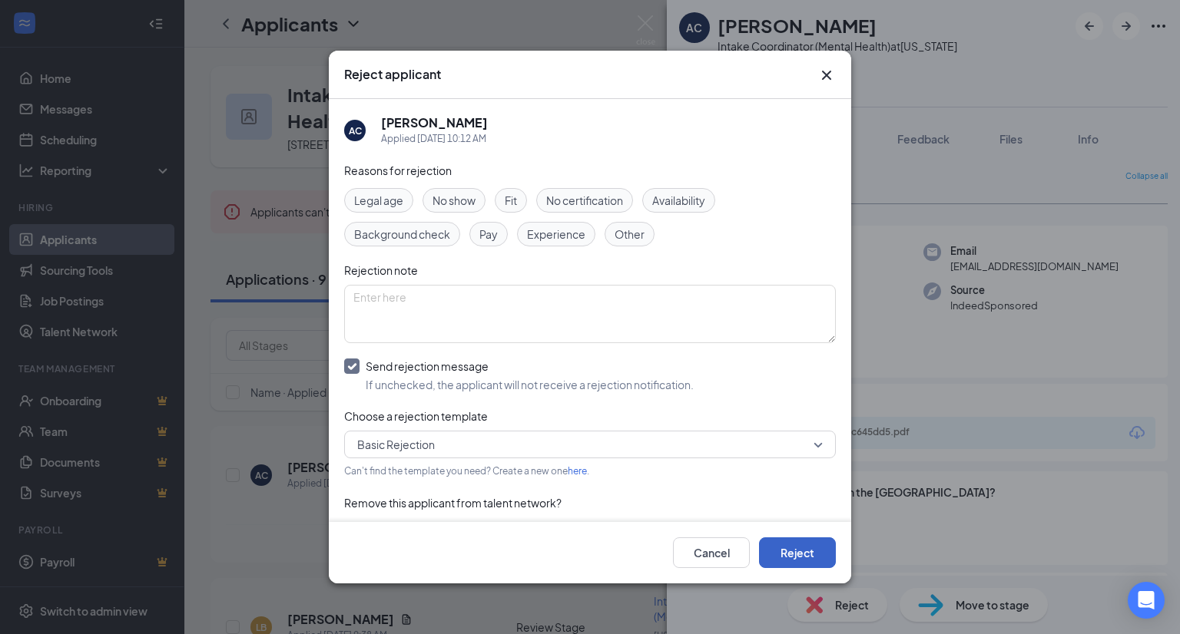
click at [798, 542] on button "Reject" at bounding box center [797, 553] width 77 height 31
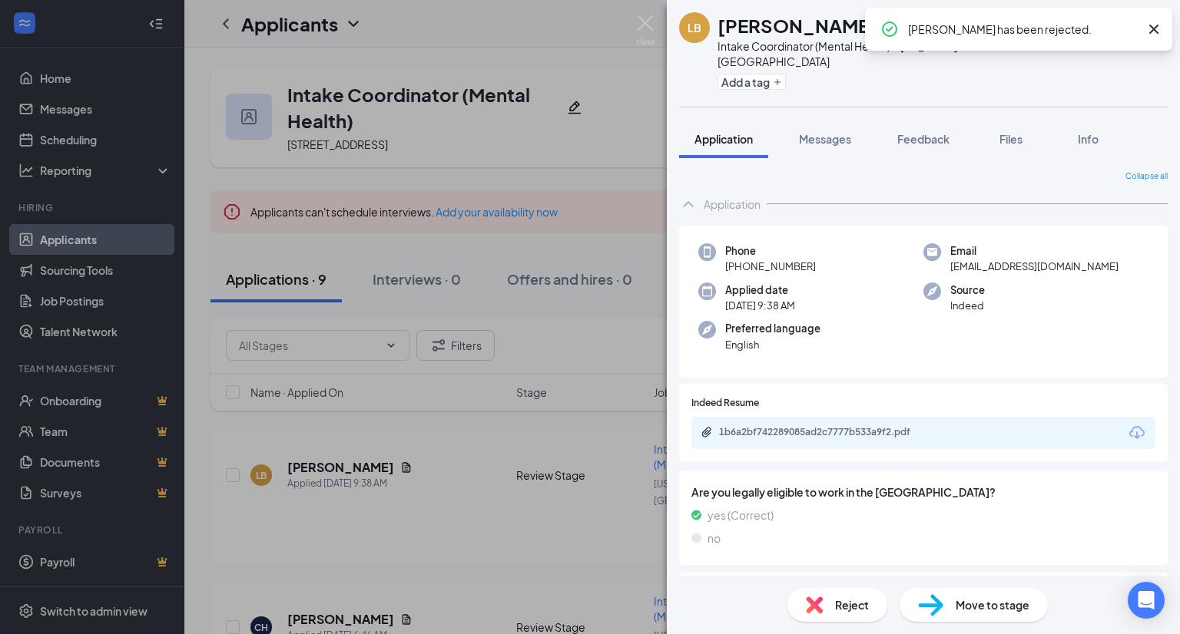
click at [1129, 426] on icon "Download" at bounding box center [1136, 432] width 15 height 13
click at [827, 603] on div "Reject" at bounding box center [837, 605] width 100 height 34
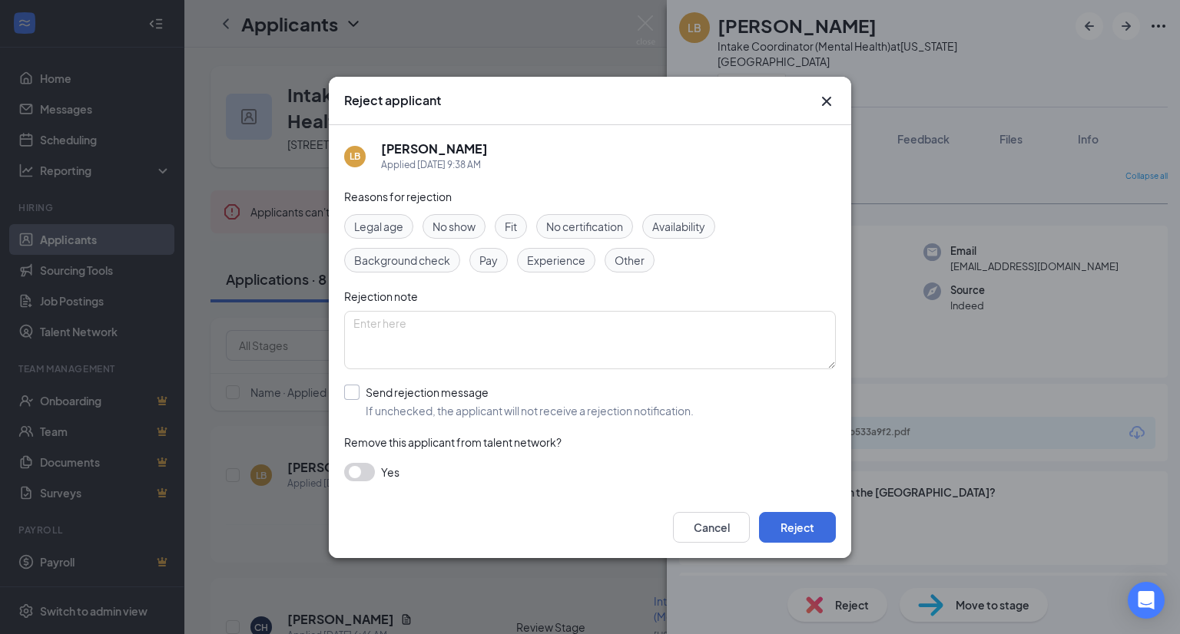
click at [648, 400] on input "Send rejection message If unchecked, the applicant will not receive a rejection…" at bounding box center [518, 402] width 349 height 34
checkbox input "true"
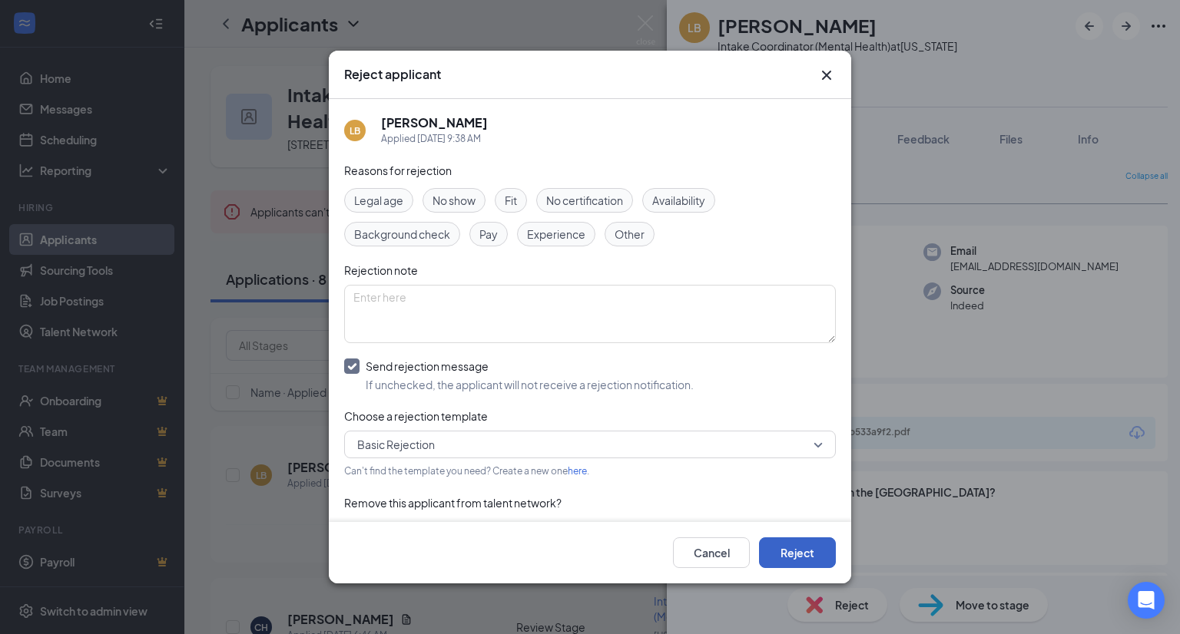
click at [800, 548] on button "Reject" at bounding box center [797, 553] width 77 height 31
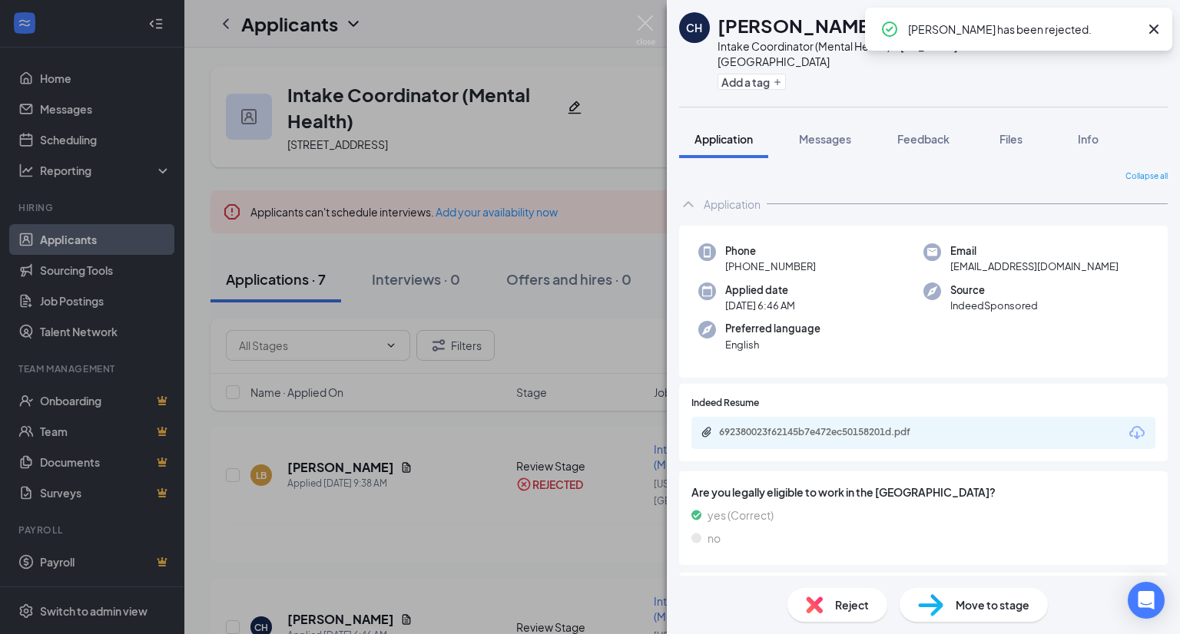
click at [1129, 426] on icon "Download" at bounding box center [1136, 432] width 15 height 13
click at [816, 602] on img at bounding box center [814, 605] width 17 height 17
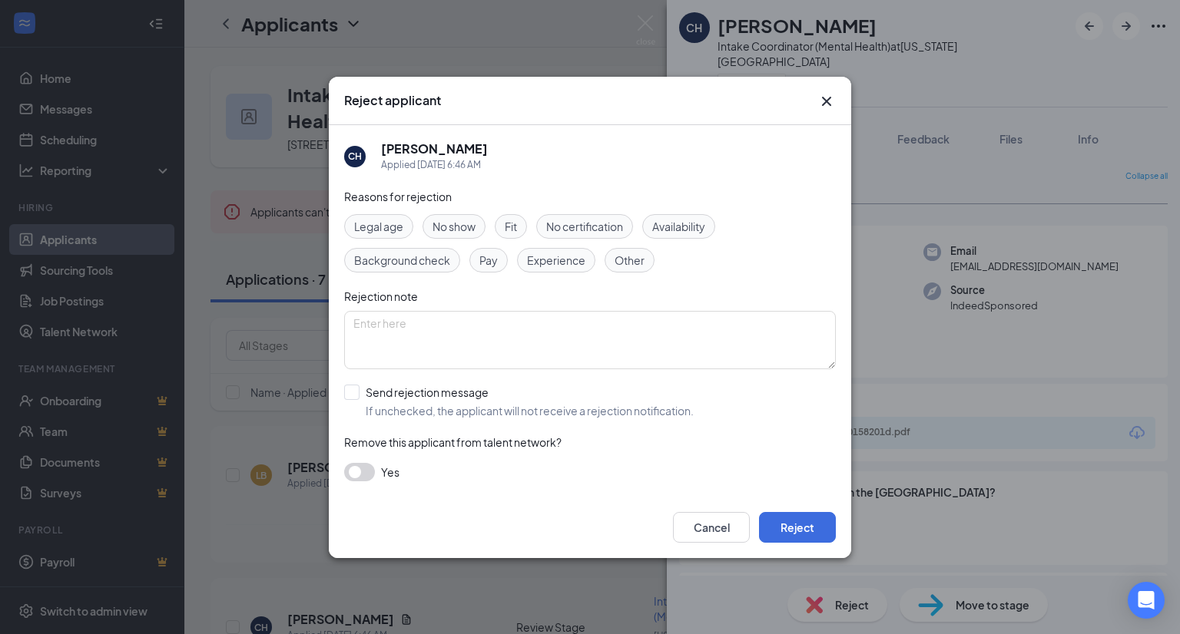
drag, startPoint x: 645, startPoint y: 399, endPoint x: 671, endPoint y: 405, distance: 26.7
click at [645, 399] on input "Send rejection message If unchecked, the applicant will not receive a rejection…" at bounding box center [518, 402] width 349 height 34
checkbox input "true"
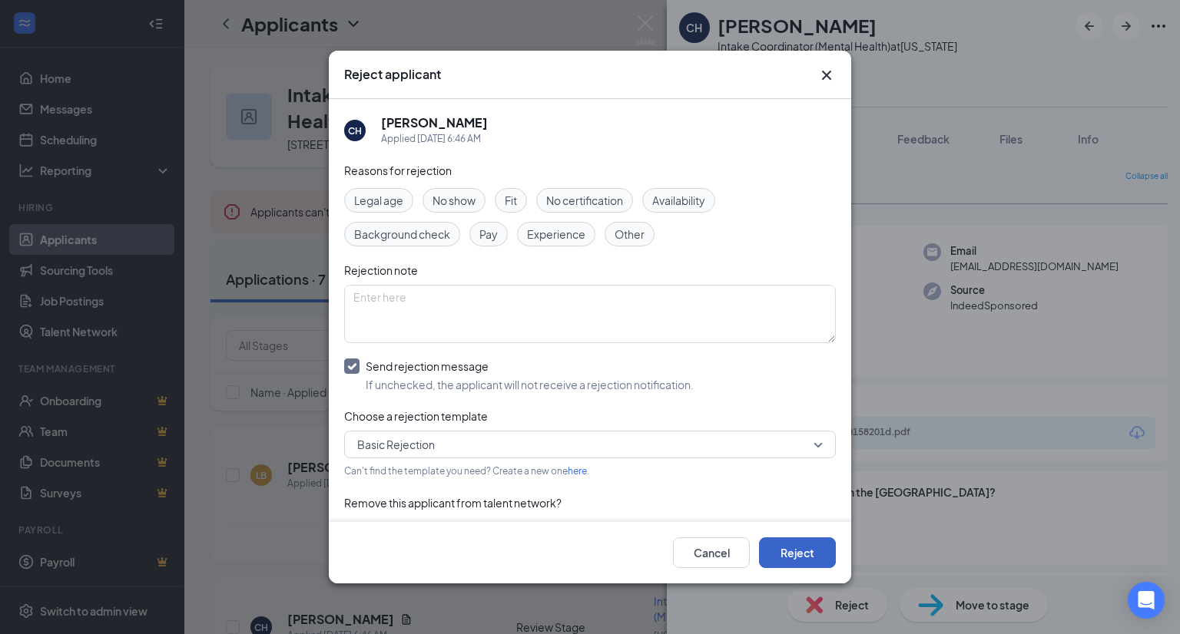
click at [810, 551] on button "Reject" at bounding box center [797, 553] width 77 height 31
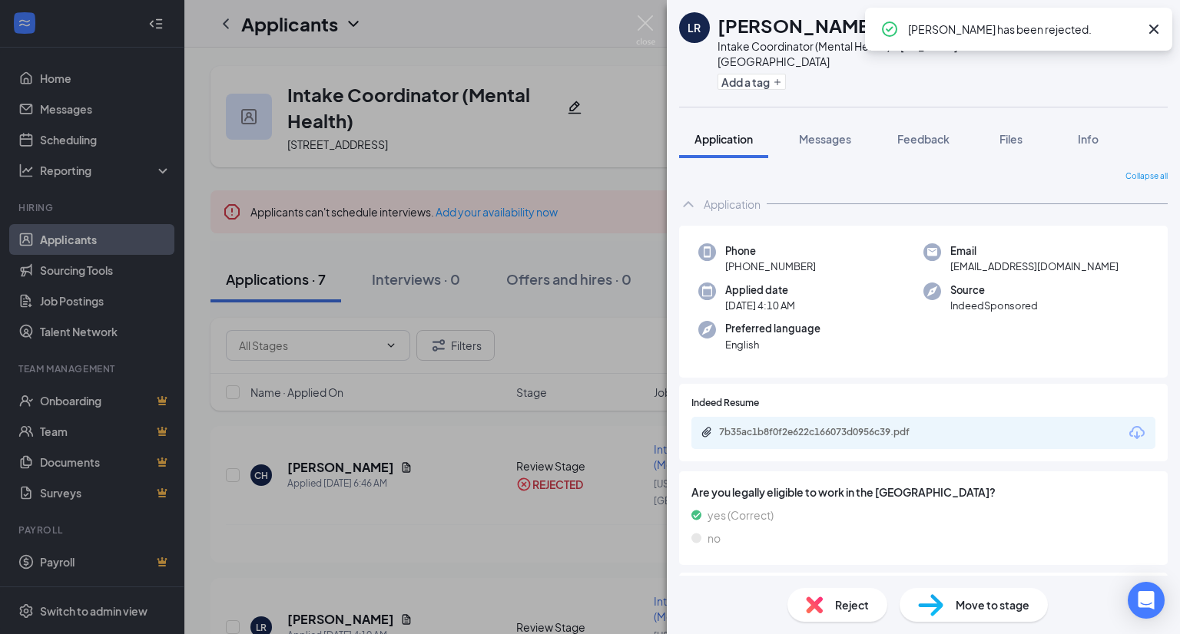
click at [1132, 426] on icon "Download" at bounding box center [1136, 432] width 15 height 13
click at [828, 603] on div "Reject" at bounding box center [837, 605] width 100 height 34
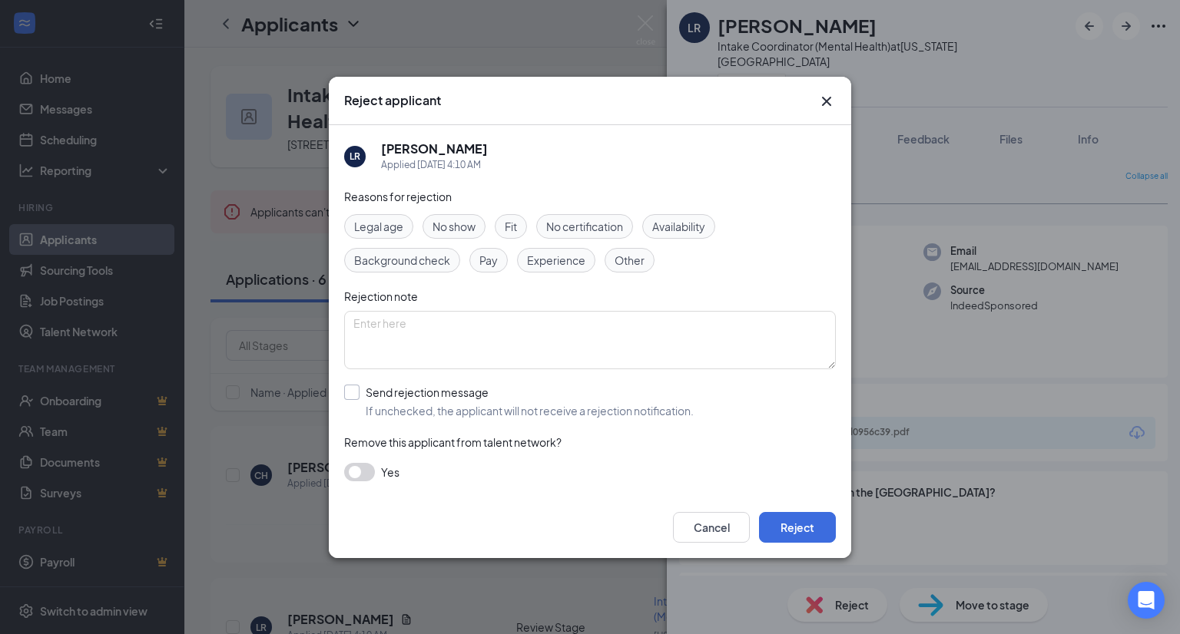
click at [624, 398] on input "Send rejection message If unchecked, the applicant will not receive a rejection…" at bounding box center [518, 402] width 349 height 34
checkbox input "true"
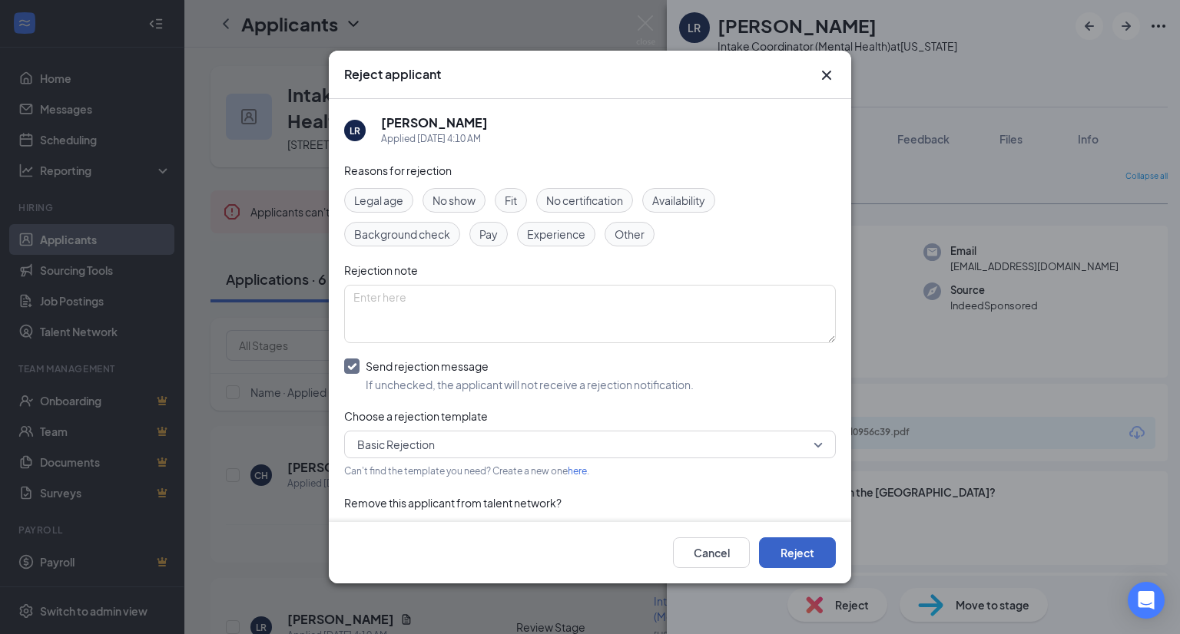
click at [808, 551] on button "Reject" at bounding box center [797, 553] width 77 height 31
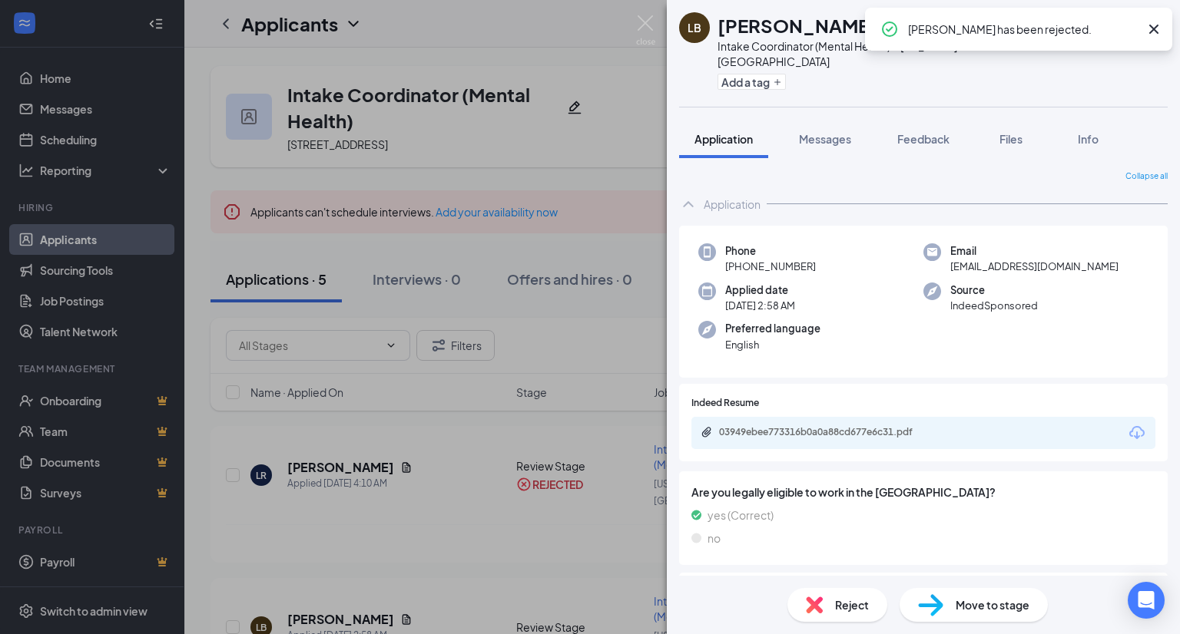
click at [1127, 424] on icon "Download" at bounding box center [1136, 433] width 18 height 18
click at [824, 605] on div "Reject" at bounding box center [837, 605] width 100 height 34
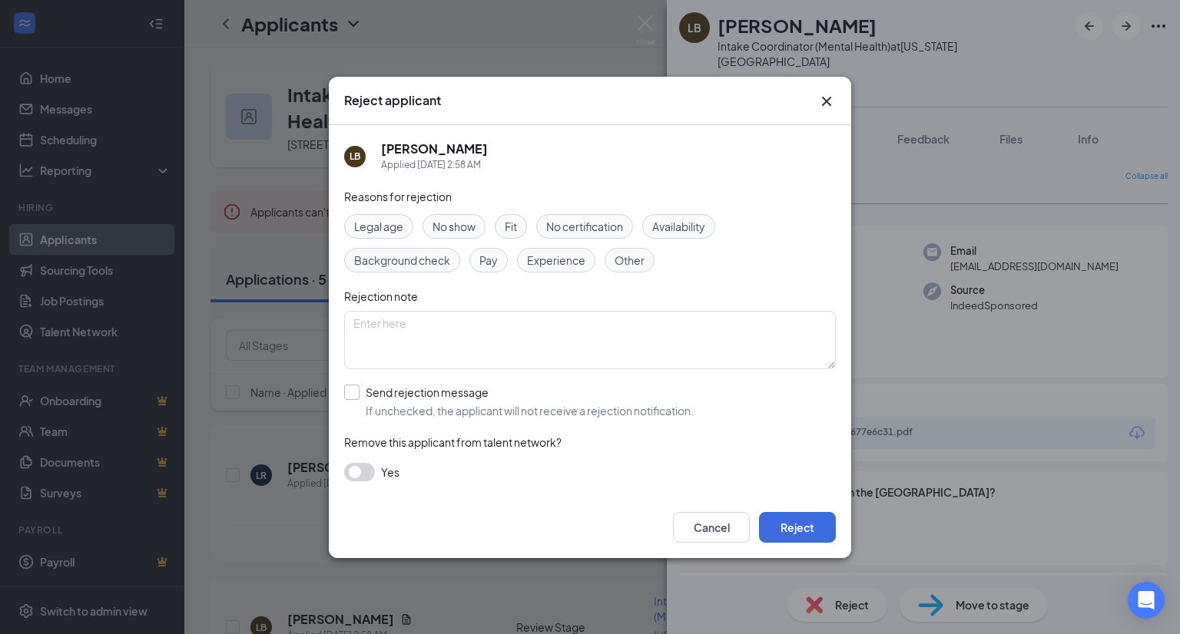
click at [650, 401] on input "Send rejection message If unchecked, the applicant will not receive a rejection…" at bounding box center [518, 402] width 349 height 34
checkbox input "true"
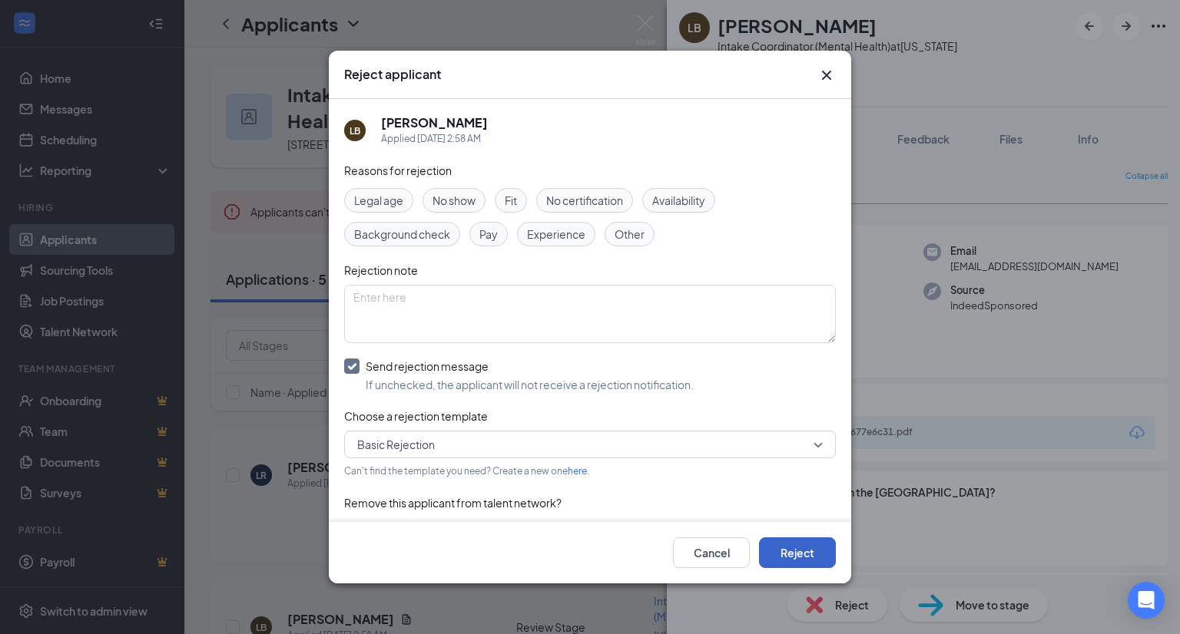
click at [799, 548] on button "Reject" at bounding box center [797, 553] width 77 height 31
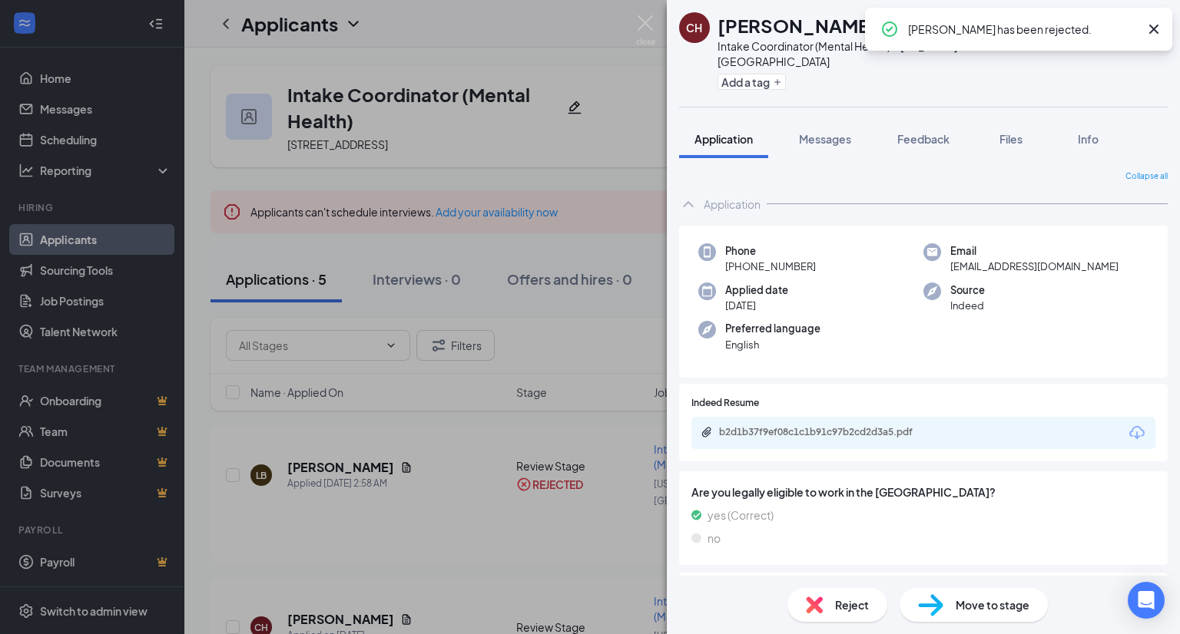
click at [1127, 424] on icon "Download" at bounding box center [1136, 433] width 18 height 18
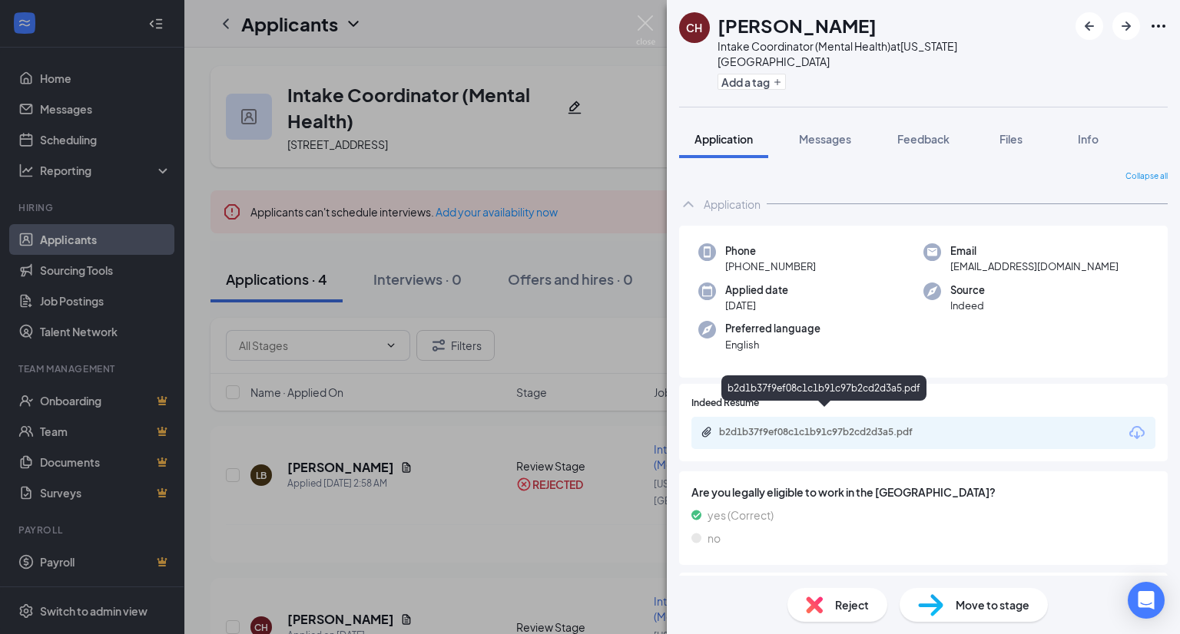
click at [829, 601] on div "Reject" at bounding box center [837, 605] width 100 height 34
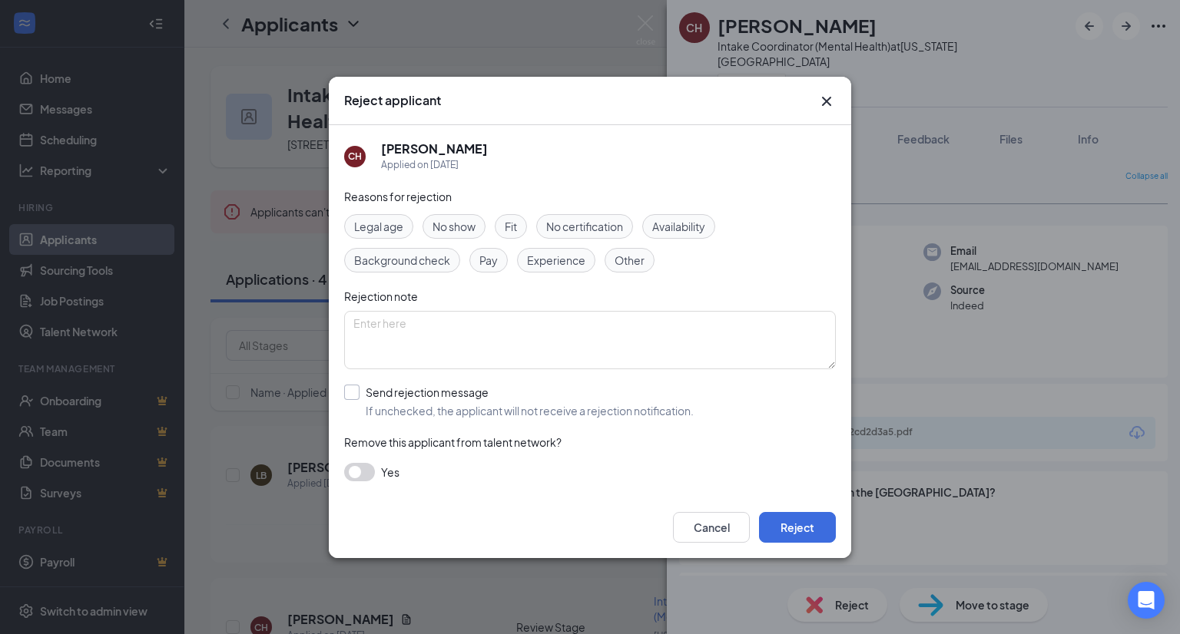
click at [651, 402] on input "Send rejection message If unchecked, the applicant will not receive a rejection…" at bounding box center [518, 402] width 349 height 34
checkbox input "true"
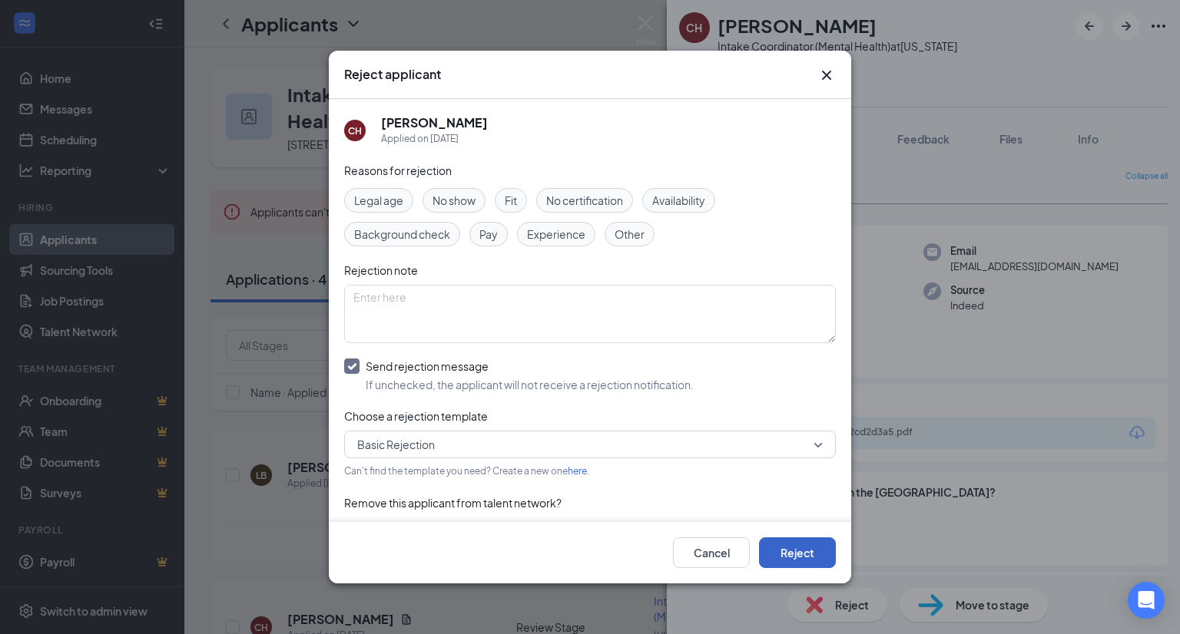
click at [813, 559] on button "Reject" at bounding box center [797, 553] width 77 height 31
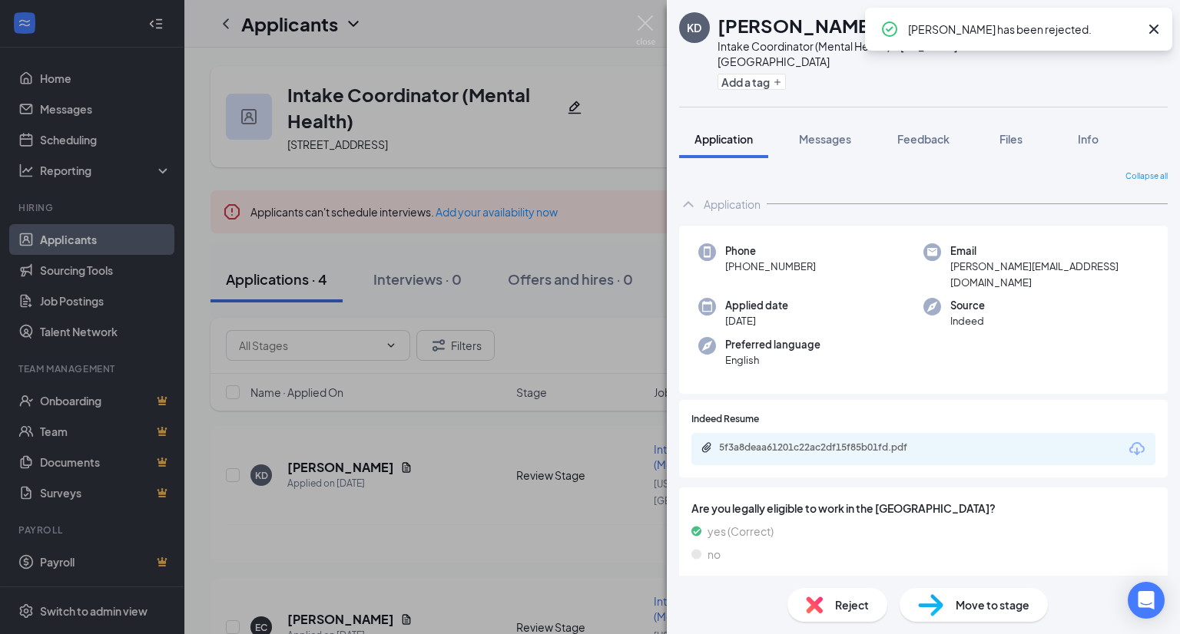
click at [1127, 440] on icon "Download" at bounding box center [1136, 449] width 18 height 18
click at [825, 608] on div "Reject" at bounding box center [837, 605] width 100 height 34
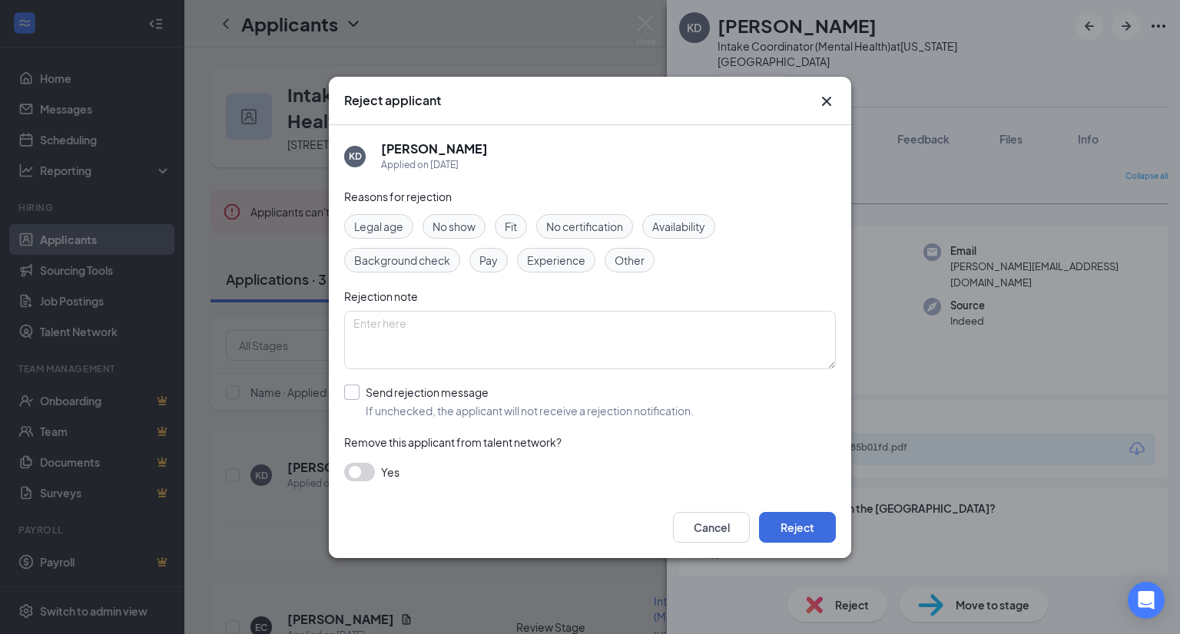
click at [658, 406] on input "Send rejection message If unchecked, the applicant will not receive a rejection…" at bounding box center [518, 402] width 349 height 34
checkbox input "true"
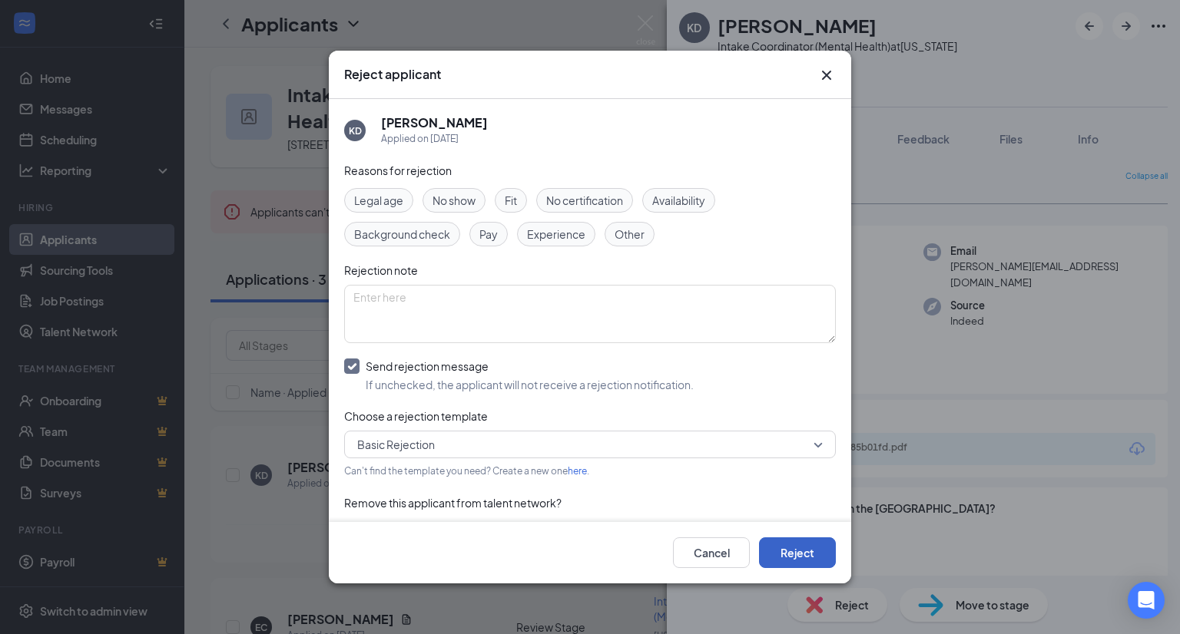
click at [792, 545] on button "Reject" at bounding box center [797, 553] width 77 height 31
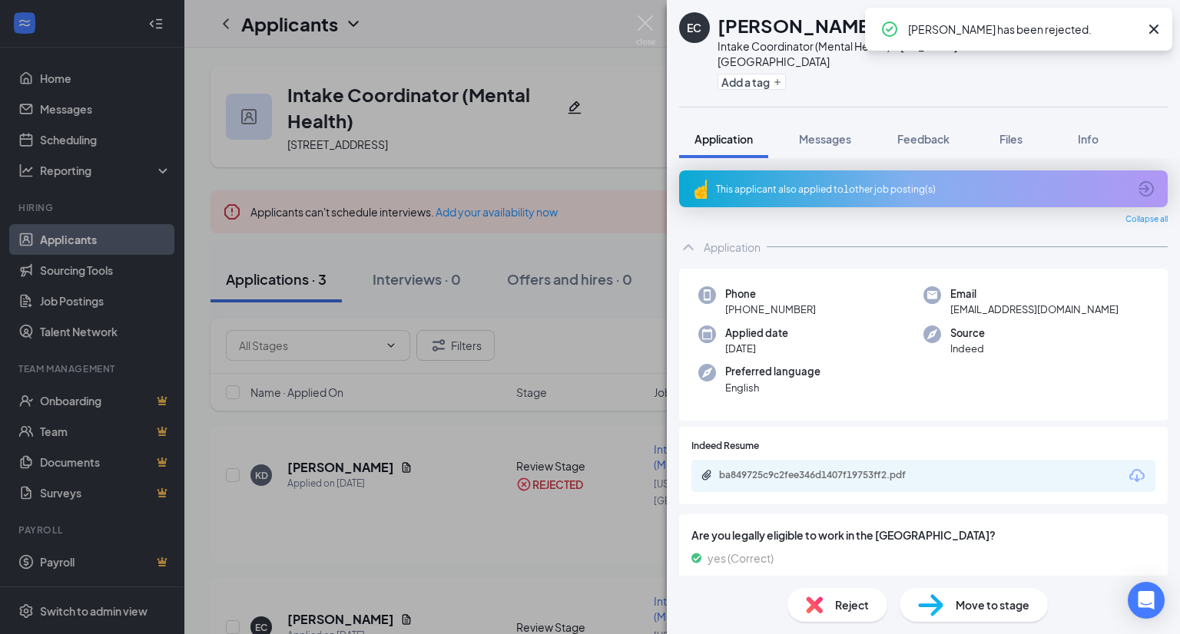
click at [1127, 467] on icon "Download" at bounding box center [1136, 476] width 18 height 18
click at [832, 604] on div "Reject" at bounding box center [837, 605] width 100 height 34
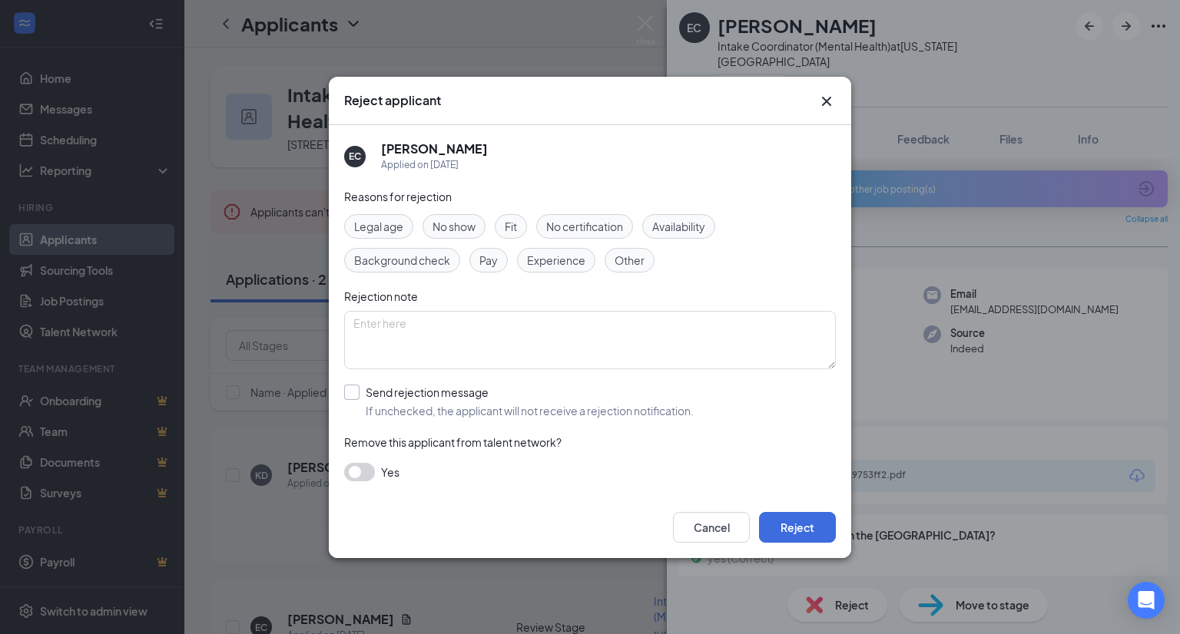
click at [624, 404] on input "Send rejection message If unchecked, the applicant will not receive a rejection…" at bounding box center [518, 402] width 349 height 34
checkbox input "true"
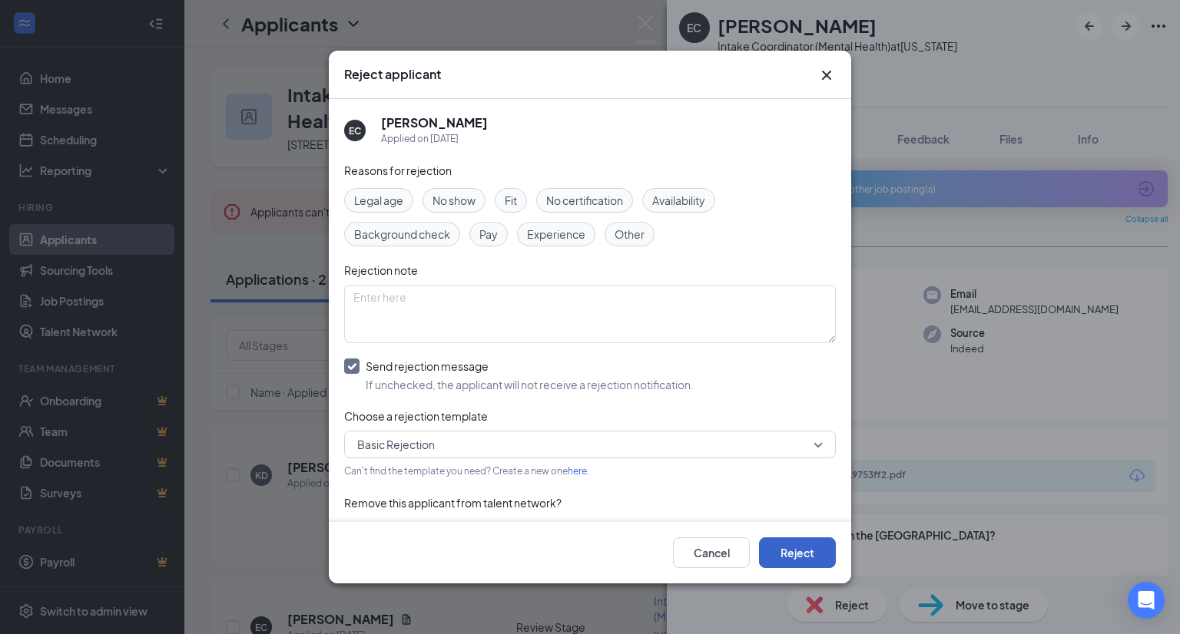
click at [792, 541] on button "Reject" at bounding box center [797, 553] width 77 height 31
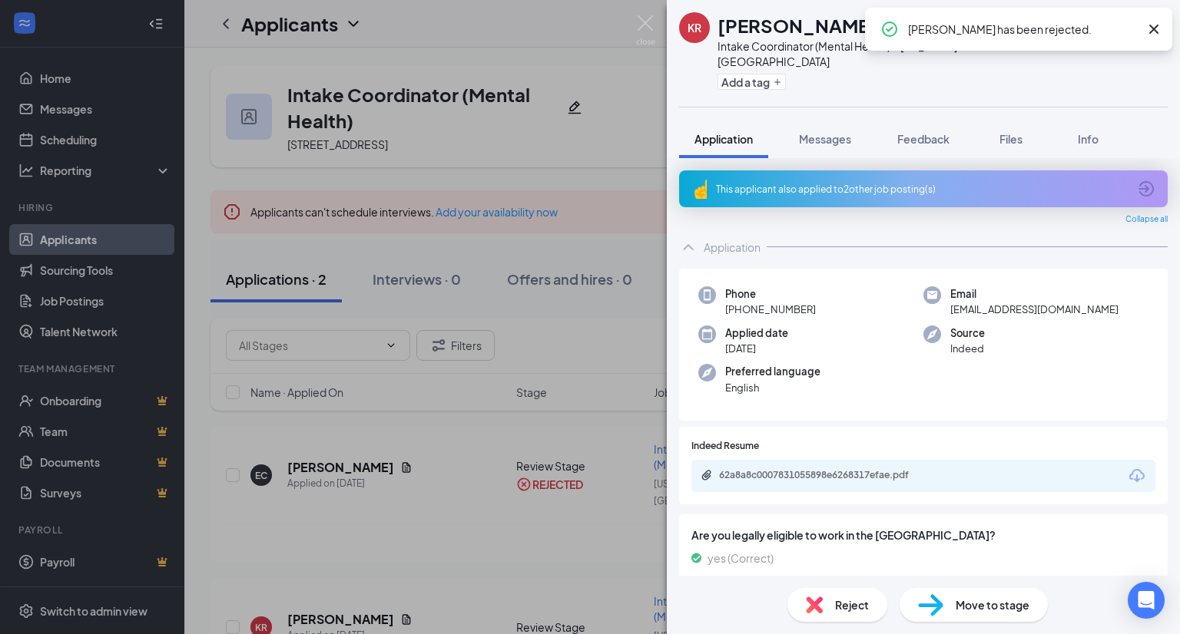
click at [1127, 467] on icon "Download" at bounding box center [1136, 476] width 18 height 18
click at [810, 602] on img at bounding box center [814, 605] width 17 height 17
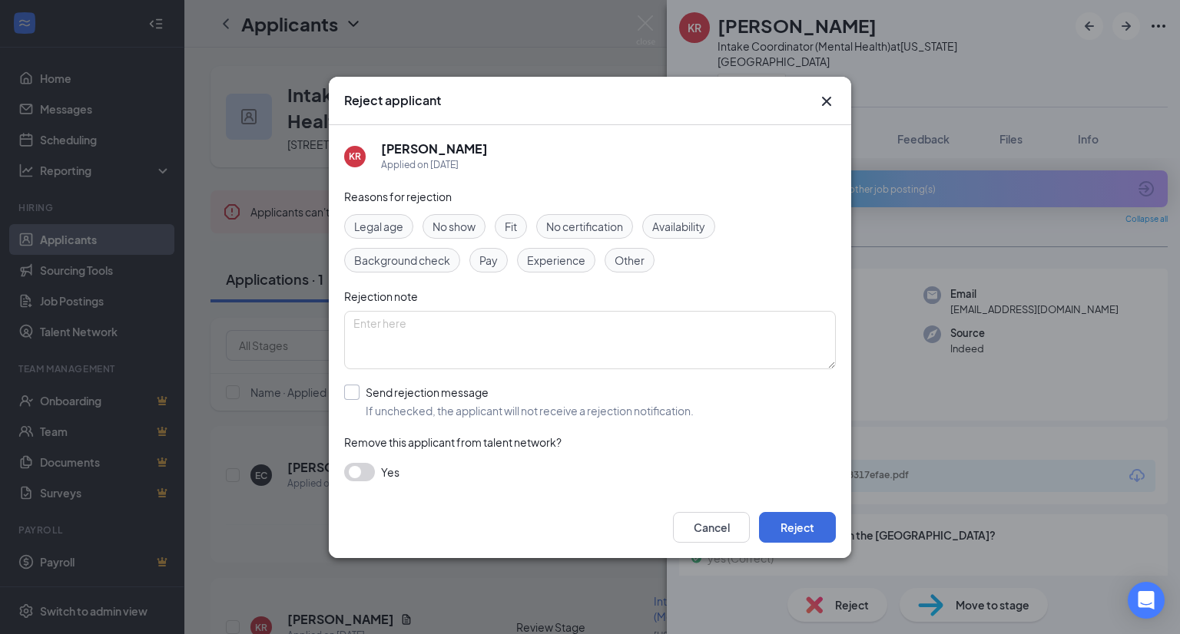
click at [660, 399] on input "Send rejection message If unchecked, the applicant will not receive a rejection…" at bounding box center [518, 402] width 349 height 34
checkbox input "true"
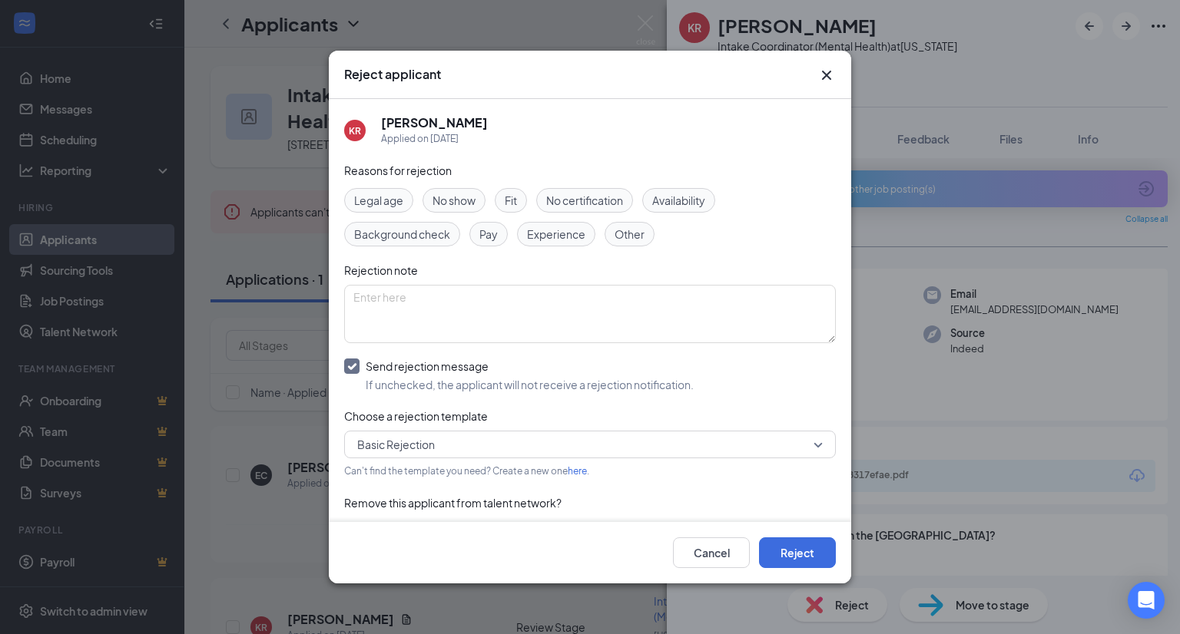
click at [791, 534] on div "Cancel Reject" at bounding box center [590, 552] width 522 height 61
click at [793, 544] on button "Reject" at bounding box center [797, 553] width 77 height 31
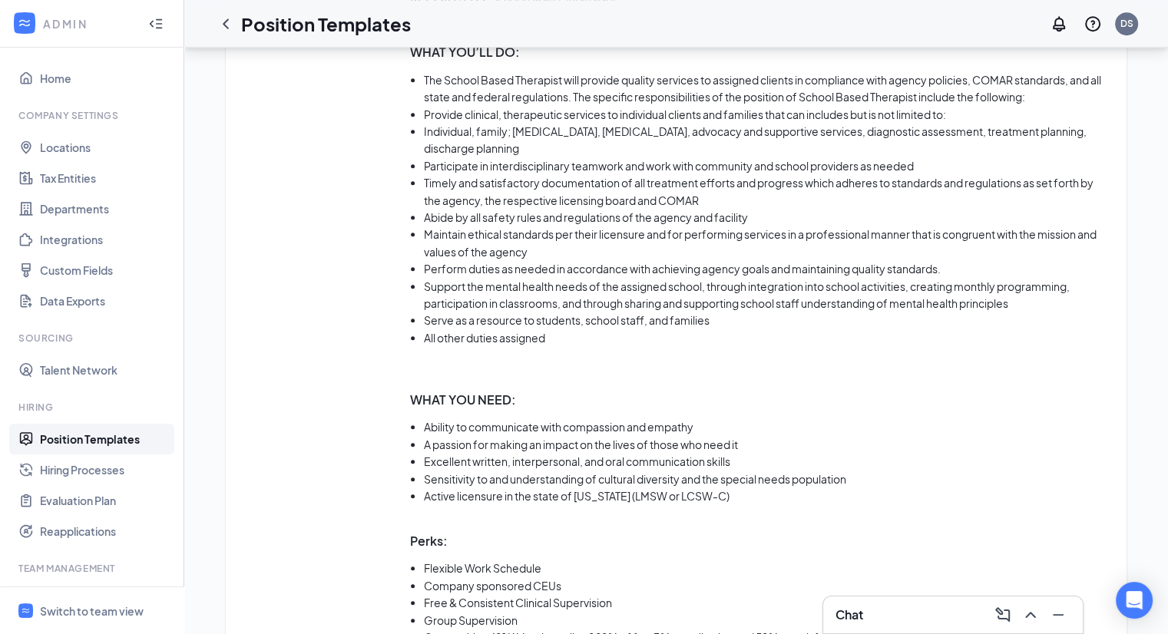
scroll to position [887, 0]
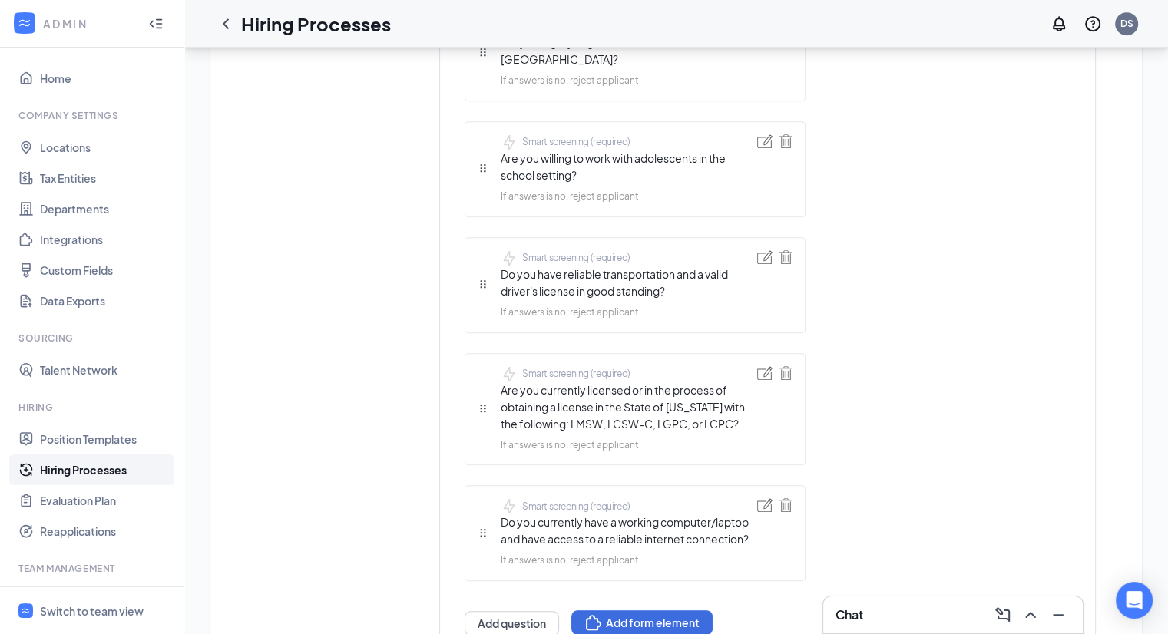
scroll to position [921, 0]
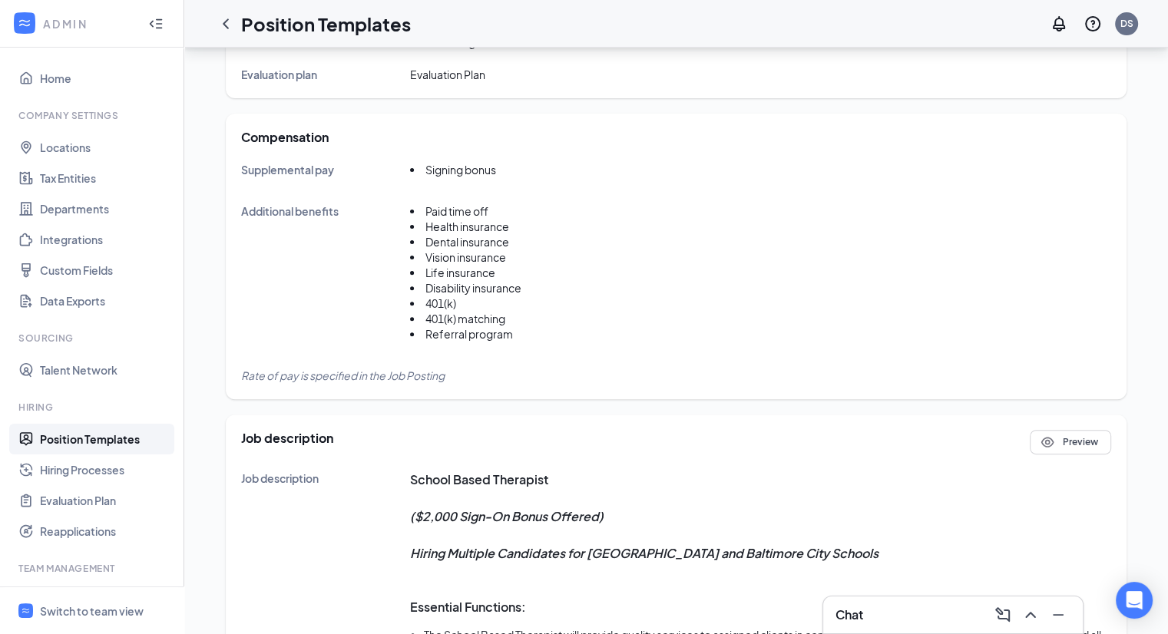
scroll to position [461, 0]
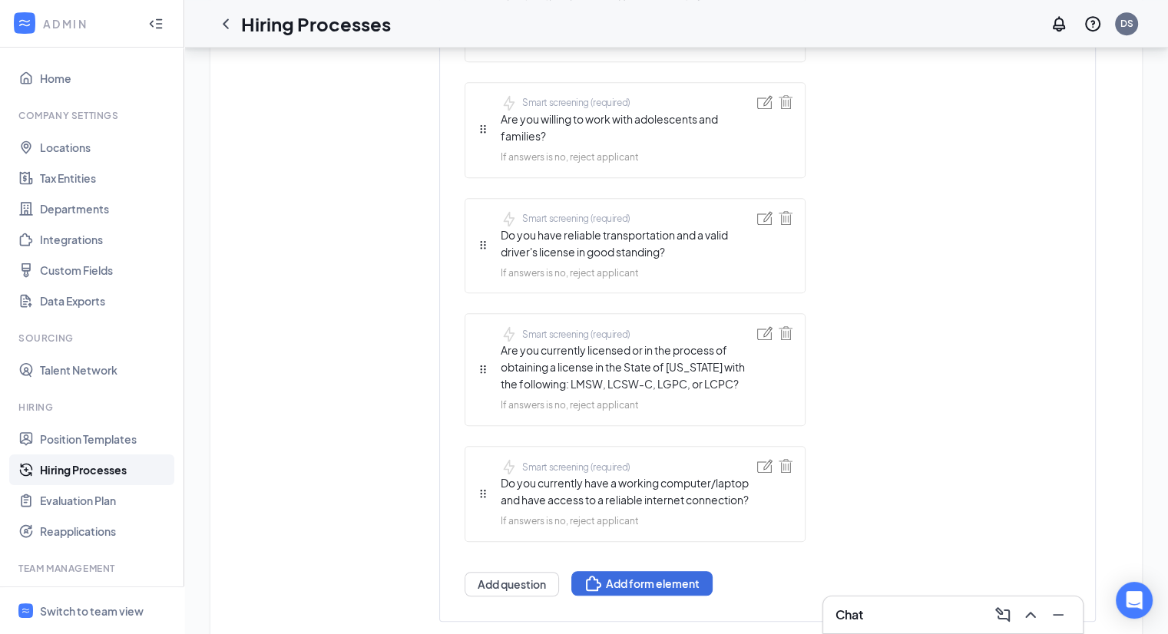
scroll to position [1088, 0]
